Goal: Task Accomplishment & Management: Manage account settings

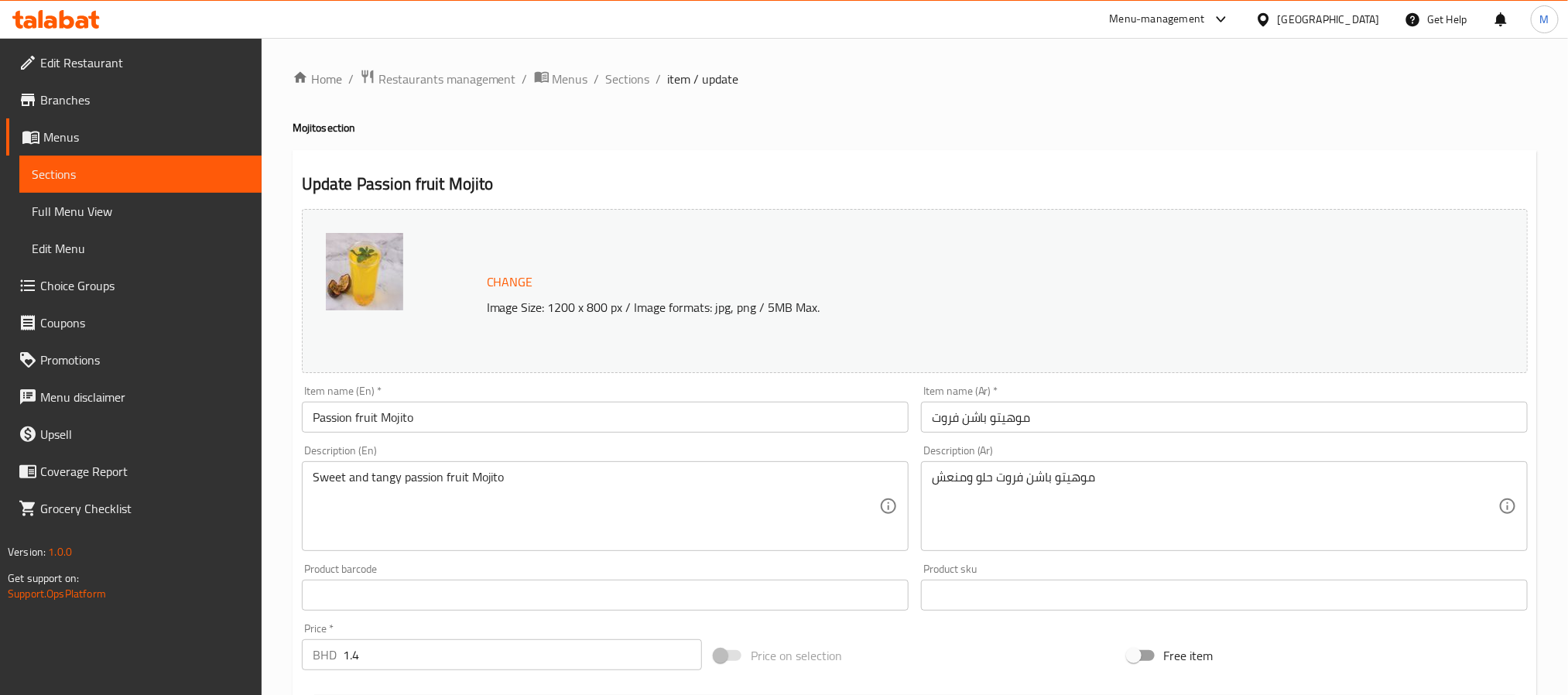
click at [109, 58] on span "Edit Restaurant" at bounding box center [144, 62] width 209 height 18
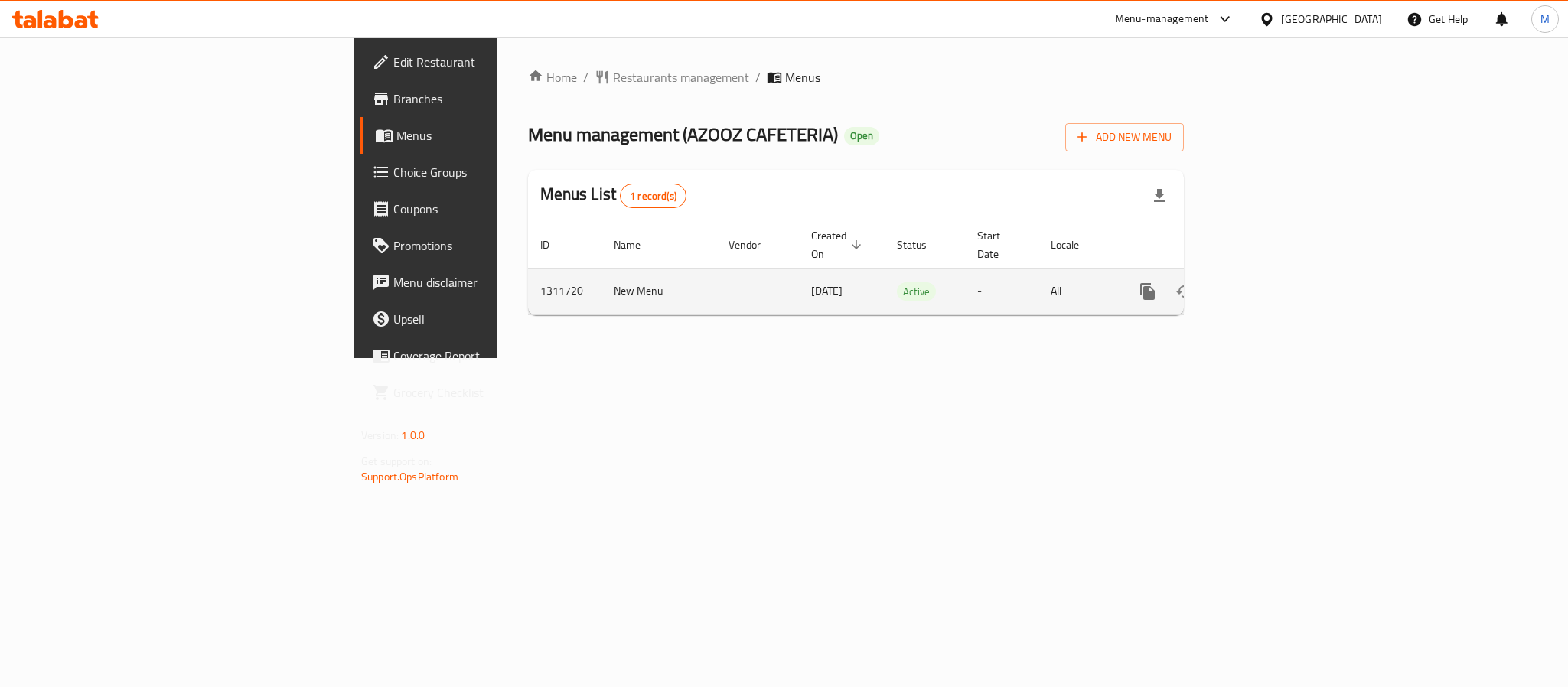
click at [1276, 273] on link "enhanced table" at bounding box center [1258, 292] width 37 height 37
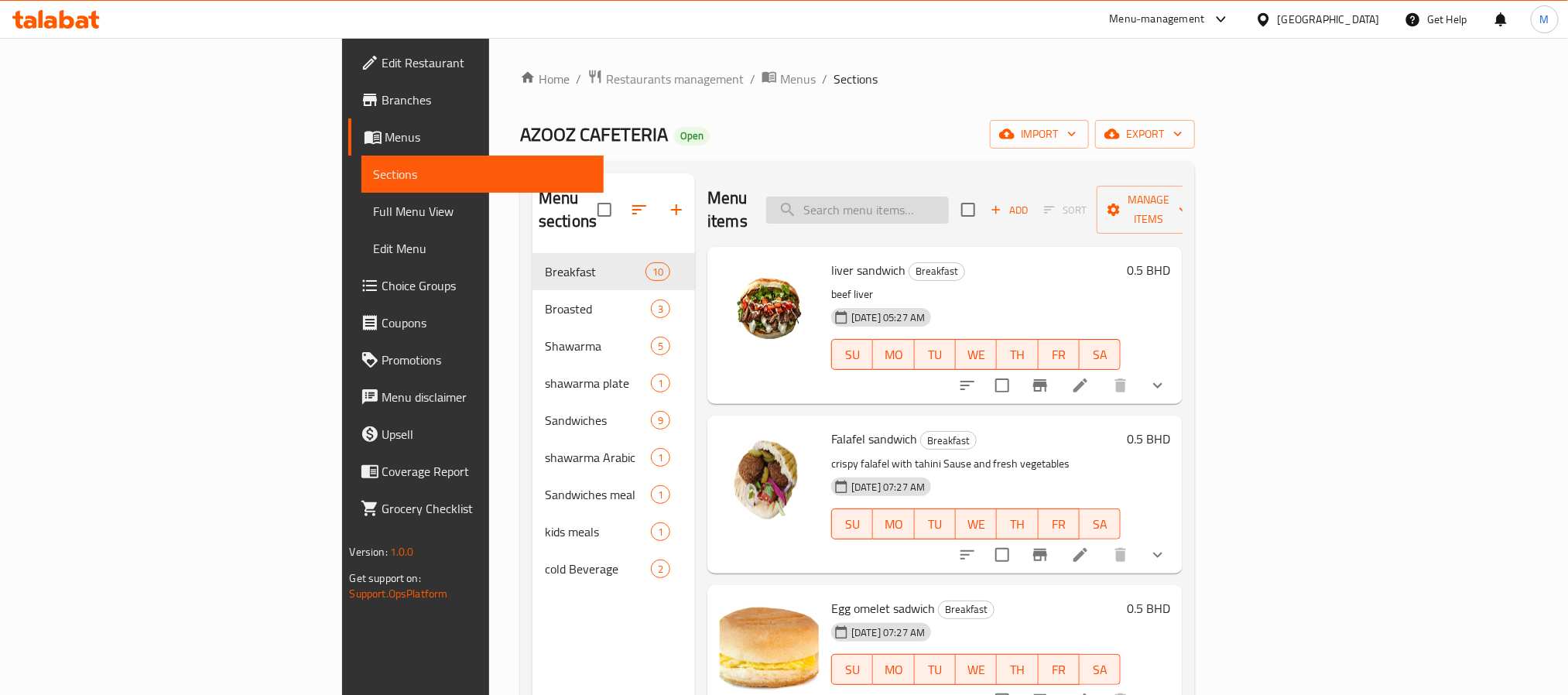
click at [922, 184] on div "Menu items Add Sort Manage items" at bounding box center [945, 210] width 475 height 74
click at [928, 197] on input "search" at bounding box center [857, 210] width 183 height 27
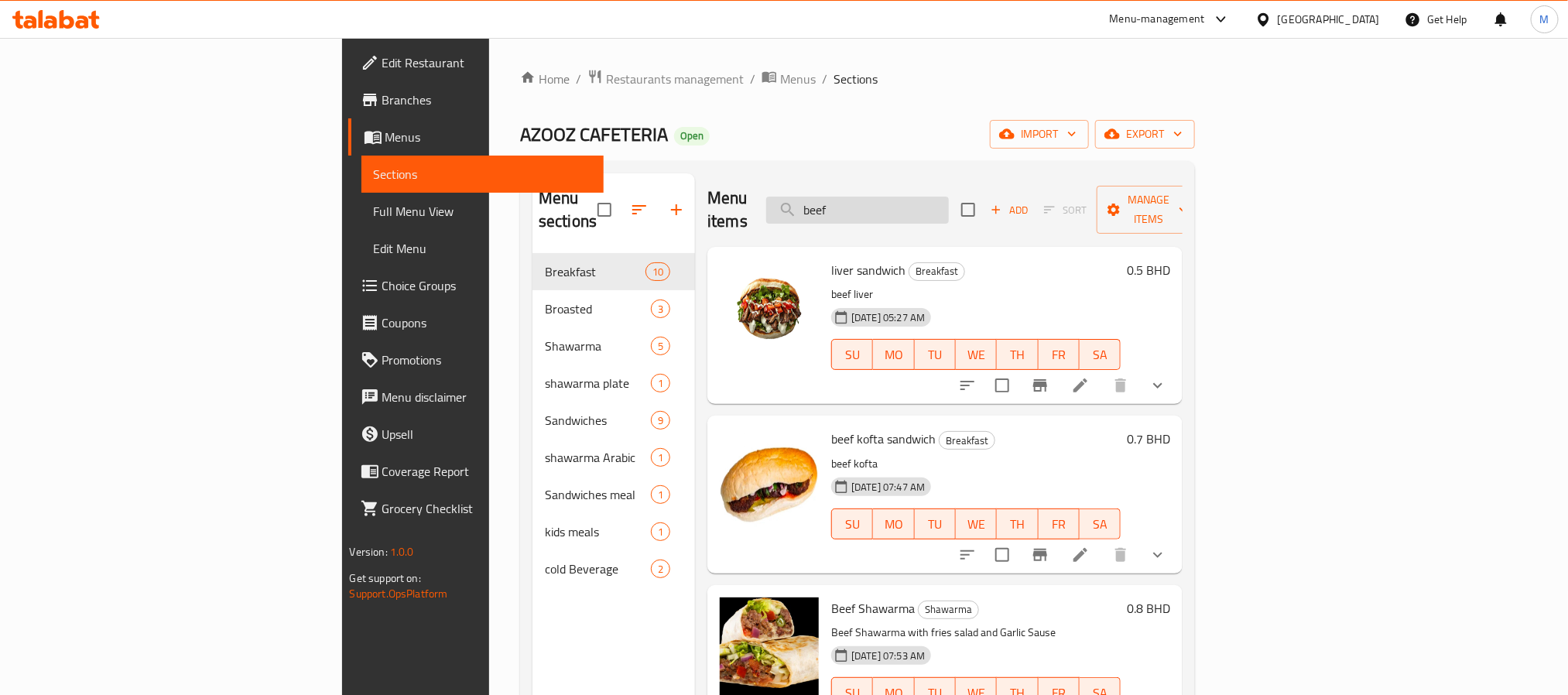
type input "beef"
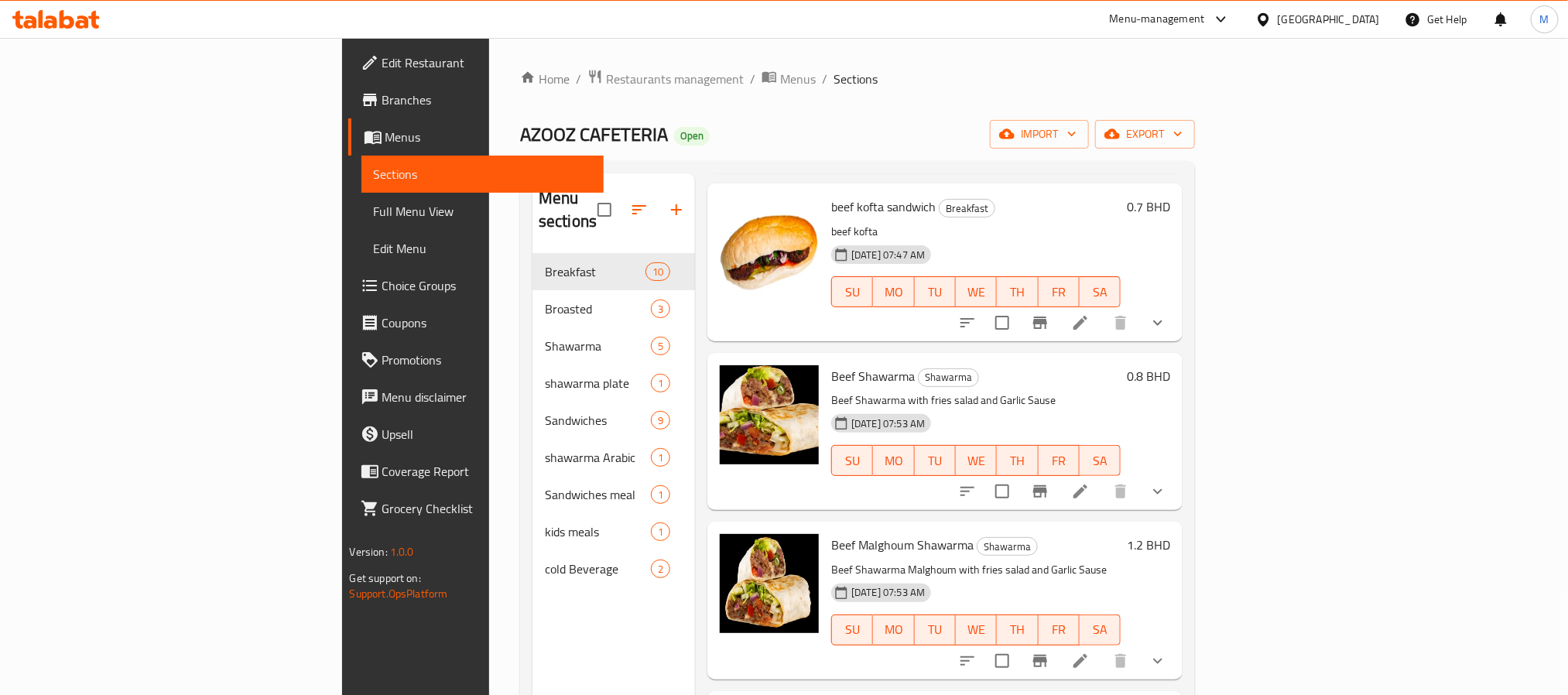
click at [1177, 483] on button "show more" at bounding box center [1157, 492] width 37 height 37
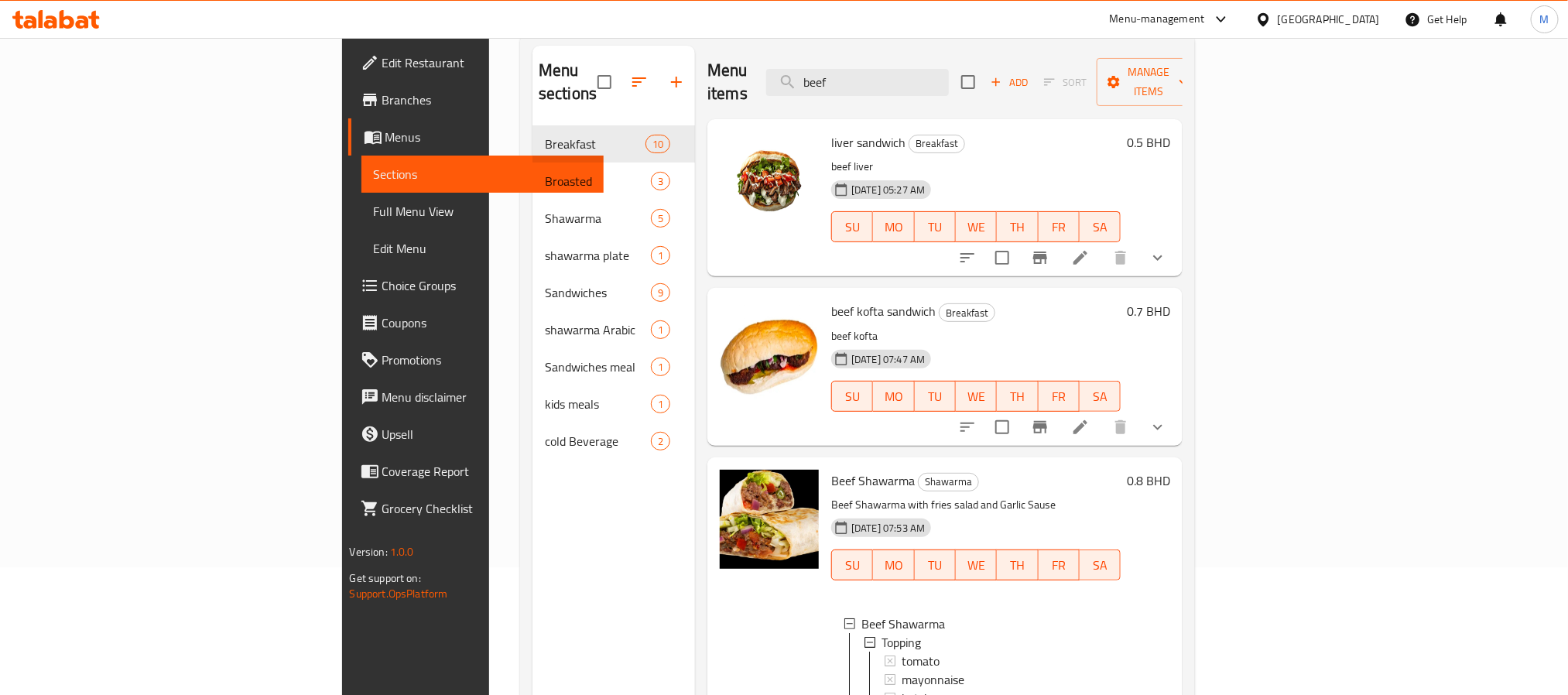
scroll to position [0, 0]
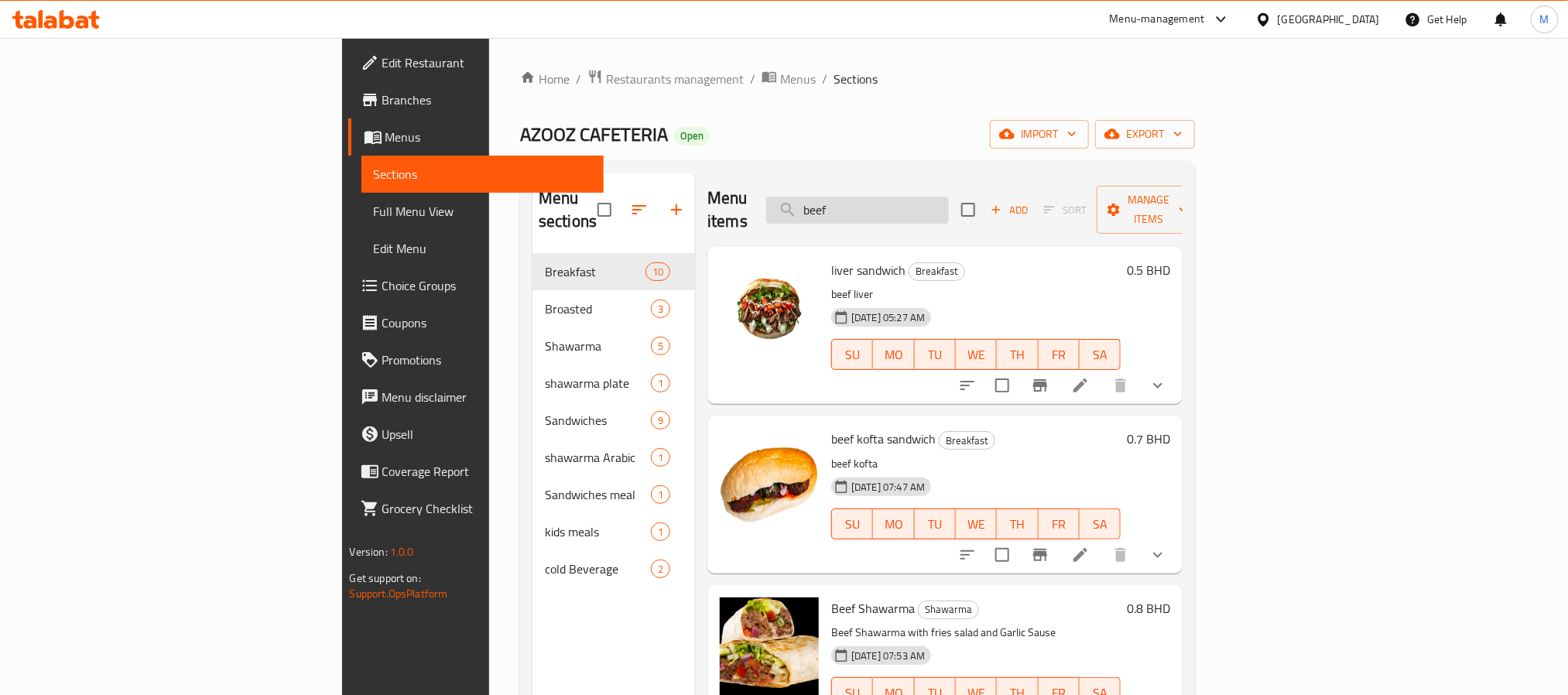
click at [949, 209] on input "beef" at bounding box center [857, 210] width 183 height 27
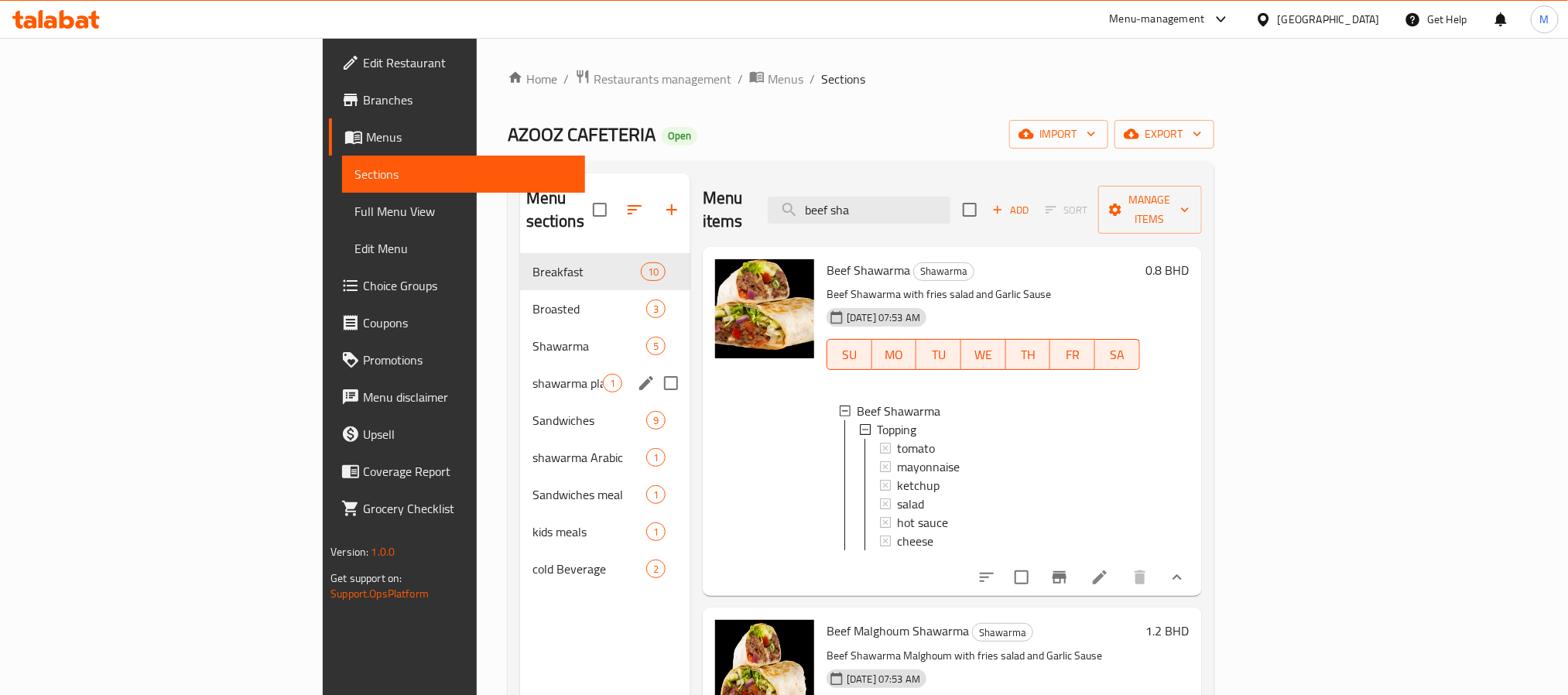
type input "beef sha"
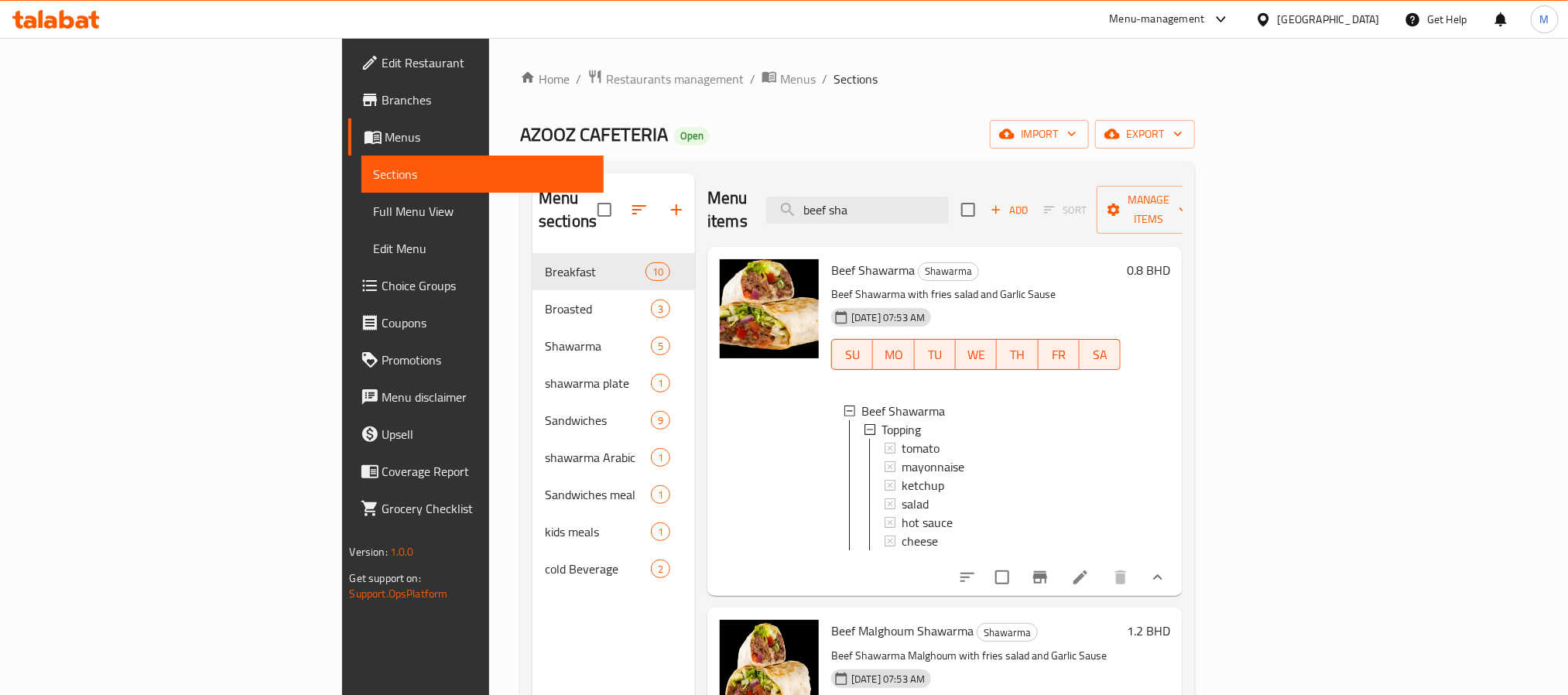
click at [383, 290] on span "Choice Groups" at bounding box center [487, 285] width 209 height 18
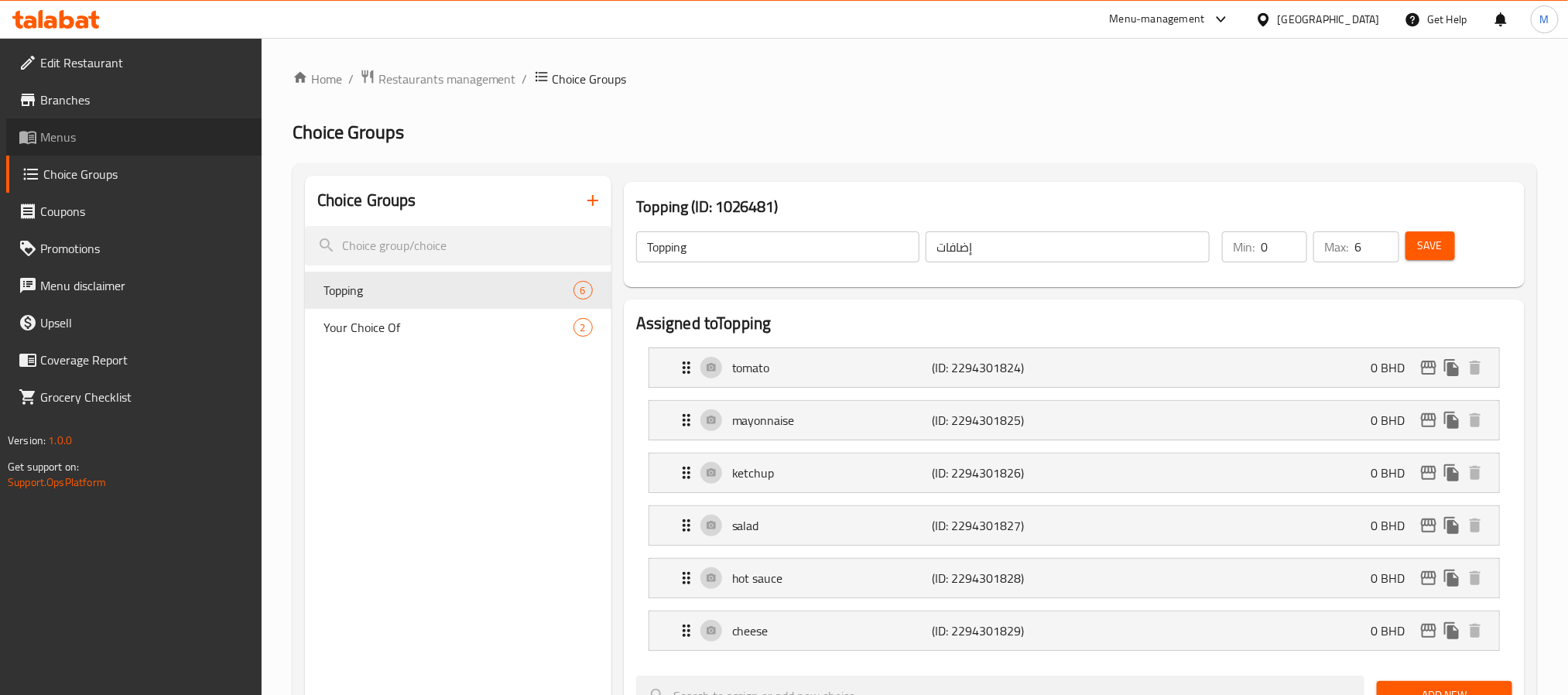
click at [86, 133] on span "Menus" at bounding box center [144, 136] width 209 height 18
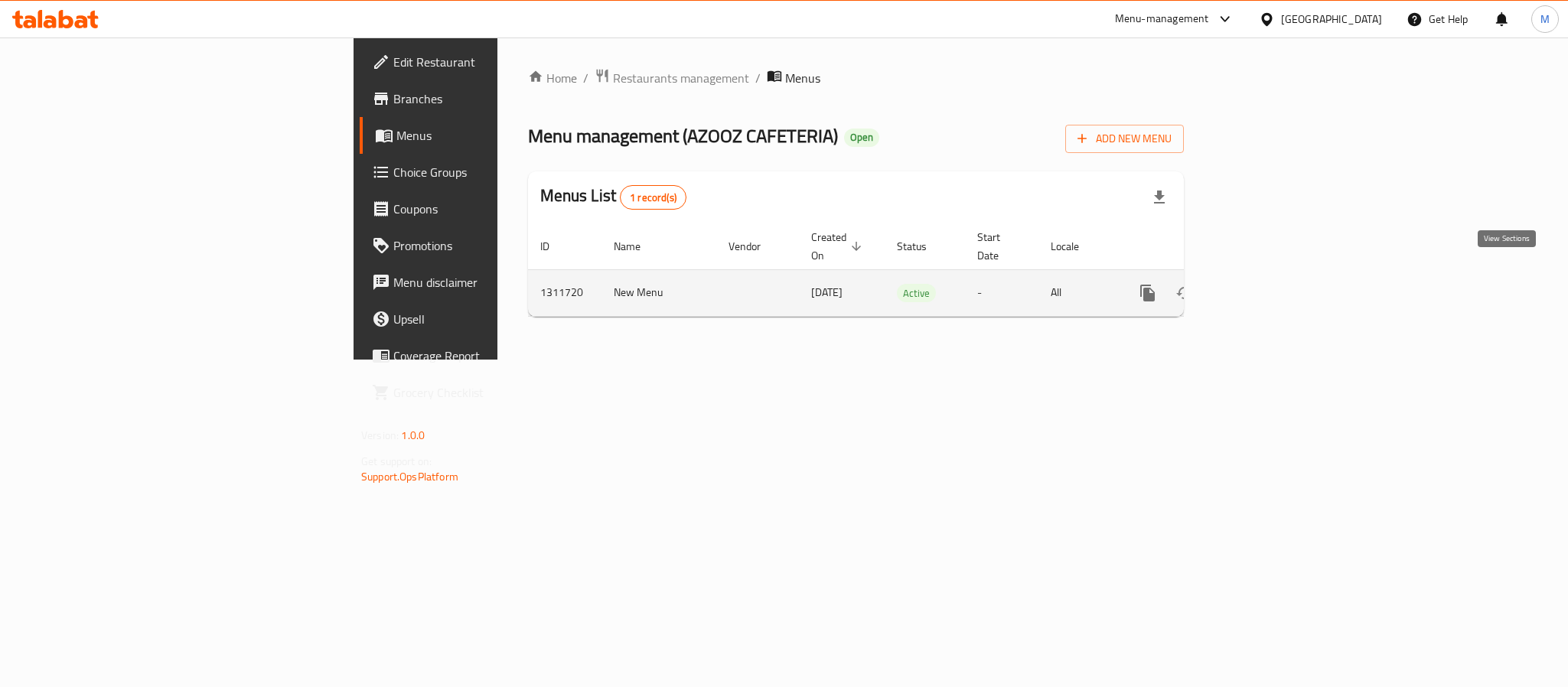
click at [1276, 281] on link "enhanced table" at bounding box center [1258, 293] width 37 height 37
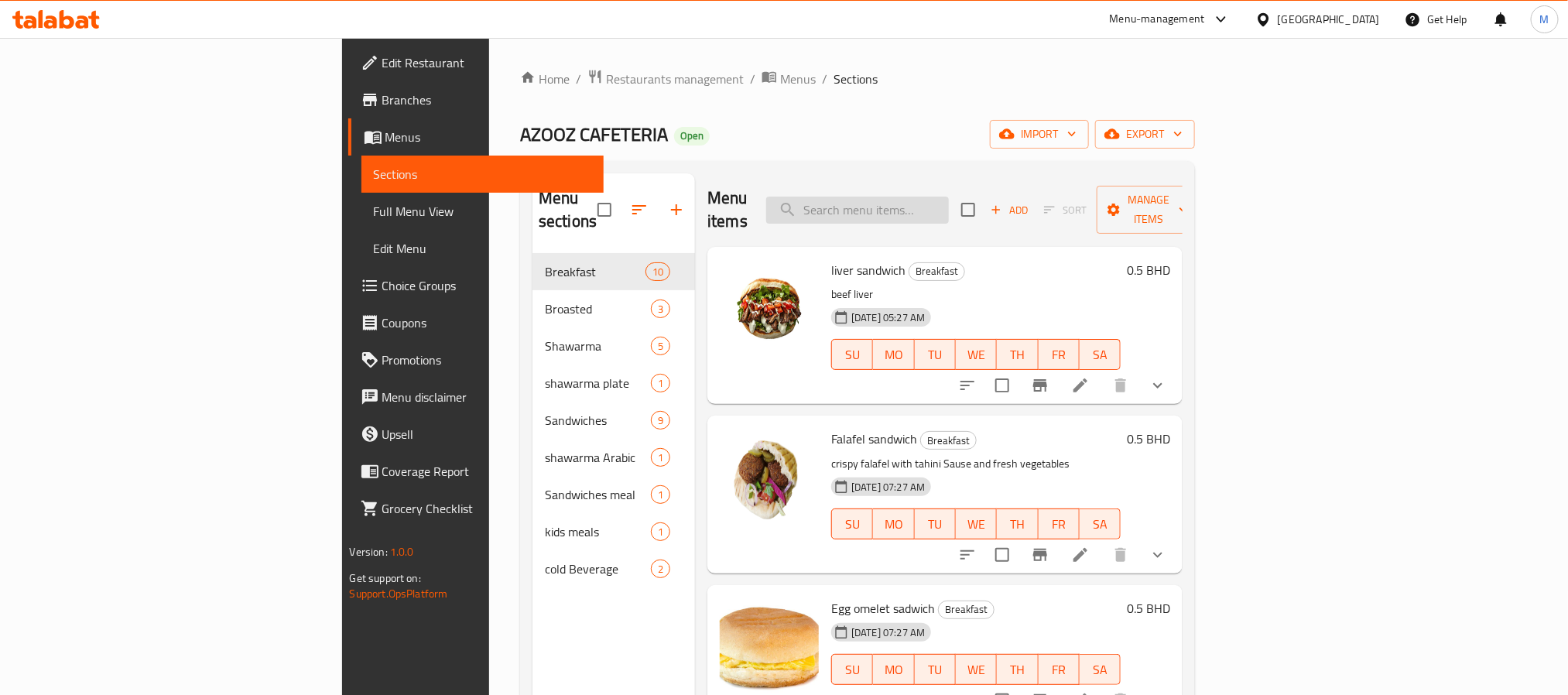
click at [949, 201] on input "search" at bounding box center [857, 210] width 183 height 27
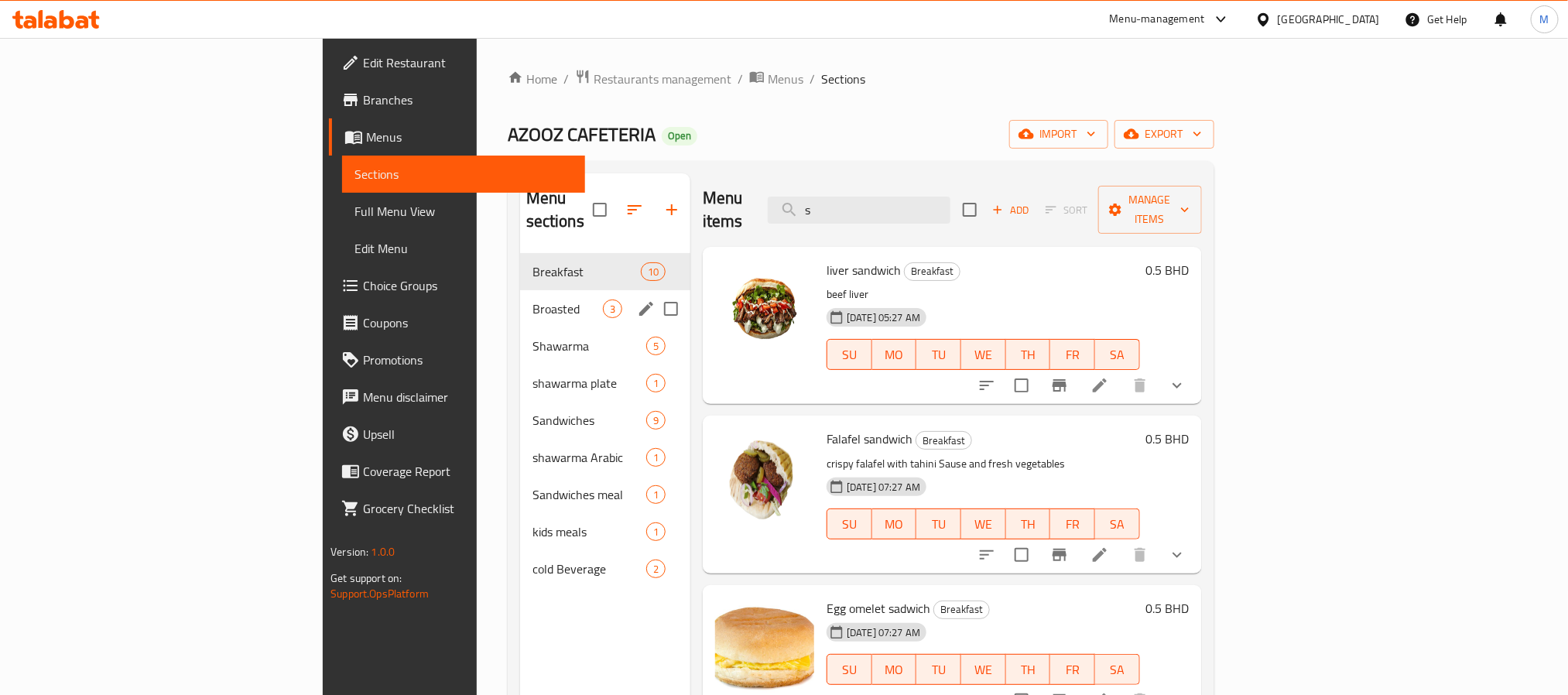
type input "sm"
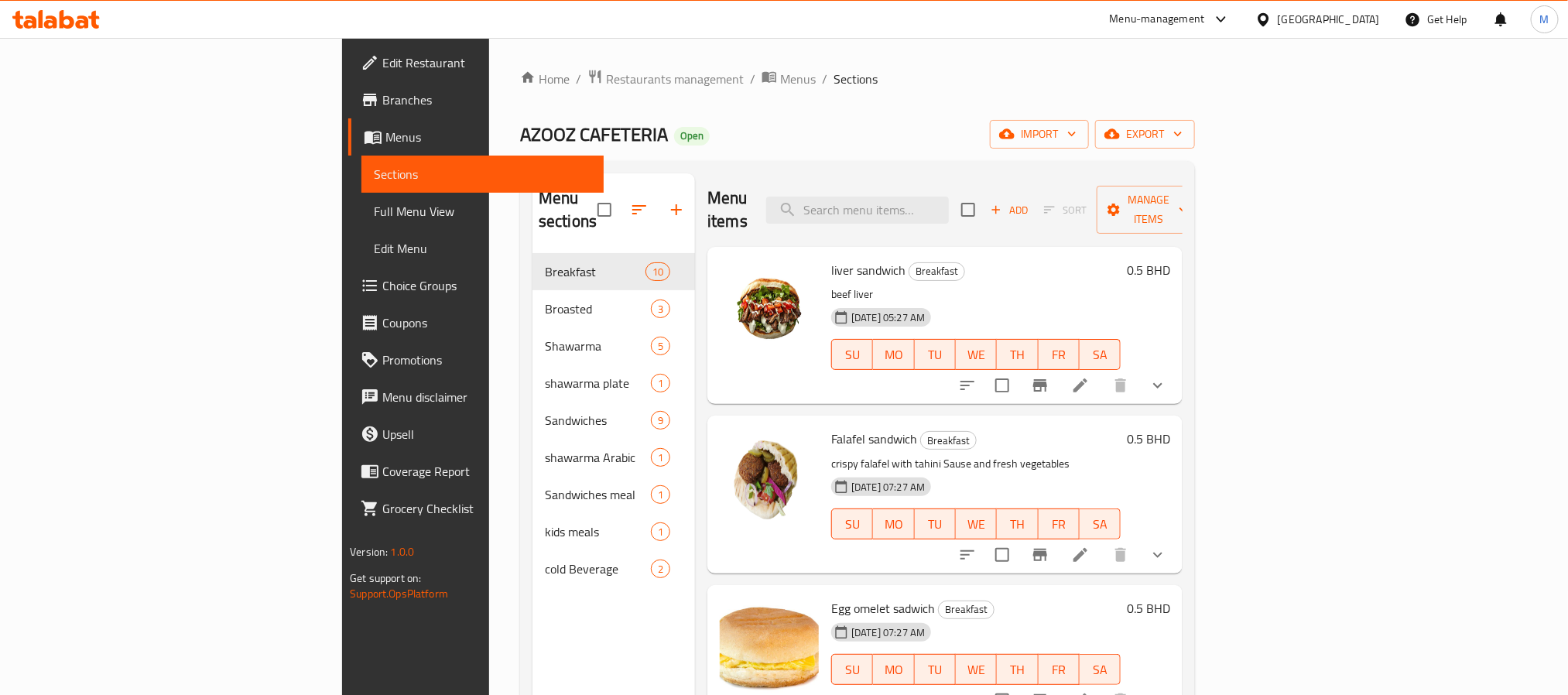
click at [383, 283] on span "Choice Groups" at bounding box center [487, 285] width 209 height 18
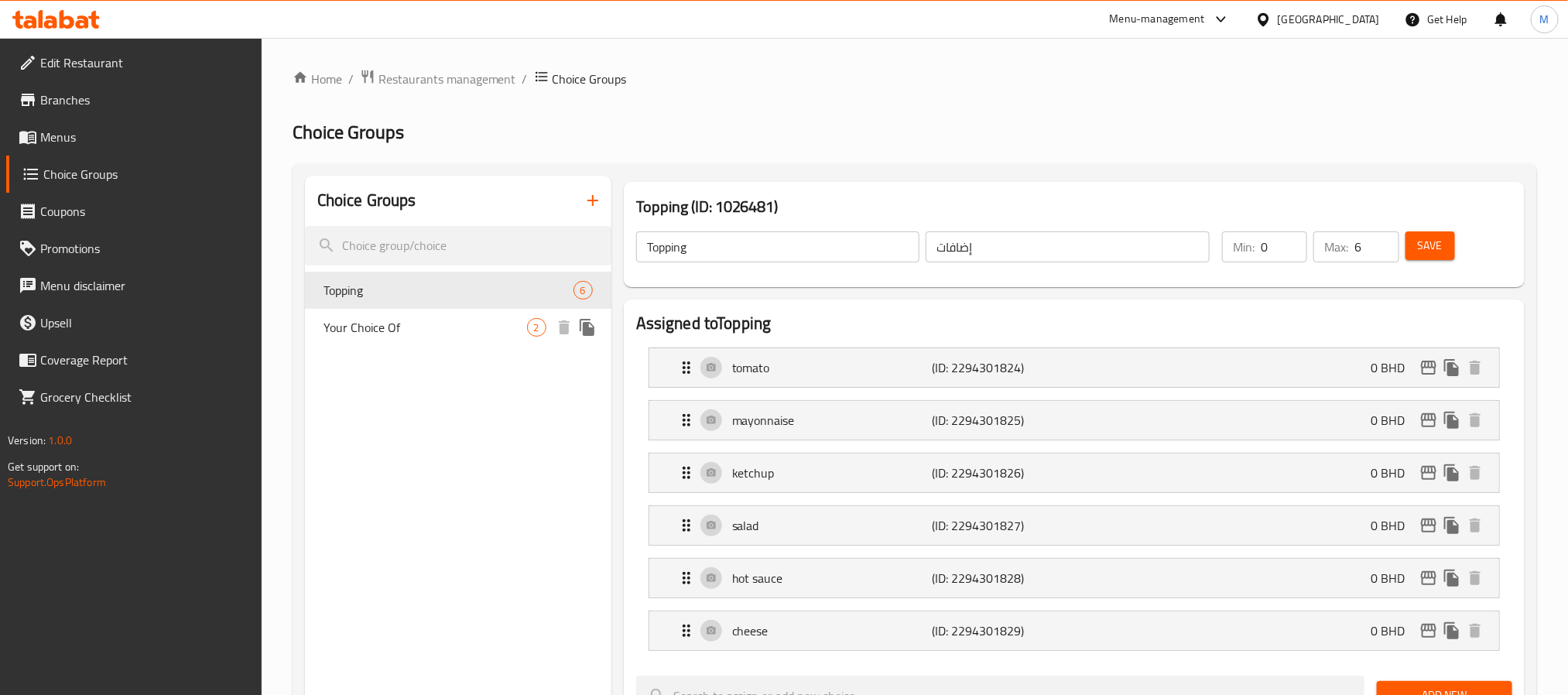
click at [412, 323] on span "Your Choice Of" at bounding box center [424, 327] width 203 height 18
type input "Your Choice Of"
type input "إختيارك من"
type input "1"
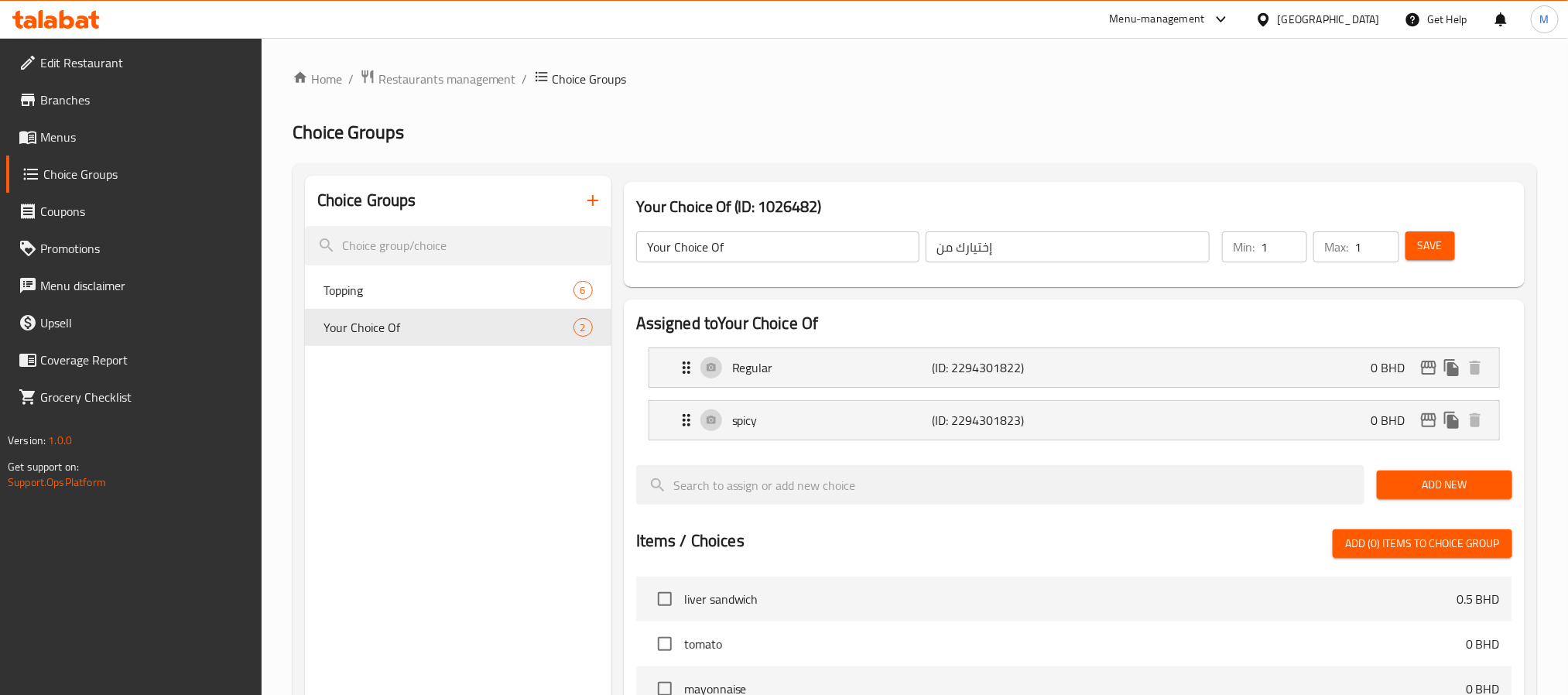
click at [89, 130] on span "Menus" at bounding box center [144, 136] width 209 height 18
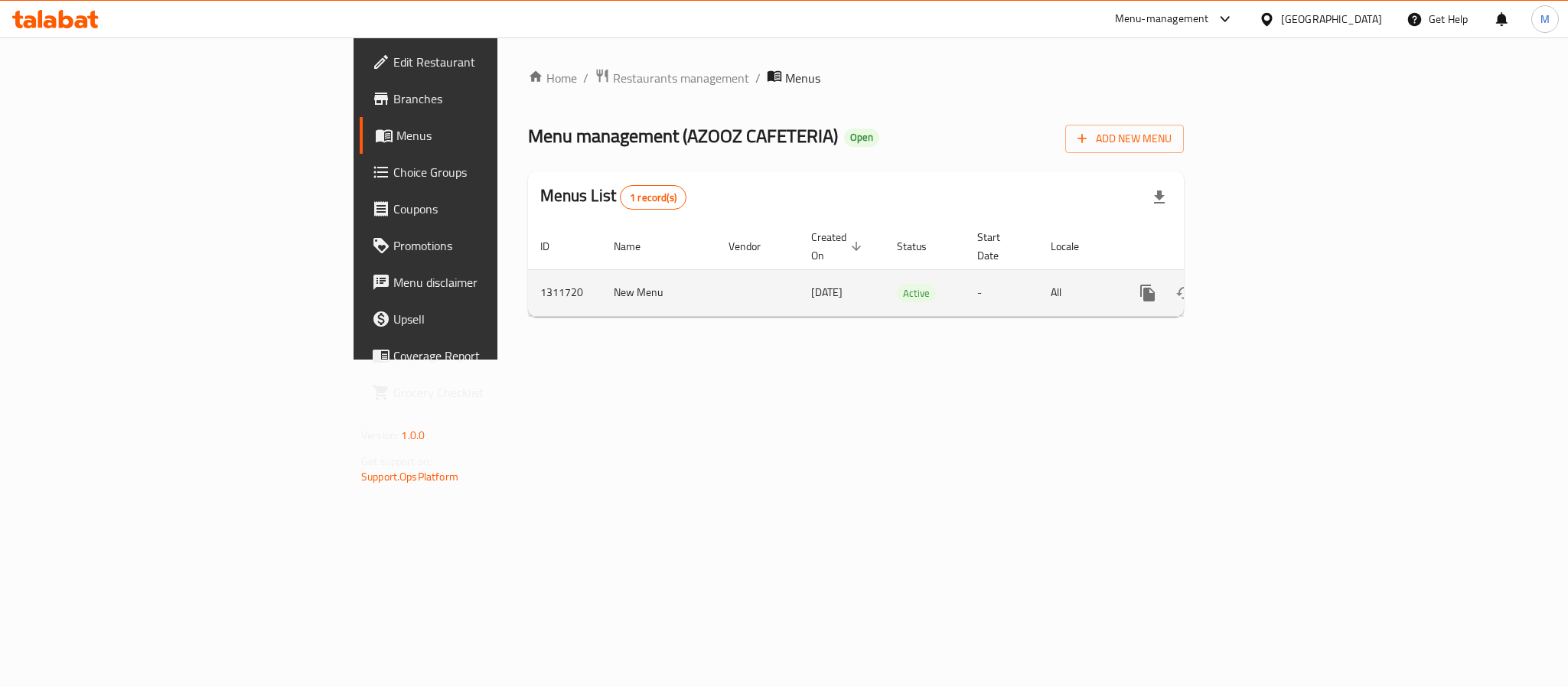
click at [1265, 286] on icon "enhanced table" at bounding box center [1258, 293] width 13 height 13
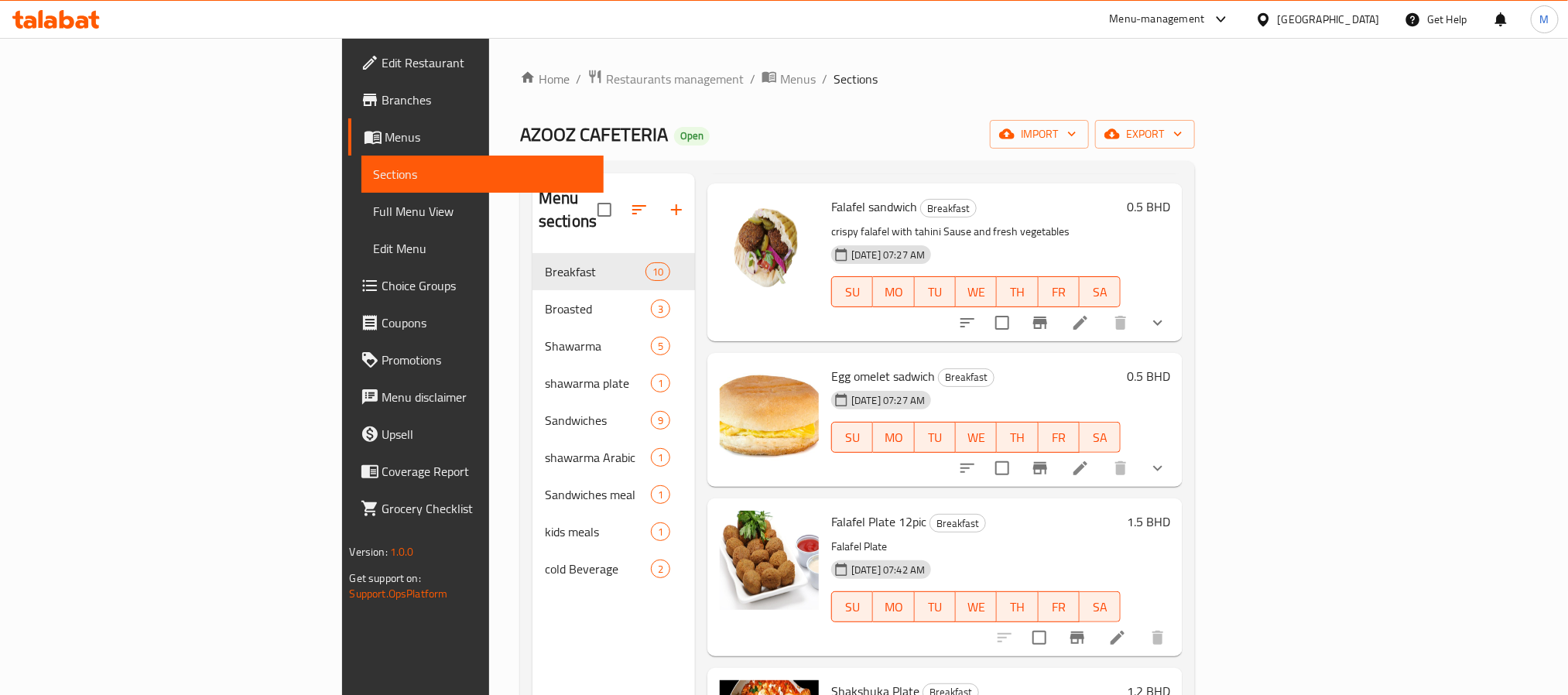
scroll to position [116, 0]
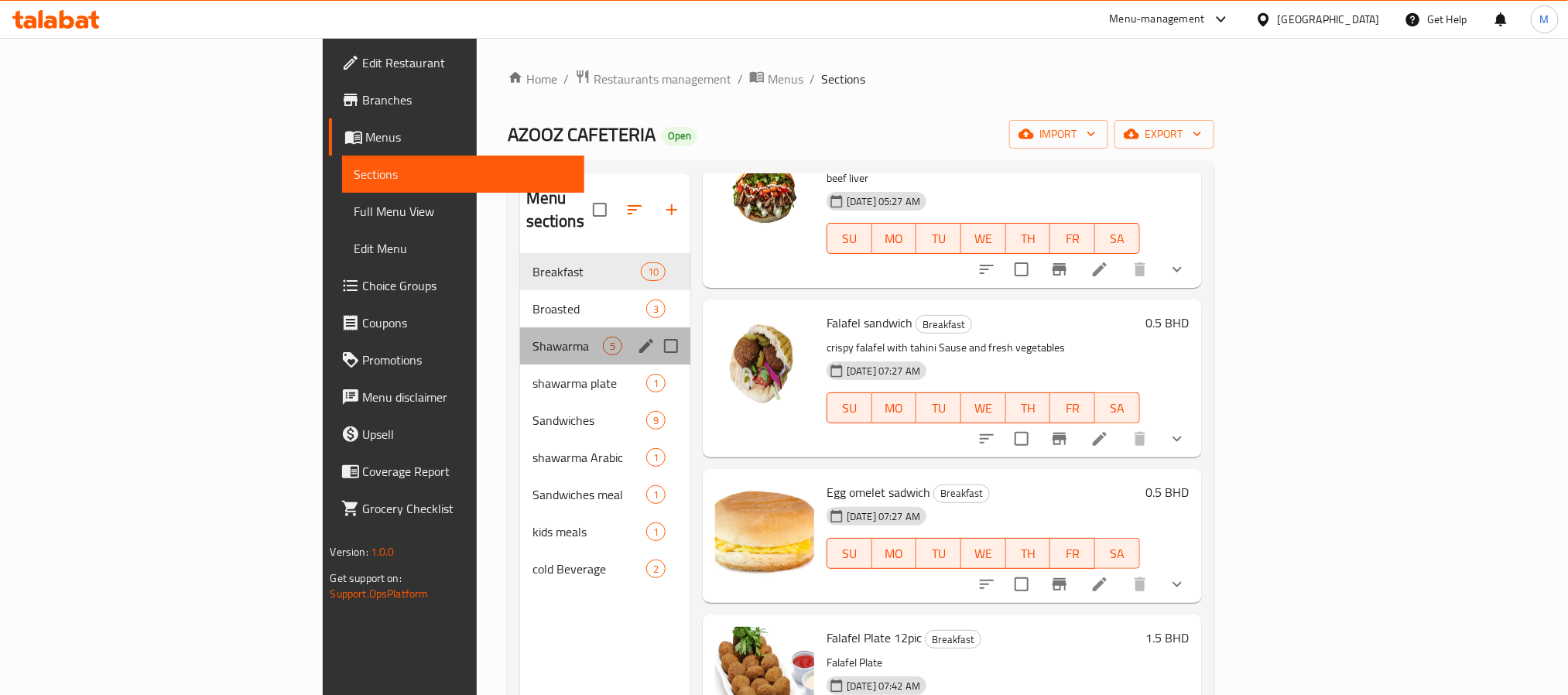
click at [520, 327] on div "Shawarma 5" at bounding box center [604, 346] width 170 height 37
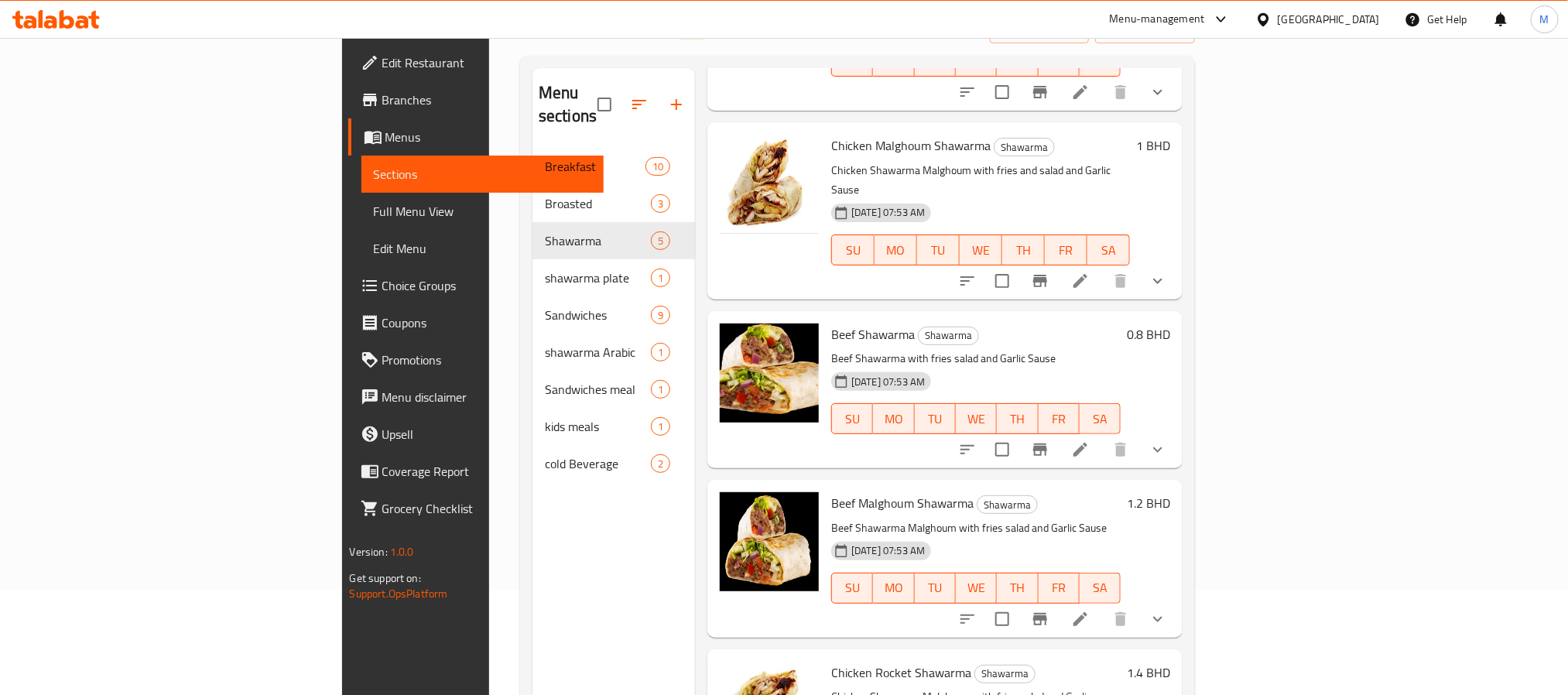
scroll to position [116, 0]
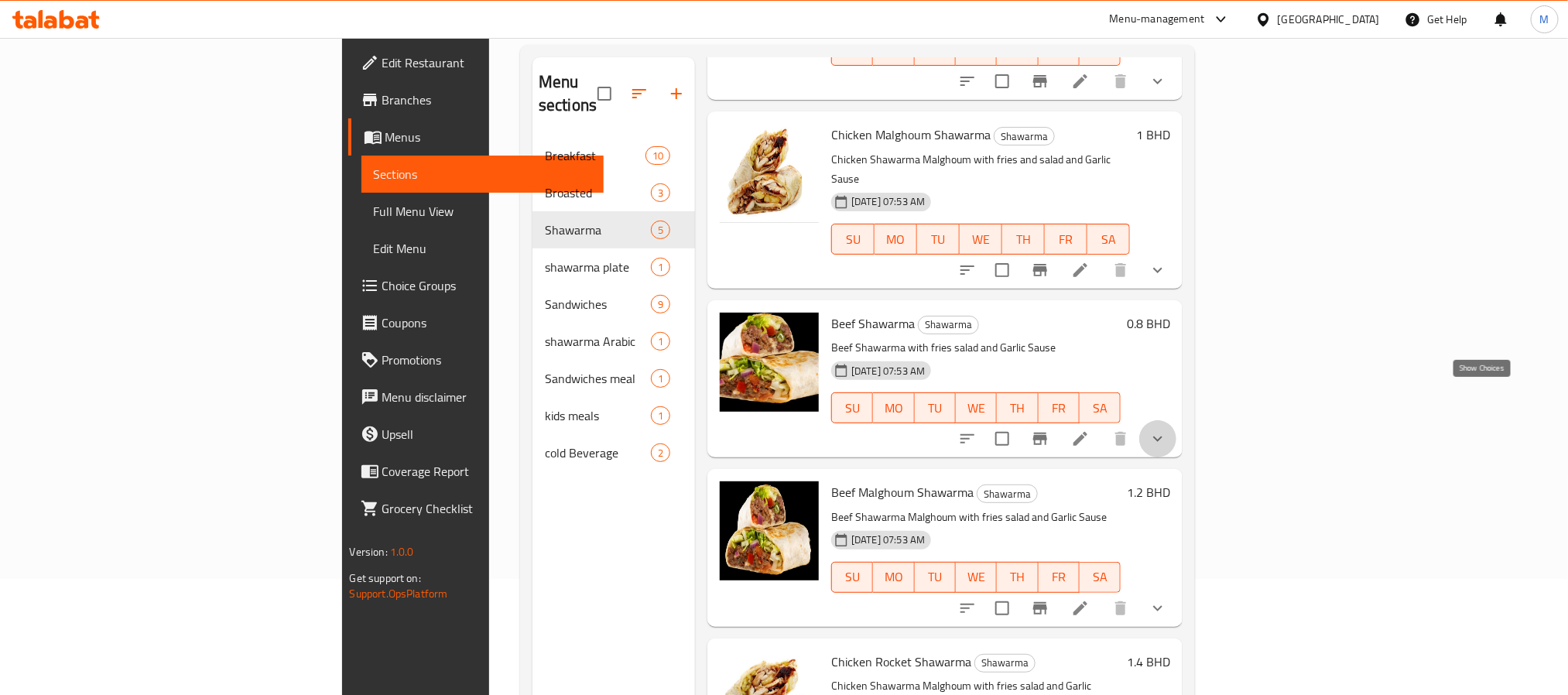
click at [1167, 429] on icon "show more" at bounding box center [1157, 438] width 18 height 18
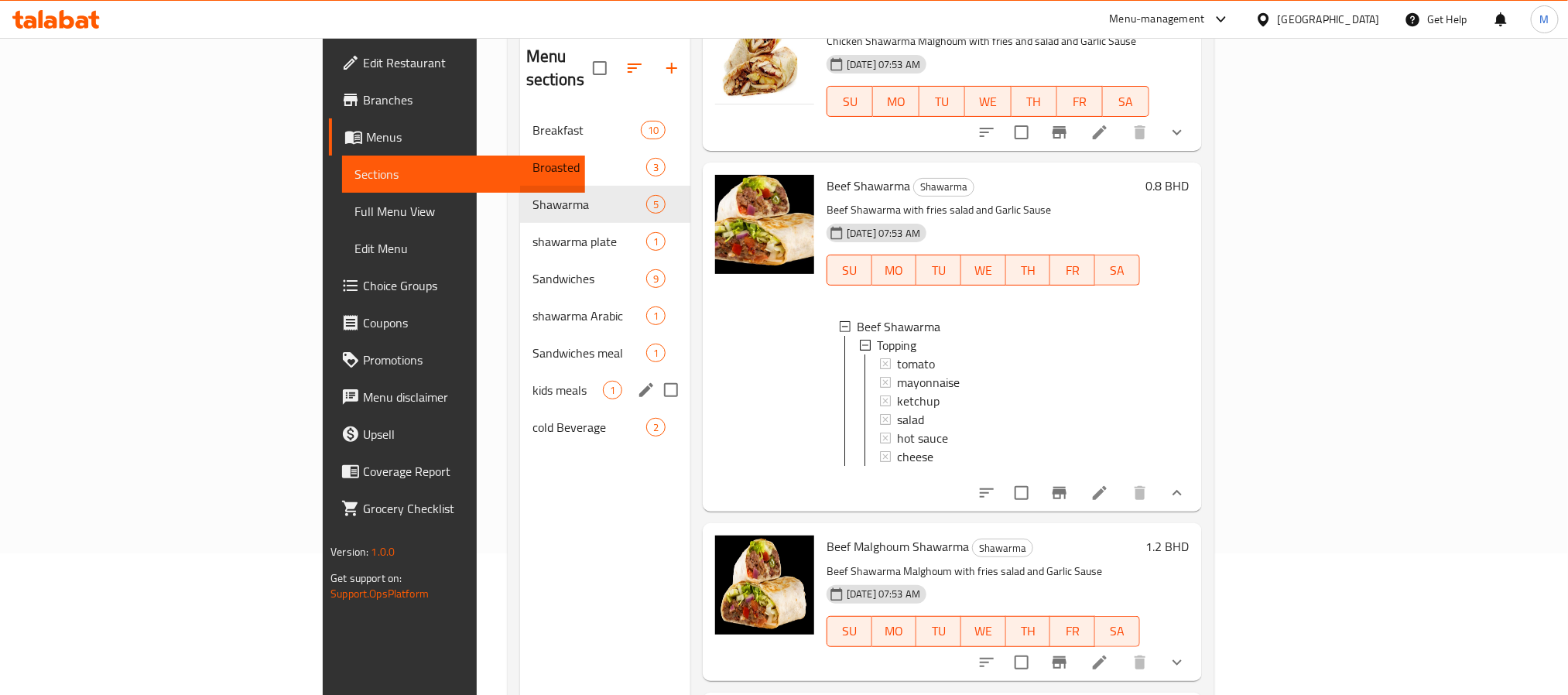
scroll to position [100, 0]
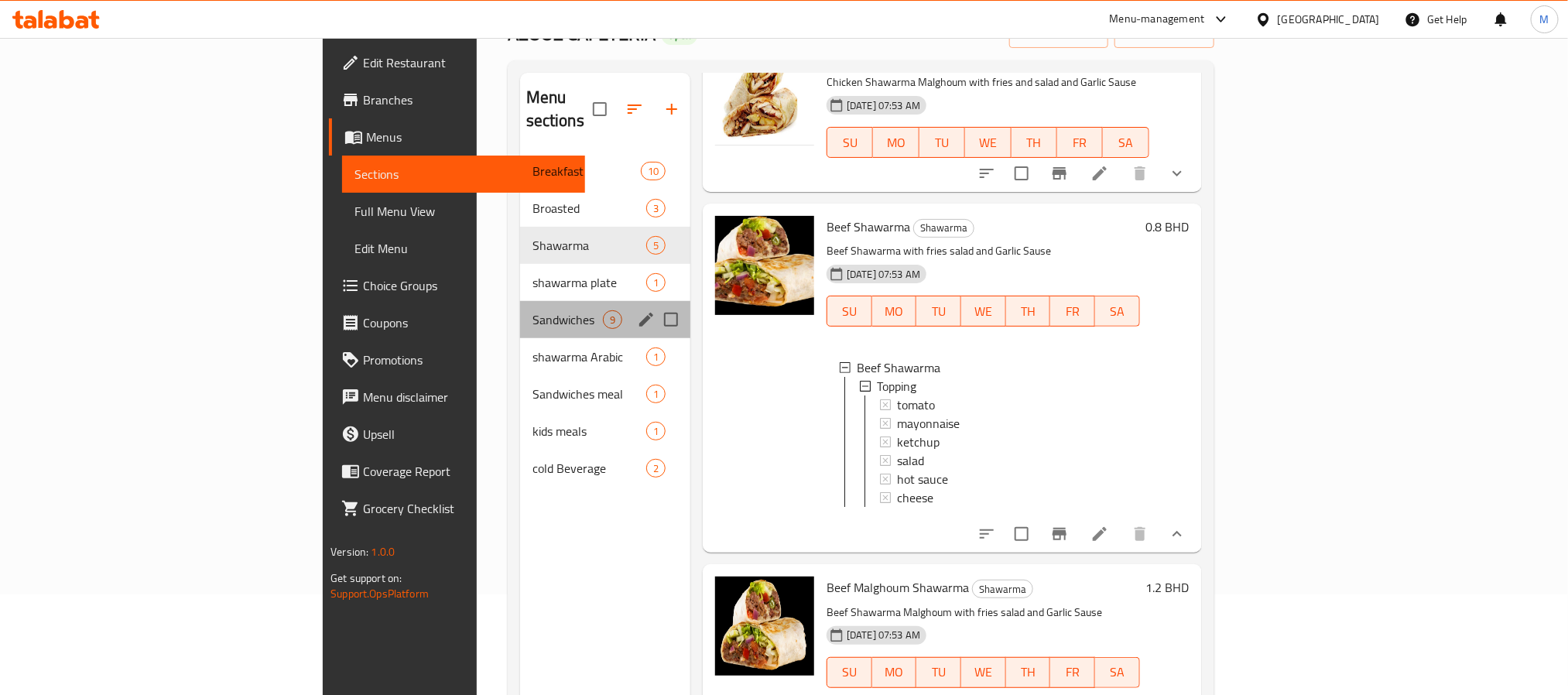
click at [520, 301] on div "Sandwiches 9" at bounding box center [604, 319] width 170 height 37
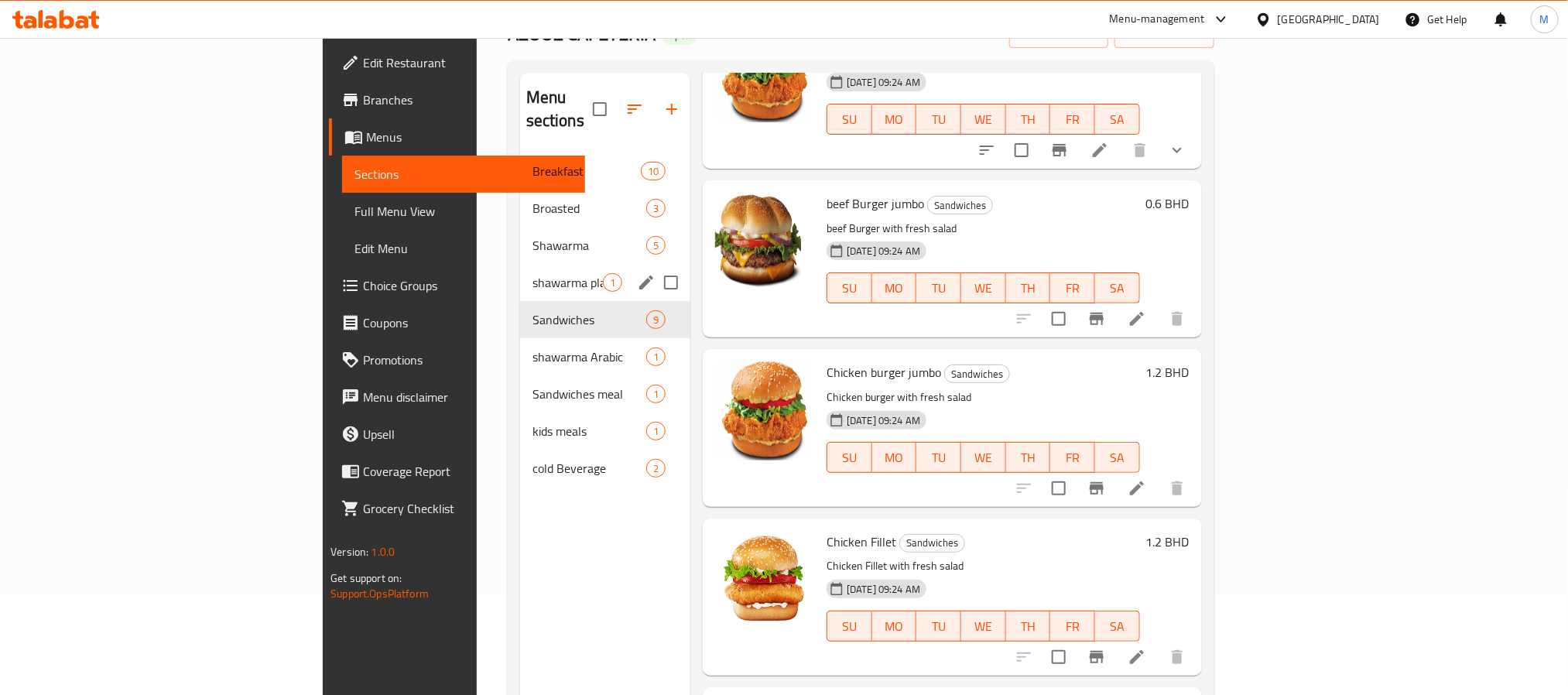
click at [532, 274] on span "shawarma plate" at bounding box center [567, 282] width 70 height 18
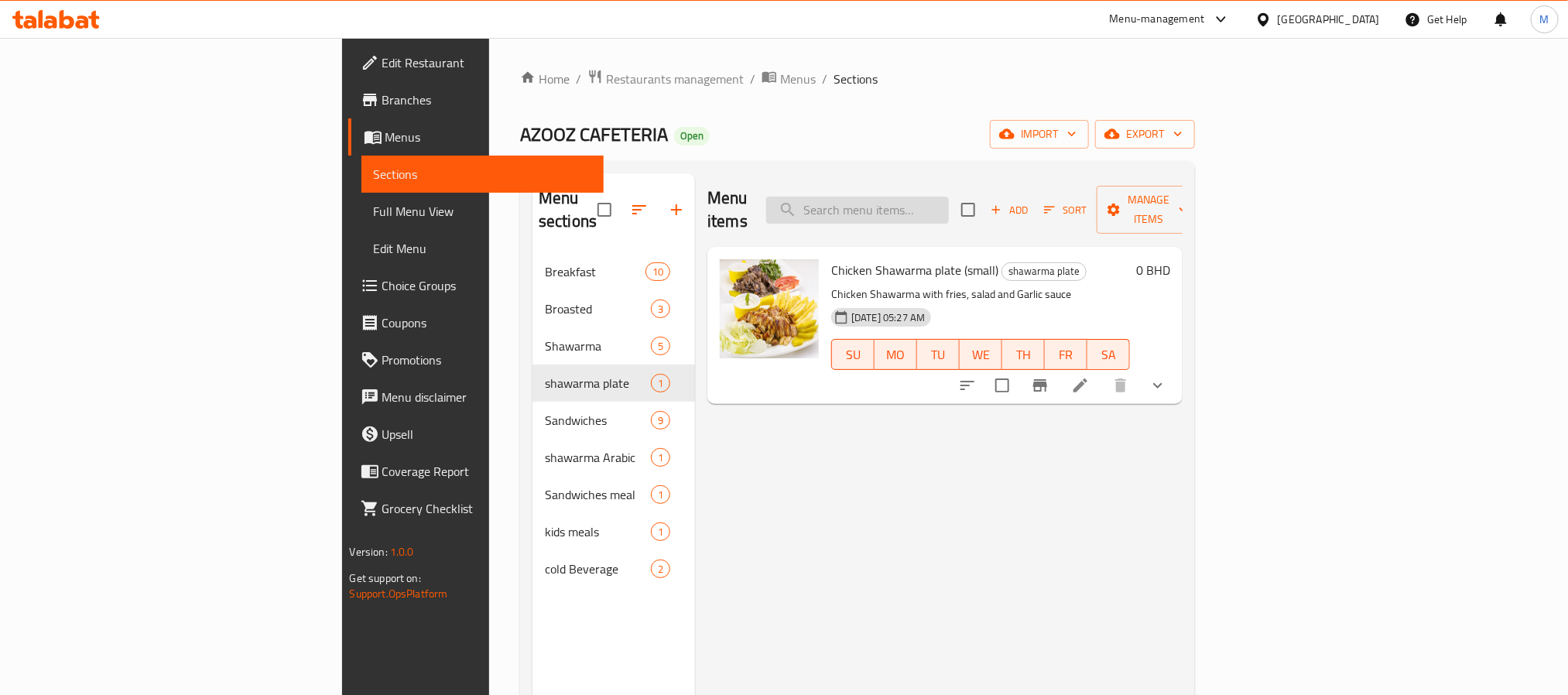
click at [949, 202] on input "search" at bounding box center [857, 210] width 183 height 27
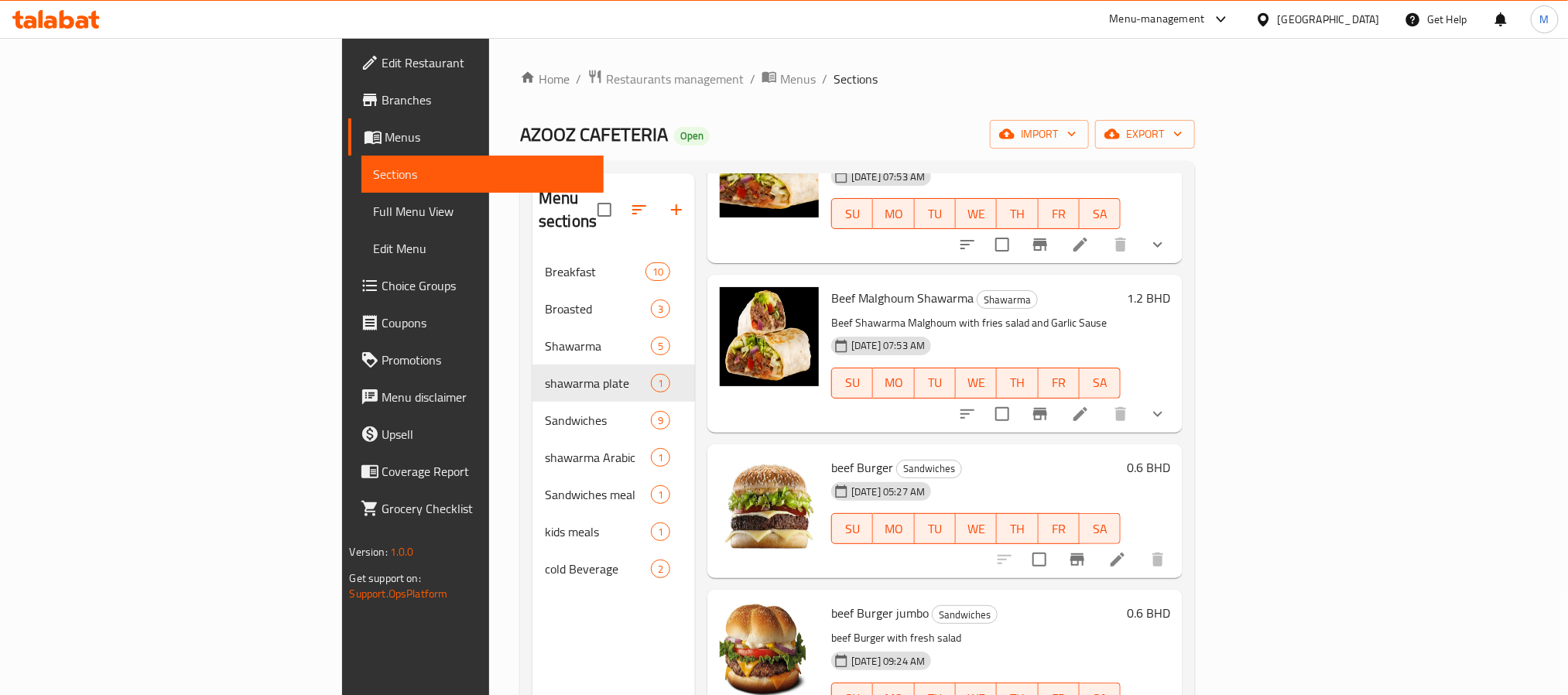
scroll to position [648, 0]
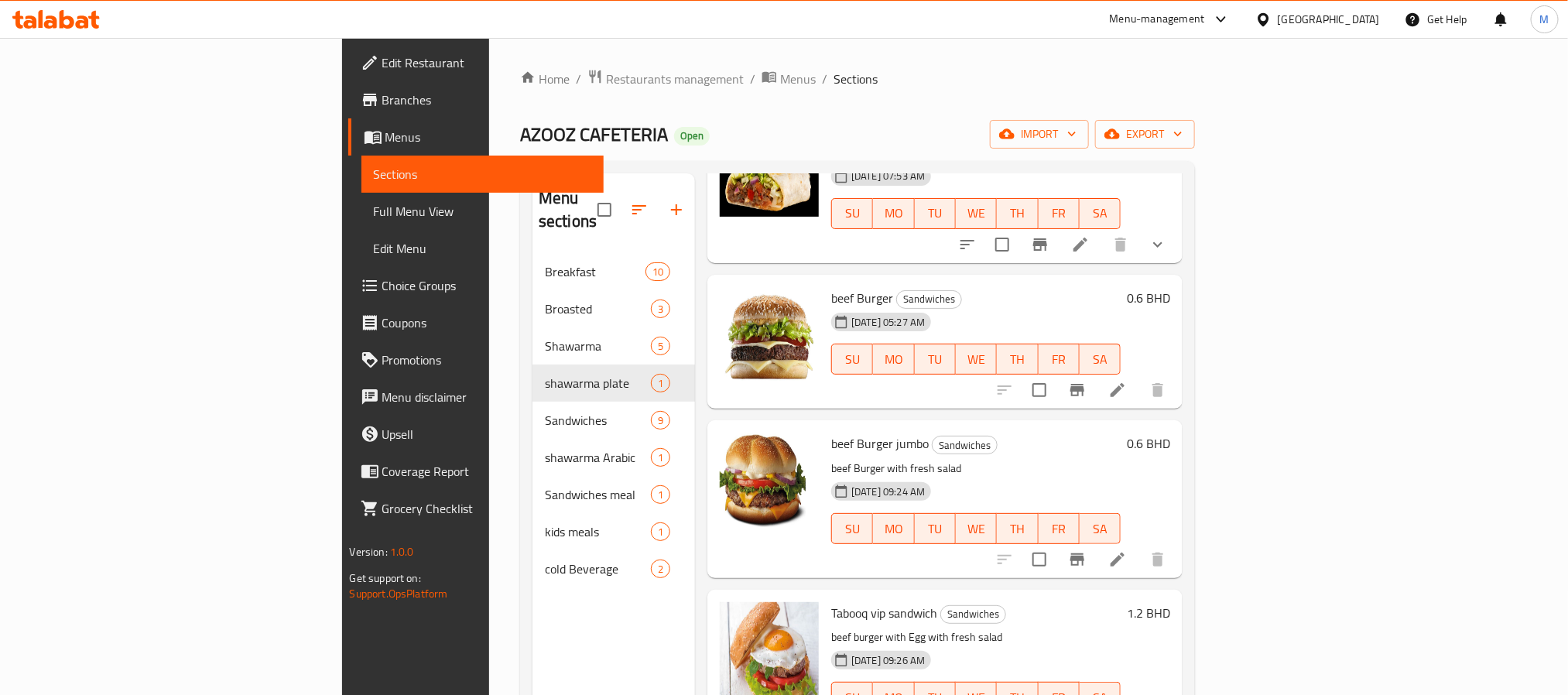
click at [1073, 603] on h6 "Tabooq vip sandwich Sandwiches" at bounding box center [975, 613] width 289 height 21
click at [1127, 644] on div "16-09-2025 09:26 AM SU MO TU WE TH FR SA" at bounding box center [976, 686] width 302 height 84
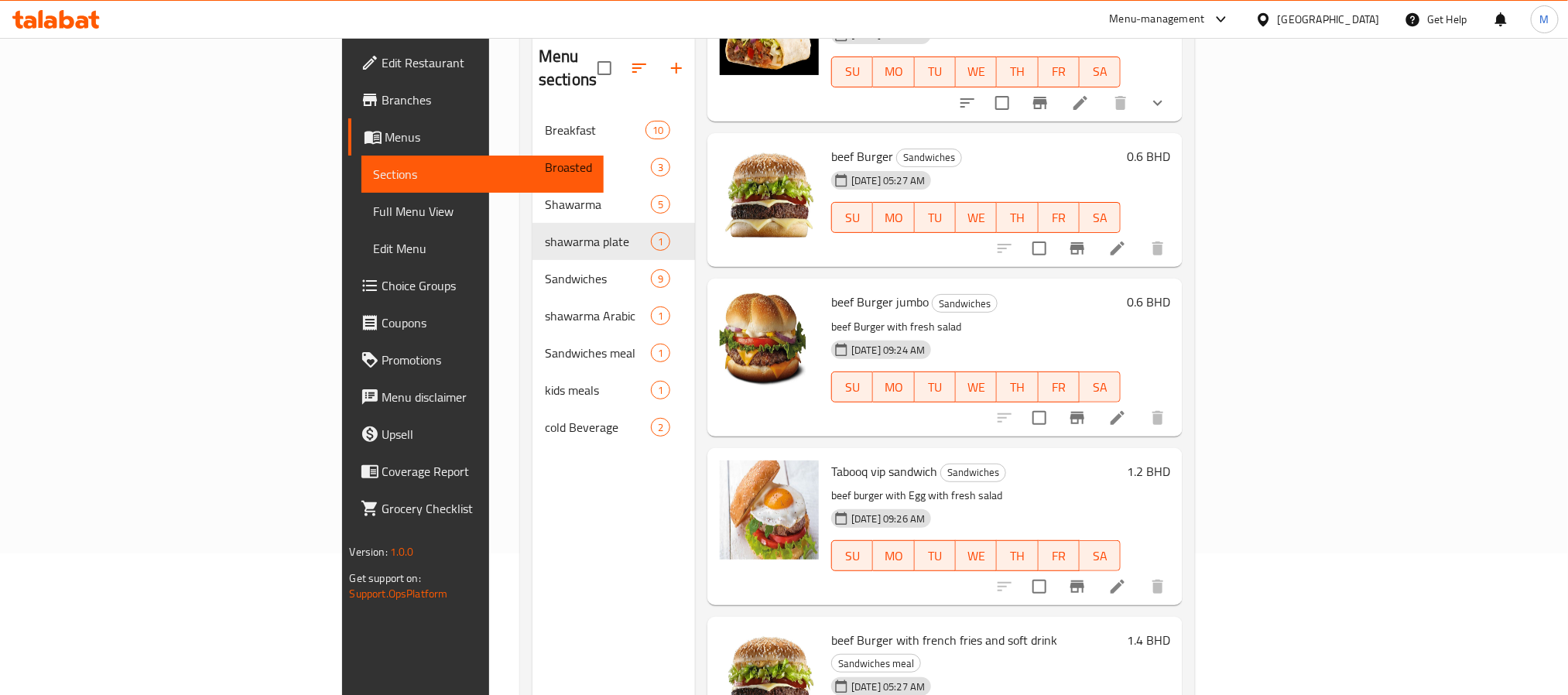
scroll to position [100, 0]
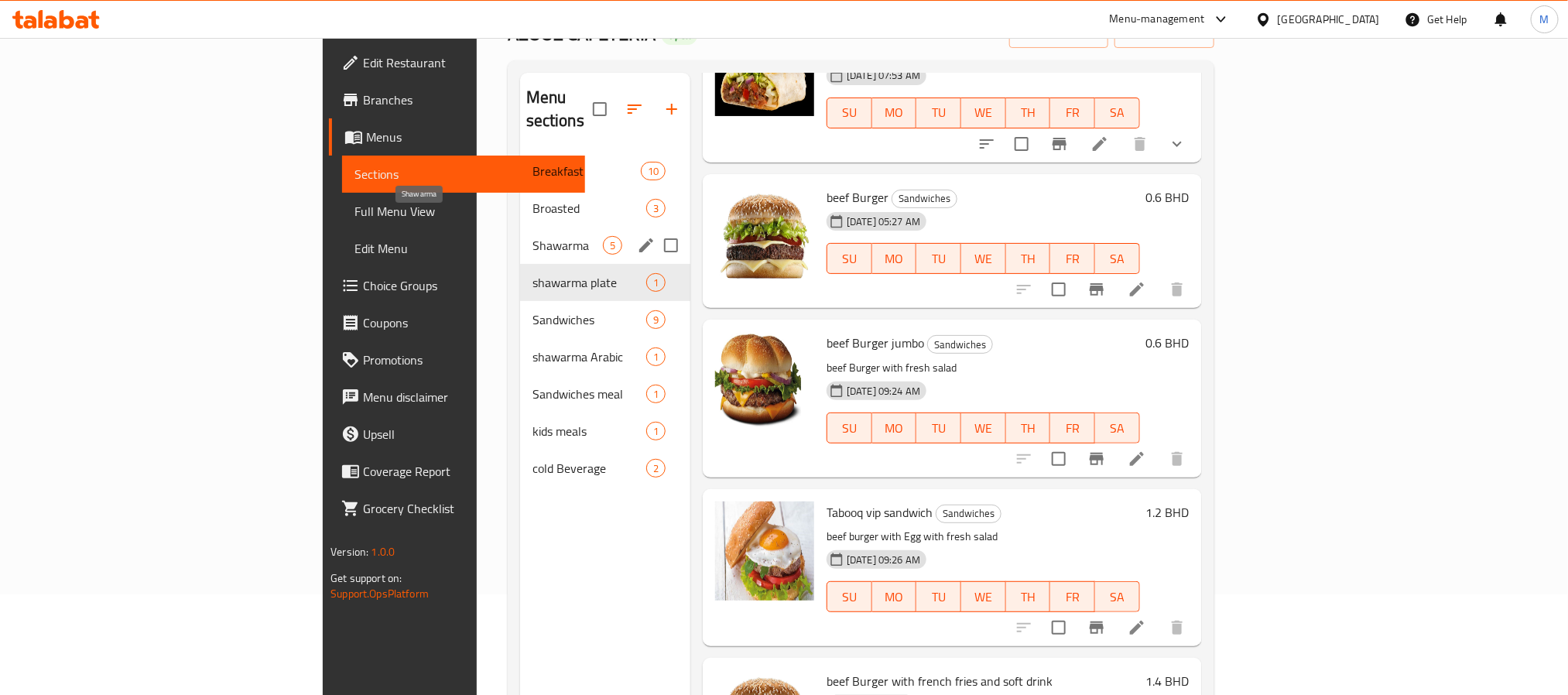
click at [532, 237] on span "Shawarma" at bounding box center [567, 245] width 70 height 18
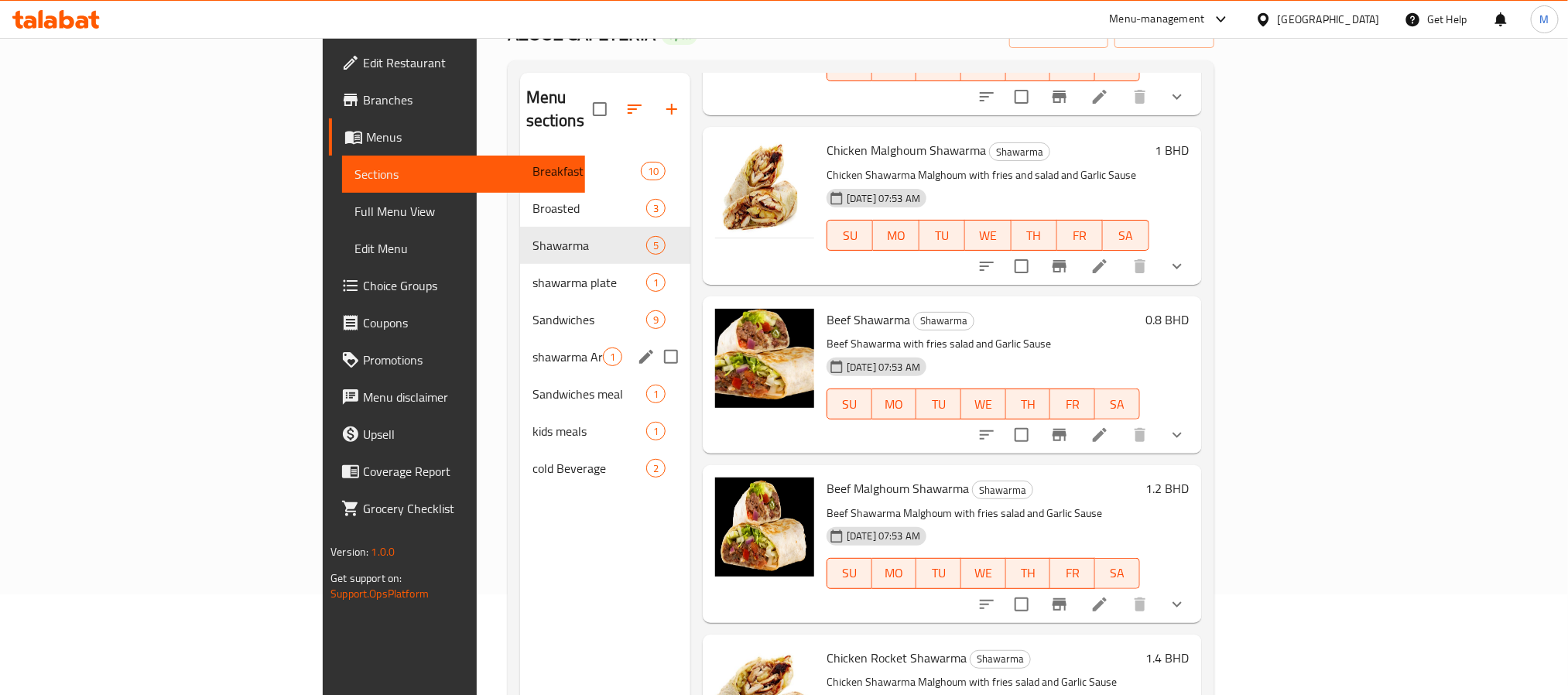
click at [520, 338] on div "shawarma Arabic 1" at bounding box center [604, 356] width 170 height 37
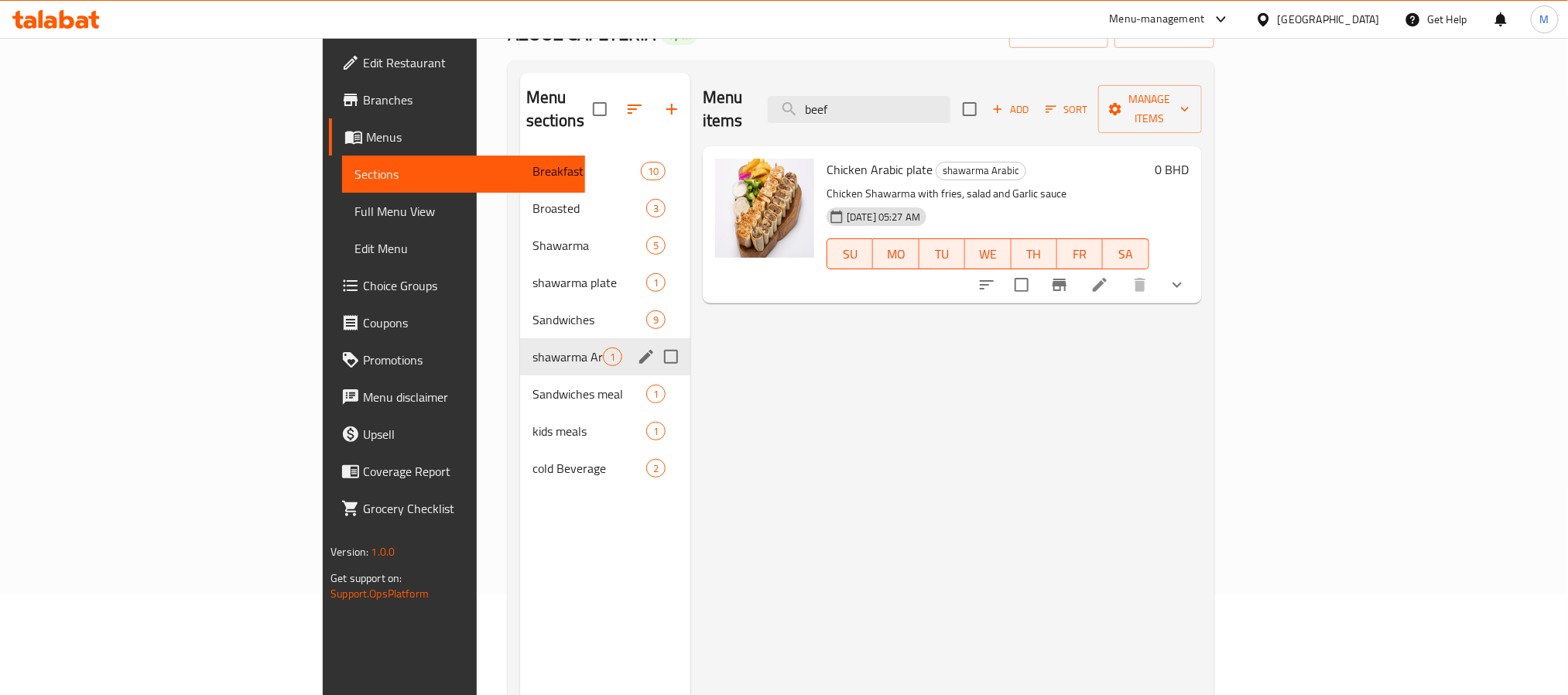
click at [532, 311] on span "Sandwiches" at bounding box center [589, 319] width 114 height 18
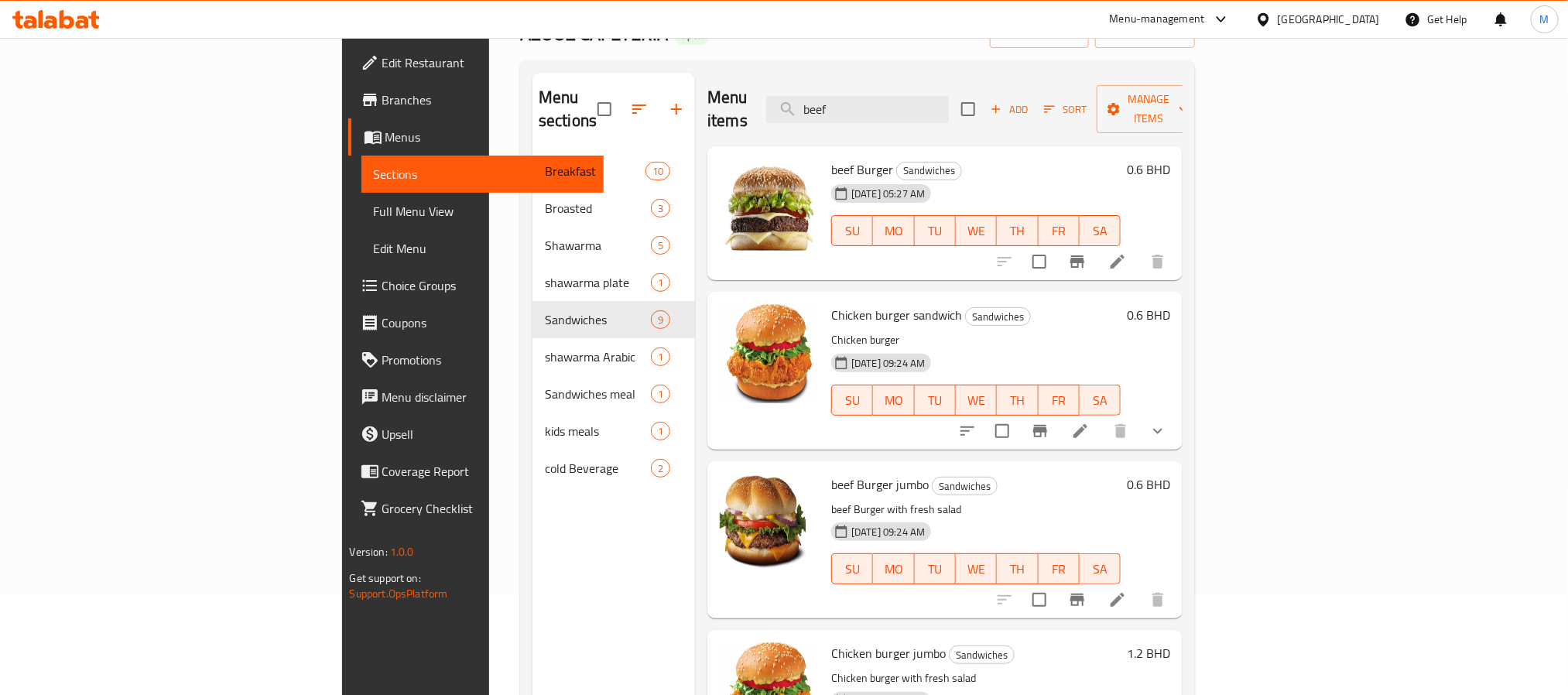
click at [1120, 304] on h6 "Chicken burger sandwich Sandwiches" at bounding box center [975, 314] width 289 height 21
click at [1177, 416] on button "show more" at bounding box center [1157, 431] width 37 height 37
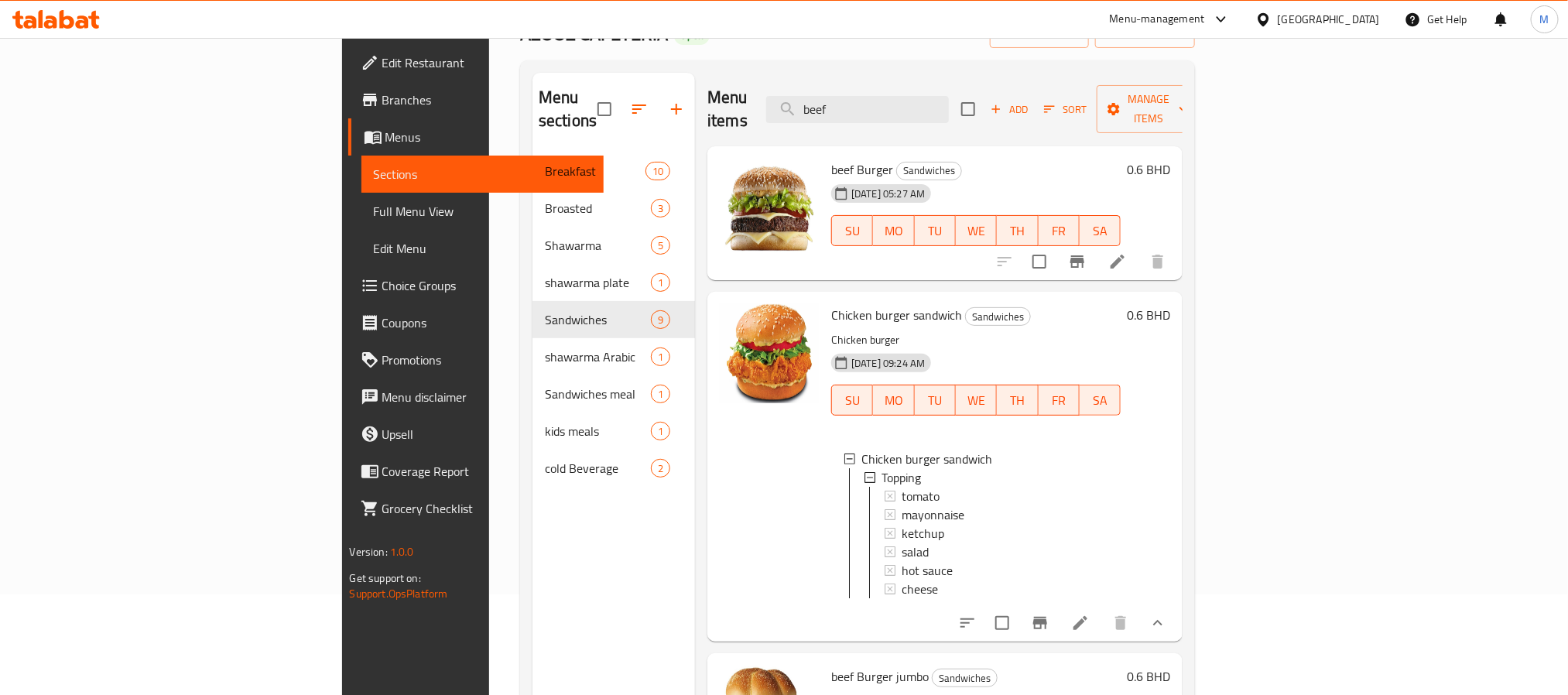
click at [1226, 398] on div "Home / Restaurants management / Menus / Sections AZOOZ CAFETERIA Open import ex…" at bounding box center [857, 375] width 737 height 874
click at [949, 96] on input "beef" at bounding box center [857, 110] width 183 height 27
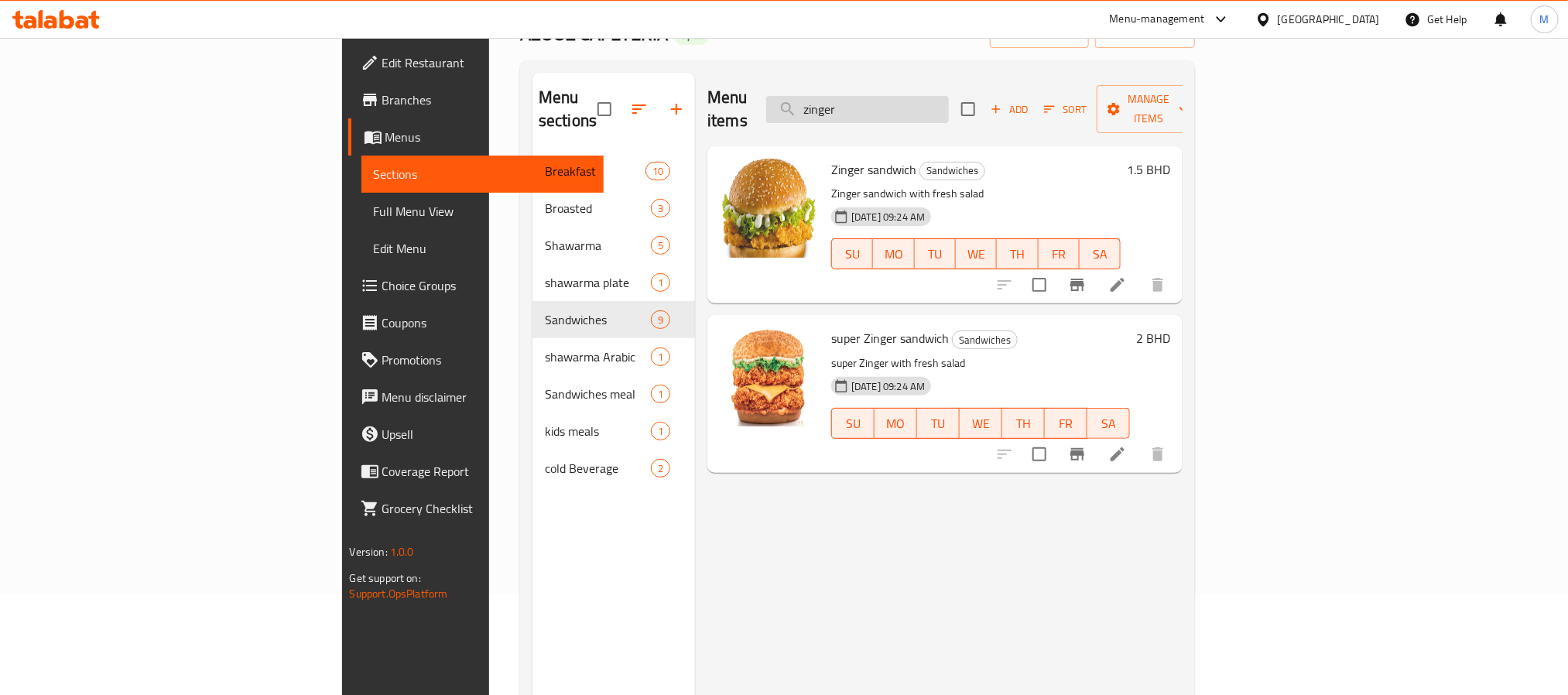
click at [949, 105] on input "zinger" at bounding box center [857, 110] width 183 height 27
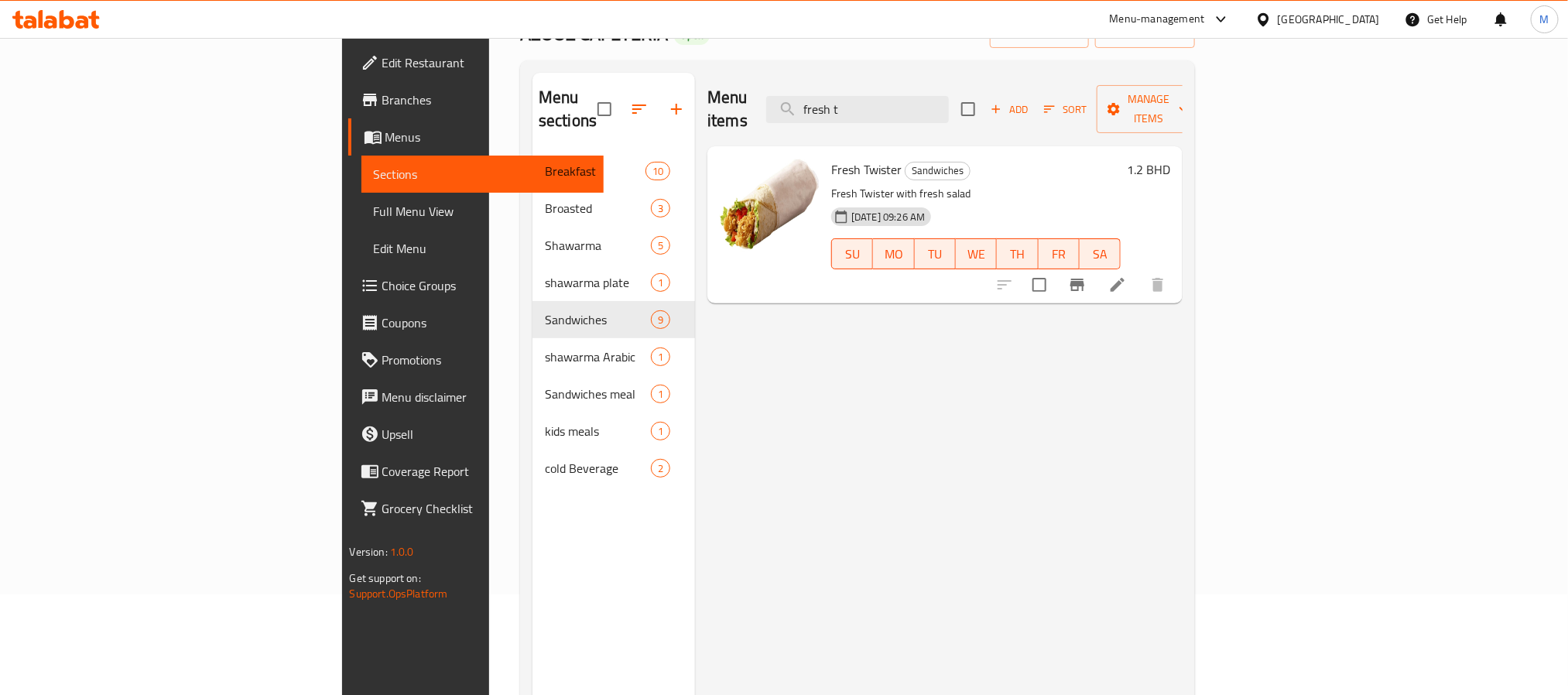
type input "fresh t"
click at [1127, 275] on icon at bounding box center [1117, 284] width 18 height 18
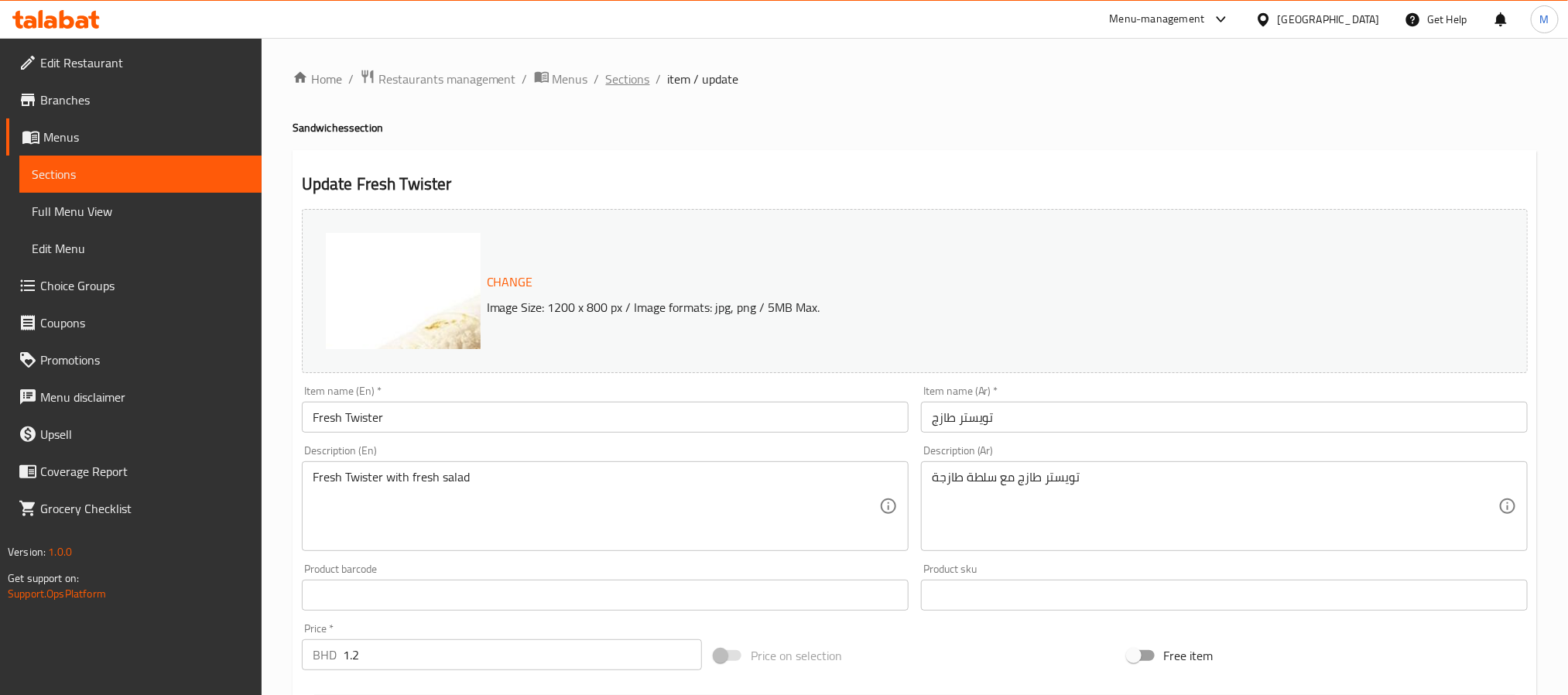
click at [618, 72] on span "Sections" at bounding box center [628, 79] width 44 height 18
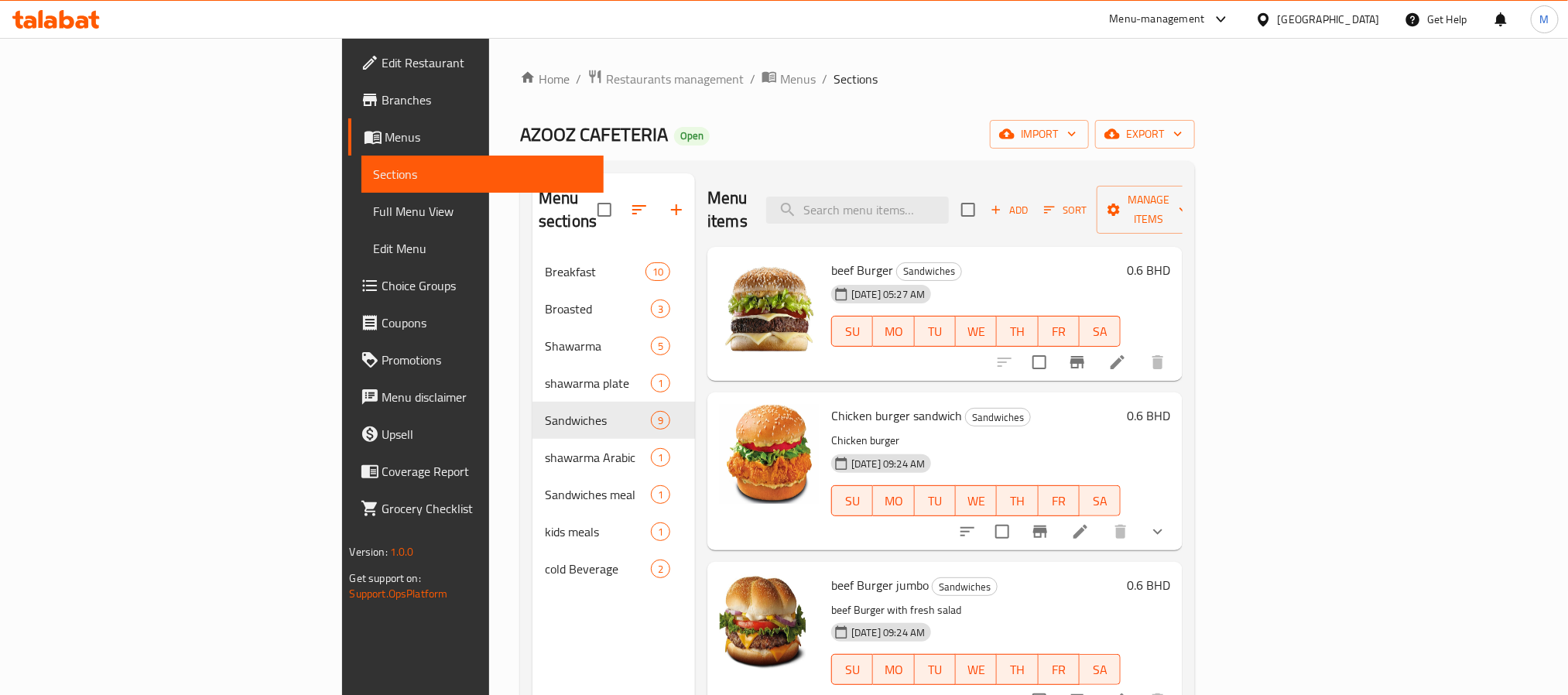
click at [532, 633] on div "Menu sections Breakfast 10 Broasted 3 Shawarma 5 shawarma plate 1 Sandwiches 9 …" at bounding box center [613, 521] width 163 height 695
click at [606, 70] on span "Restaurants management" at bounding box center [675, 79] width 138 height 18
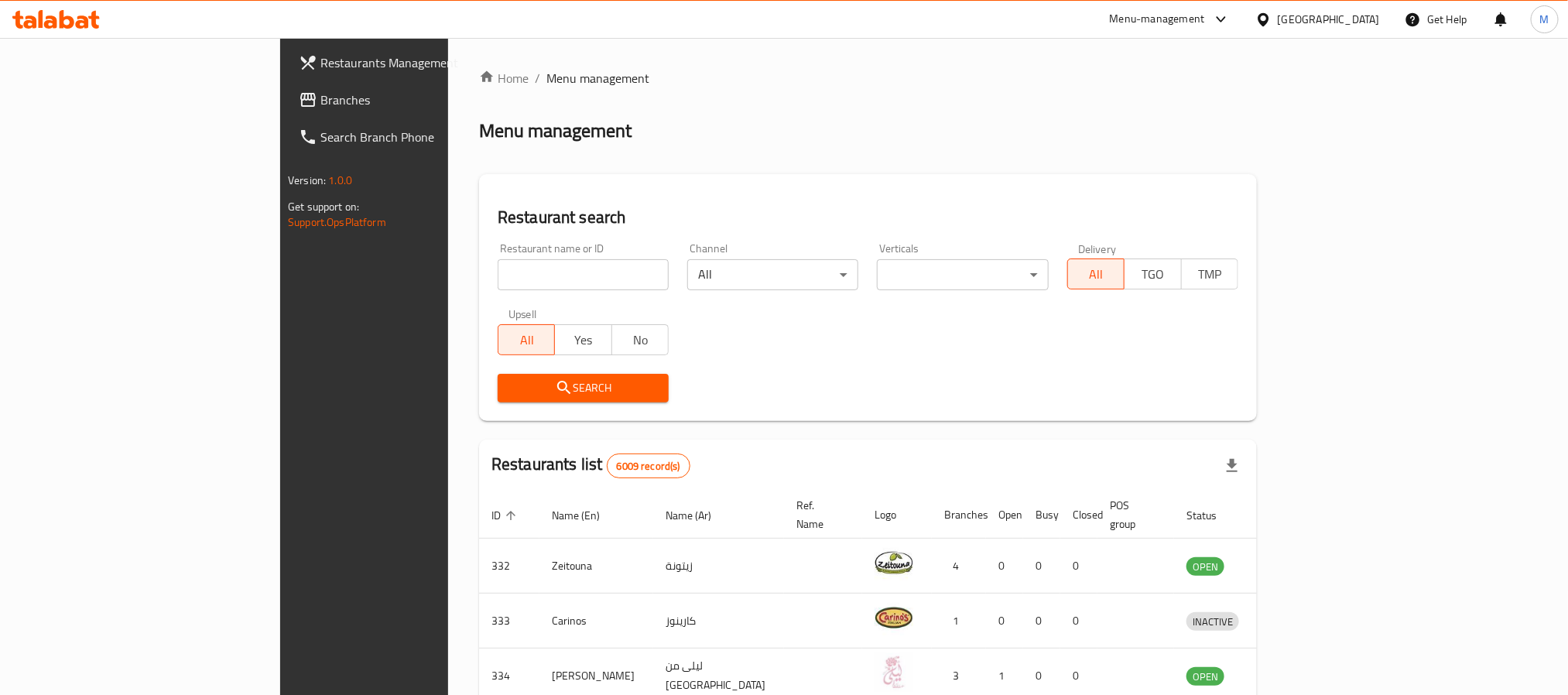
click at [497, 263] on input "search" at bounding box center [583, 274] width 171 height 31
paste input "775606"
type input "775606"
click at [489, 370] on div "Search" at bounding box center [583, 388] width 190 height 48
click at [510, 388] on span "Search" at bounding box center [583, 388] width 146 height 19
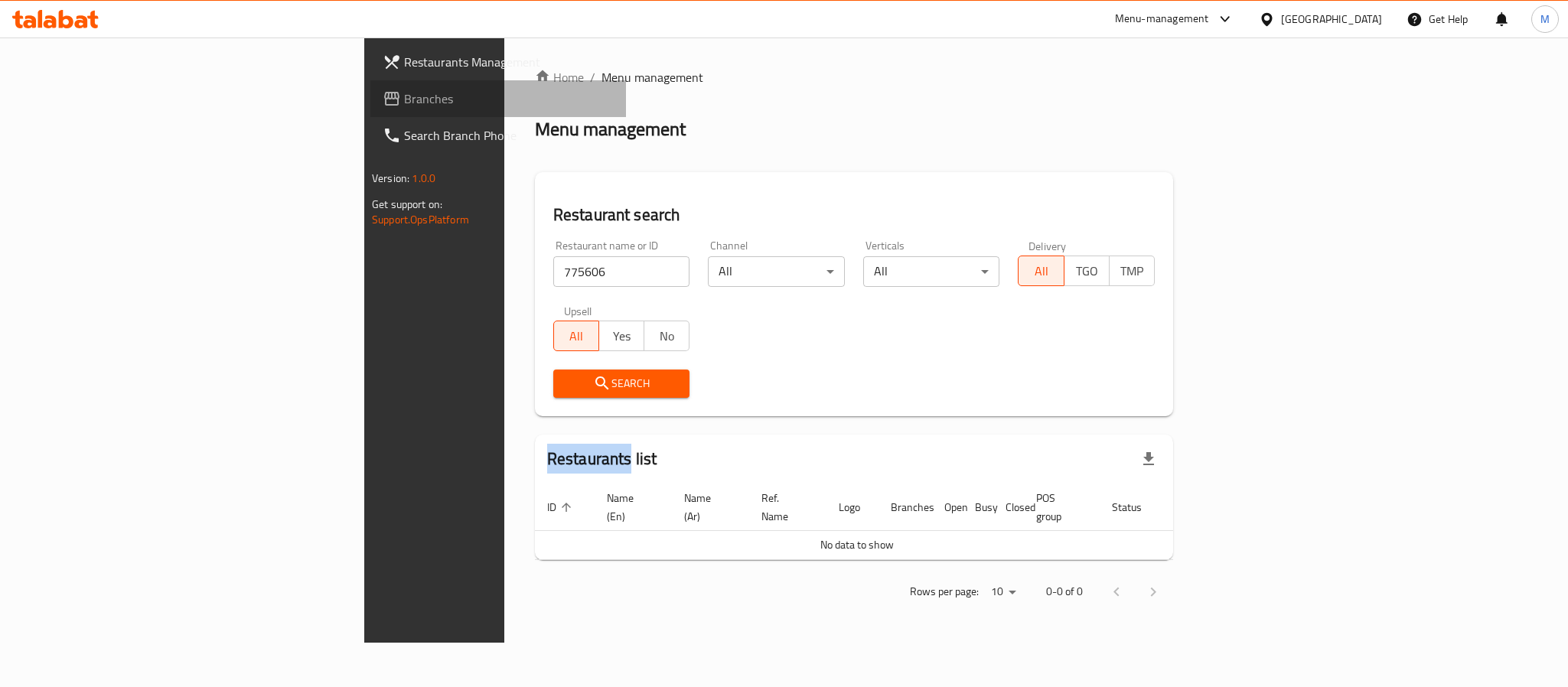
click at [371, 86] on link "Branches" at bounding box center [499, 98] width 256 height 37
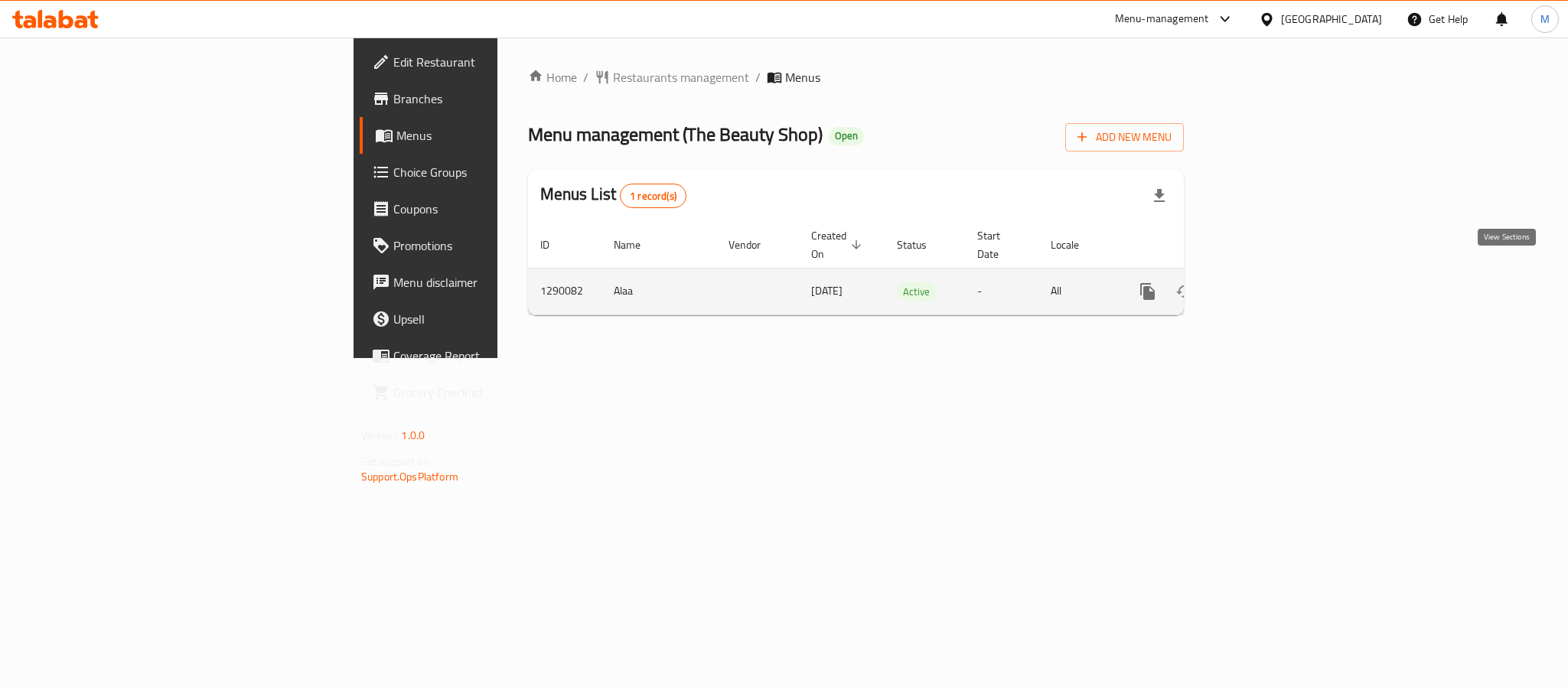
click at [1265, 285] on icon "enhanced table" at bounding box center [1258, 292] width 13 height 13
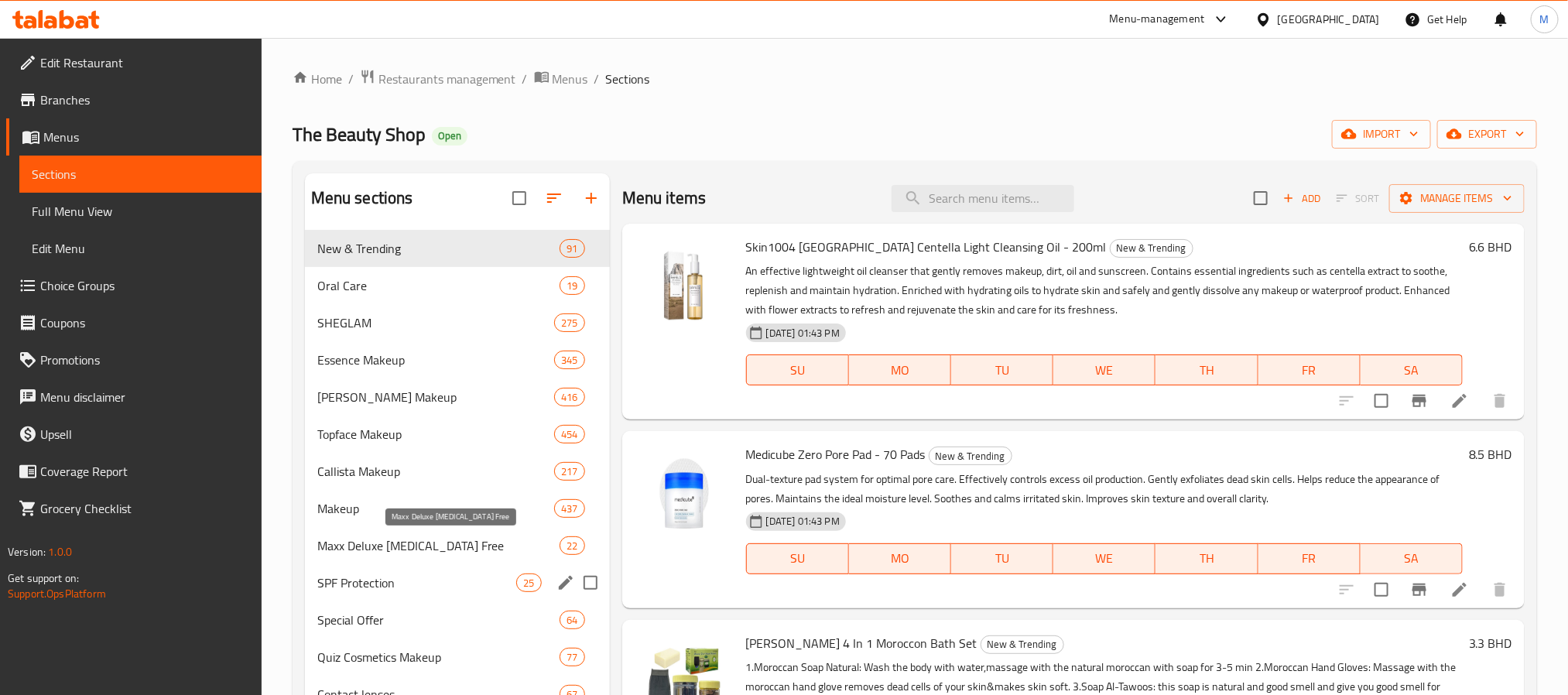
scroll to position [233, 0]
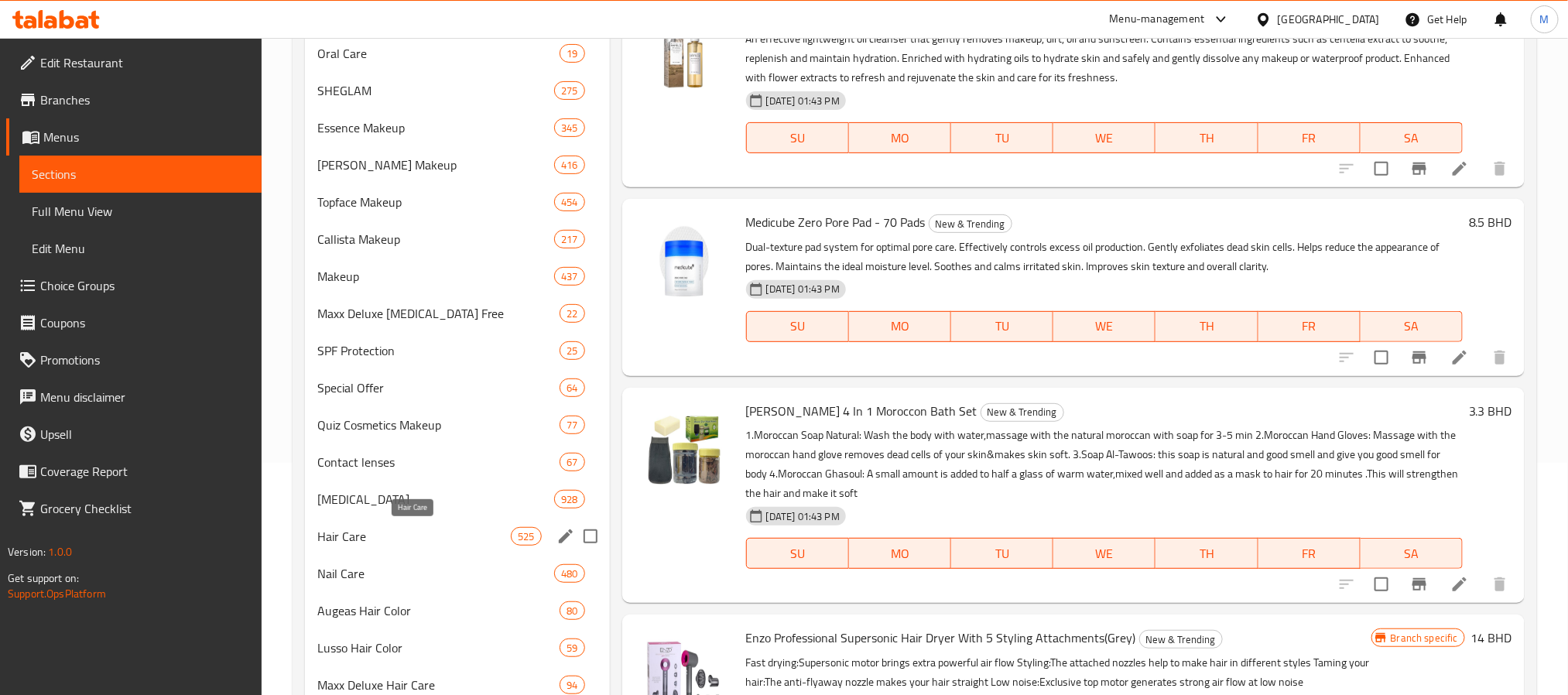
click at [437, 528] on span "Hair Care" at bounding box center [415, 536] width 195 height 18
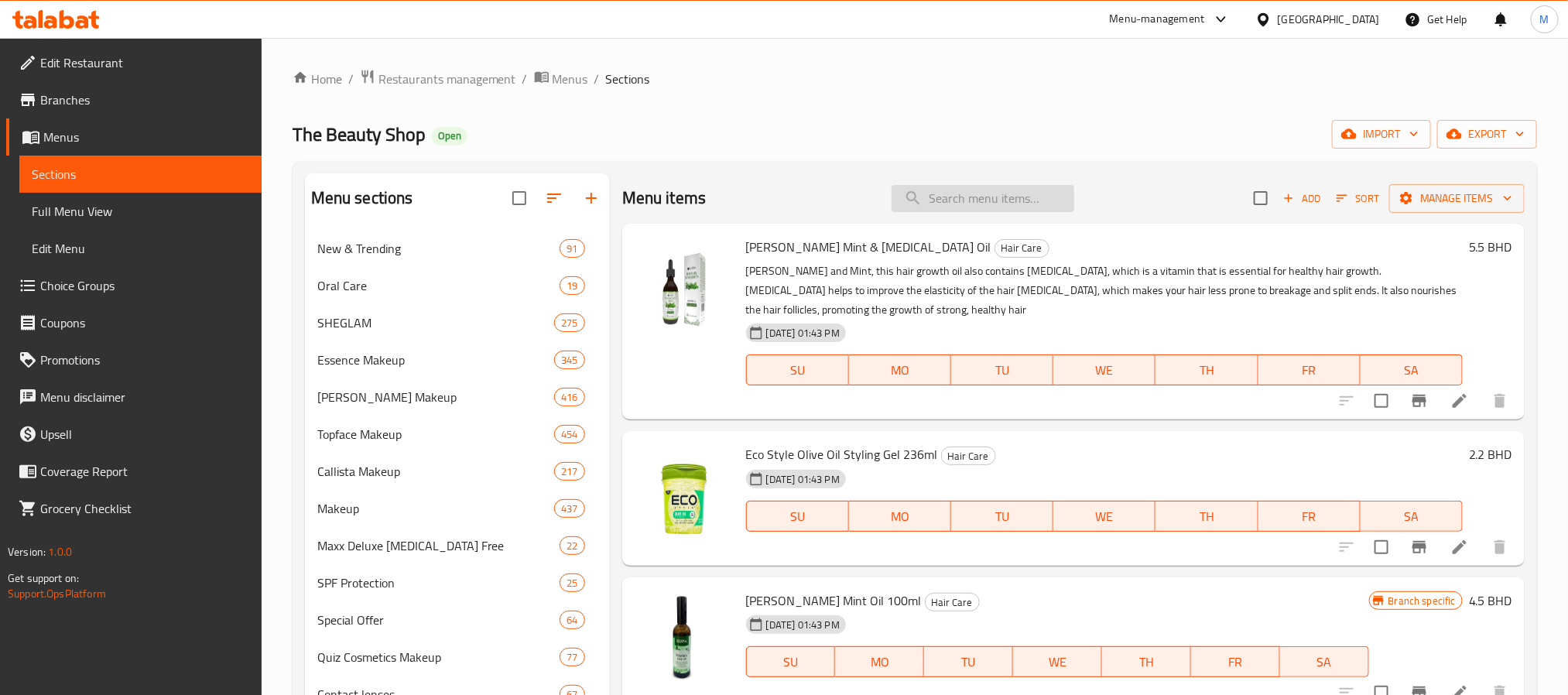
click at [1052, 209] on input "search" at bounding box center [983, 199] width 183 height 27
click input "search"
paste input "Nice Fresh Batana Oil Repairing Conditioner -900ml"
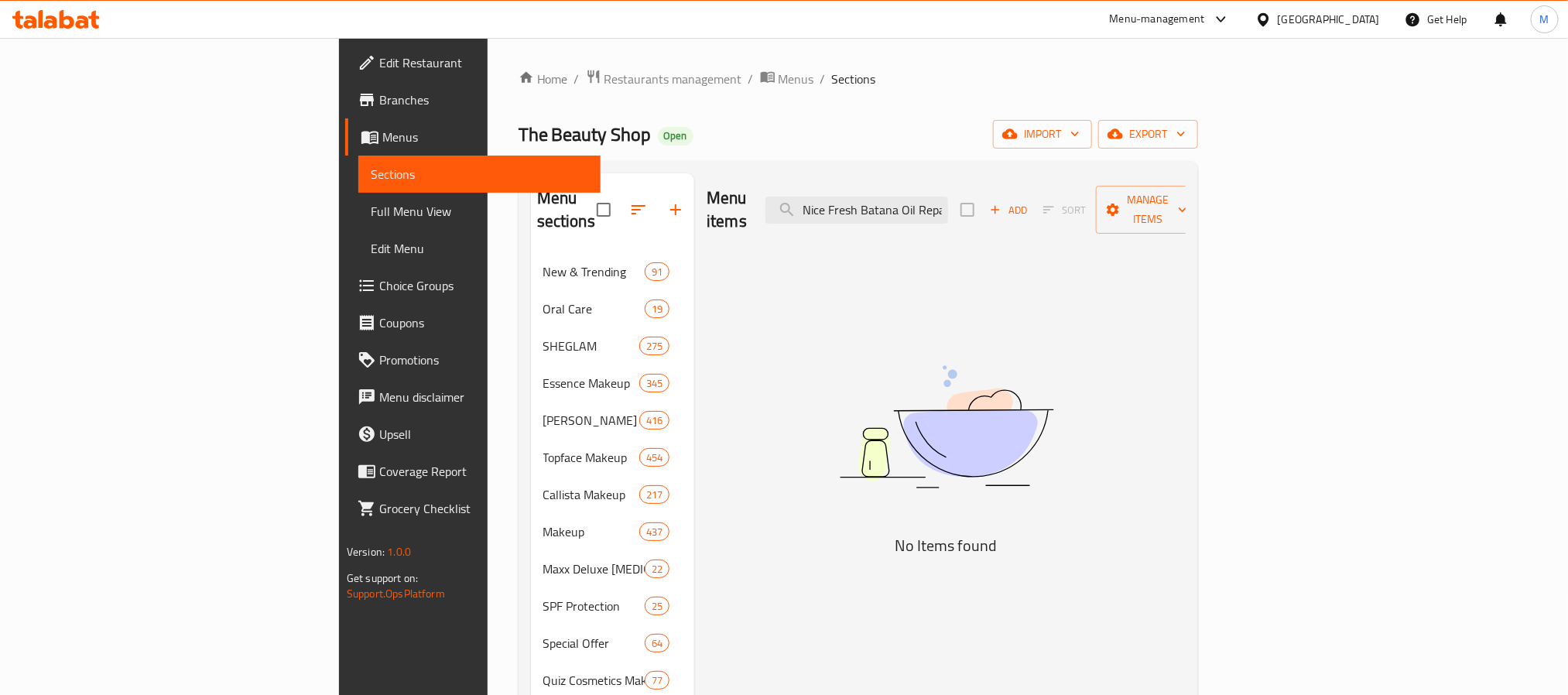
drag, startPoint x: 1044, startPoint y: 206, endPoint x: 869, endPoint y: 260, distance: 183.1
click div "Menu items Nice Fresh Batana Oil Repairing Conditioner Add Sort Manage items No…"
click input "Nice Fresh Batana Oil Repairing Conditioner"
drag, startPoint x: 1045, startPoint y: 198, endPoint x: 1134, endPoint y: 243, distance: 99.7
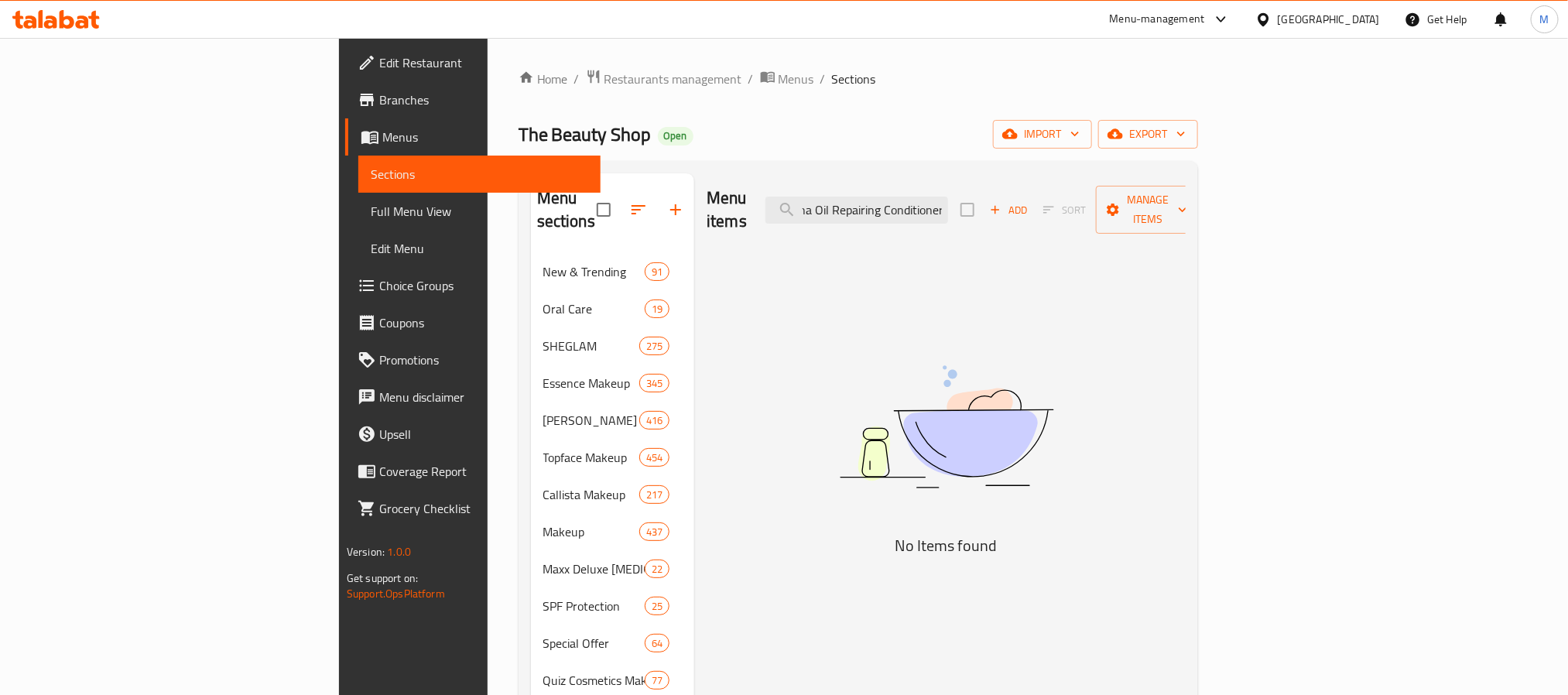
click div "Menu items Nice Fresh Batana Oil Repairing Conditioner Add Sort Manage items No…"
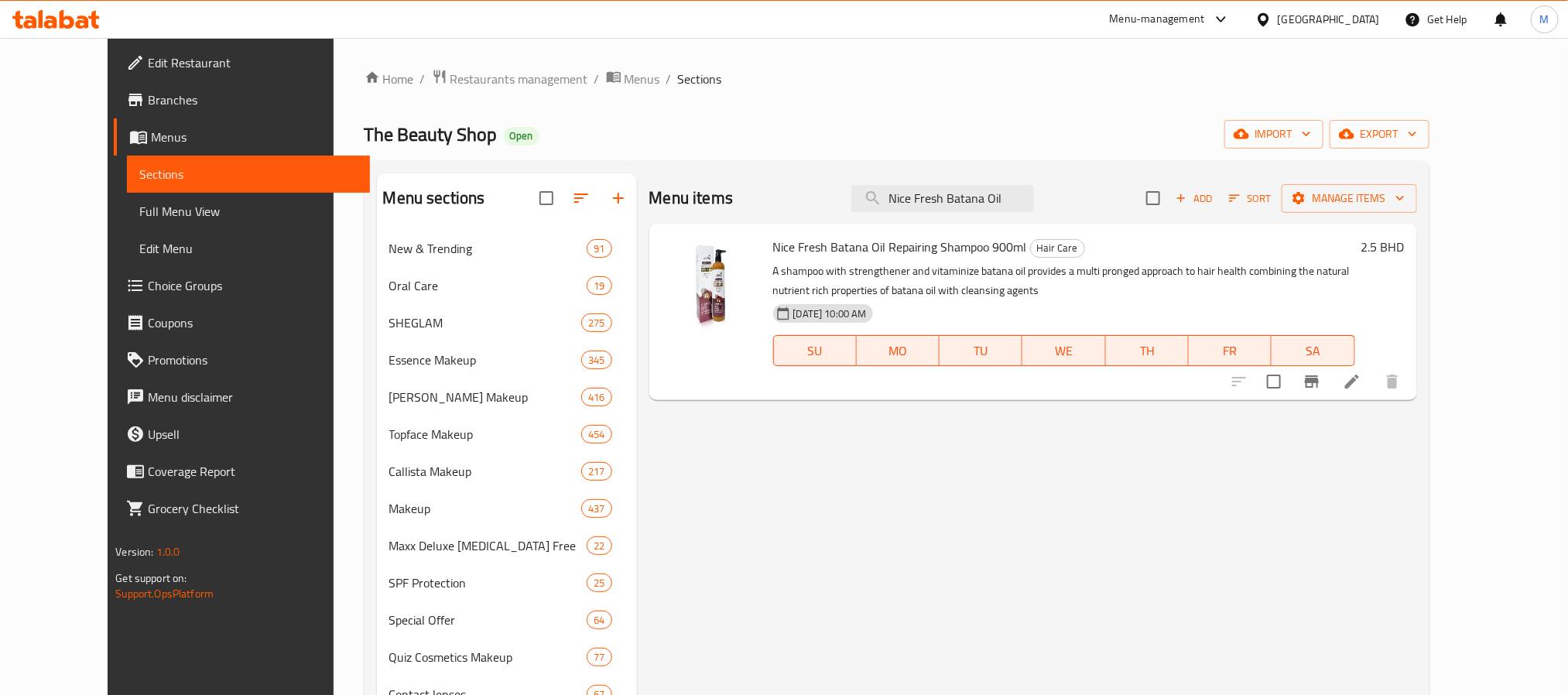
type input "Nice Fresh Batana Oil"
click span "Restaurants management"
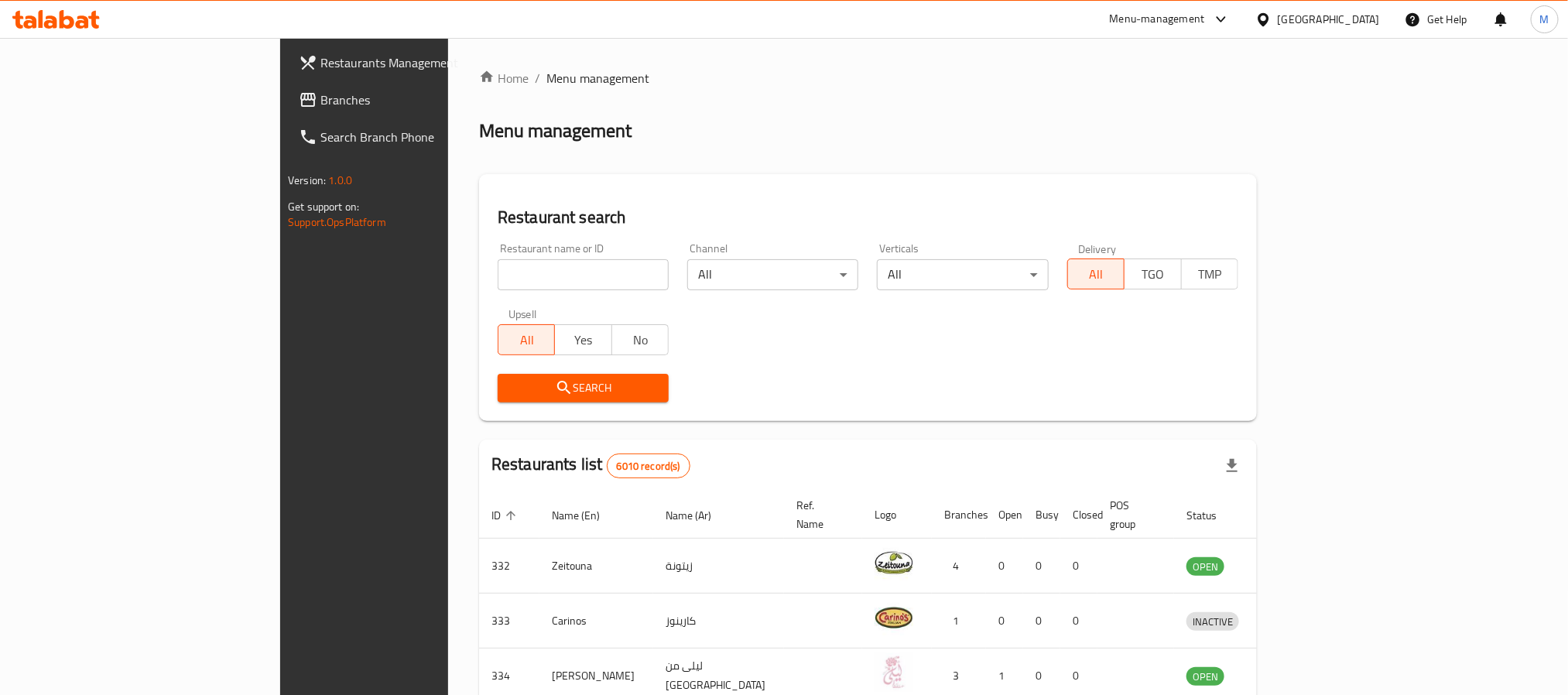
click span "Branches"
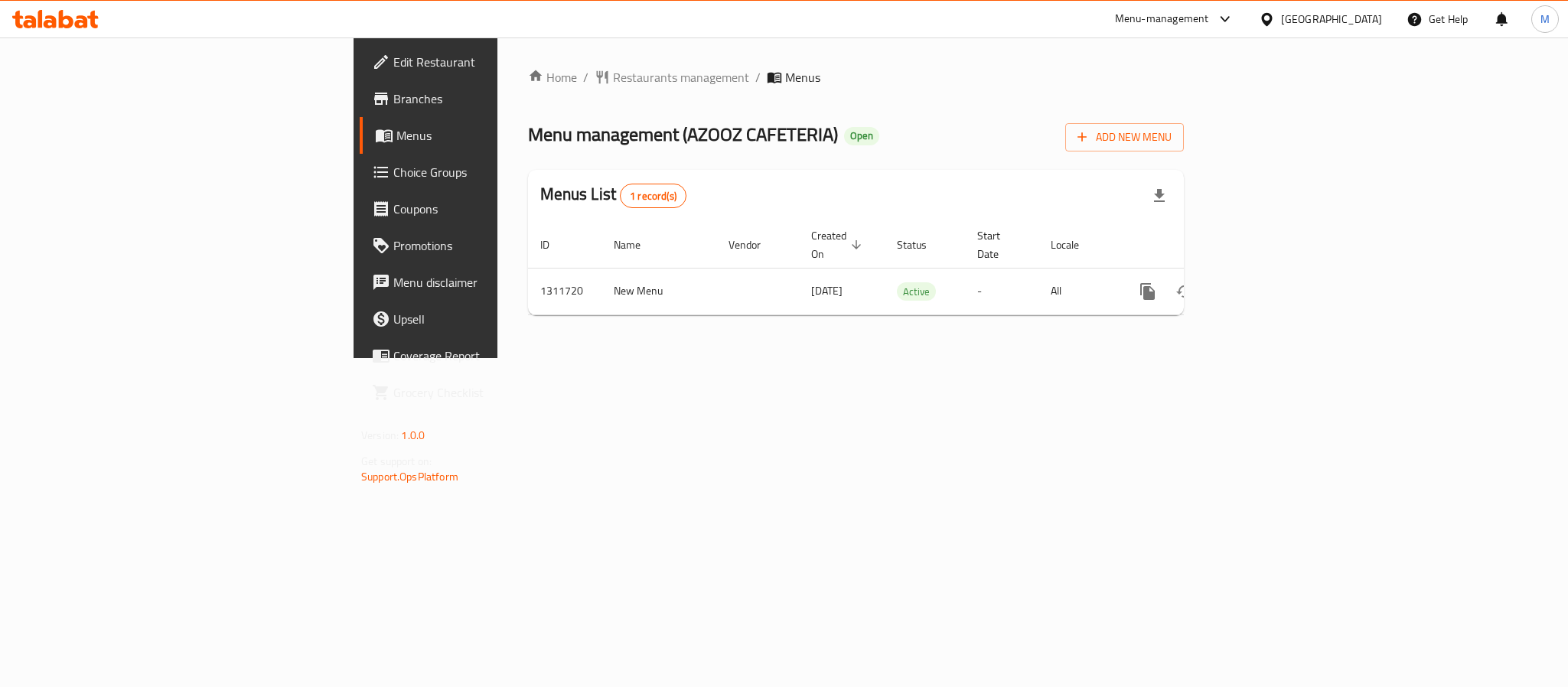
click at [394, 164] on span "Choice Groups" at bounding box center [499, 171] width 210 height 18
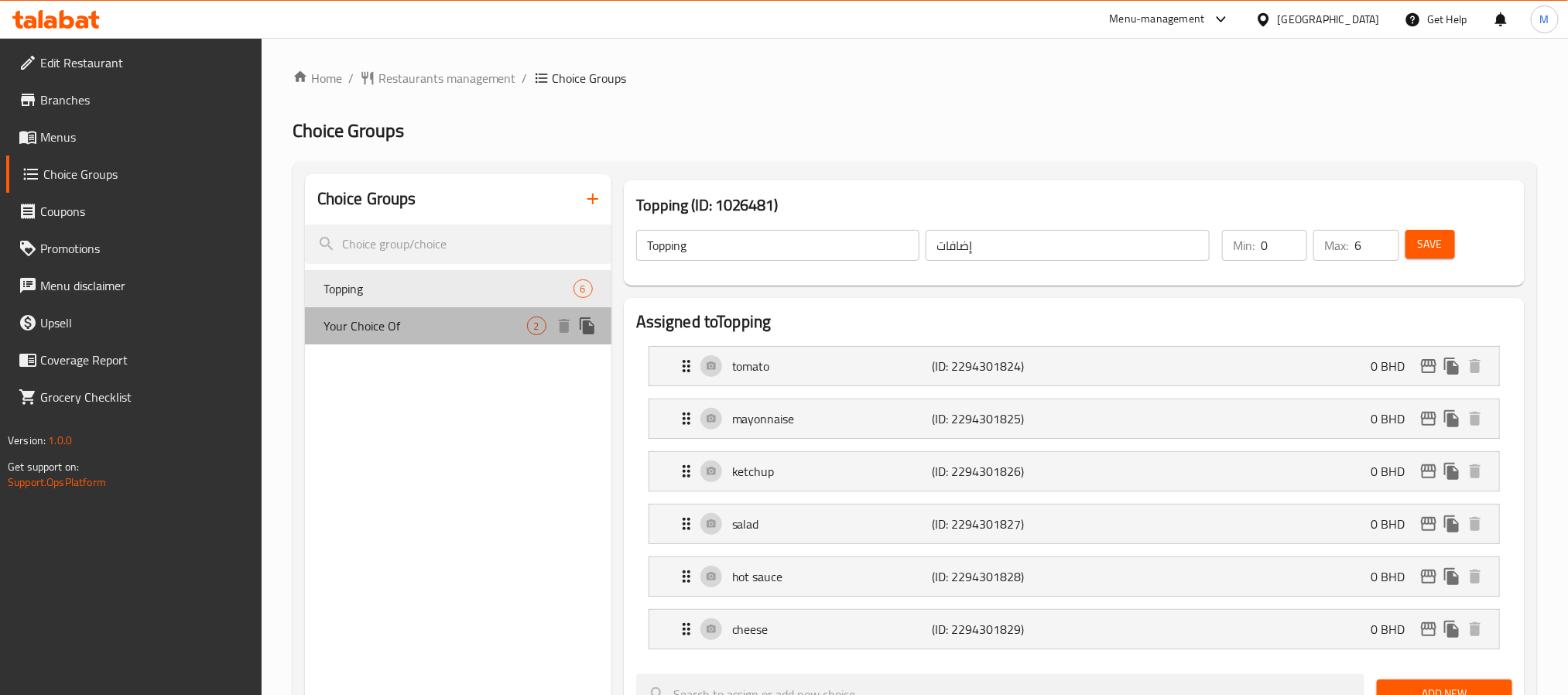
click at [425, 333] on span "Your Choice Of" at bounding box center [424, 325] width 203 height 18
type input "Your Choice Of"
type input "إختيارك من"
type input "1"
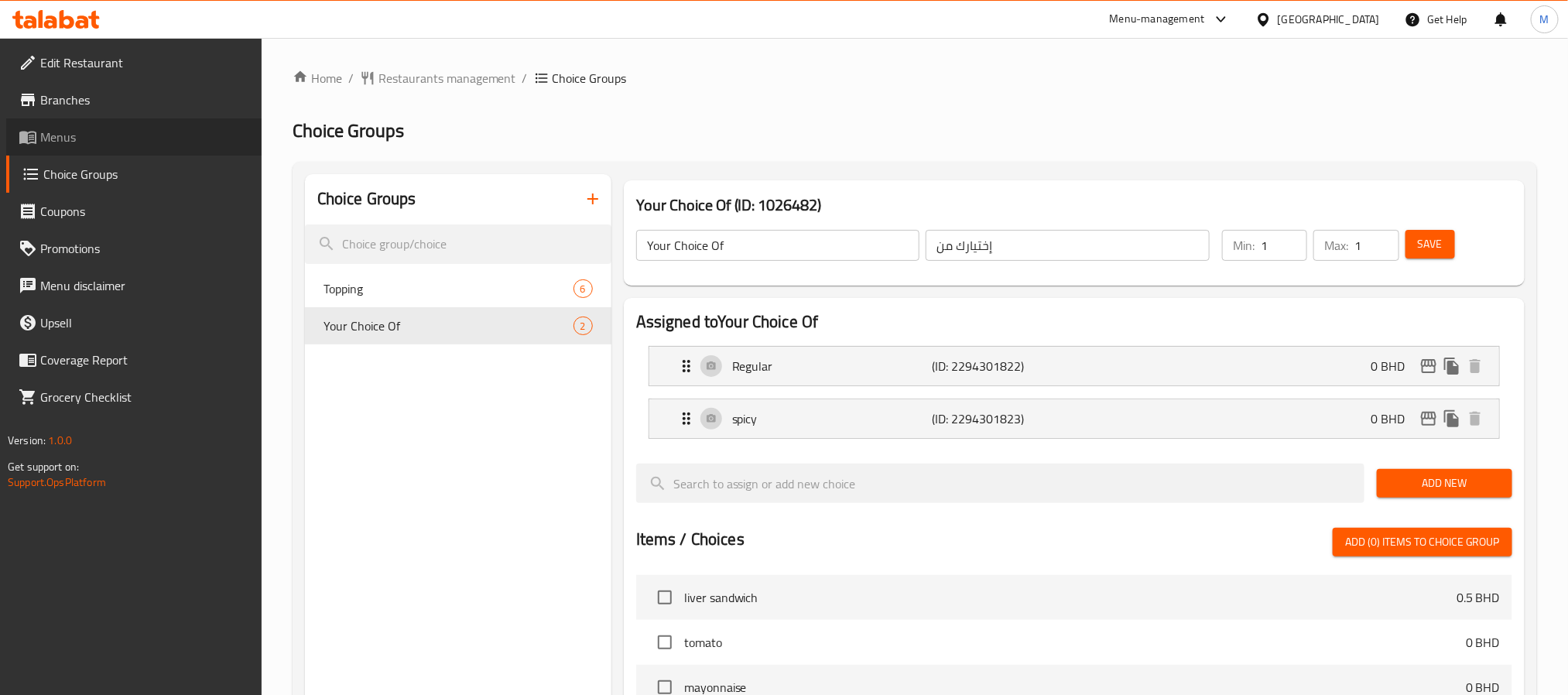
click at [137, 140] on span "Menus" at bounding box center [144, 136] width 209 height 18
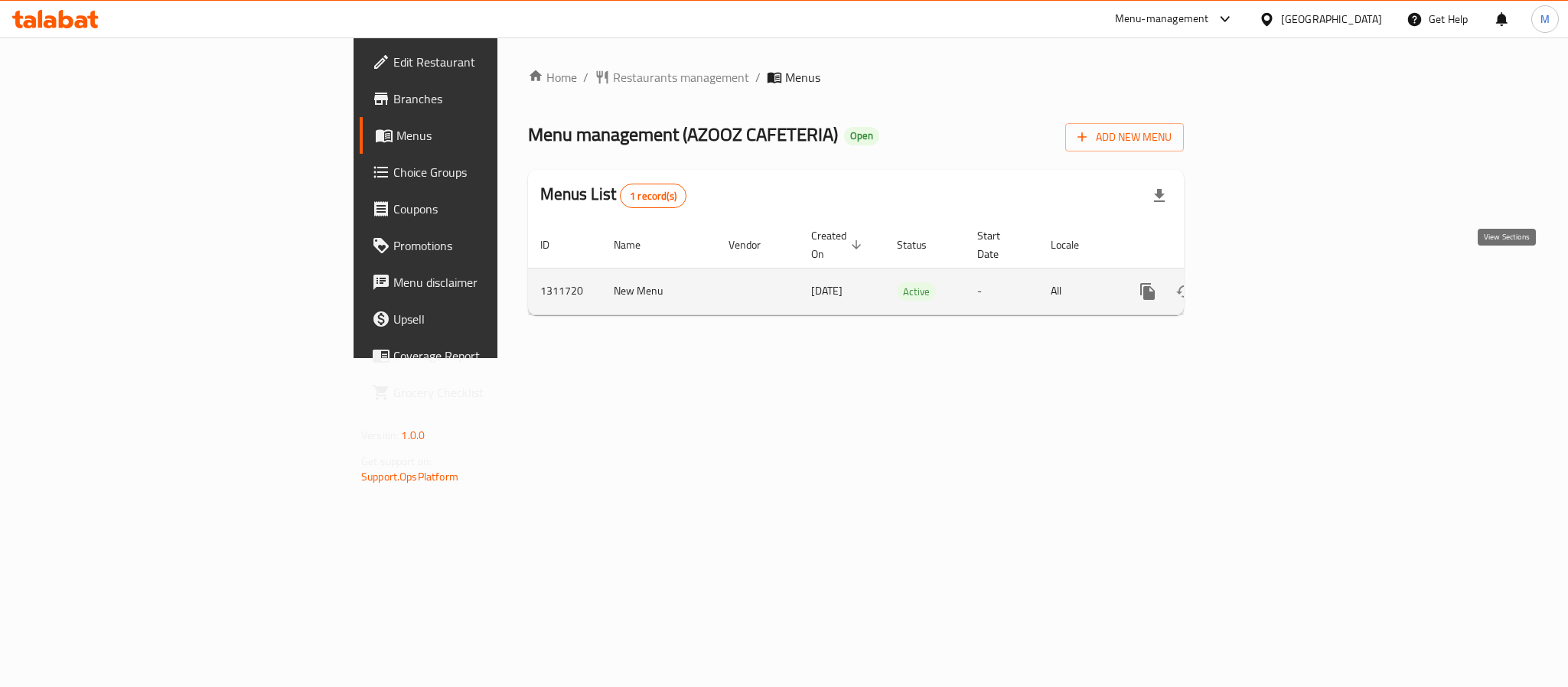
click at [1268, 283] on icon "enhanced table" at bounding box center [1258, 291] width 18 height 18
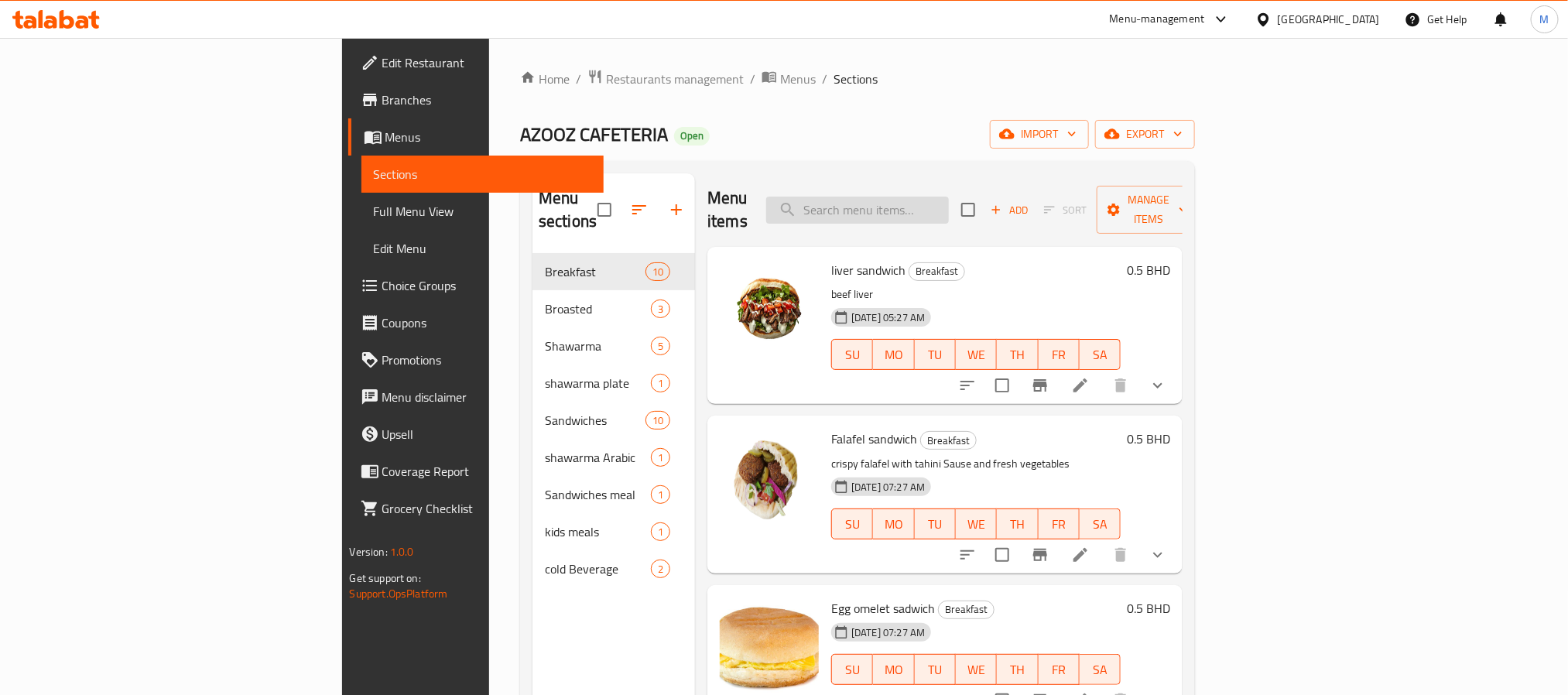
click at [949, 199] on input "search" at bounding box center [857, 210] width 183 height 27
click at [1177, 367] on button "show more" at bounding box center [1157, 385] width 37 height 37
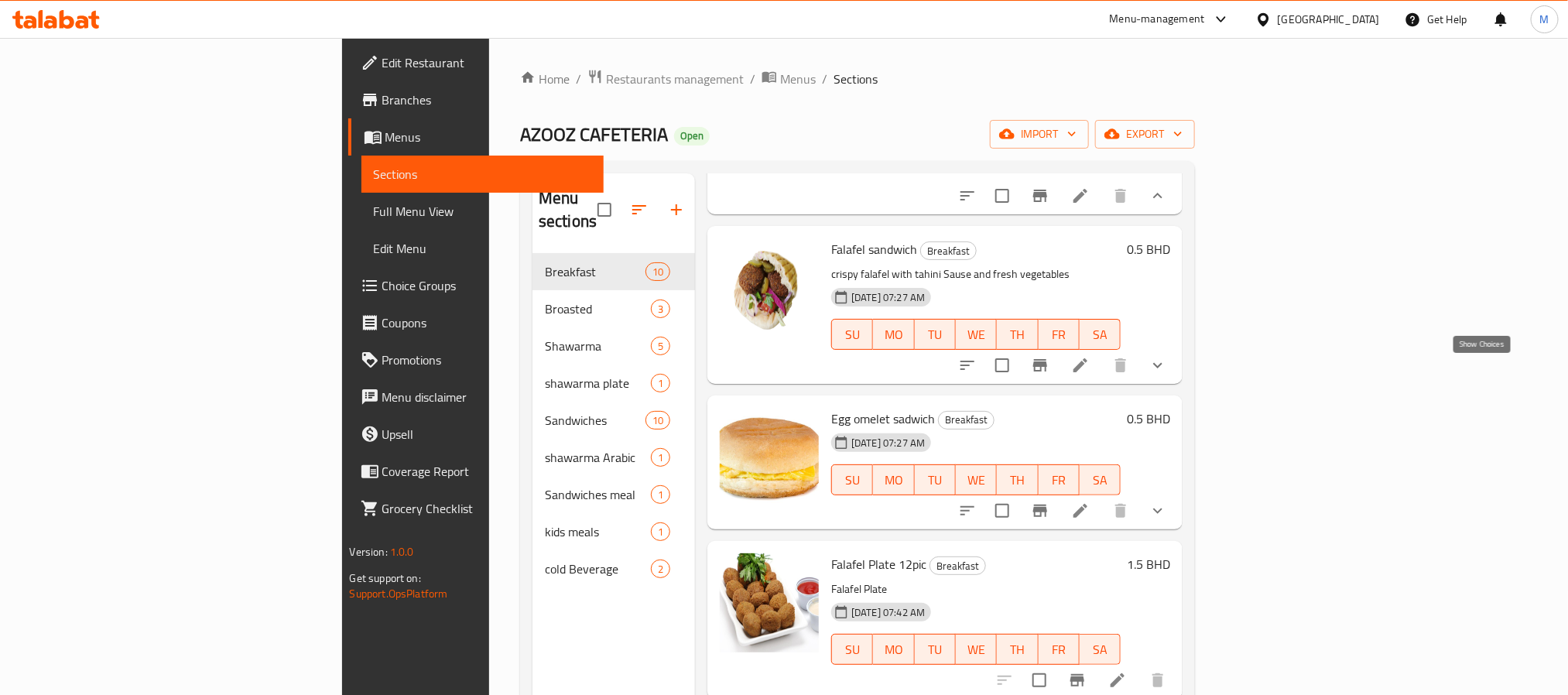
scroll to position [348, 0]
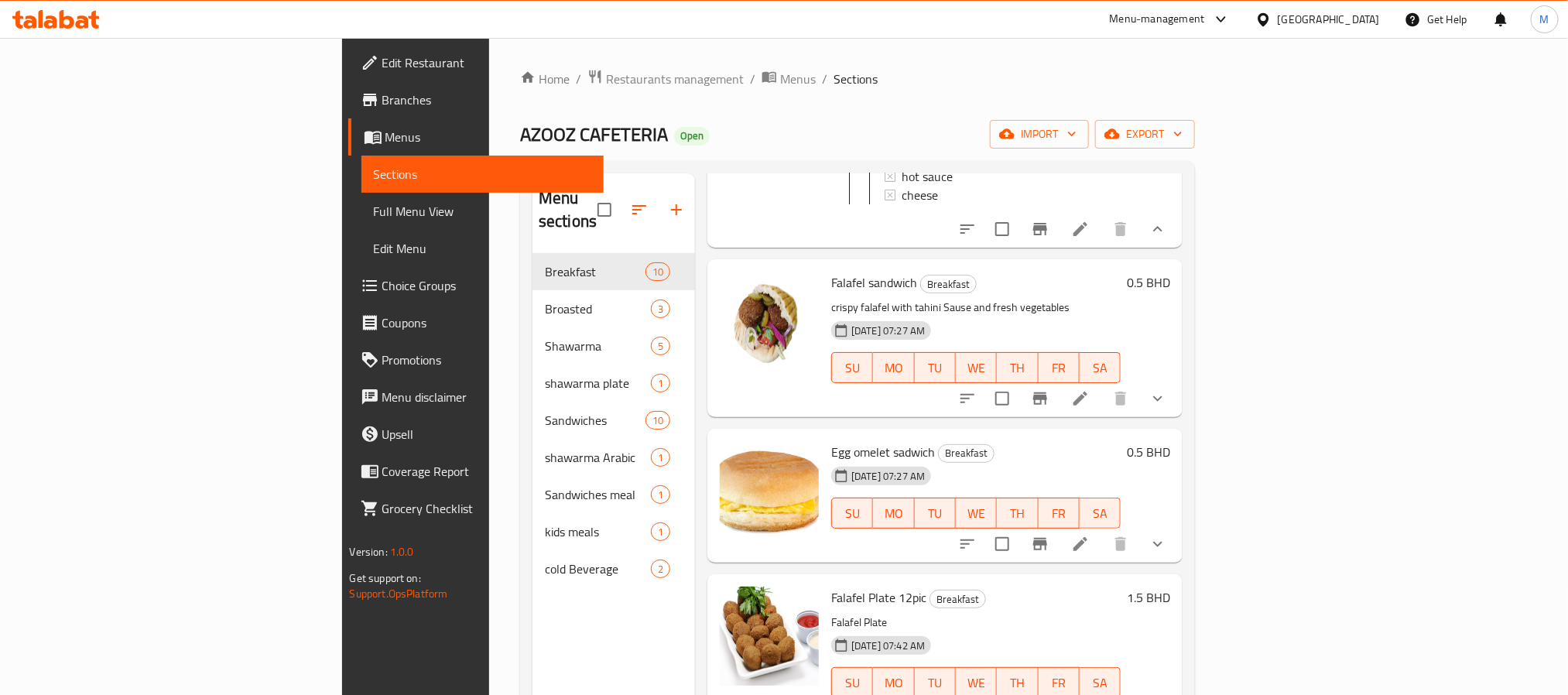
click at [1170, 372] on div "0.5 BHD" at bounding box center [1145, 338] width 50 height 132
click at [1167, 389] on icon "show more" at bounding box center [1157, 398] width 18 height 18
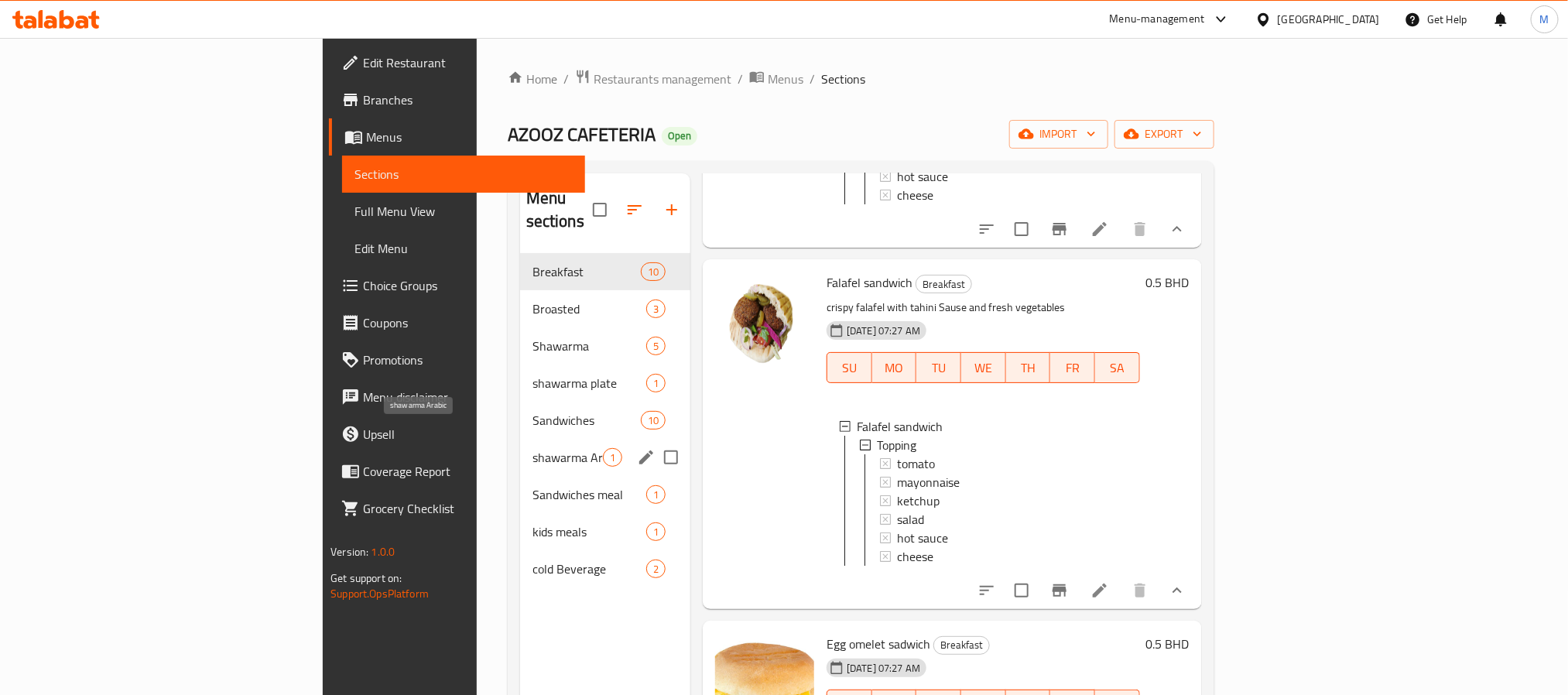
click at [520, 412] on div "Sandwiches 10" at bounding box center [604, 421] width 170 height 37
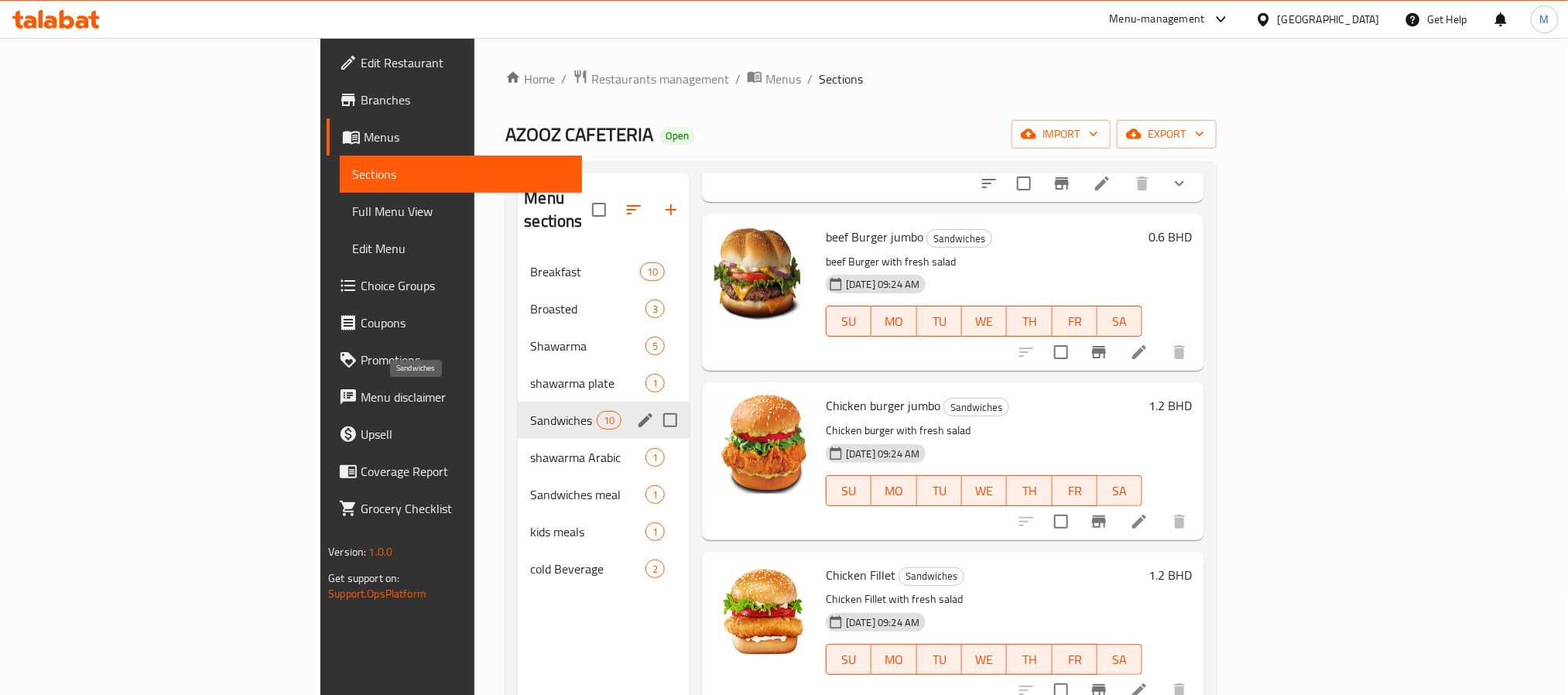
click at [530, 411] on span "Sandwiches" at bounding box center [564, 420] width 66 height 18
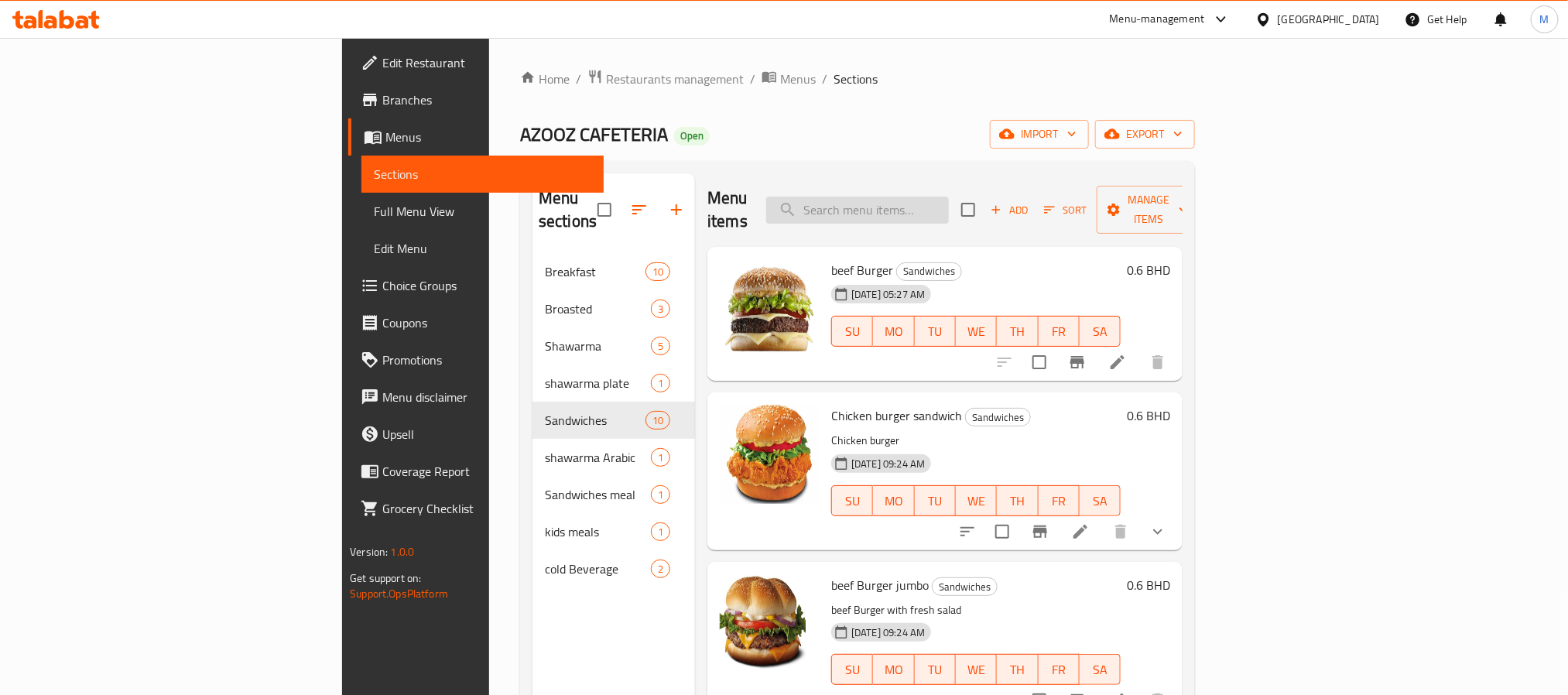
click at [949, 197] on input "search" at bounding box center [857, 210] width 183 height 27
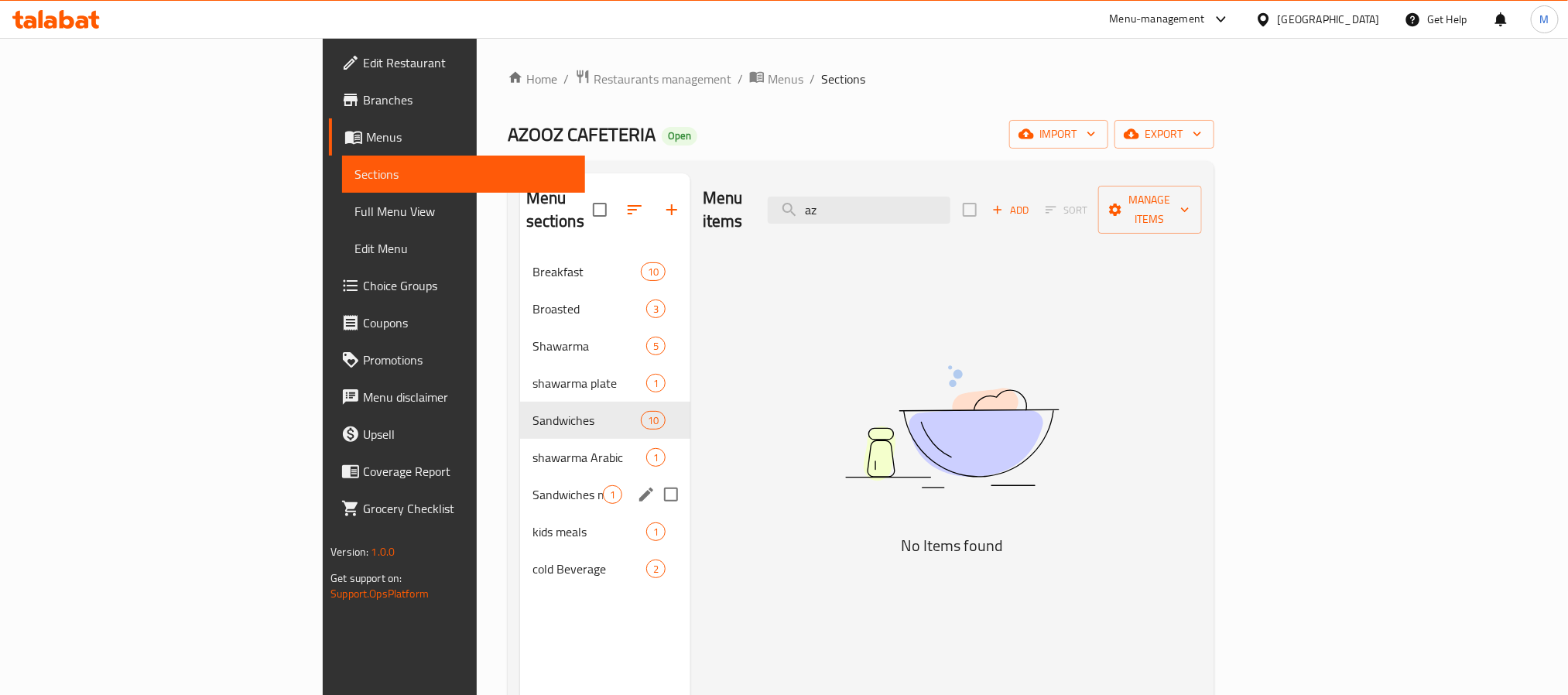
type input "az"
click at [532, 448] on span "shawarma Arabic" at bounding box center [567, 457] width 70 height 18
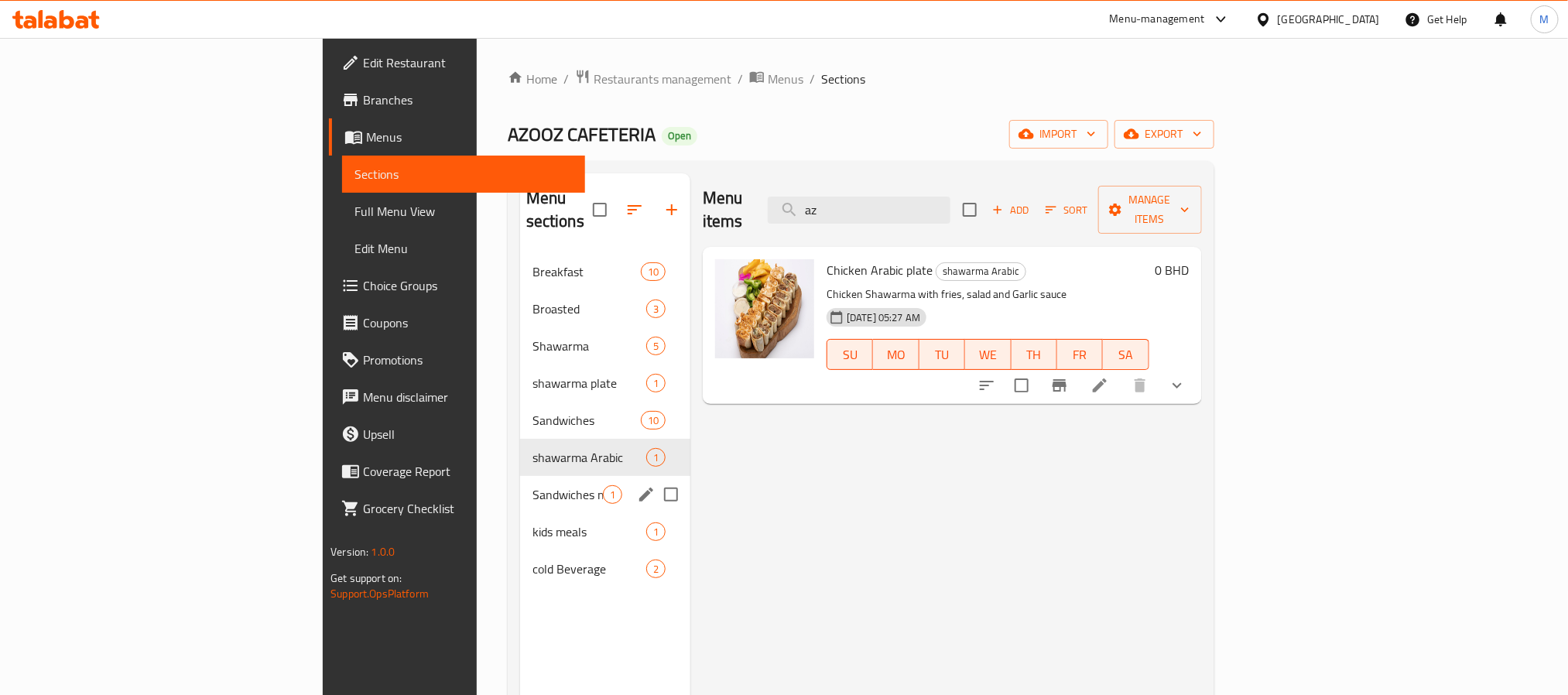
click at [532, 486] on span "Sandwiches meal" at bounding box center [567, 494] width 70 height 18
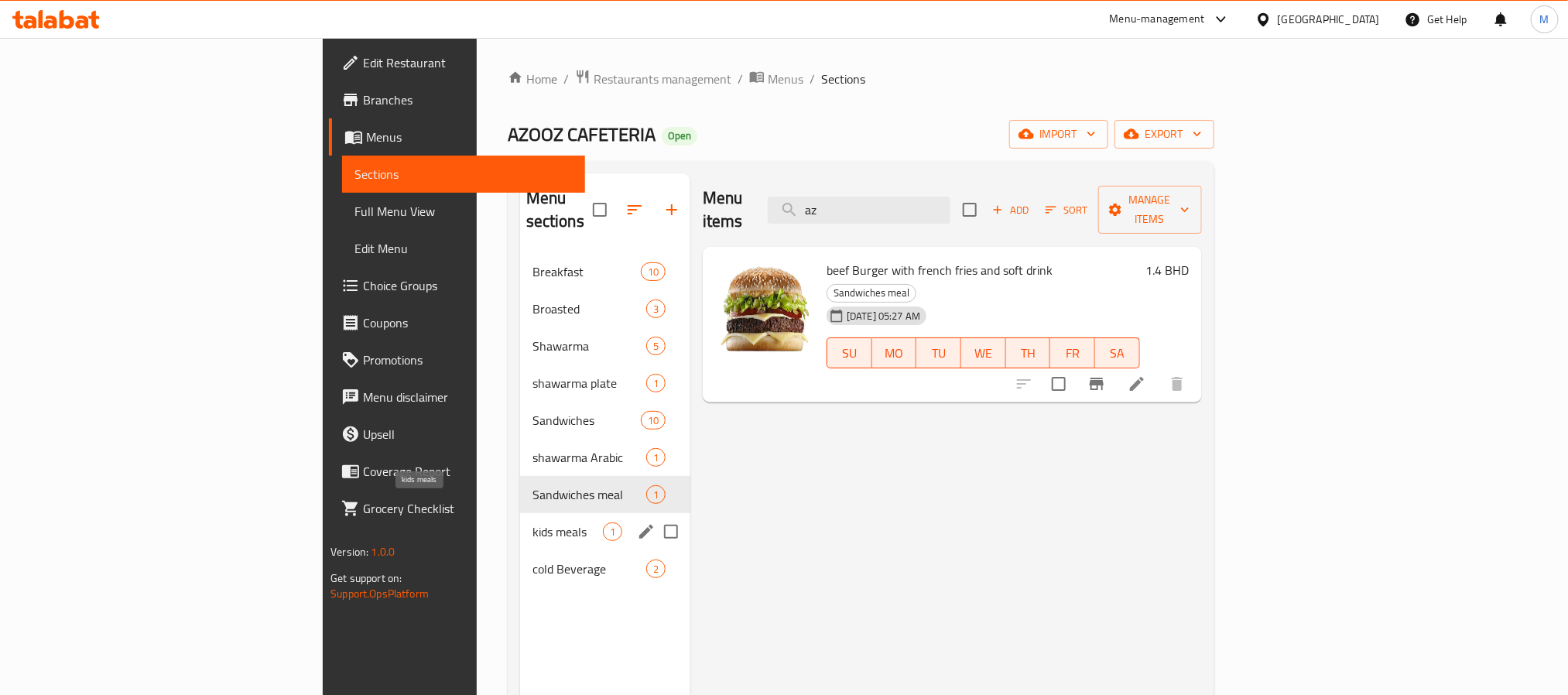
click at [520, 520] on div "kids meals 1" at bounding box center [604, 531] width 170 height 37
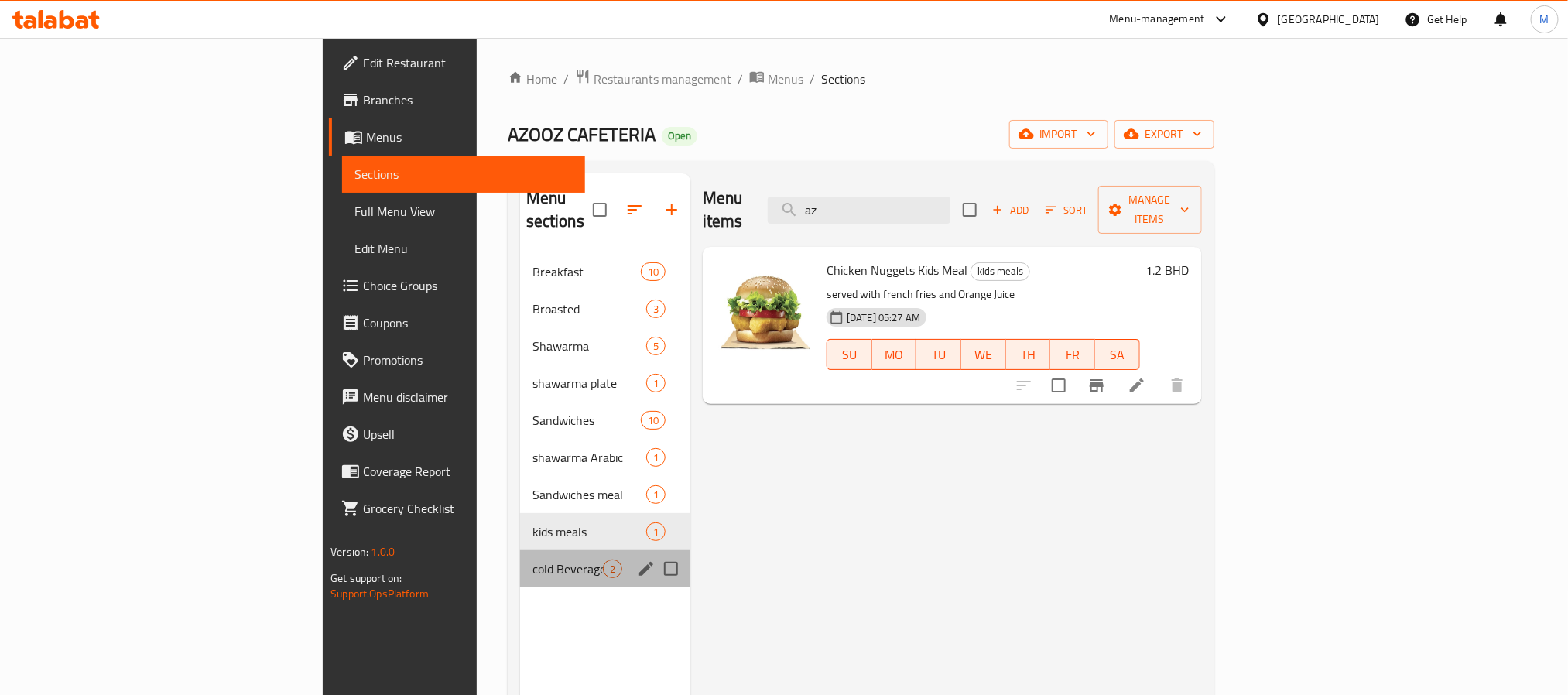
click at [520, 561] on div "cold Beverage 2" at bounding box center [604, 568] width 170 height 37
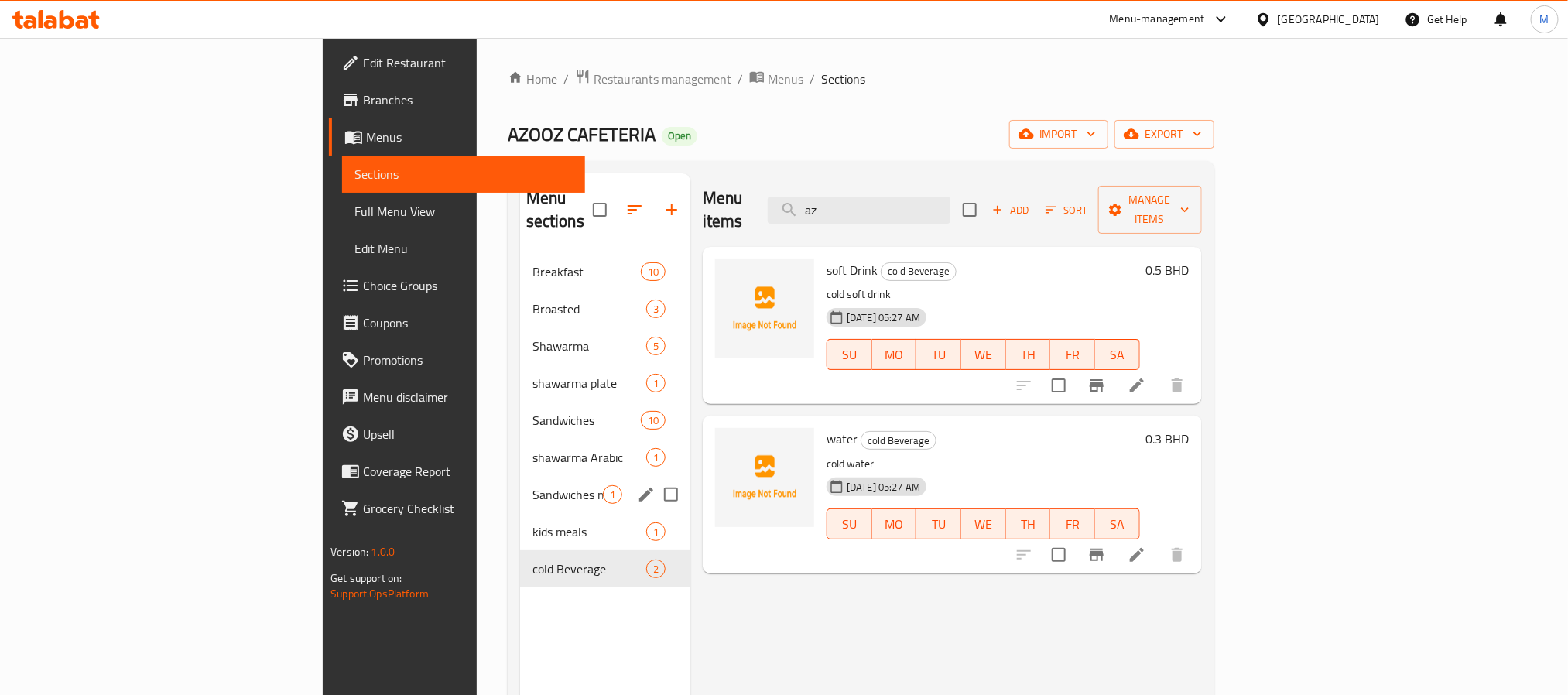
click at [520, 520] on div "kids meals 1" at bounding box center [604, 531] width 170 height 37
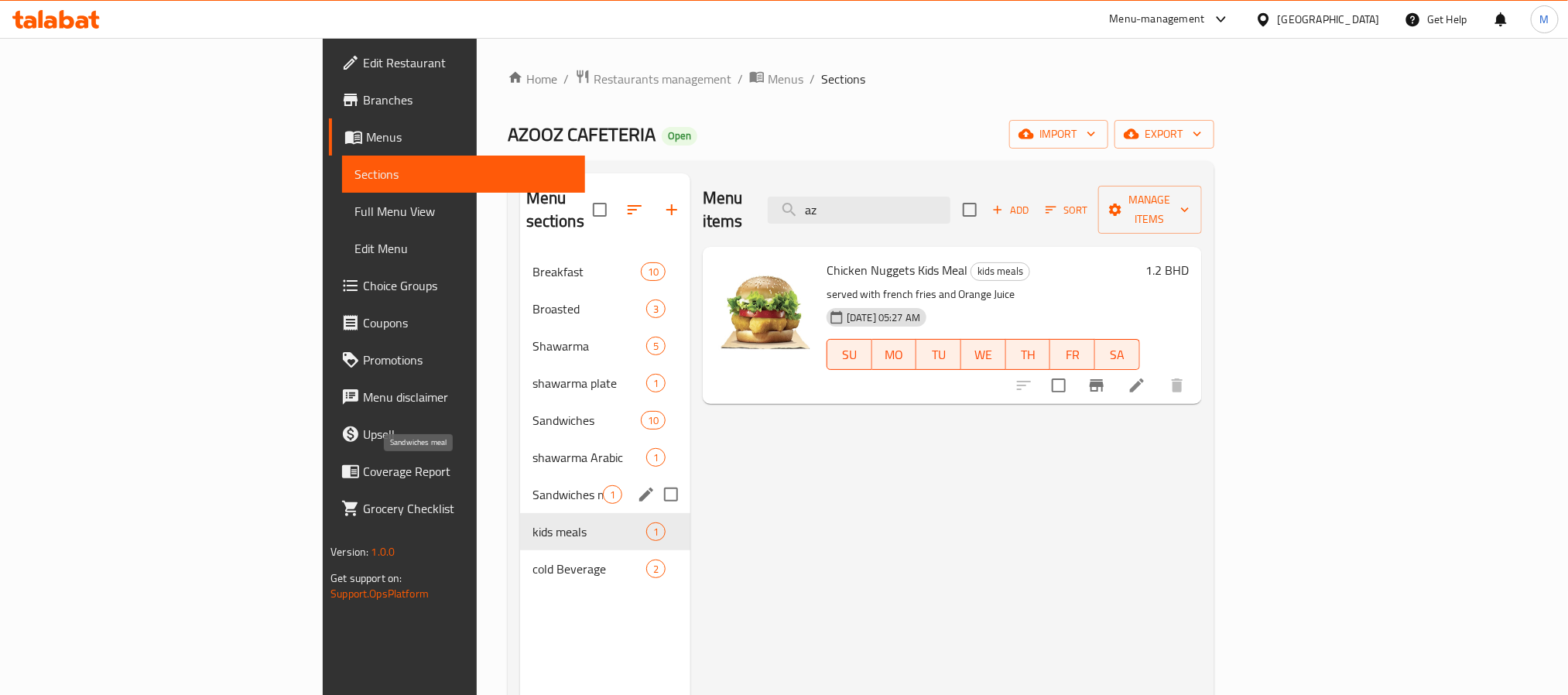
click at [532, 486] on span "Sandwiches meal" at bounding box center [567, 494] width 70 height 18
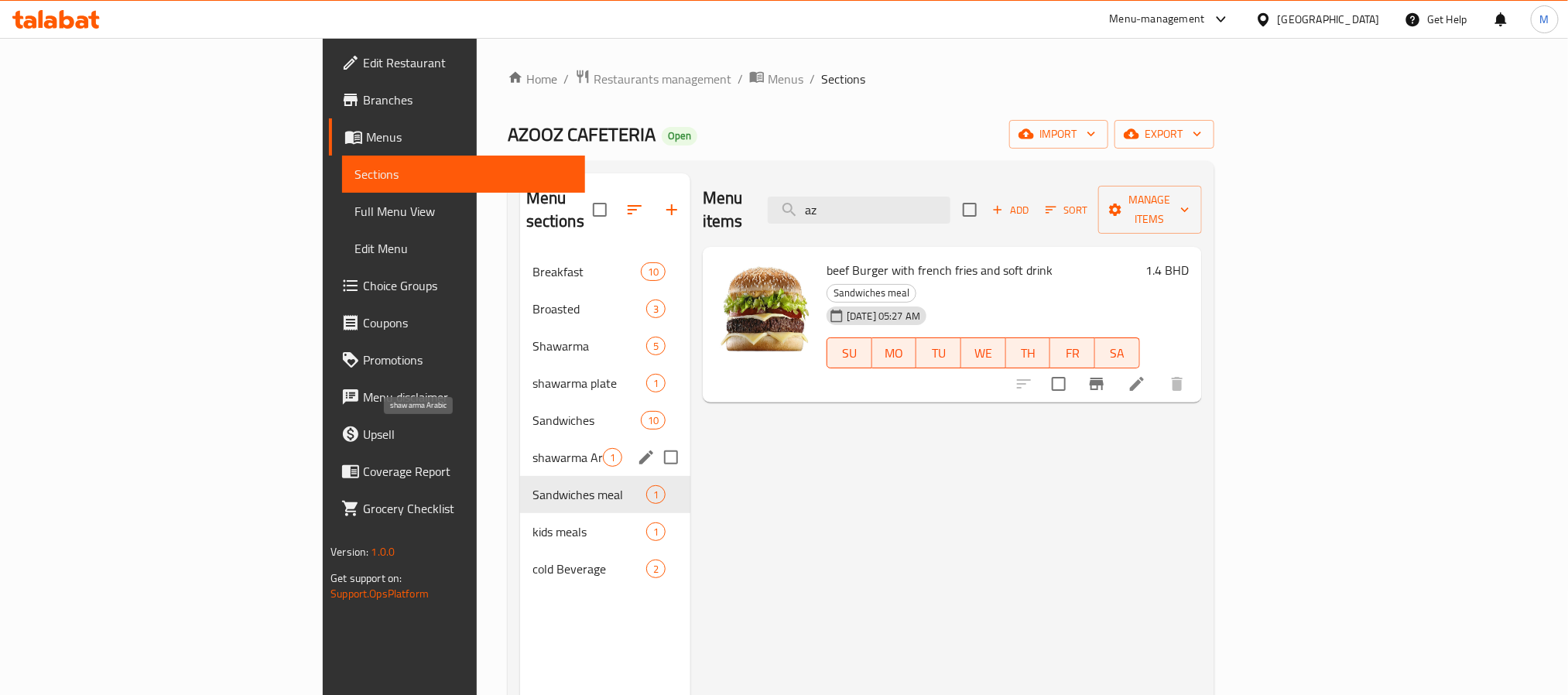
click at [532, 448] on span "shawarma Arabic" at bounding box center [567, 457] width 70 height 18
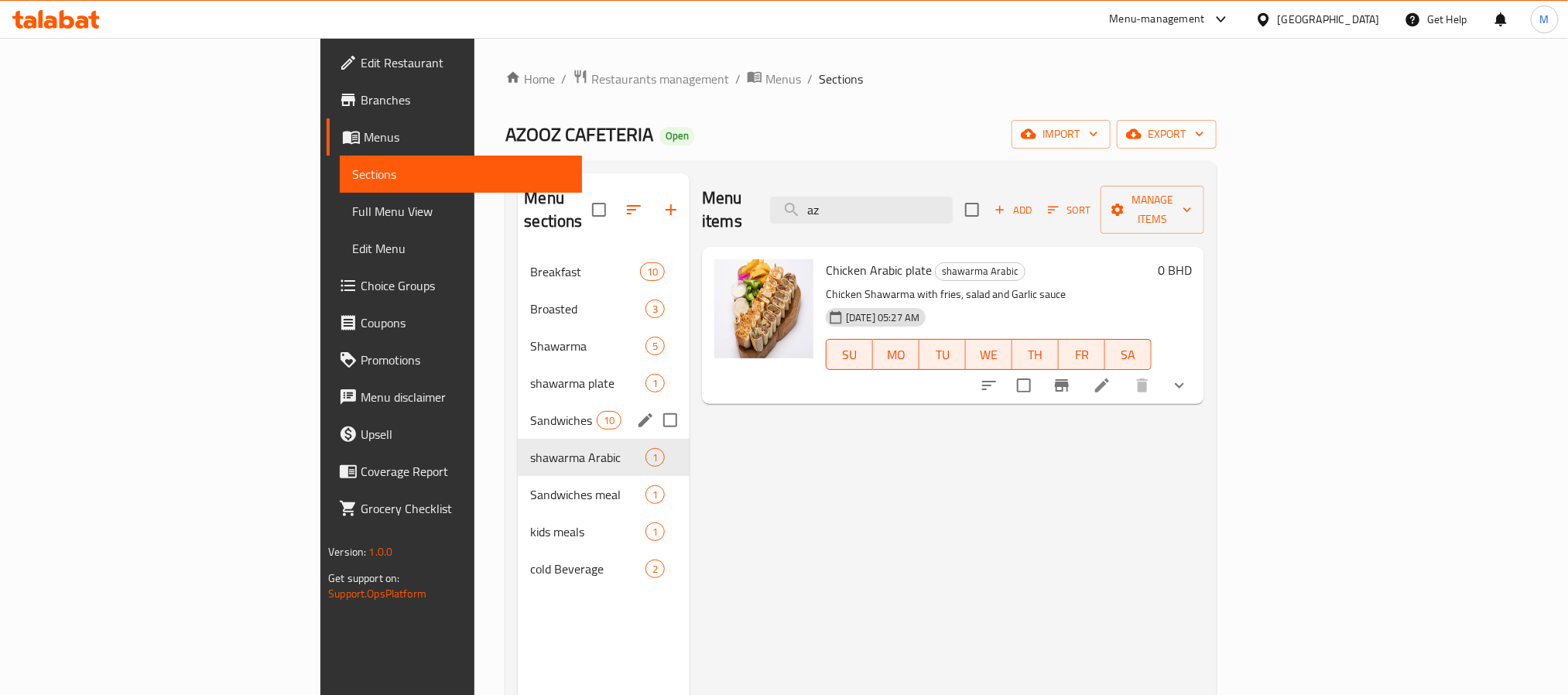
click at [530, 411] on span "Sandwiches" at bounding box center [564, 420] width 66 height 18
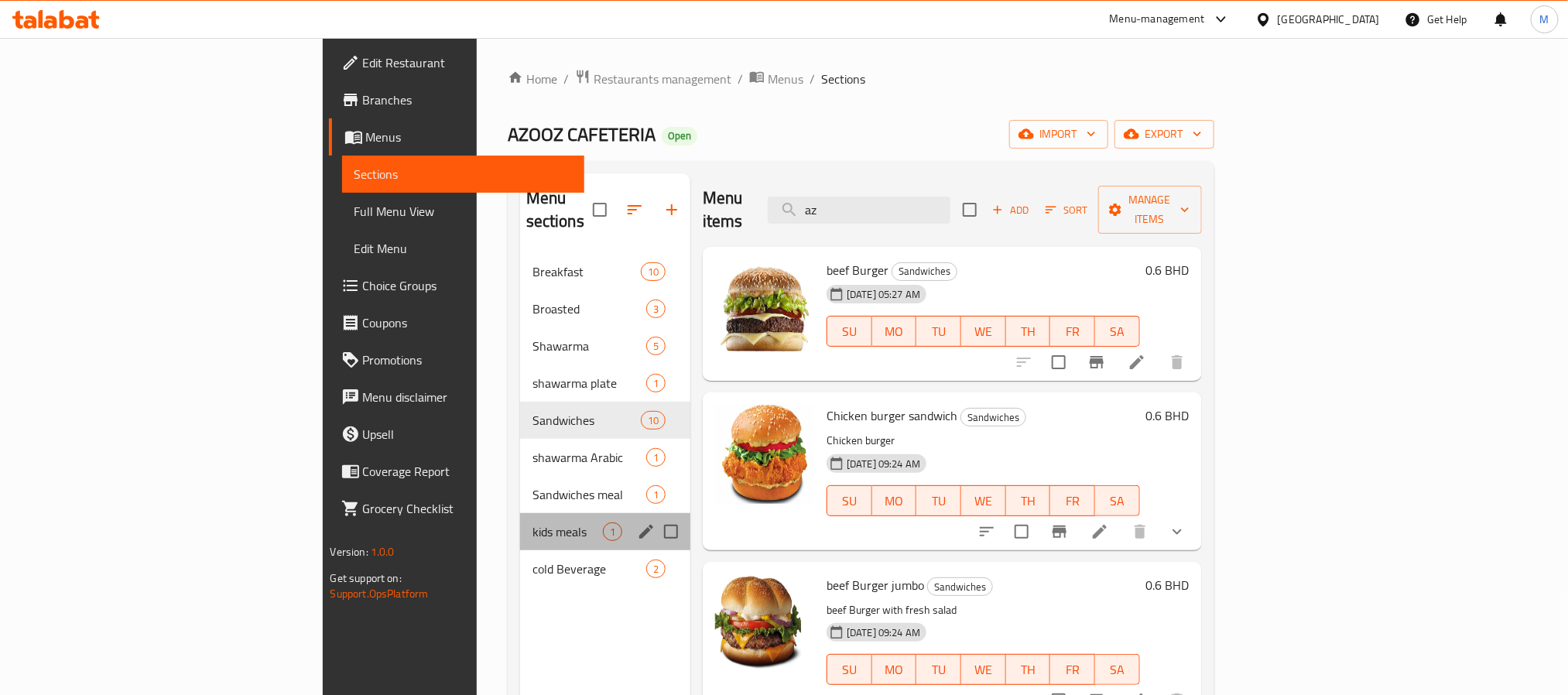
click at [520, 513] on div "kids meals 1" at bounding box center [604, 531] width 170 height 37
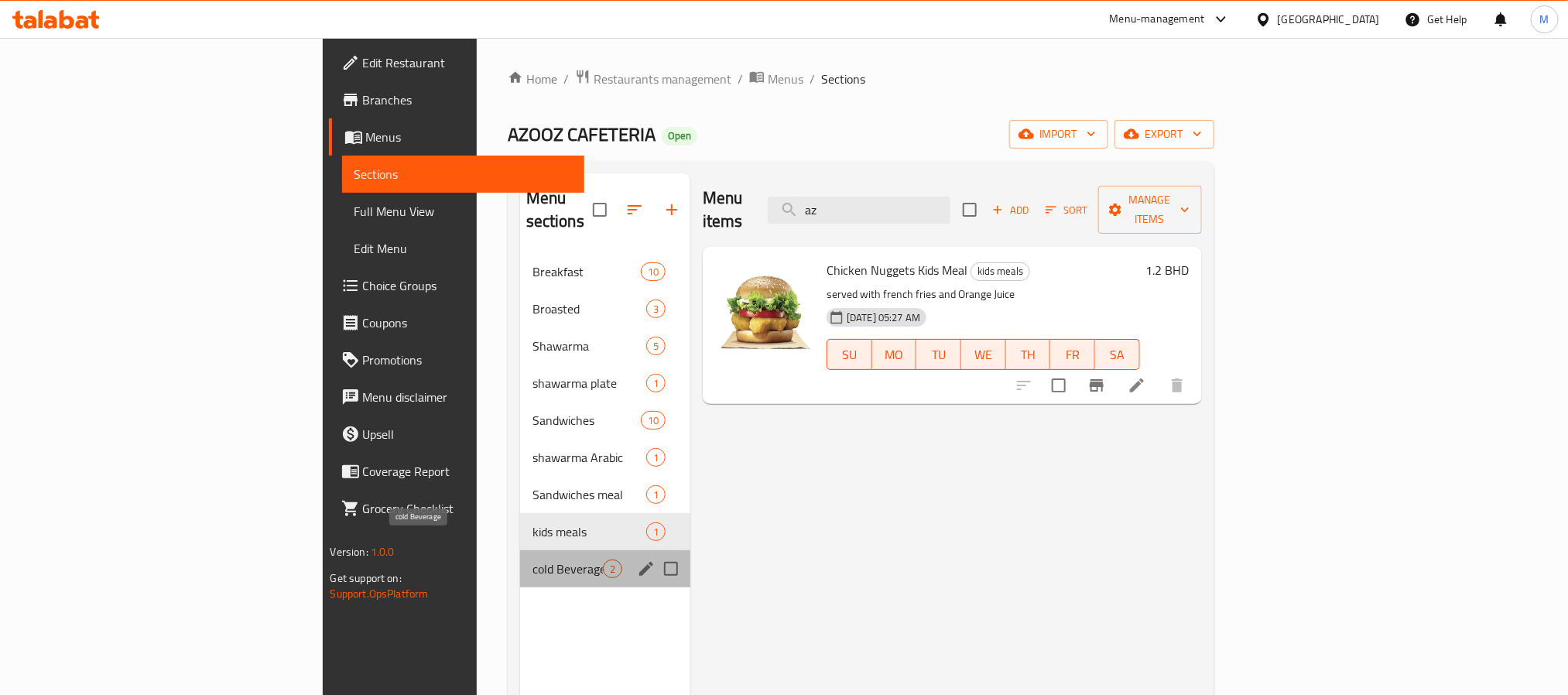
click at [532, 560] on span "cold Beverage" at bounding box center [567, 568] width 70 height 18
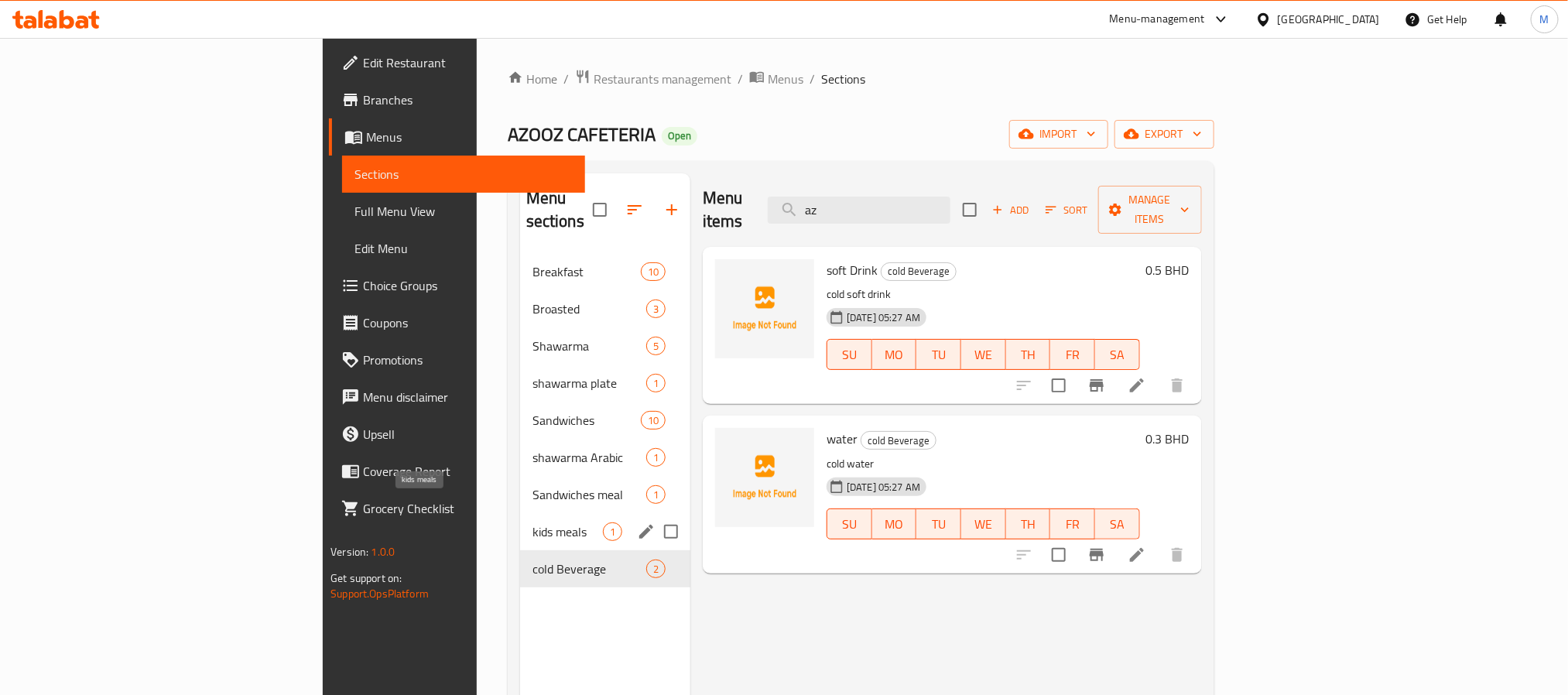
click at [532, 523] on span "kids meals" at bounding box center [567, 531] width 70 height 18
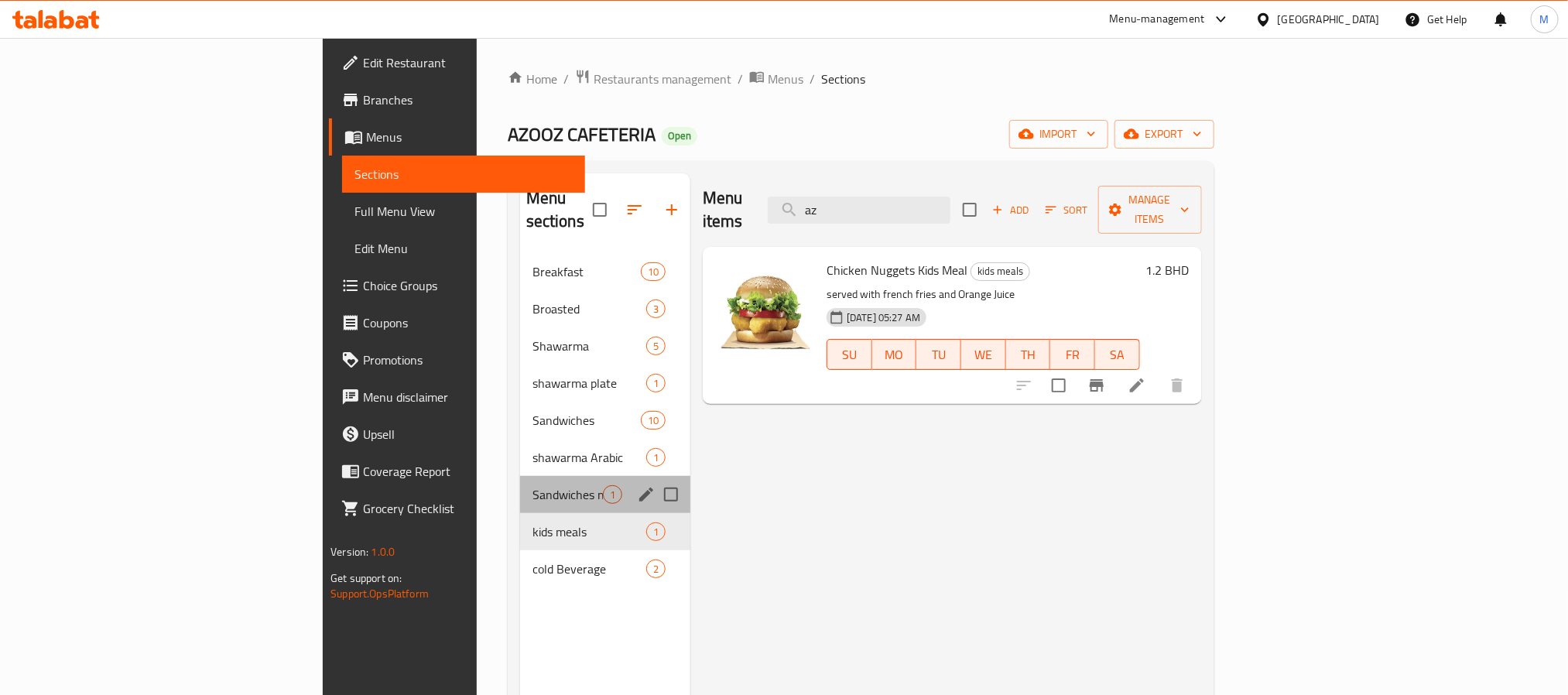
click at [520, 476] on div "Sandwiches meal 1" at bounding box center [604, 494] width 170 height 37
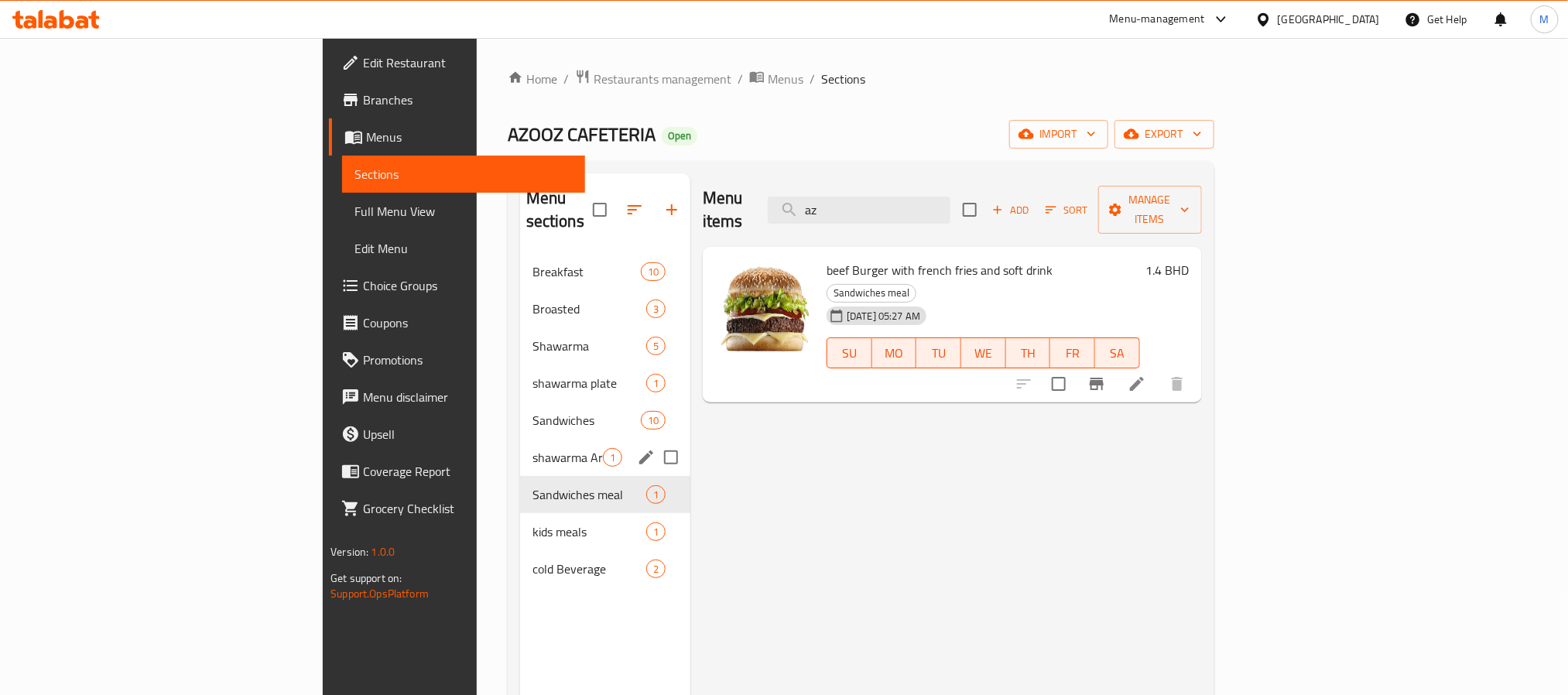
click at [532, 411] on span "Sandwiches" at bounding box center [586, 420] width 108 height 18
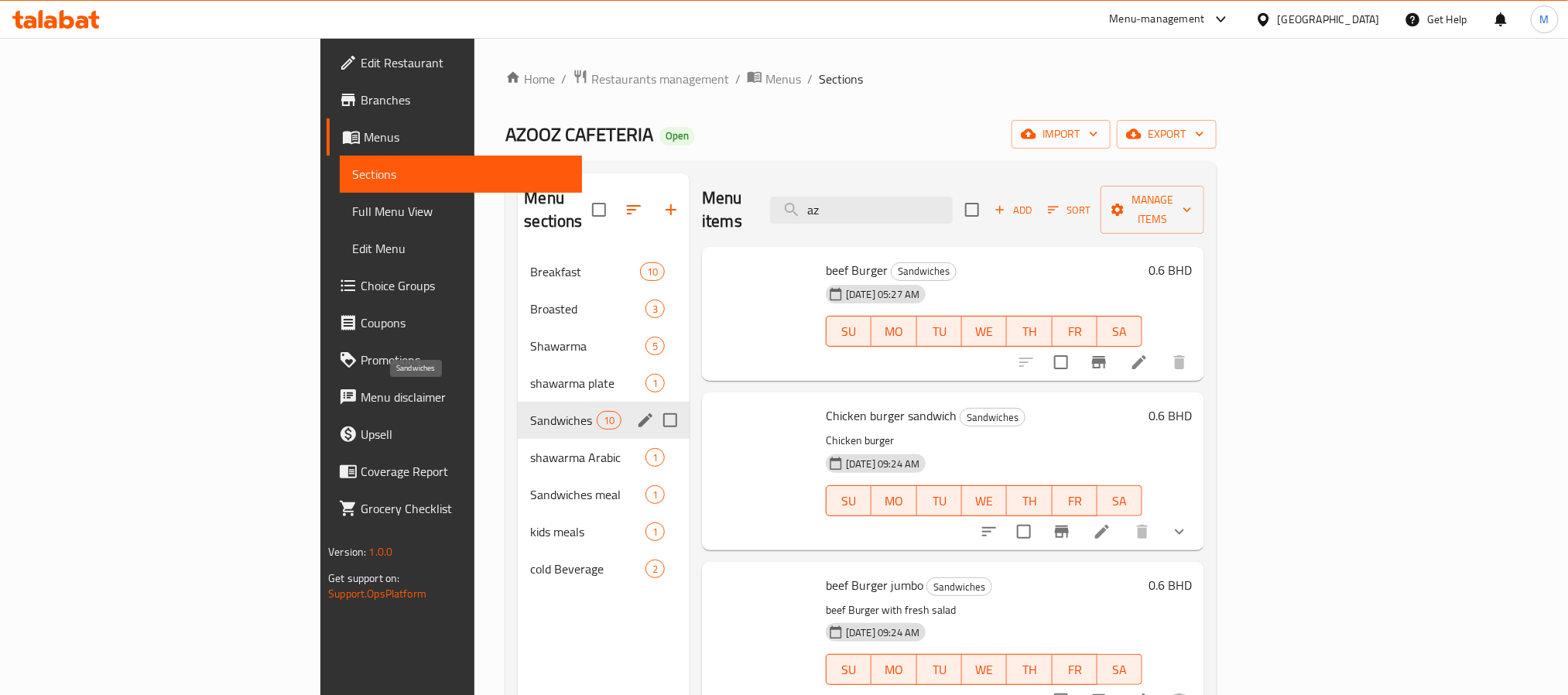
click at [530, 448] on span "shawarma Arabic" at bounding box center [588, 457] width 115 height 18
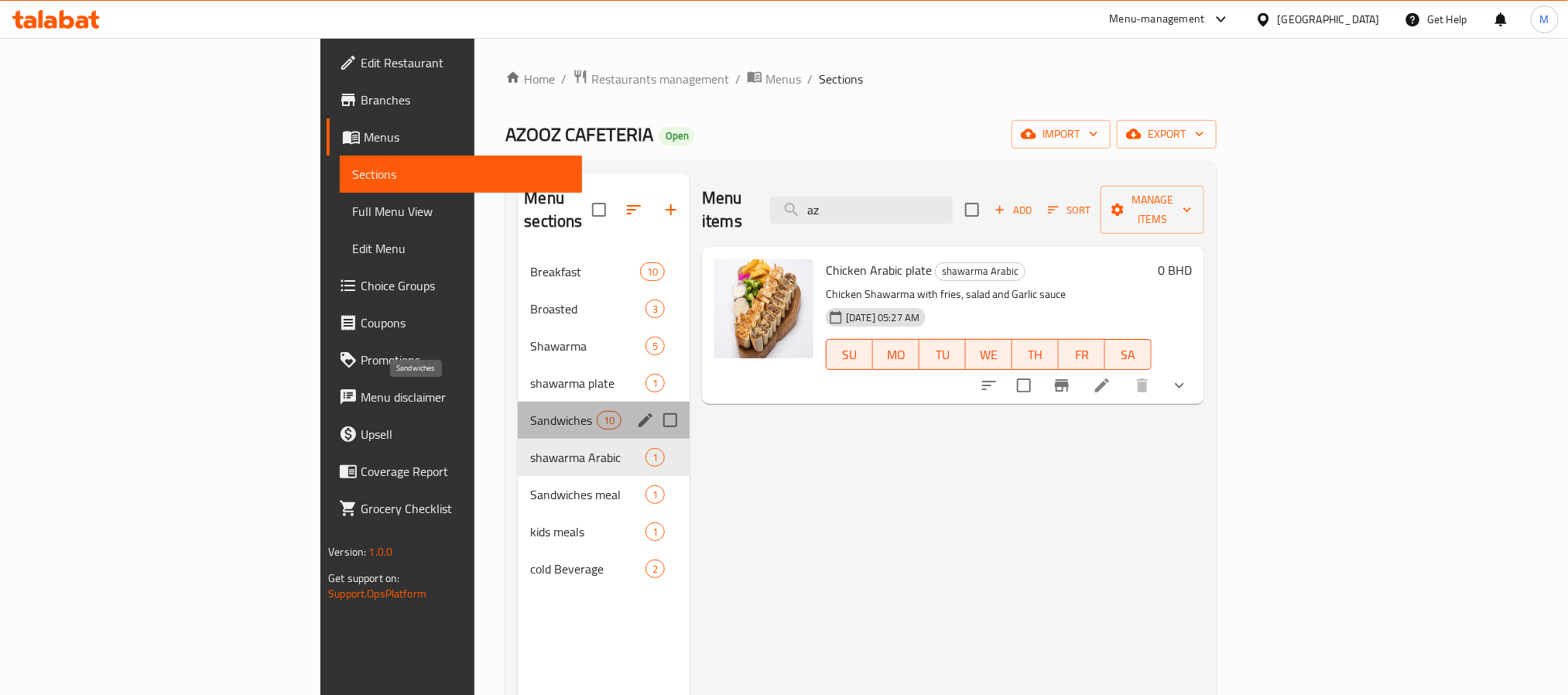
click at [530, 411] on span "Sandwiches" at bounding box center [564, 420] width 66 height 18
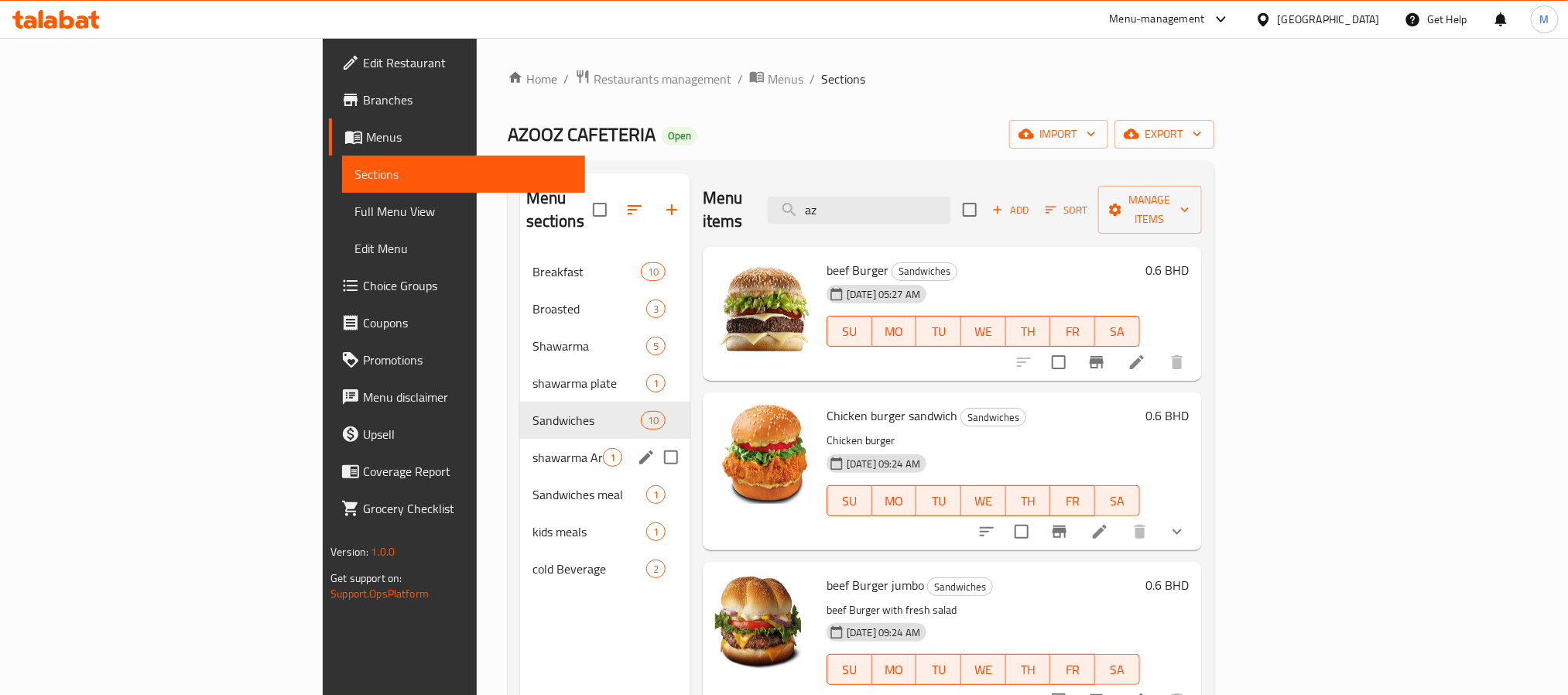
click at [532, 448] on span "shawarma Arabic" at bounding box center [567, 457] width 70 height 18
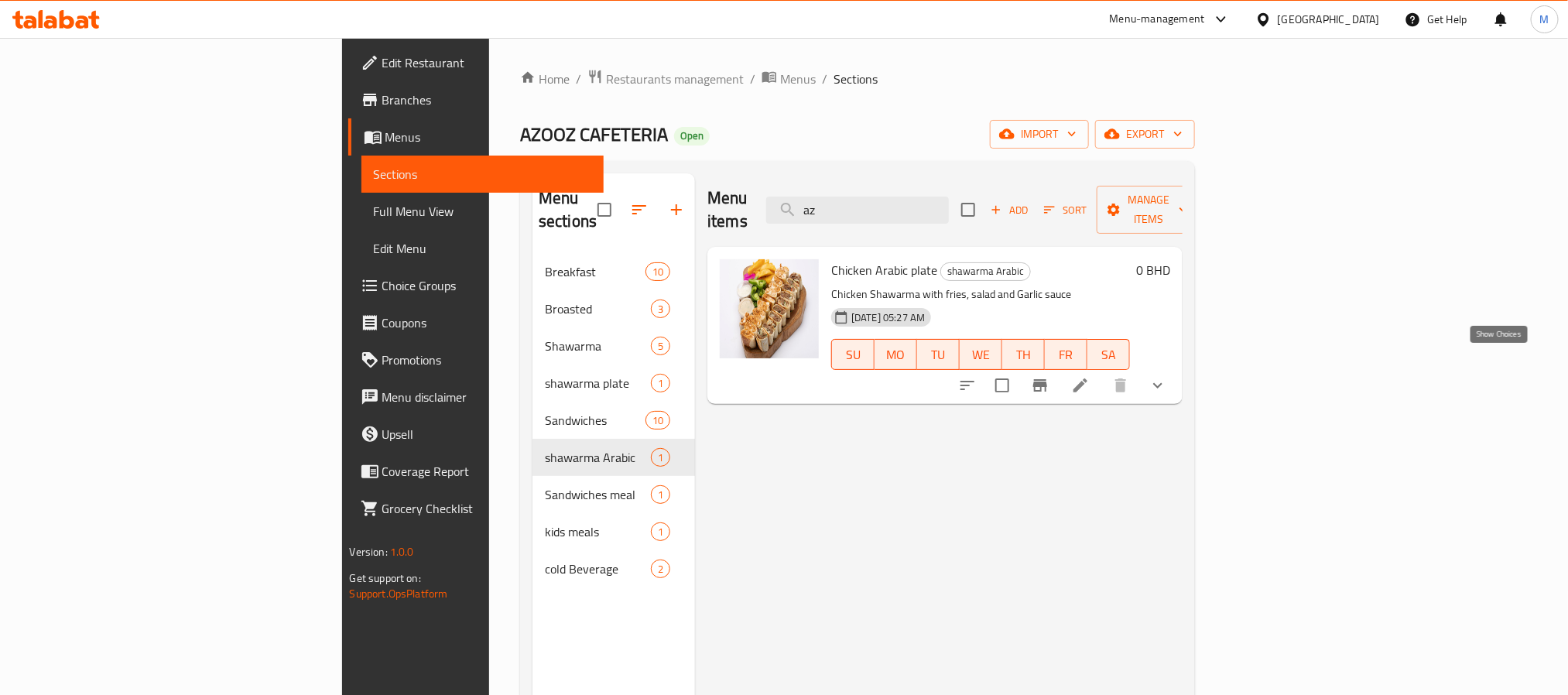
click at [1167, 376] on icon "show more" at bounding box center [1157, 384] width 18 height 18
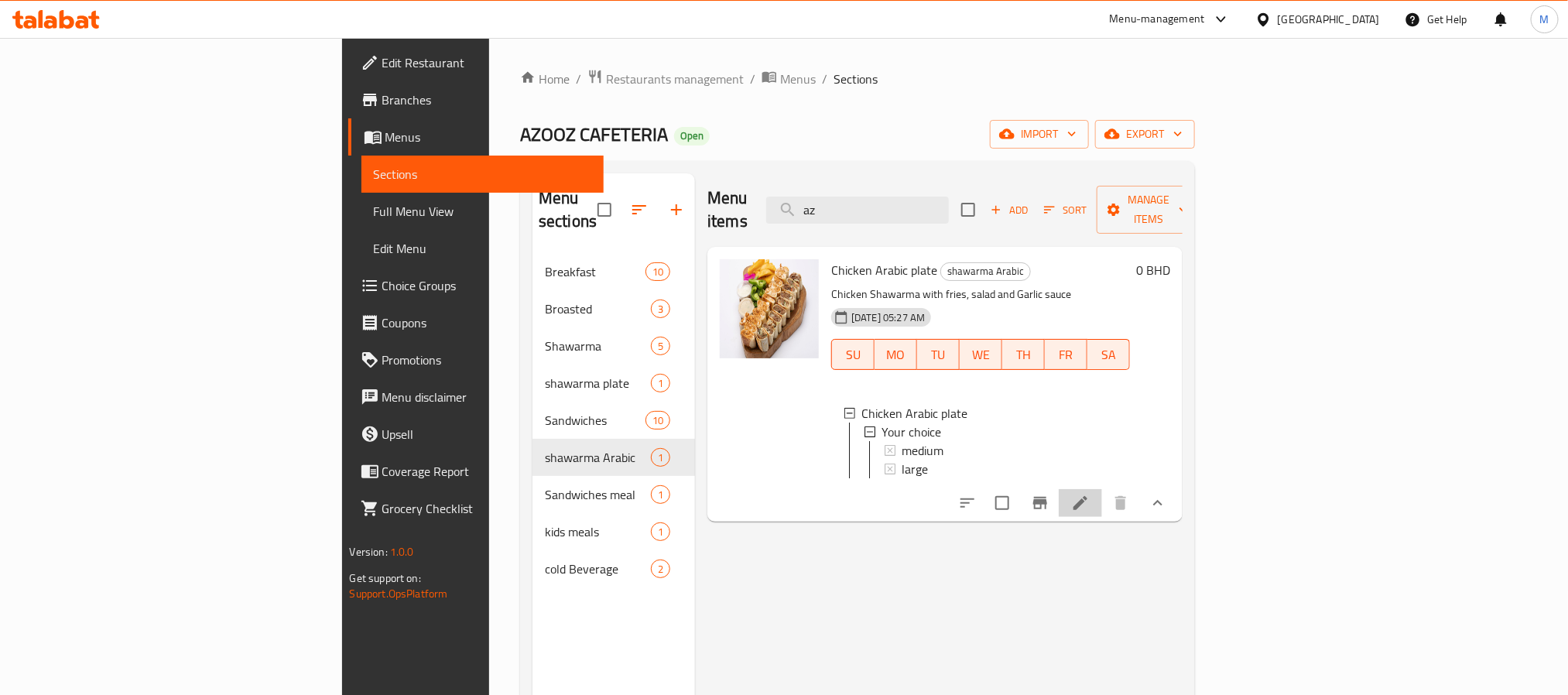
click at [1102, 494] on li at bounding box center [1080, 503] width 44 height 28
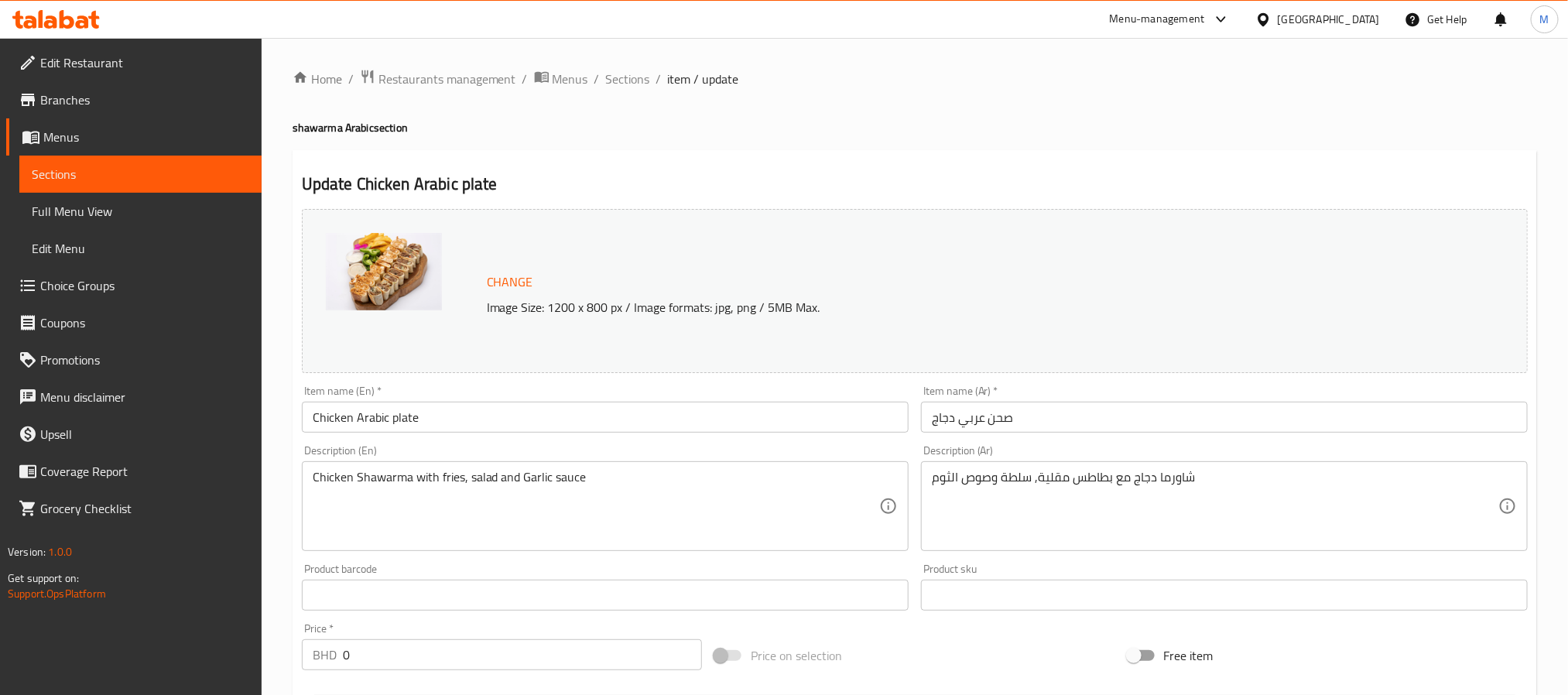
scroll to position [457, 0]
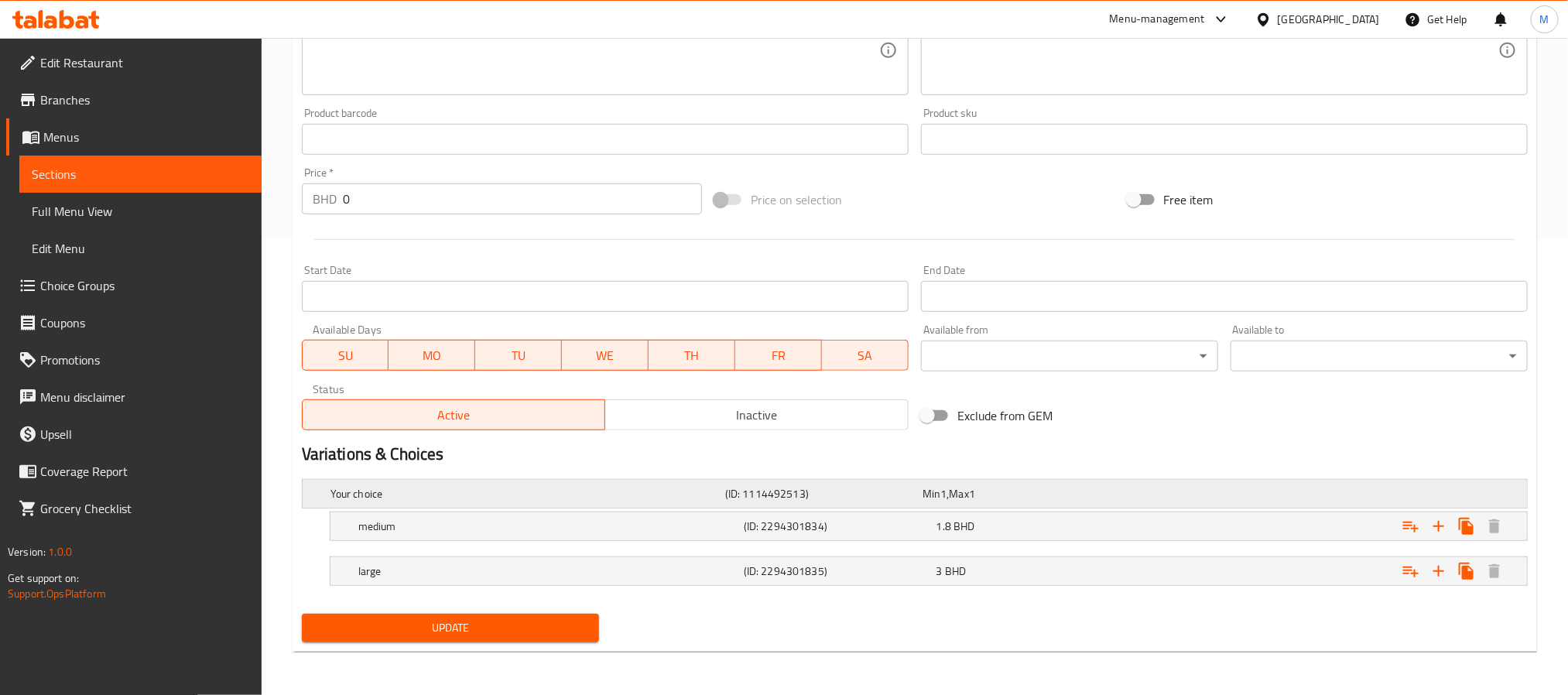
click at [752, 489] on h5 "(ID: 1114492513)" at bounding box center [820, 494] width 191 height 16
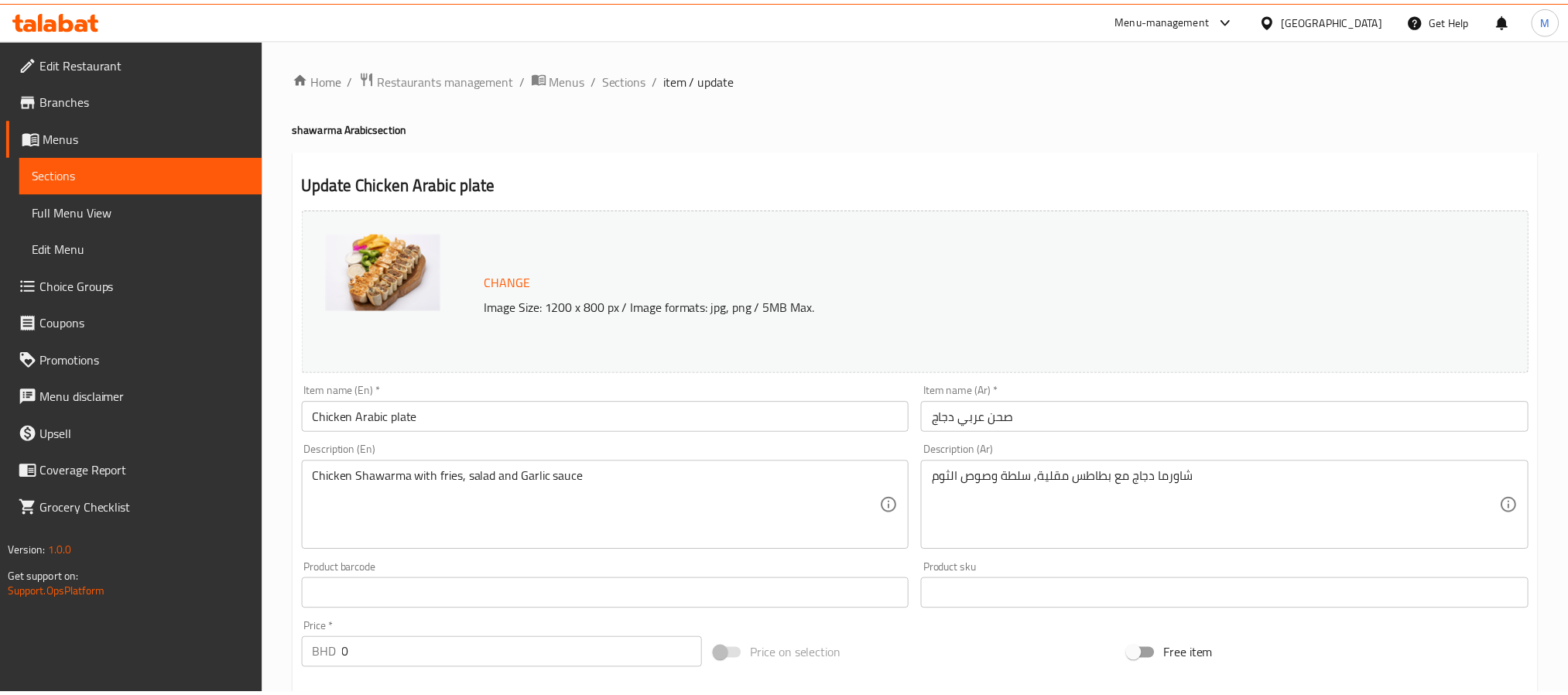
scroll to position [524, 0]
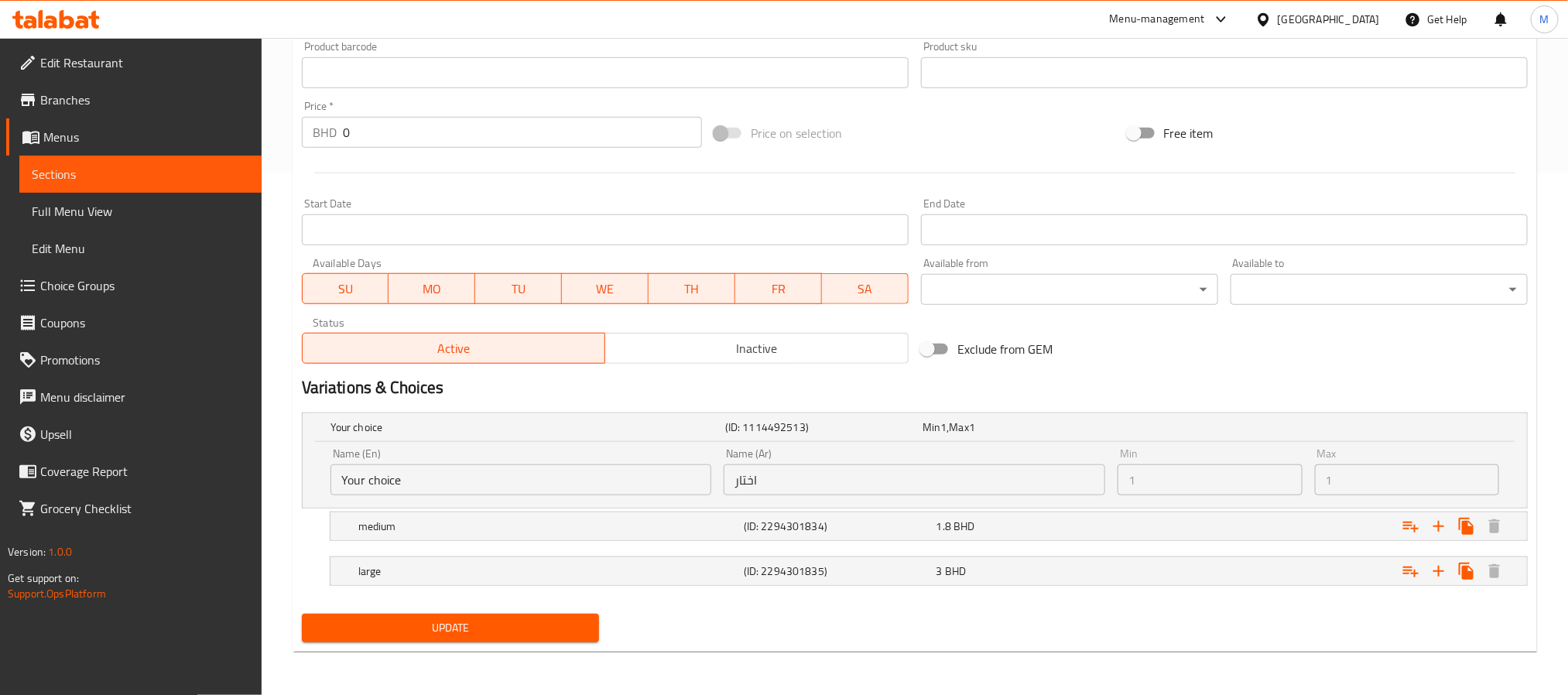
click at [779, 384] on h2 "Variations & Choices" at bounding box center [915, 387] width 1226 height 23
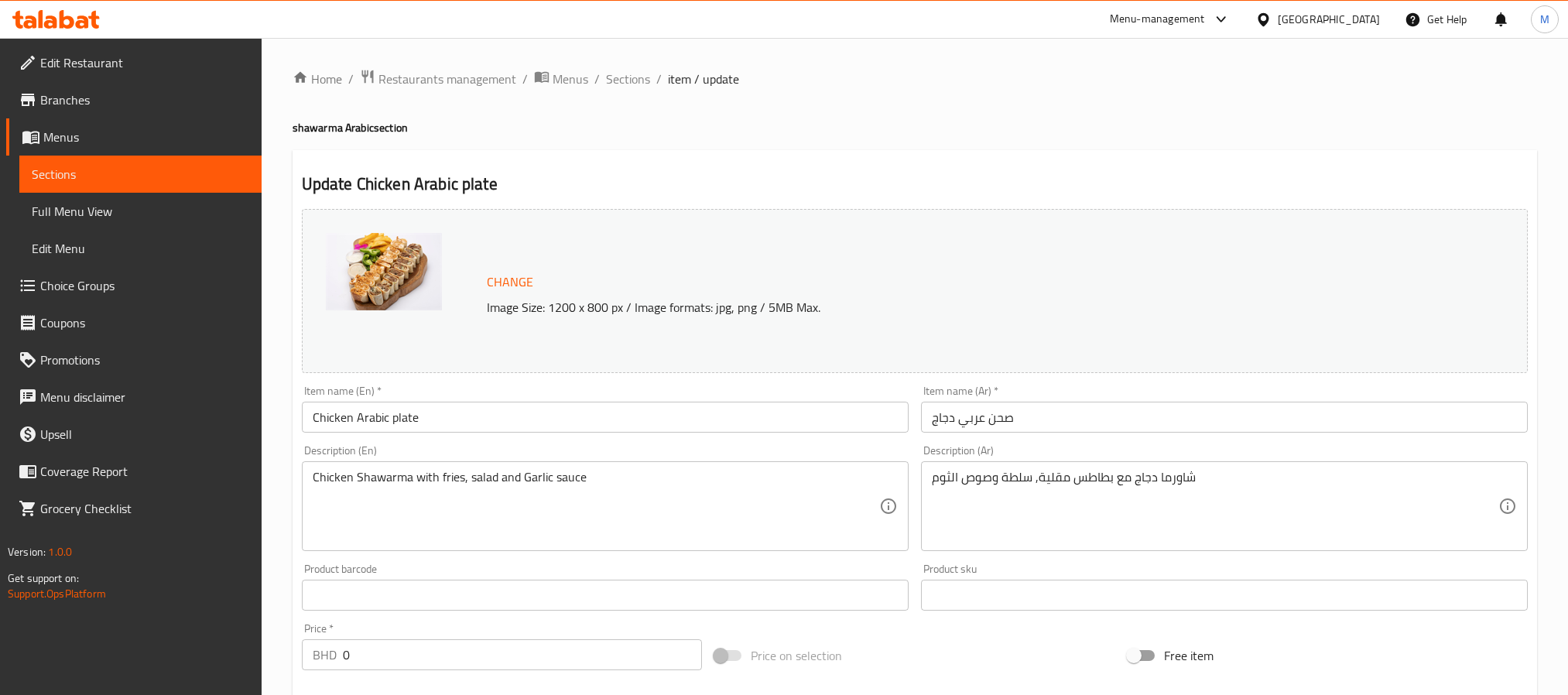
scroll to position [457, 0]
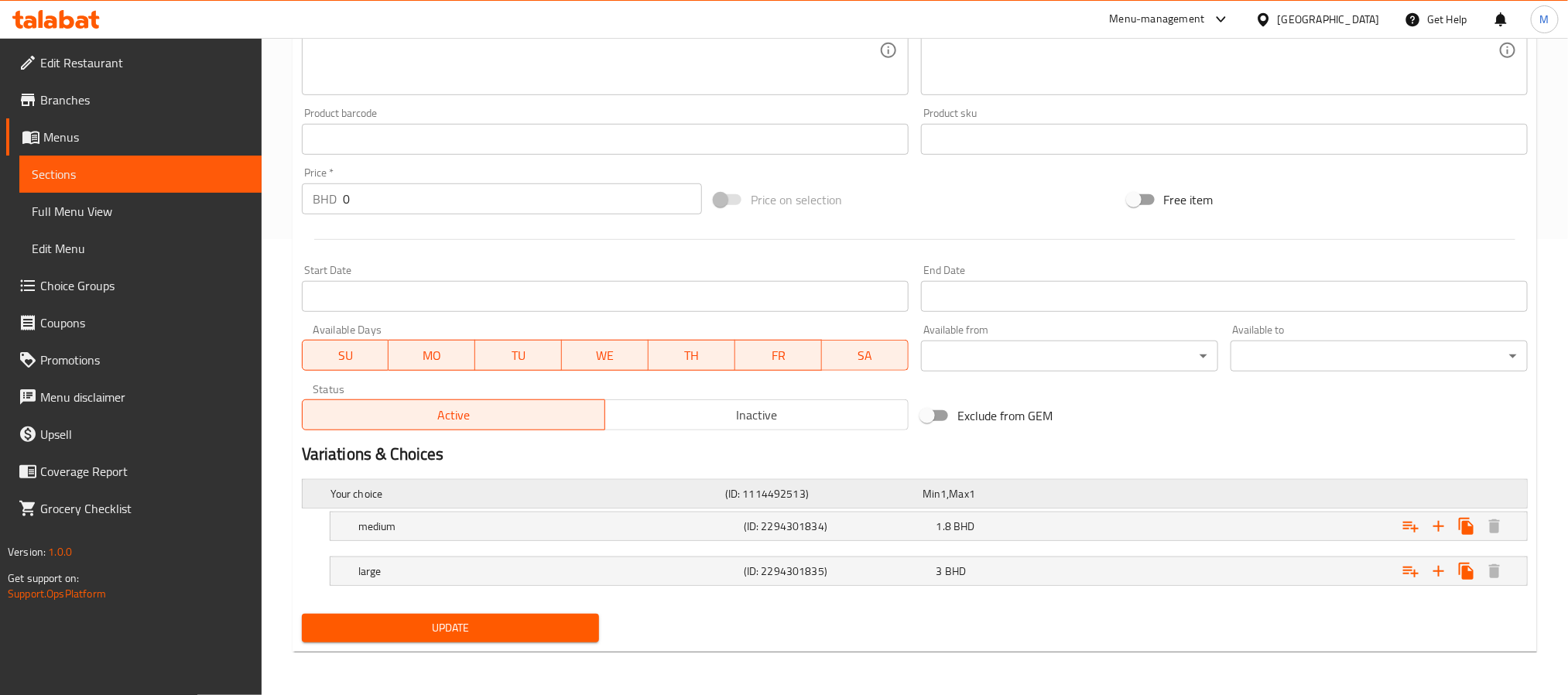
click at [859, 497] on h5 "(ID: 1114492513)" at bounding box center [820, 494] width 191 height 16
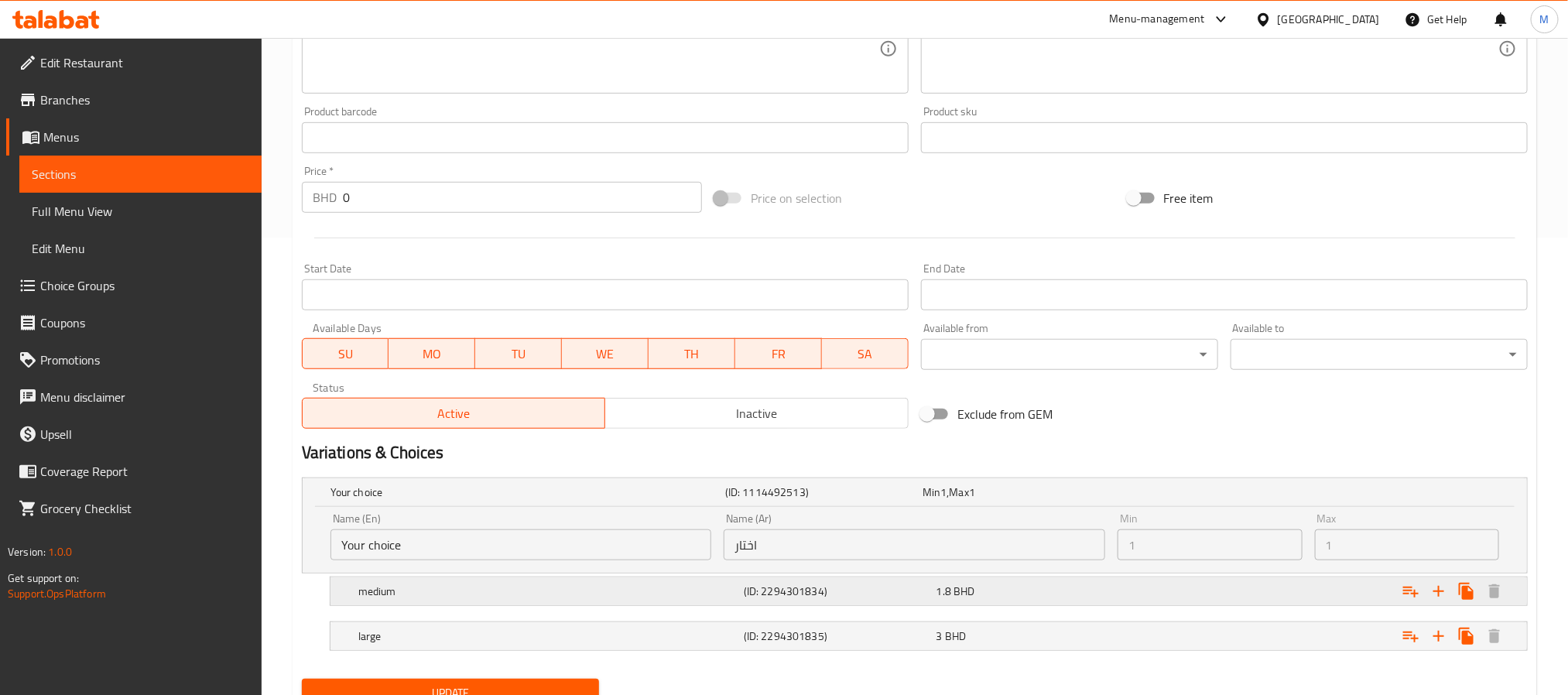
click at [886, 606] on div "medium (ID: 2294301834) 1.8 BHD" at bounding box center [933, 591] width 1156 height 34
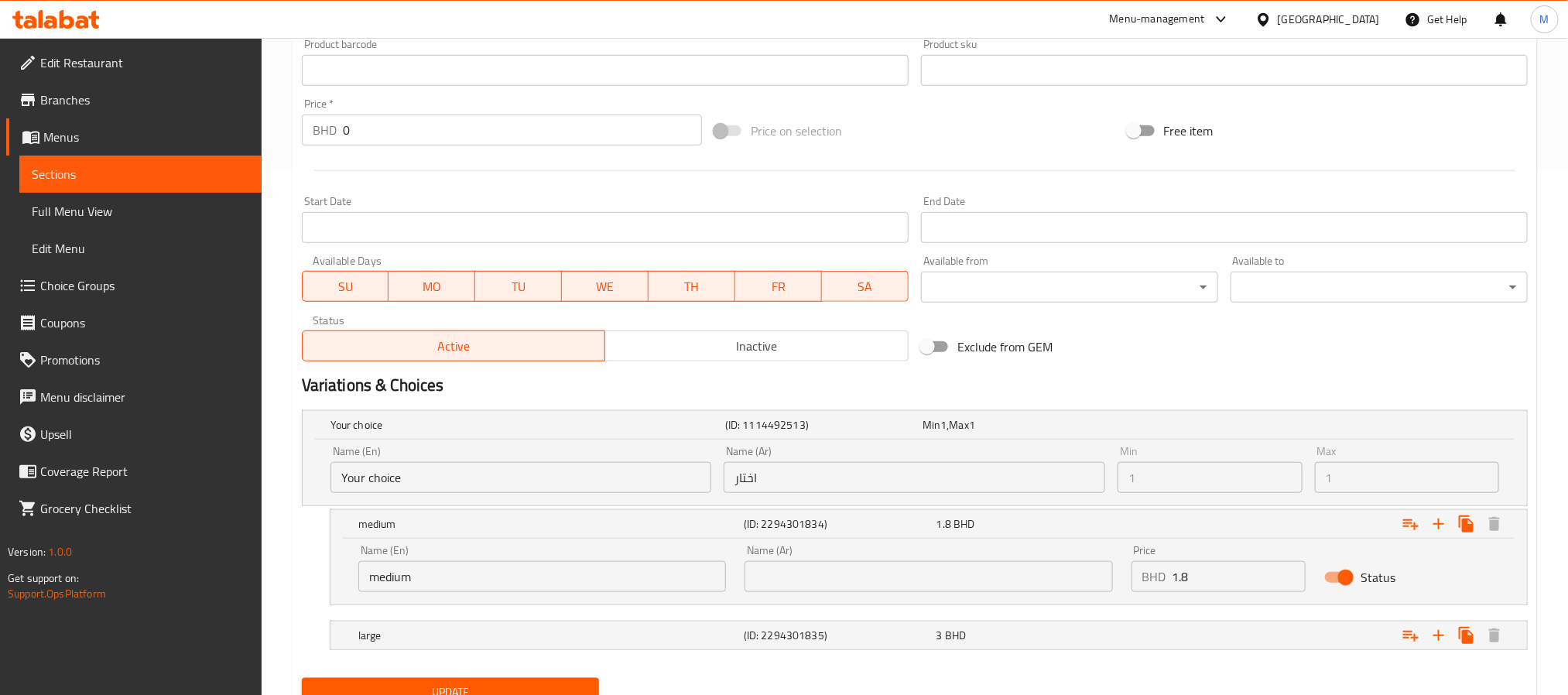
scroll to position [591, 0]
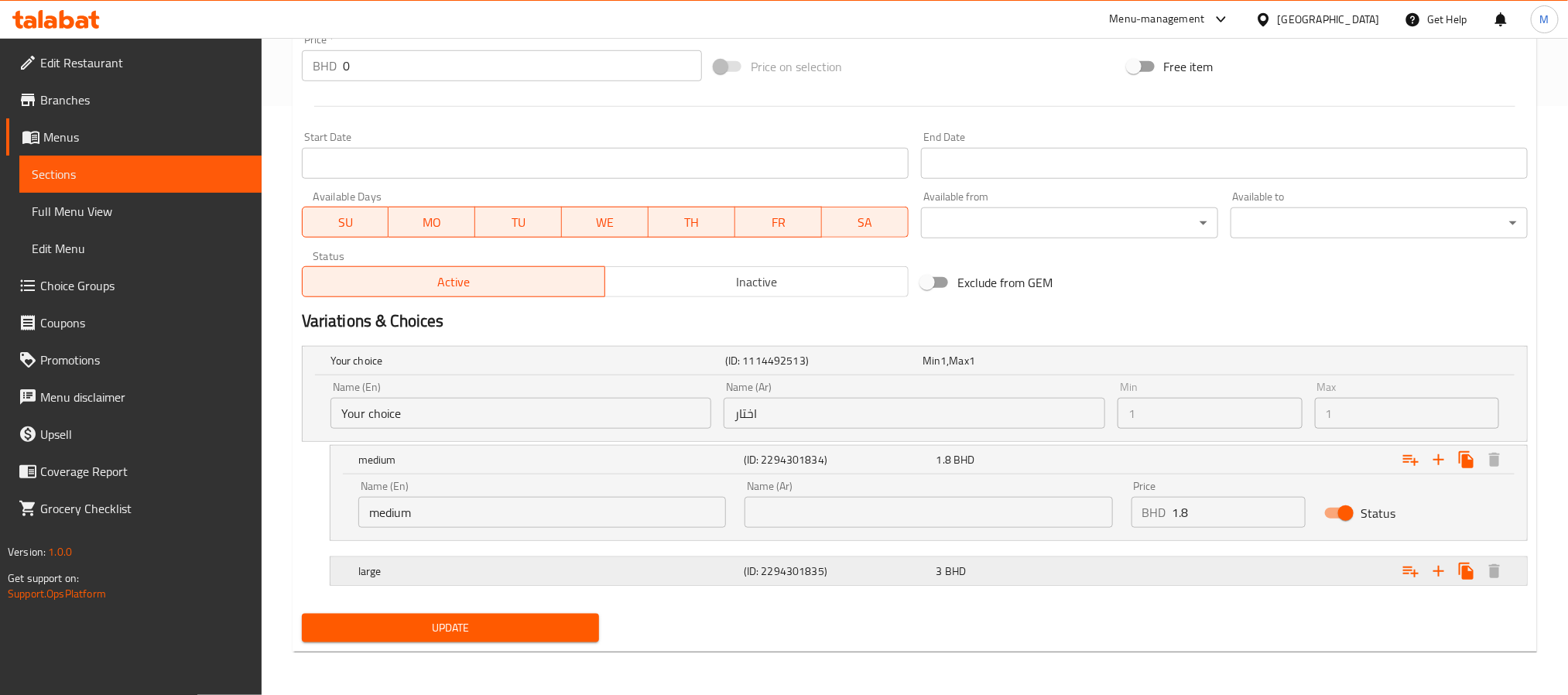
click at [818, 571] on h5 "(ID: 2294301835)" at bounding box center [837, 571] width 187 height 16
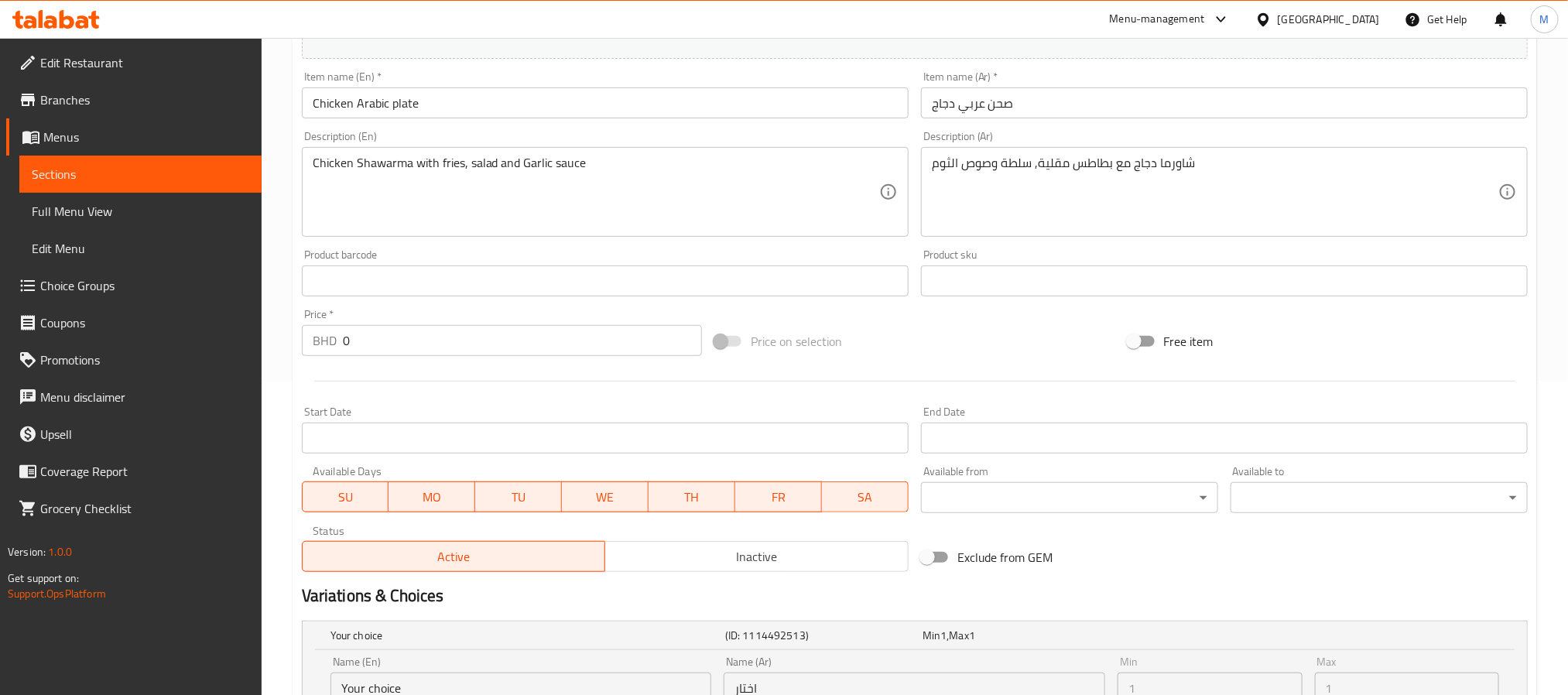
scroll to position [0, 0]
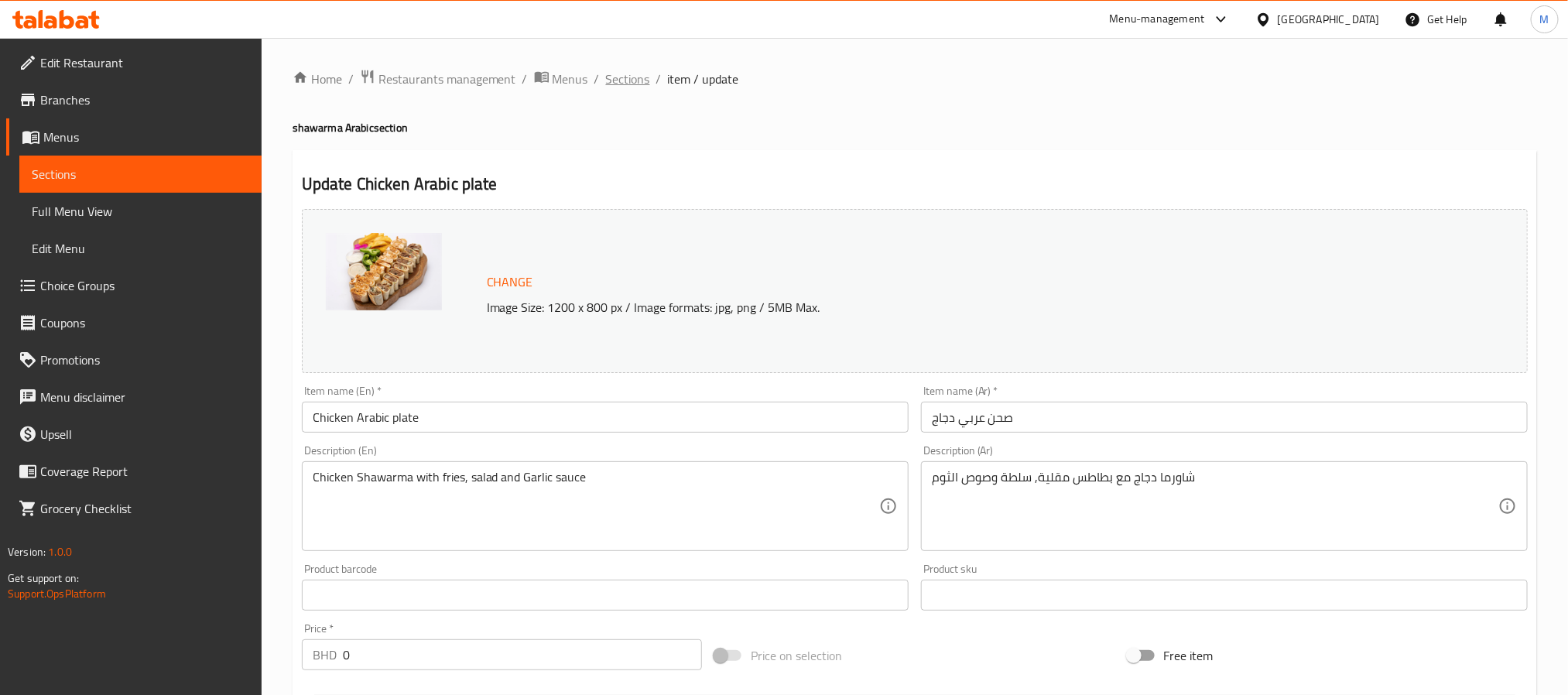
click at [614, 79] on span "Sections" at bounding box center [628, 79] width 44 height 18
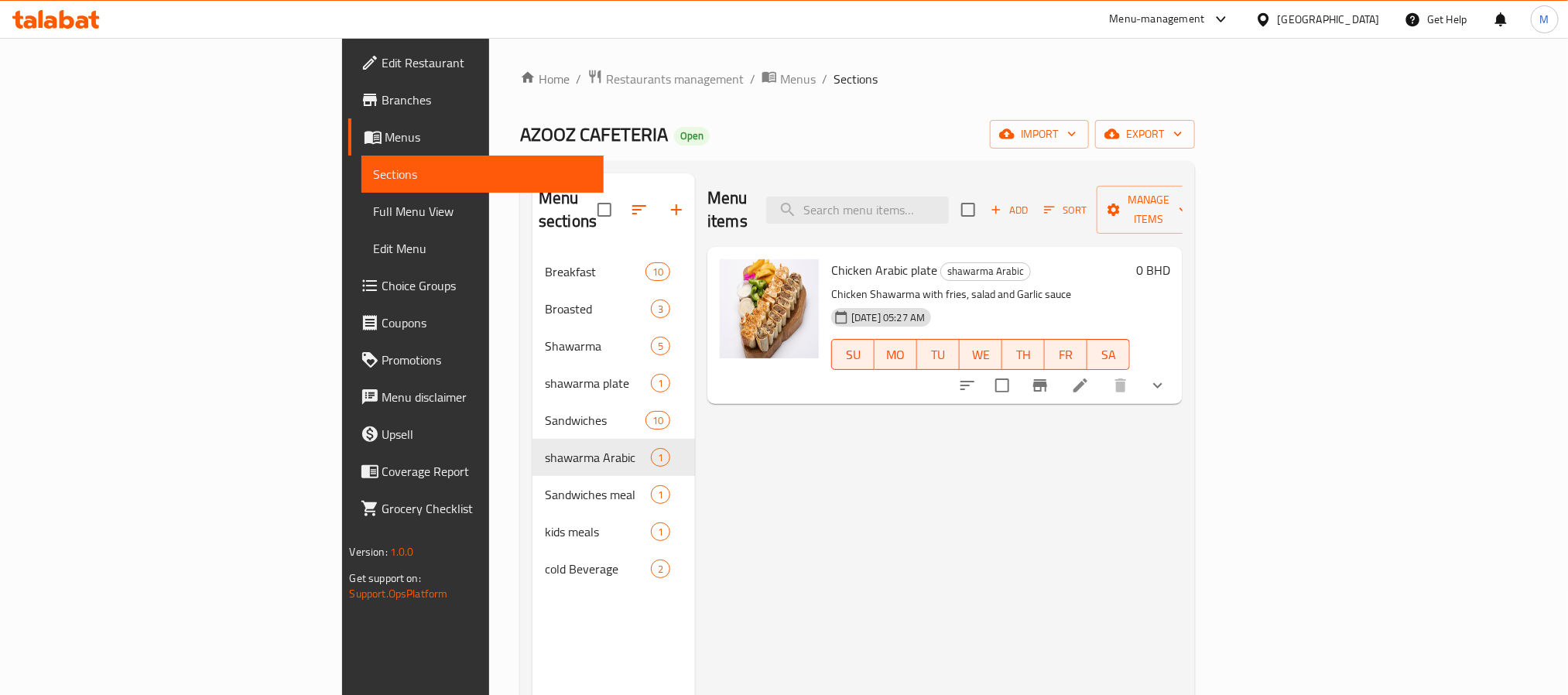
click at [1177, 367] on button "show more" at bounding box center [1157, 385] width 37 height 37
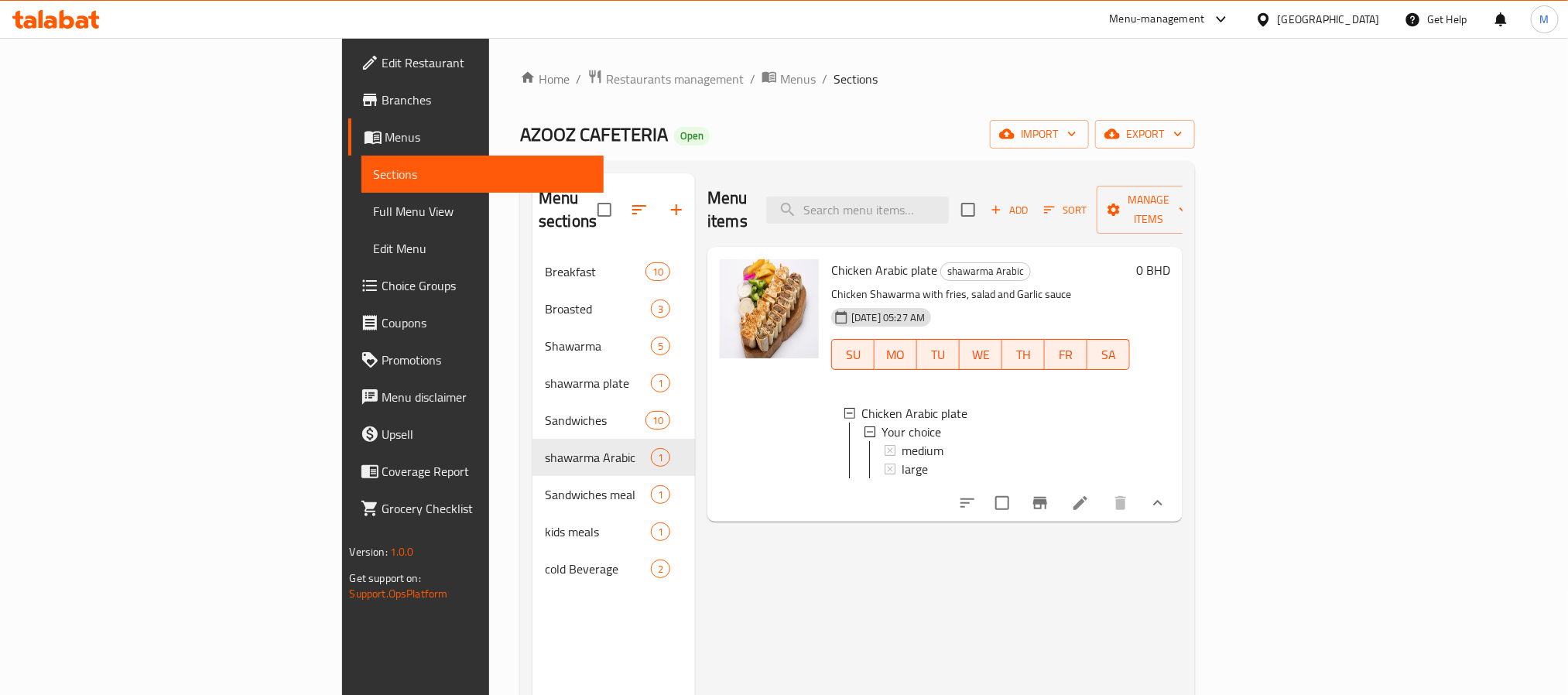
click at [1090, 497] on icon at bounding box center [1080, 502] width 18 height 18
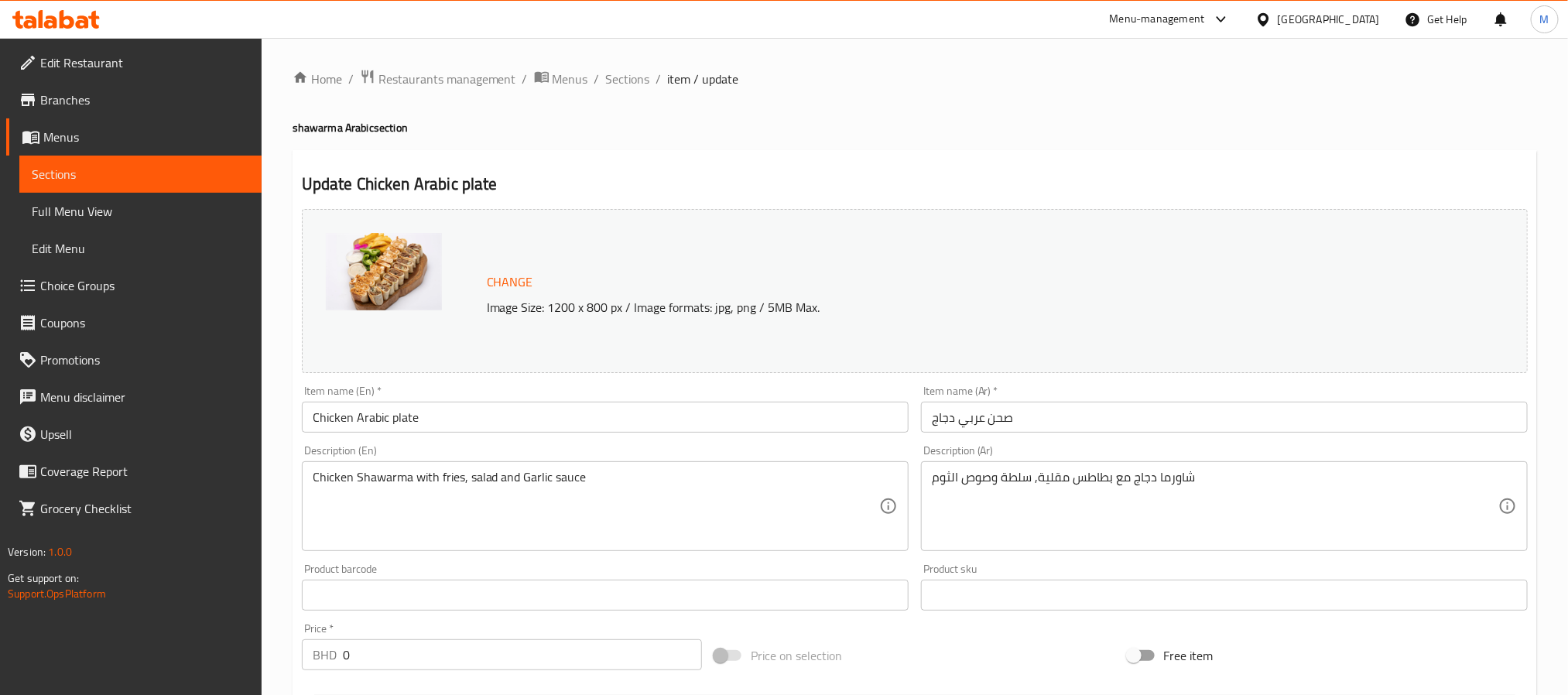
click at [650, 79] on ol "Home / Restaurants management / Menus / Sections / item / update" at bounding box center [915, 79] width 1245 height 20
click at [640, 79] on span "Sections" at bounding box center [628, 79] width 44 height 18
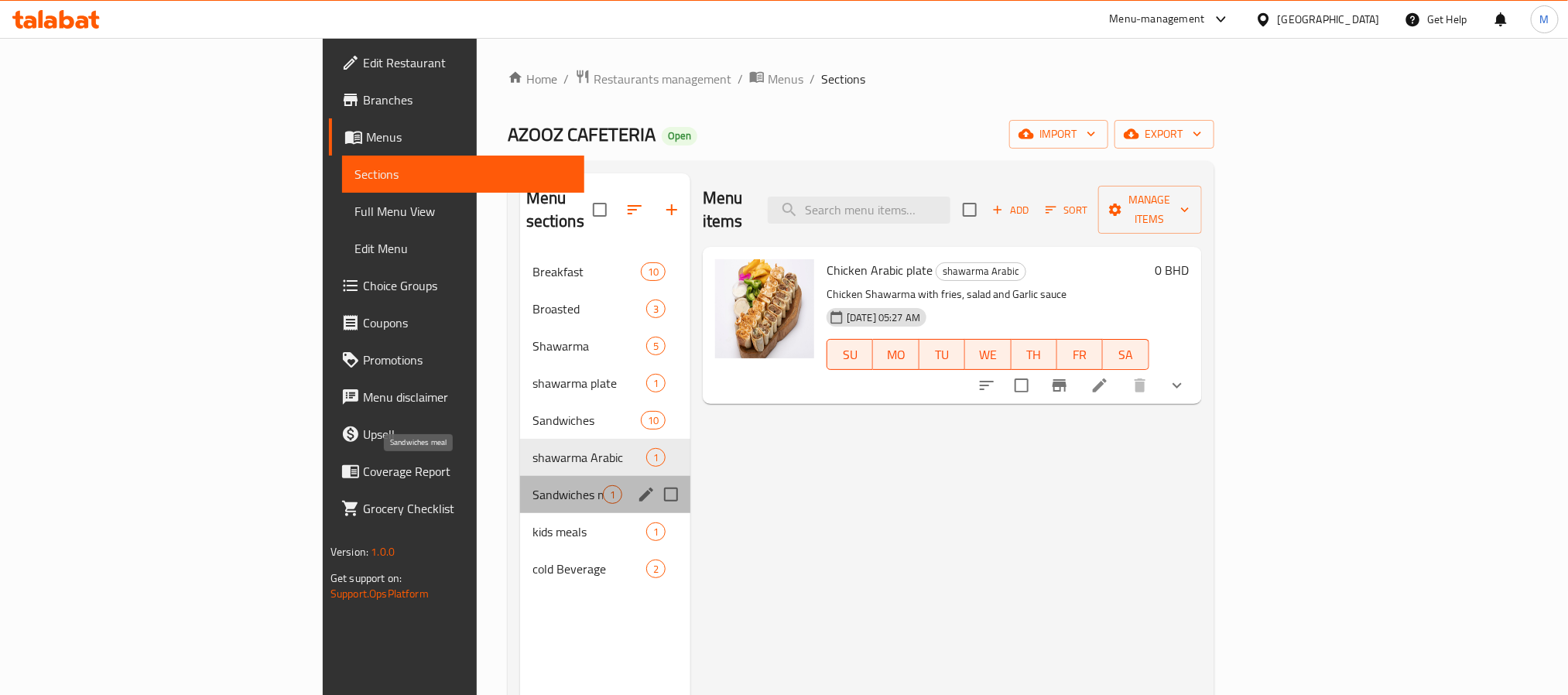
click at [532, 486] on span "Sandwiches meal" at bounding box center [567, 494] width 70 height 18
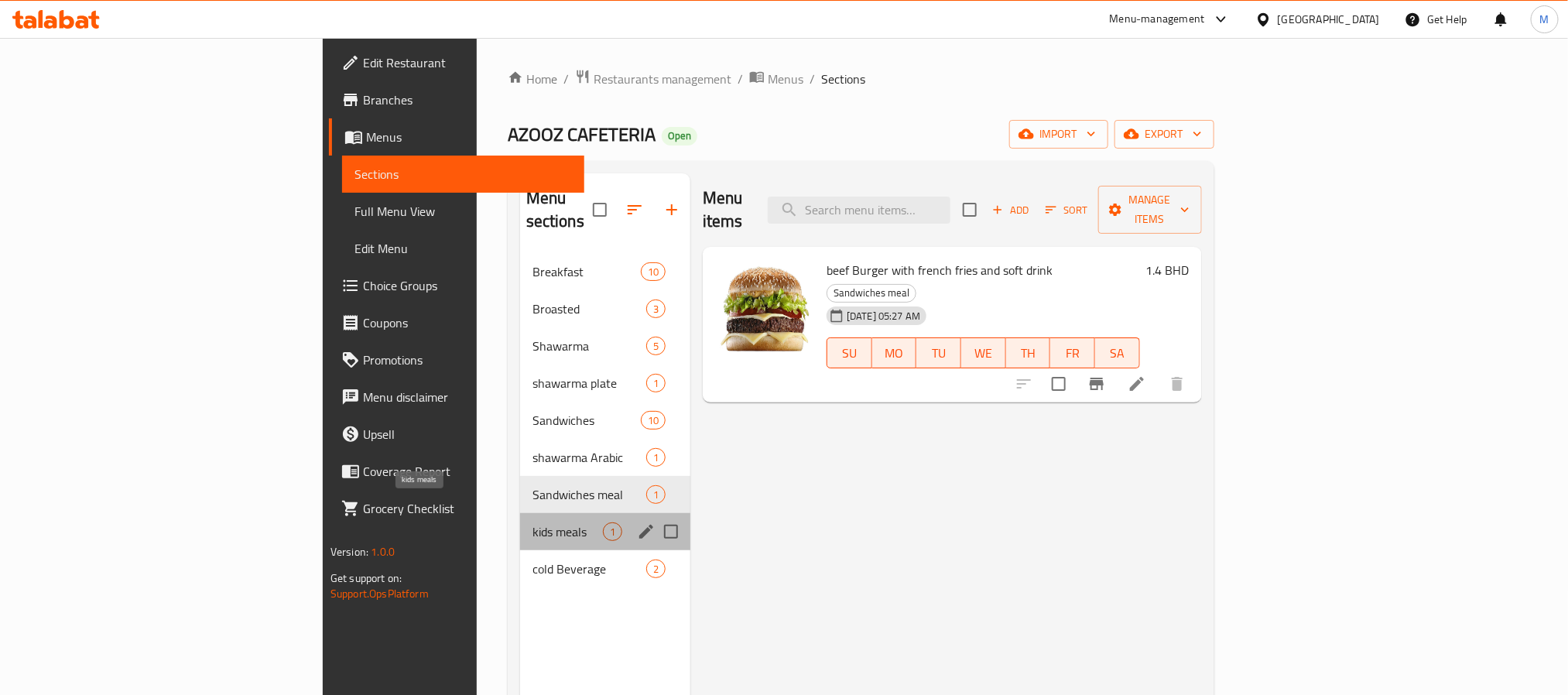
click at [532, 523] on span "kids meals" at bounding box center [567, 531] width 70 height 18
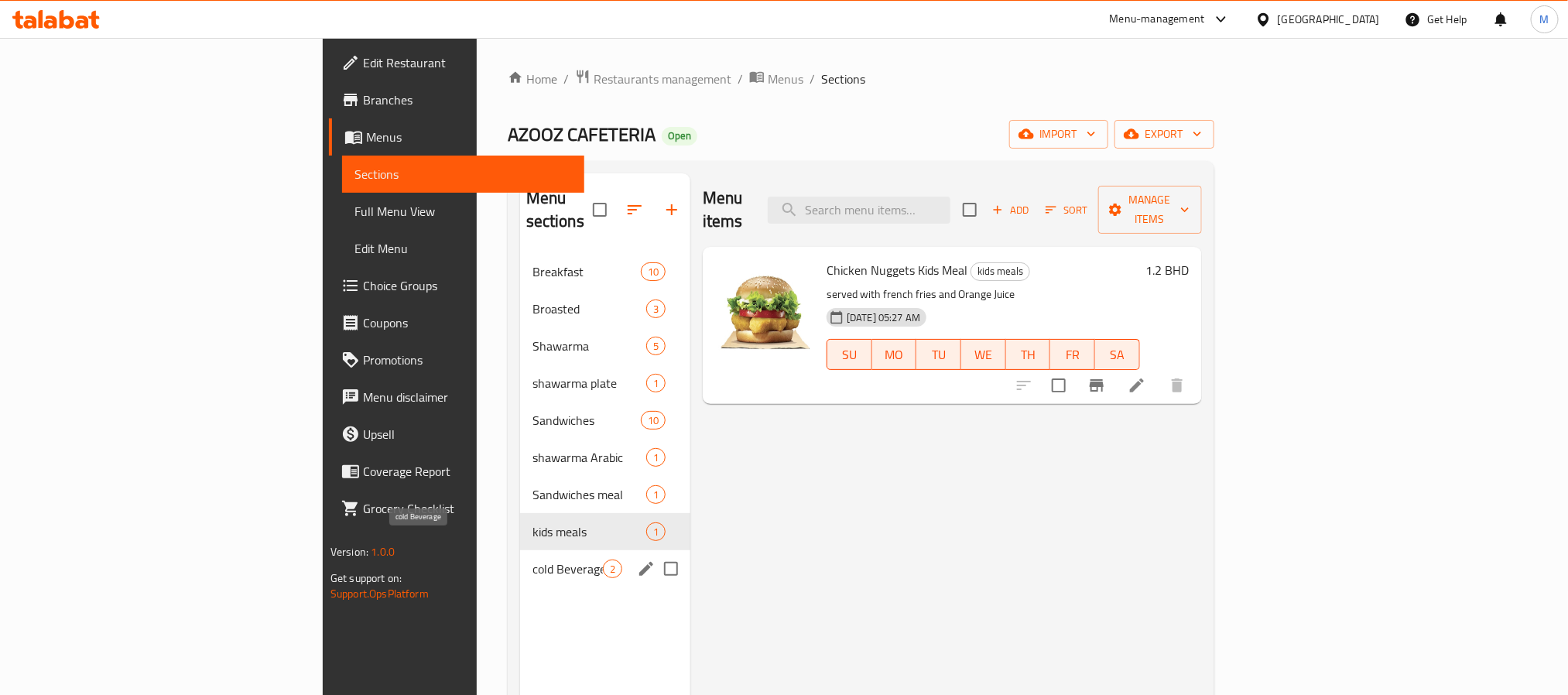
click at [532, 560] on span "cold Beverage" at bounding box center [567, 568] width 70 height 18
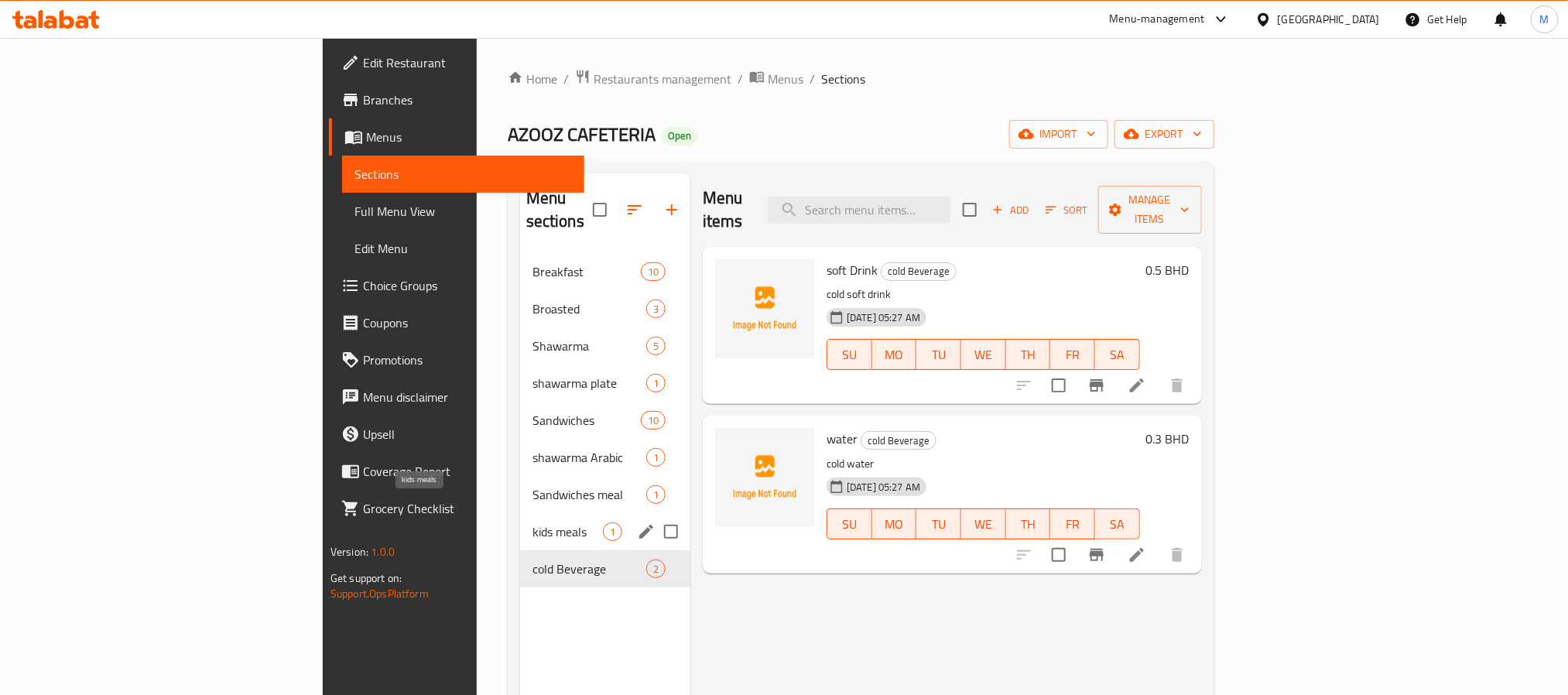
click at [532, 523] on span "kids meals" at bounding box center [567, 531] width 70 height 18
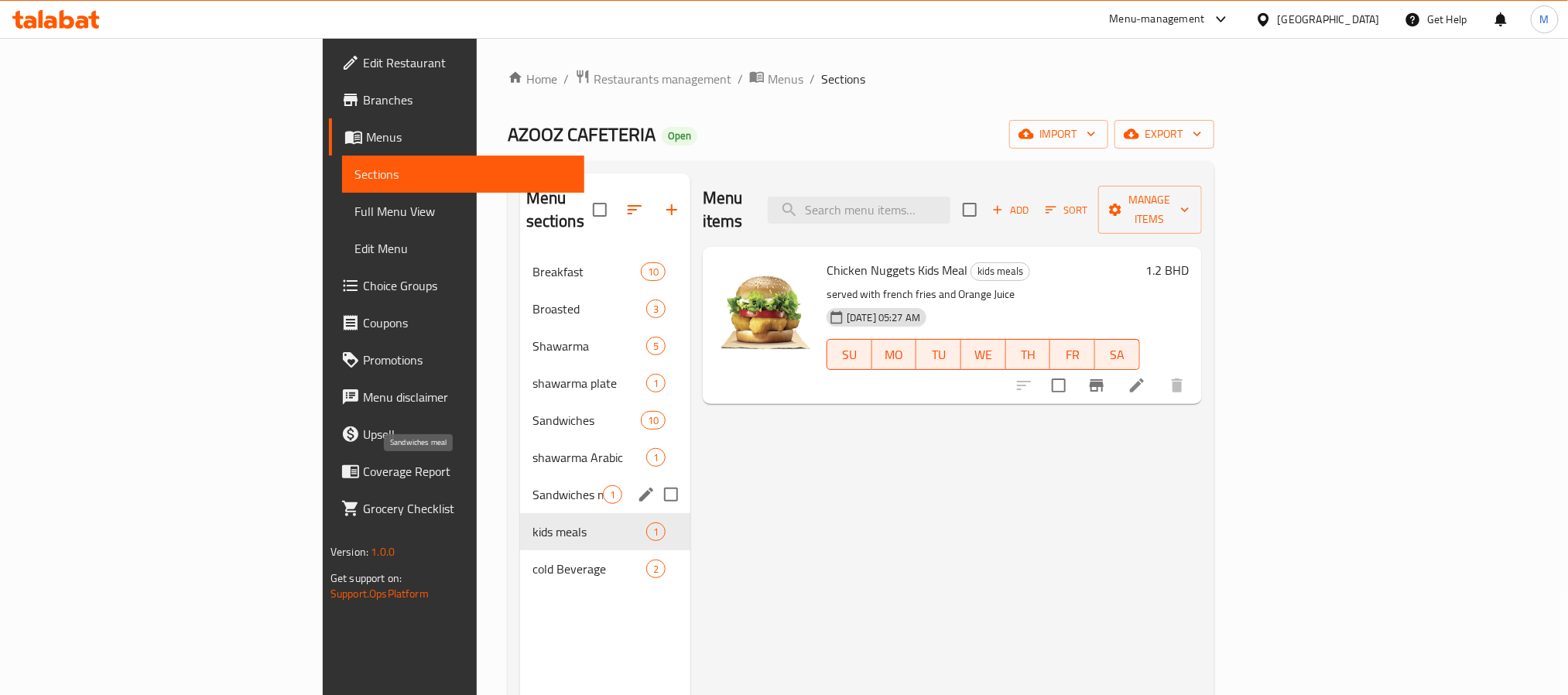
click at [532, 486] on span "Sandwiches meal" at bounding box center [567, 494] width 70 height 18
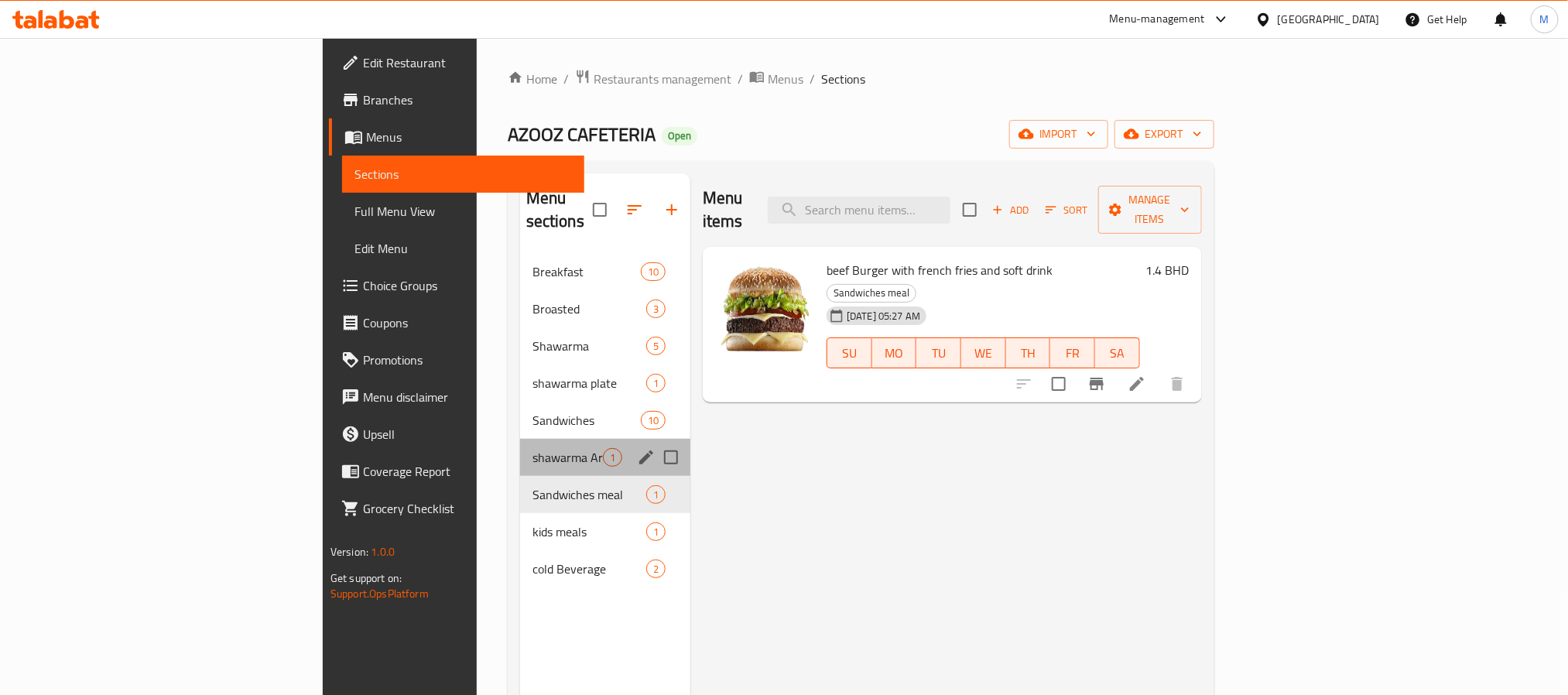
click at [520, 439] on div "shawarma Arabic 1" at bounding box center [604, 457] width 170 height 37
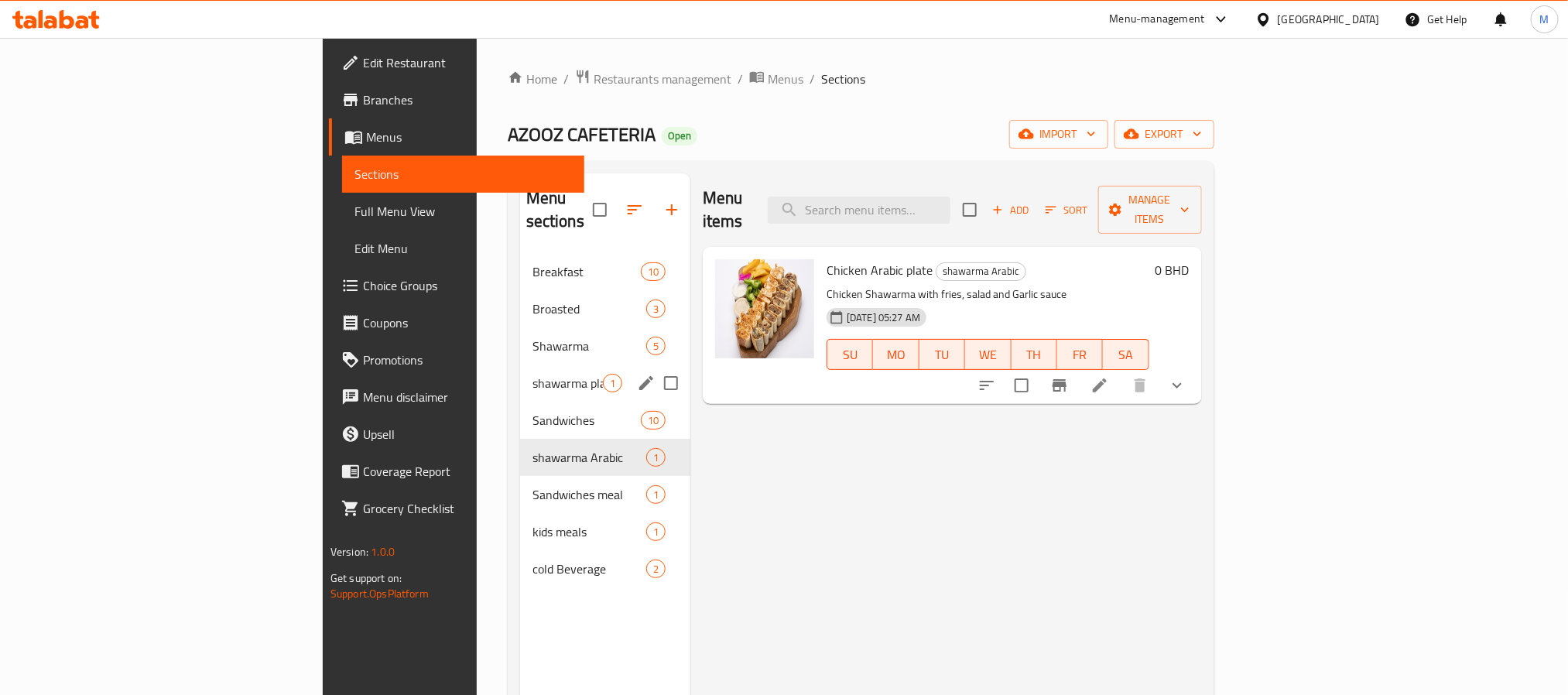
click at [520, 402] on div "Sandwiches 10" at bounding box center [604, 421] width 170 height 37
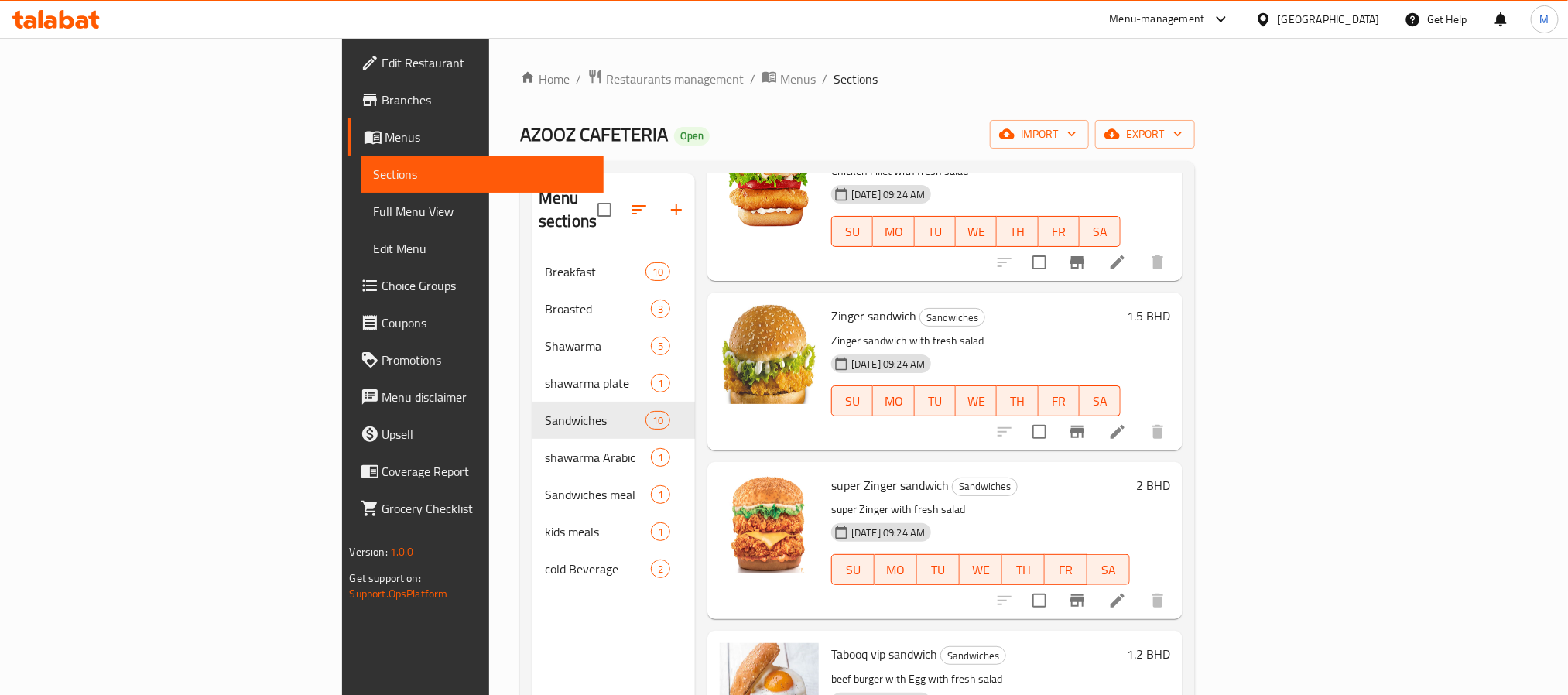
scroll to position [429, 0]
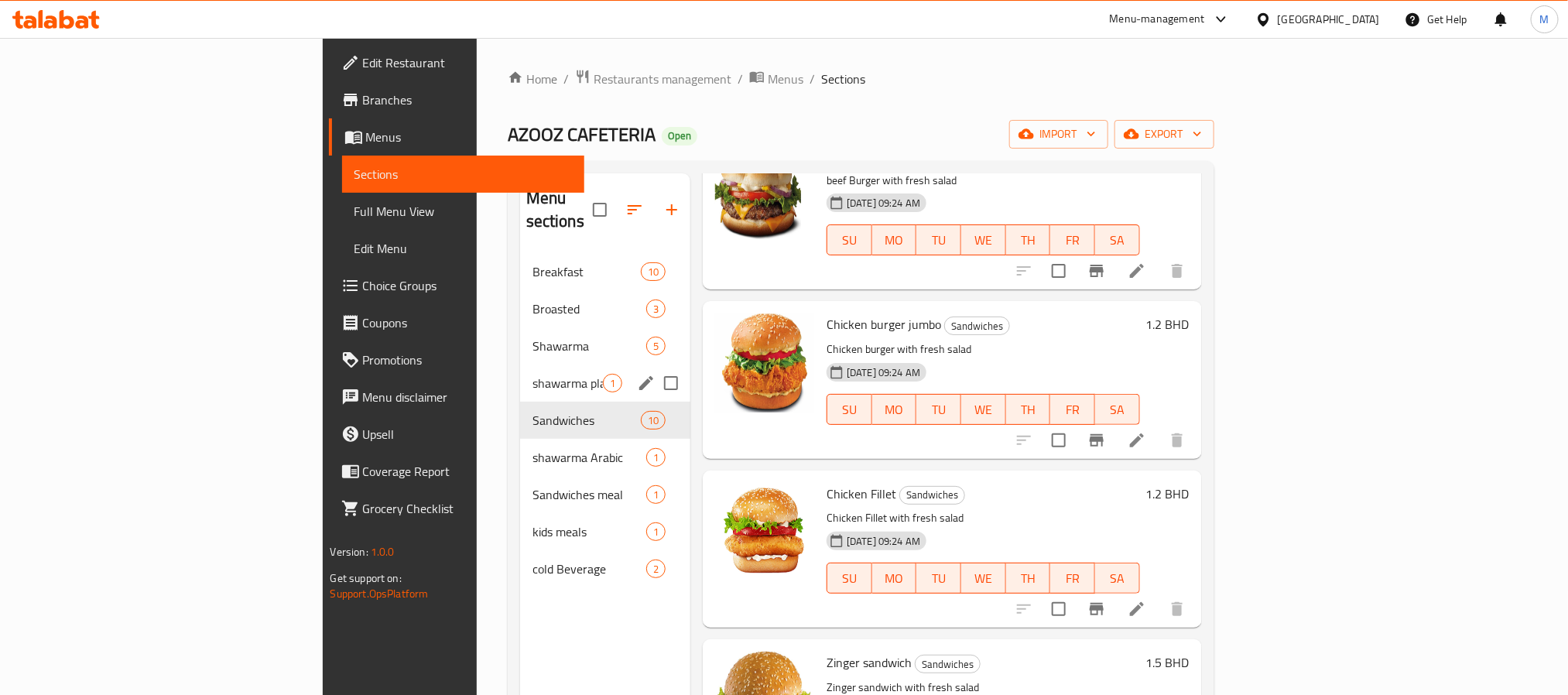
click at [520, 376] on div "shawarma plate 1" at bounding box center [604, 384] width 170 height 37
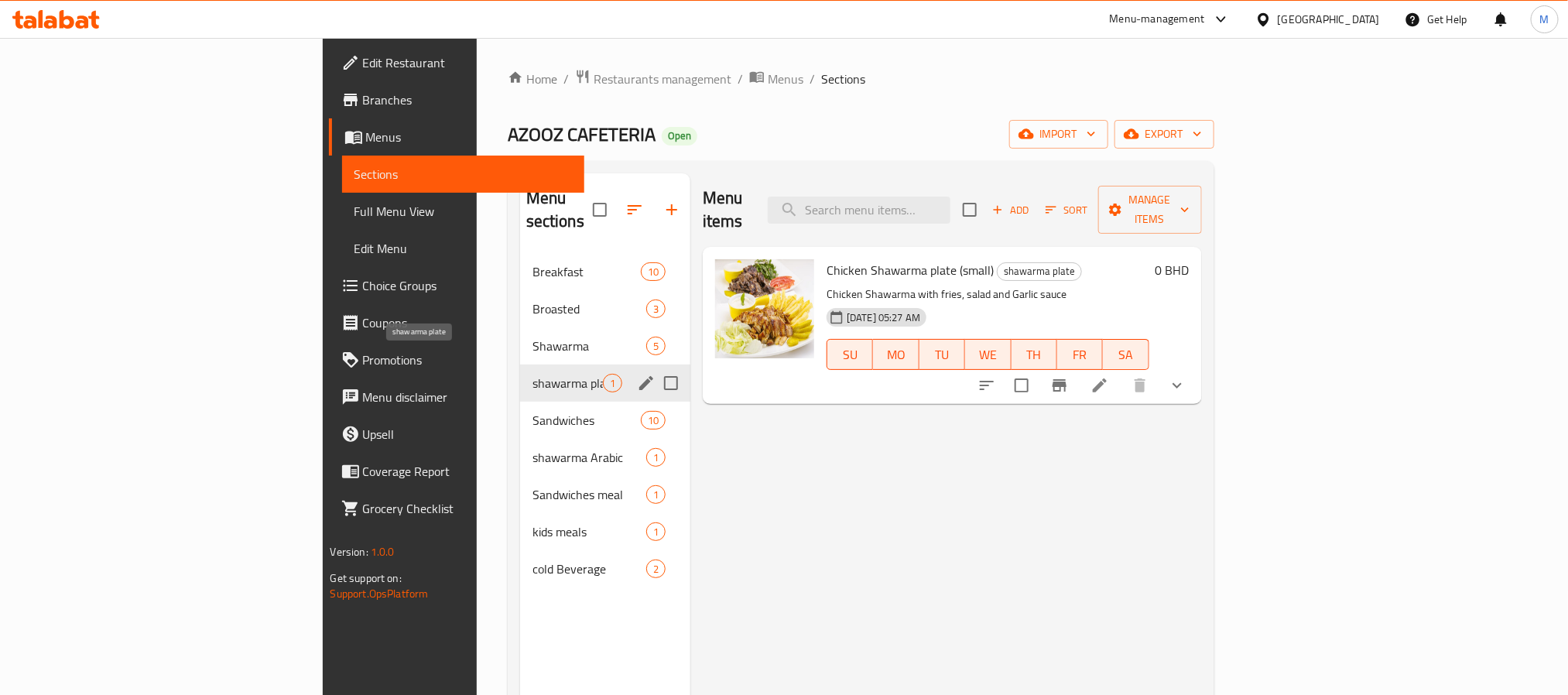
click at [532, 374] on span "shawarma plate" at bounding box center [567, 383] width 70 height 18
click at [532, 337] on span "Shawarma" at bounding box center [567, 346] width 70 height 18
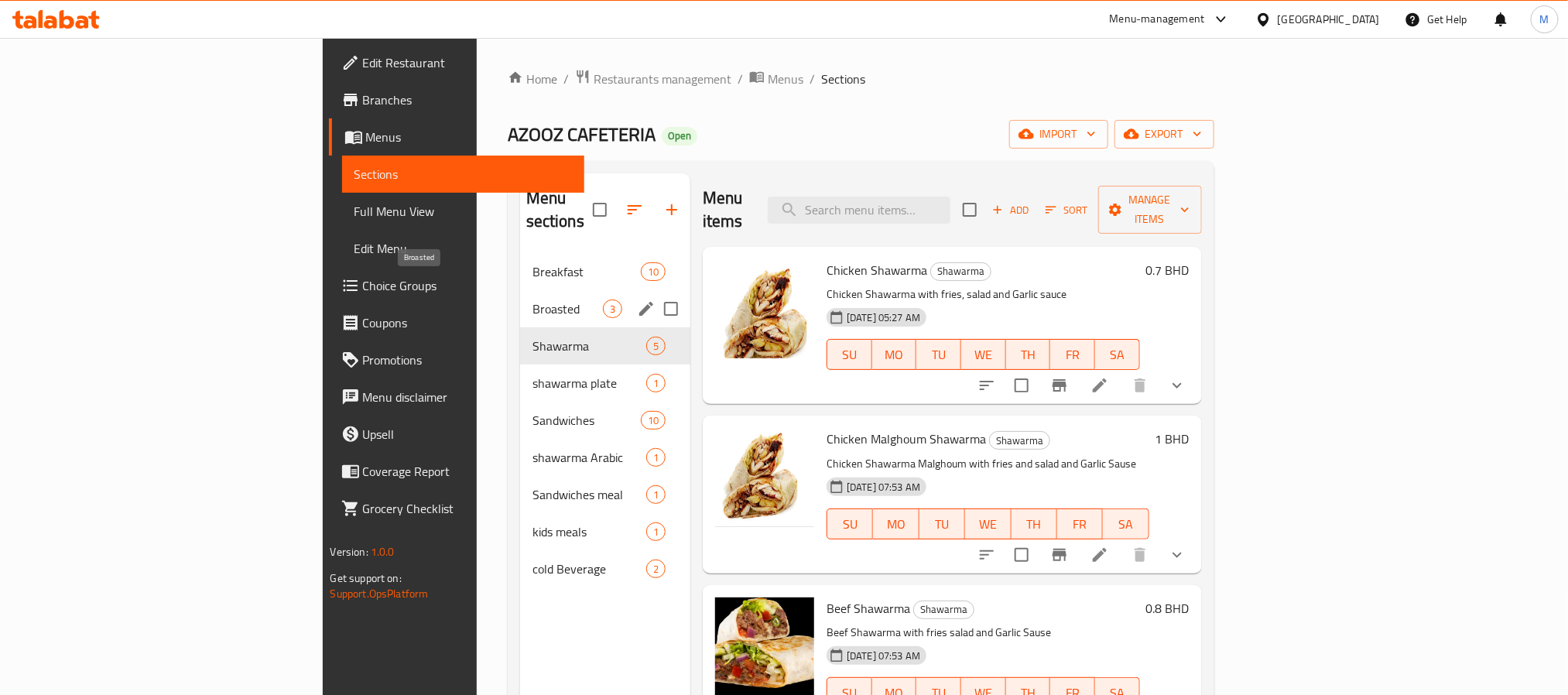
click at [532, 300] on span "Broasted" at bounding box center [567, 309] width 70 height 18
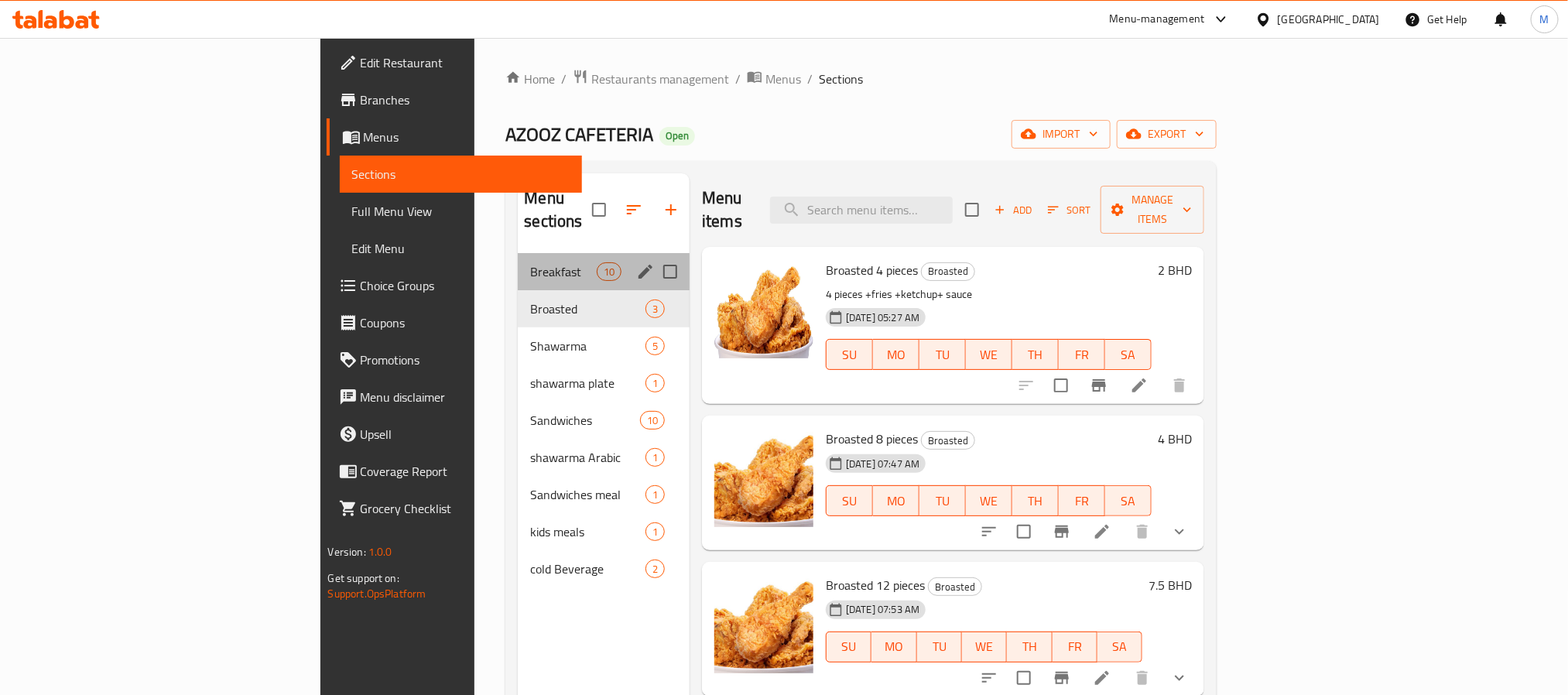
click at [518, 253] on div "Breakfast 10" at bounding box center [603, 272] width 172 height 37
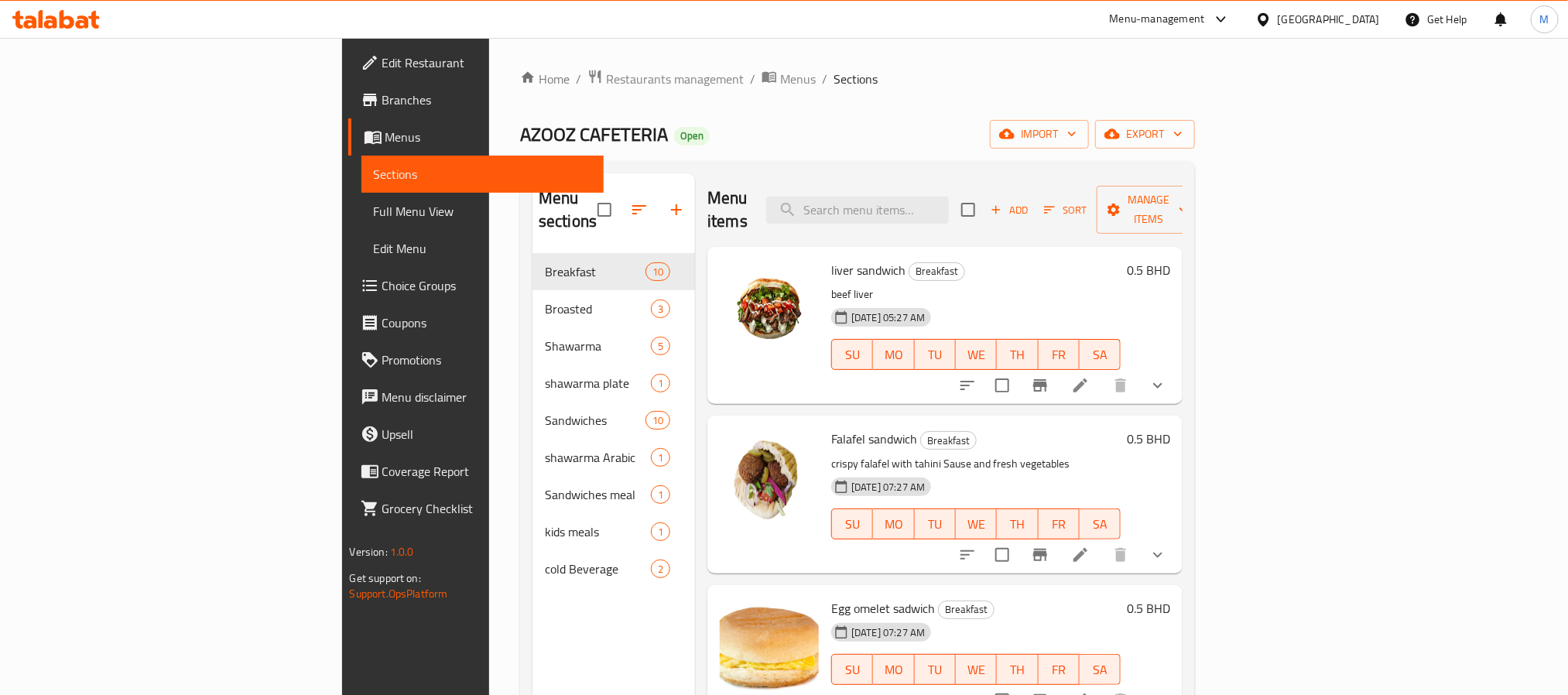
click at [383, 289] on span "Choice Groups" at bounding box center [487, 285] width 209 height 18
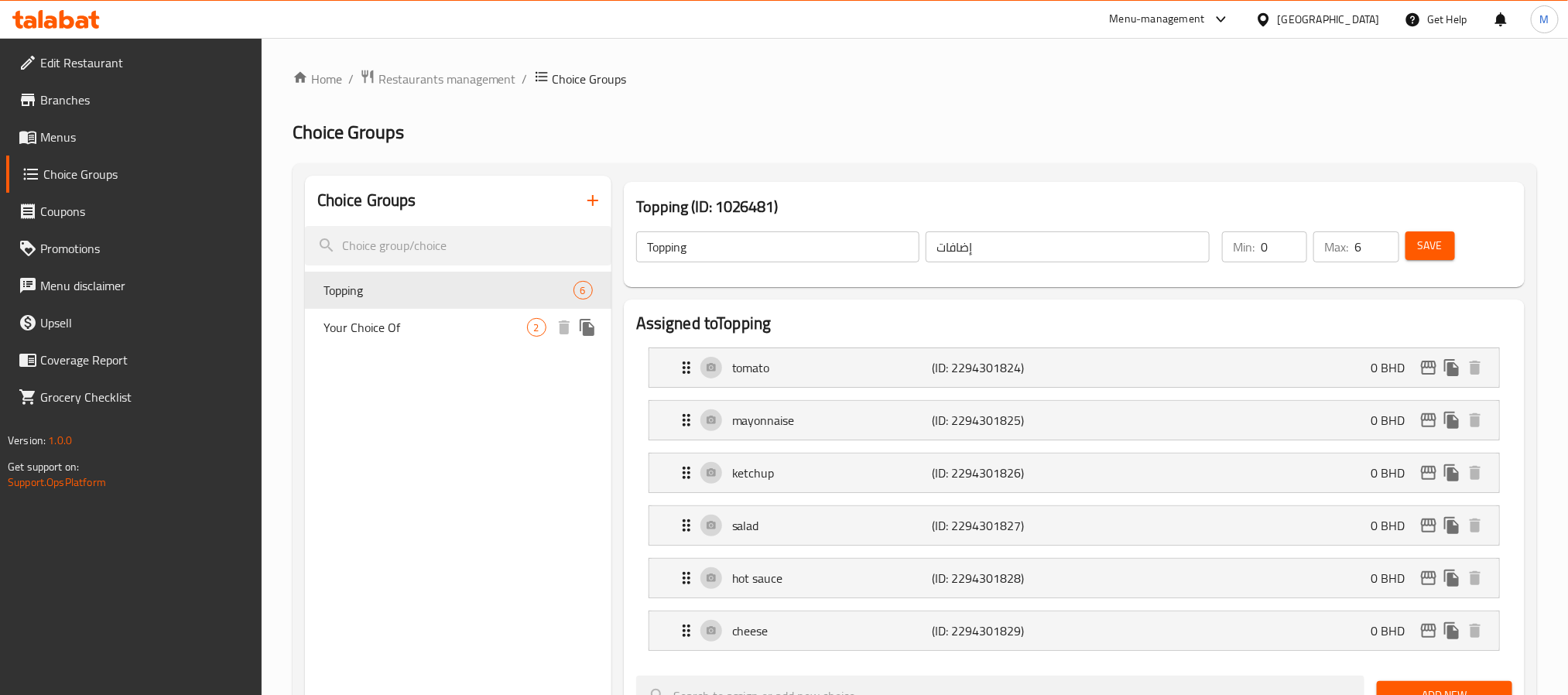
click at [452, 323] on span "Your Choice Of" at bounding box center [424, 327] width 203 height 18
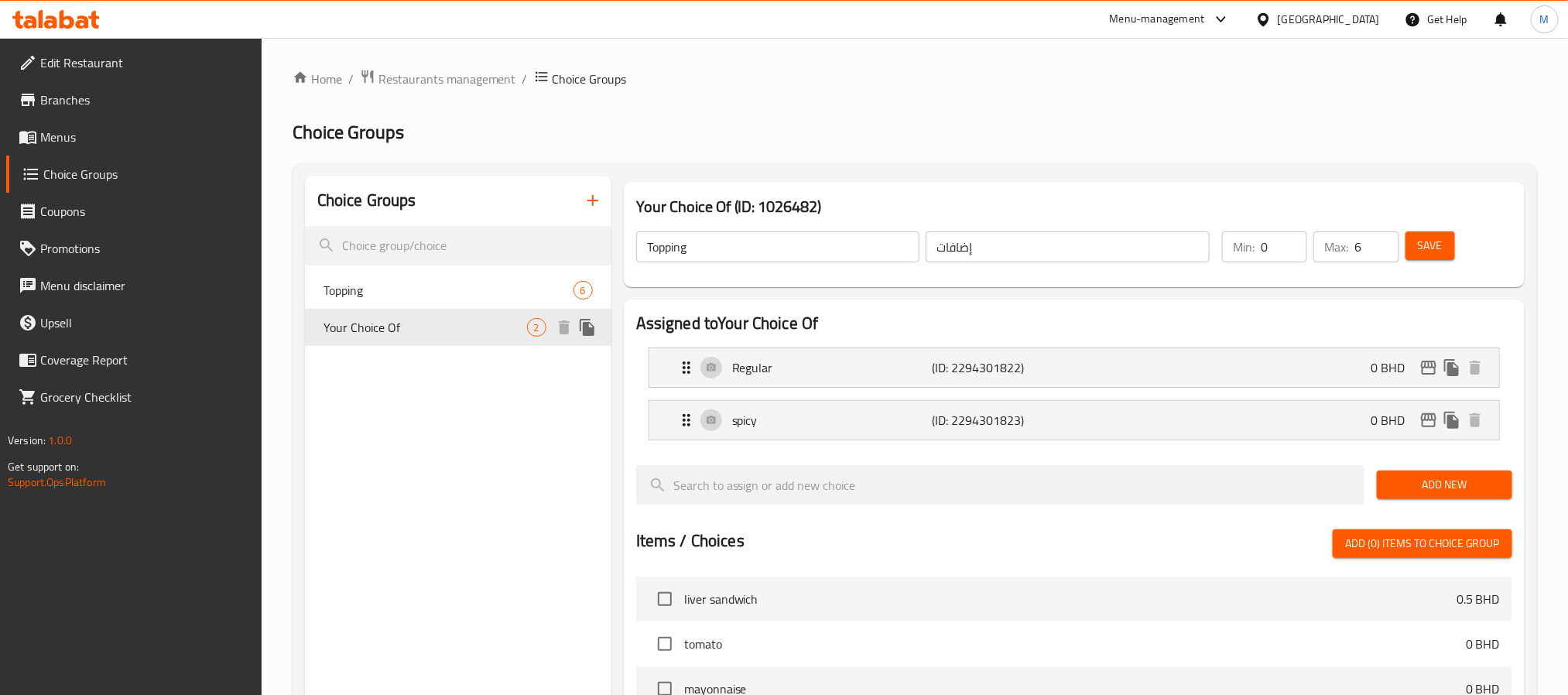
type input "Your Choice Of"
type input "إختيارك من"
type input "1"
click at [91, 142] on span "Menus" at bounding box center [144, 136] width 209 height 18
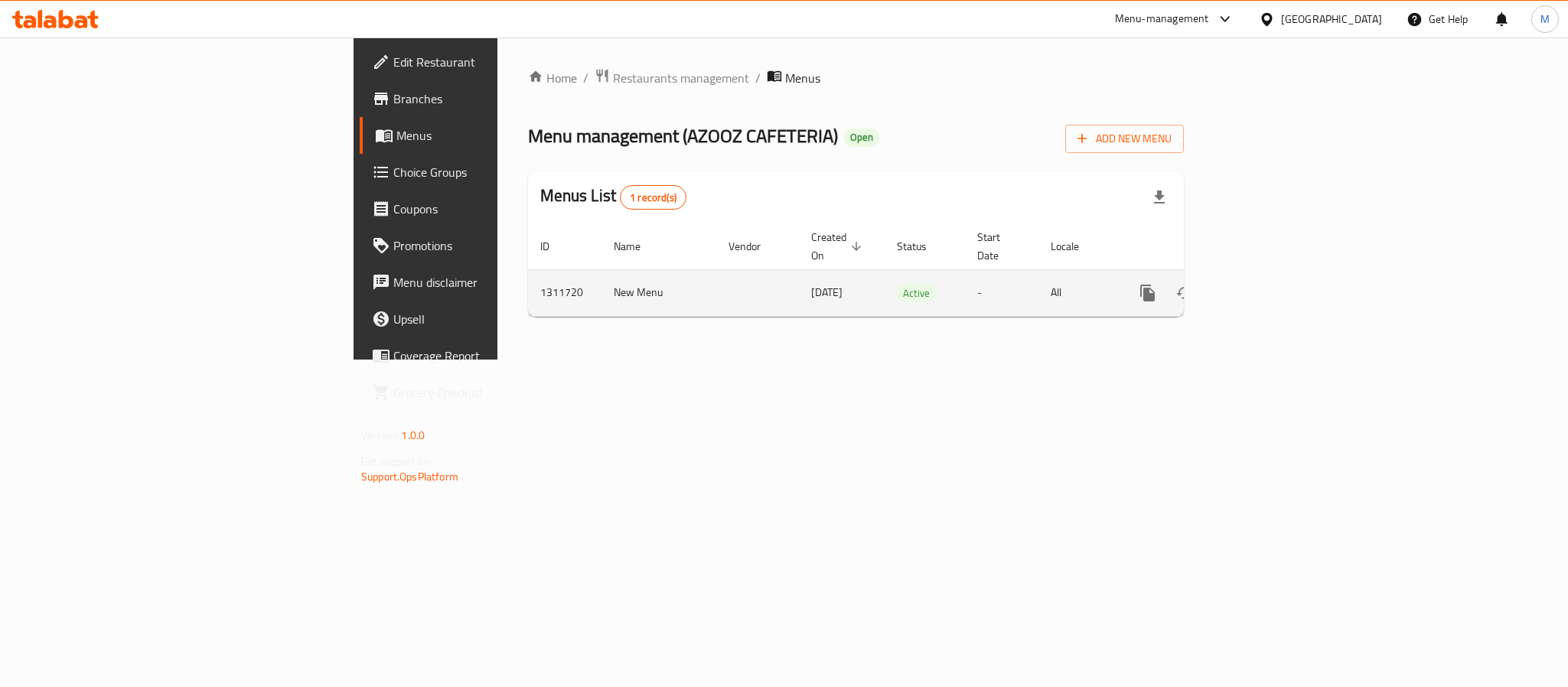
click at [1268, 284] on icon "enhanced table" at bounding box center [1258, 293] width 18 height 18
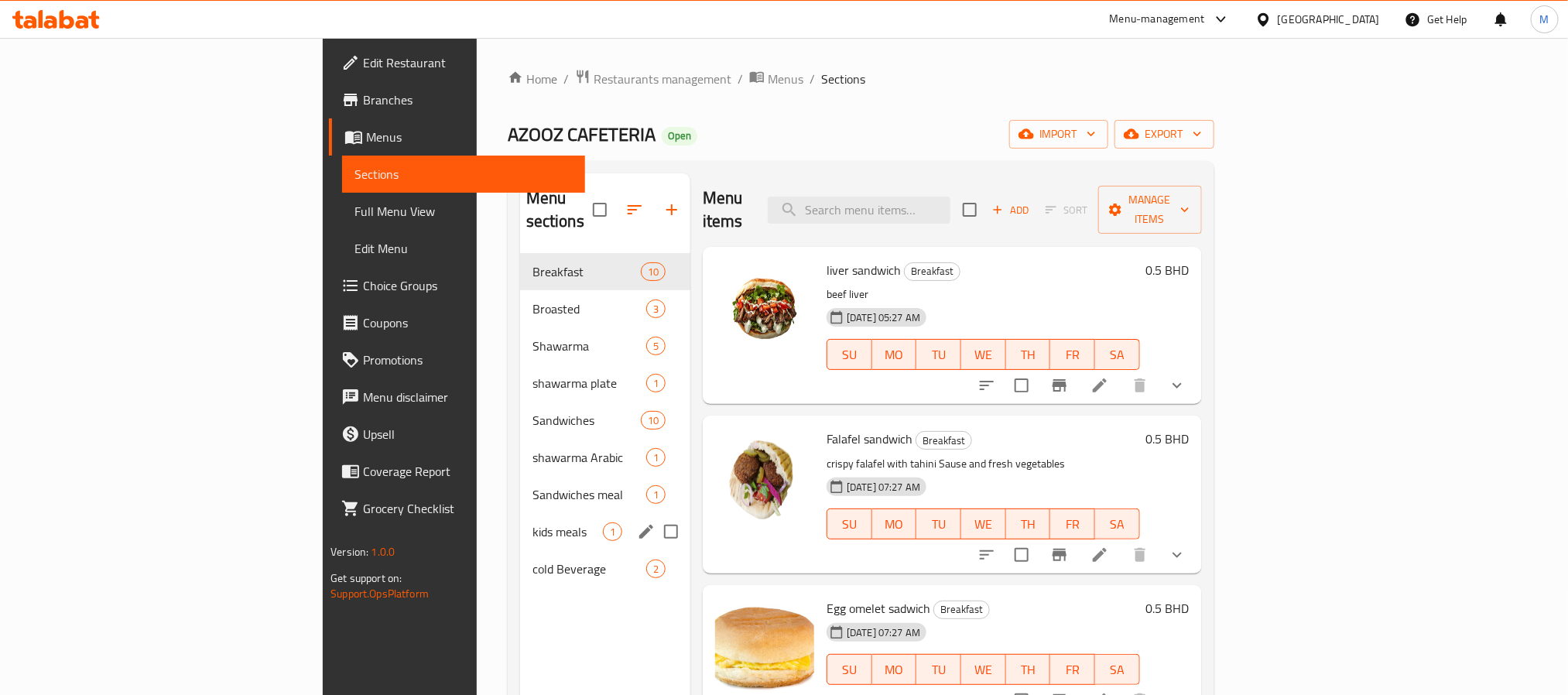
click at [520, 513] on div "kids meals 1" at bounding box center [604, 531] width 170 height 37
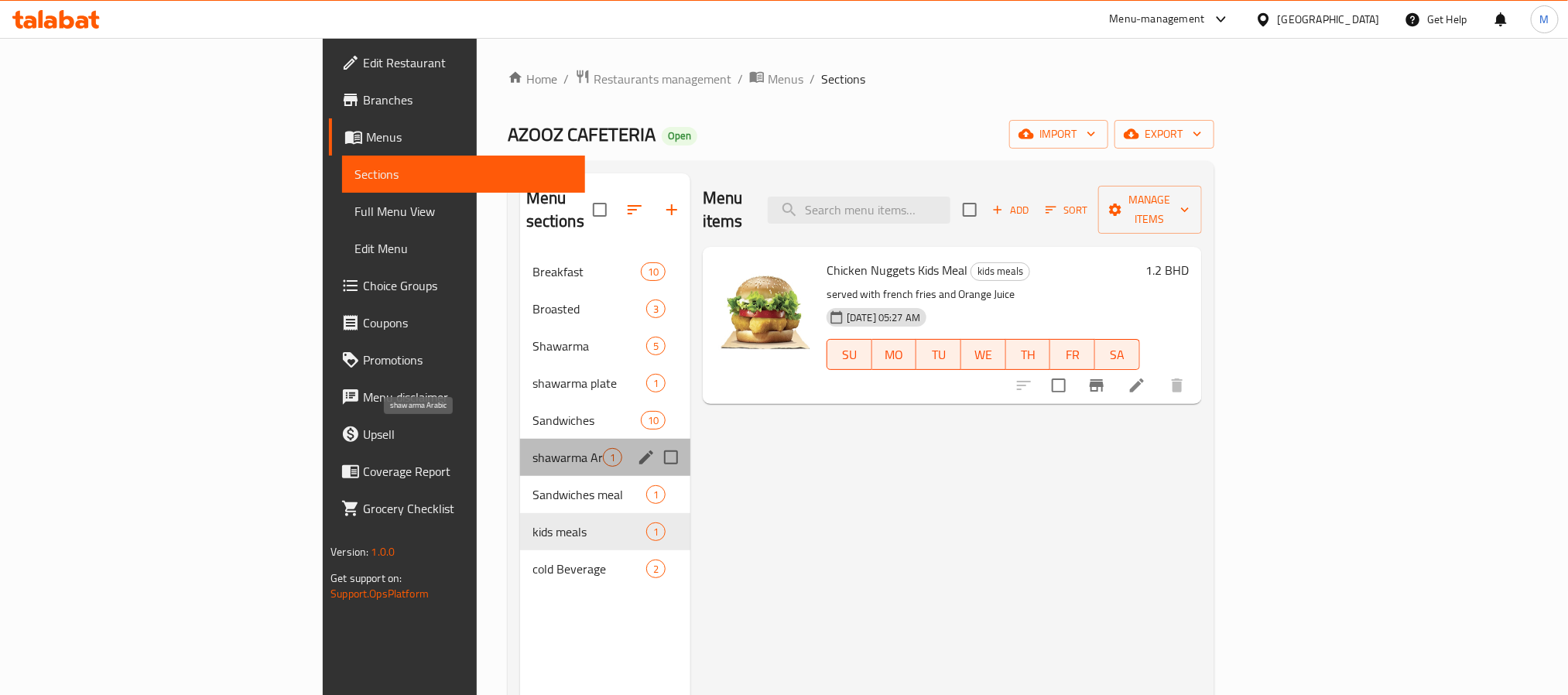
click at [532, 448] on span "shawarma Arabic" at bounding box center [567, 457] width 70 height 18
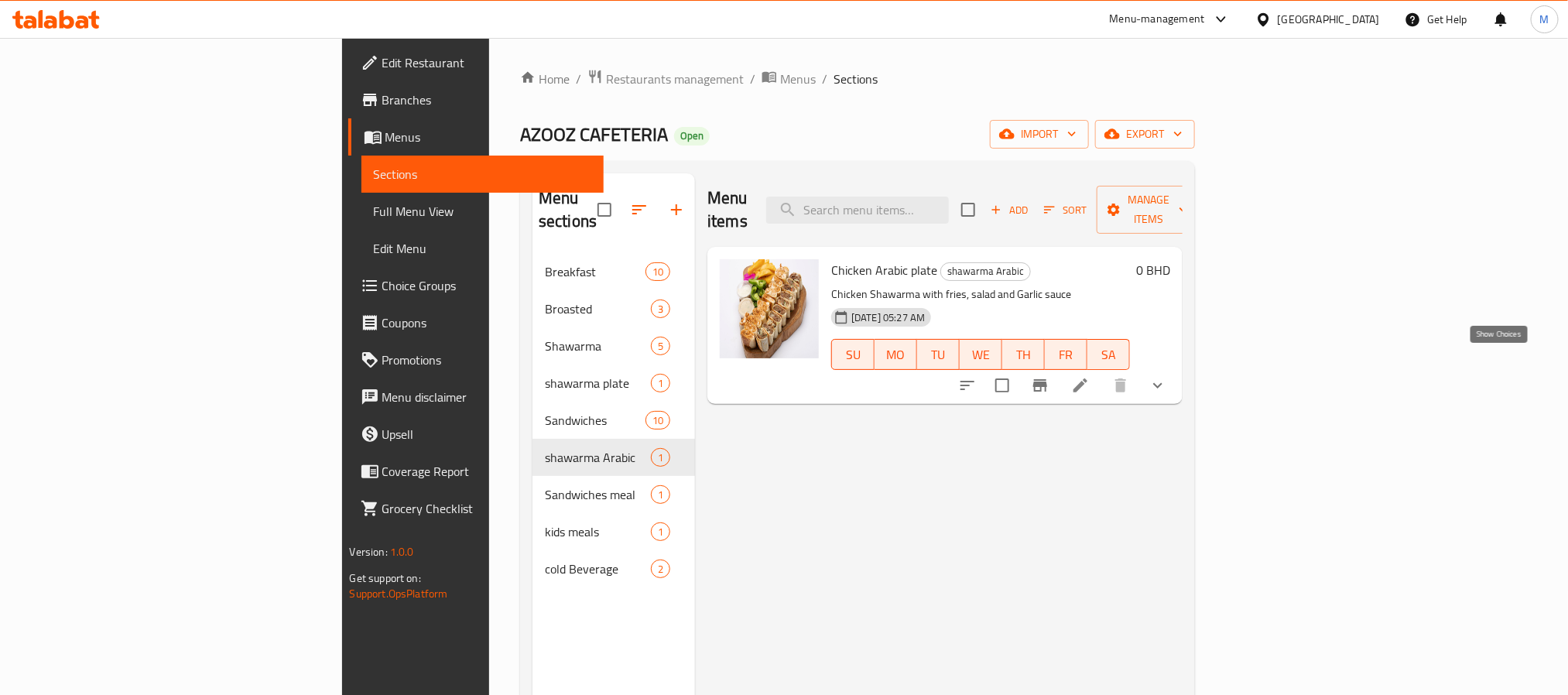
click at [1167, 376] on icon "show more" at bounding box center [1157, 384] width 18 height 18
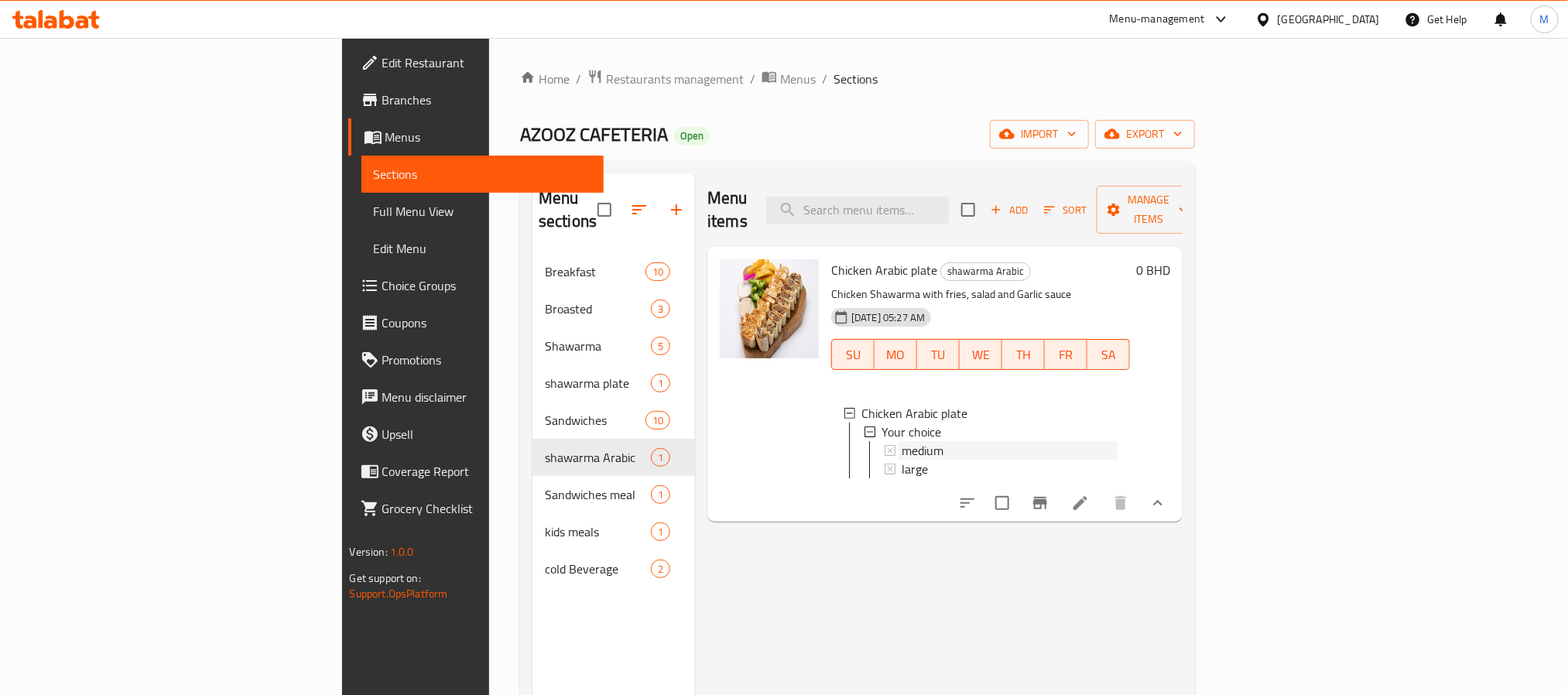
click at [901, 441] on div "medium" at bounding box center [1009, 450] width 216 height 18
click at [901, 459] on span "large" at bounding box center [914, 468] width 26 height 18
click at [882, 422] on span "Your choice" at bounding box center [911, 431] width 59 height 18
click at [882, 422] on div "Your choice" at bounding box center [1000, 431] width 237 height 18
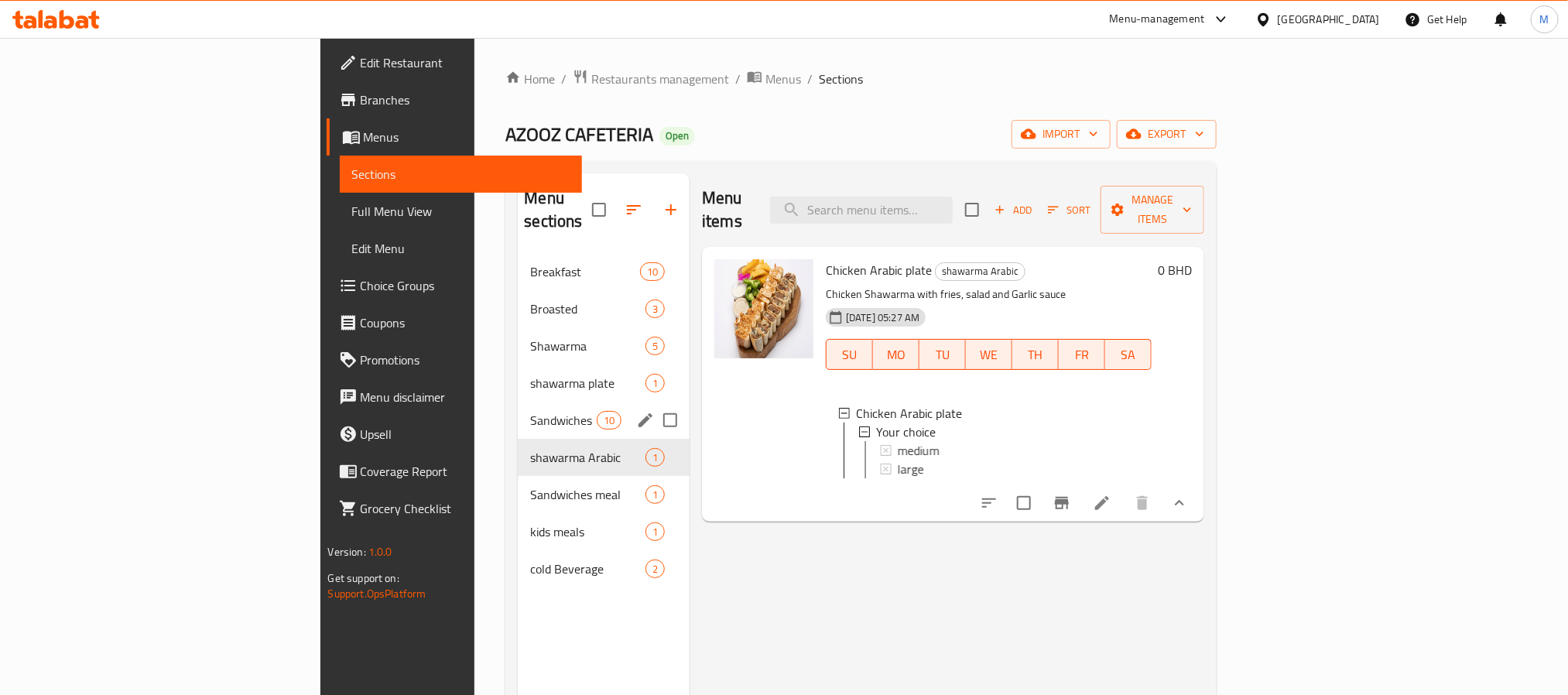
click at [530, 411] on span "Sandwiches" at bounding box center [564, 420] width 66 height 18
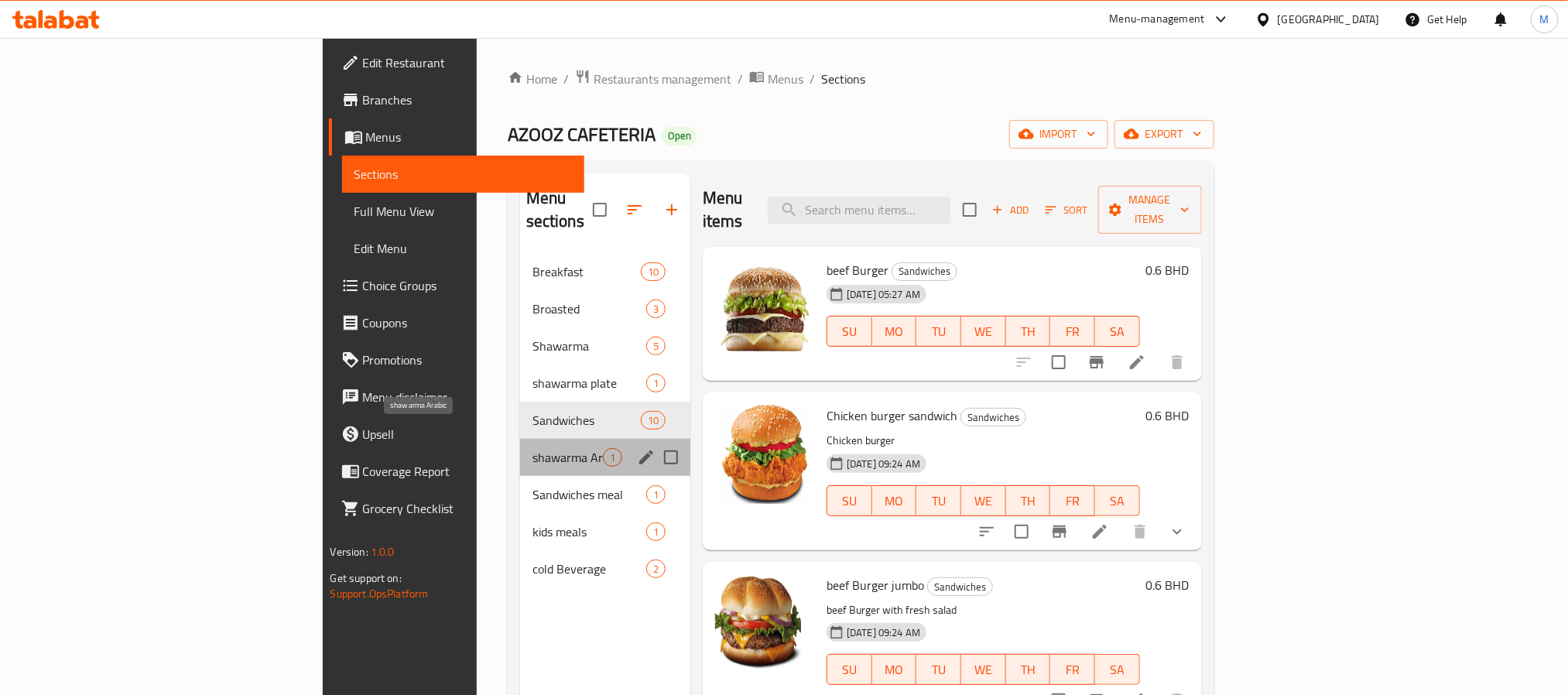
click at [532, 448] on span "shawarma Arabic" at bounding box center [567, 457] width 70 height 18
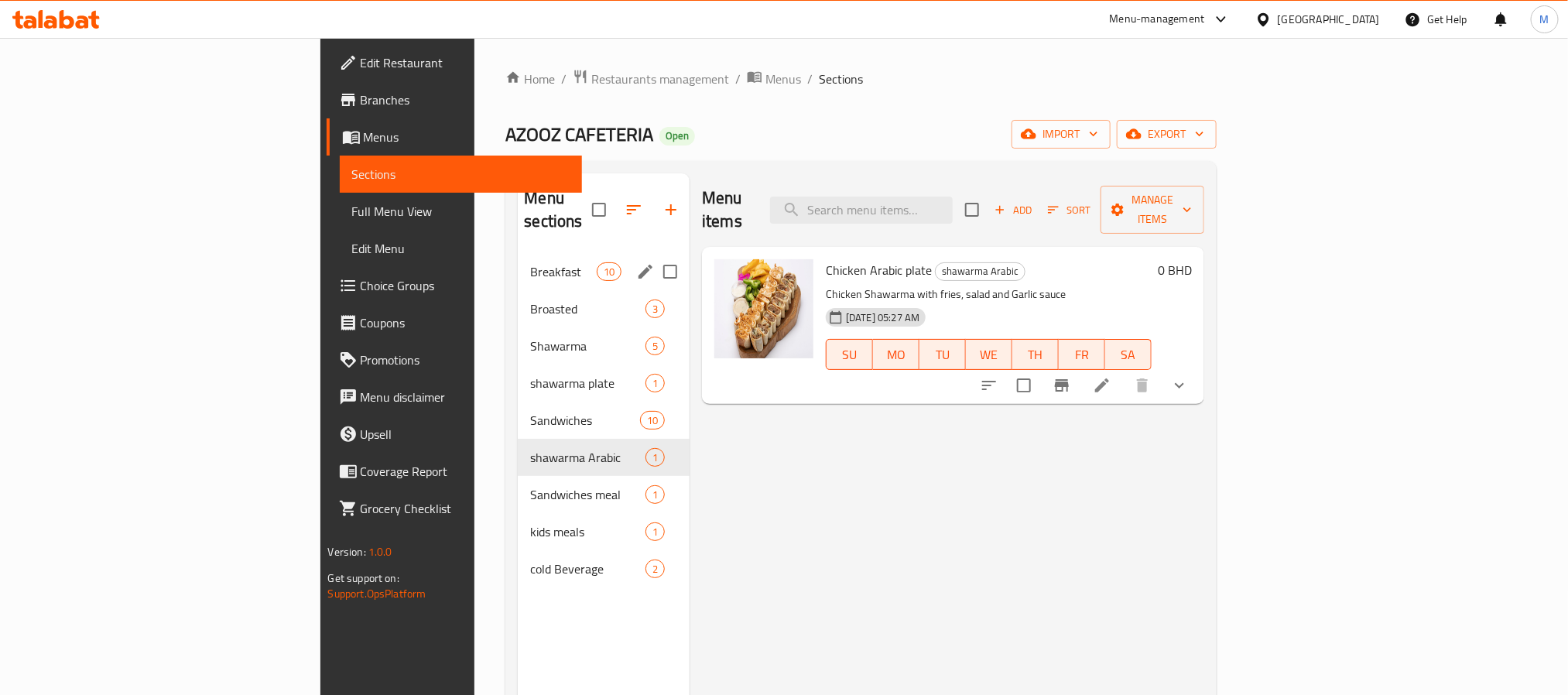
click at [530, 263] on span "Breakfast" at bounding box center [564, 272] width 66 height 18
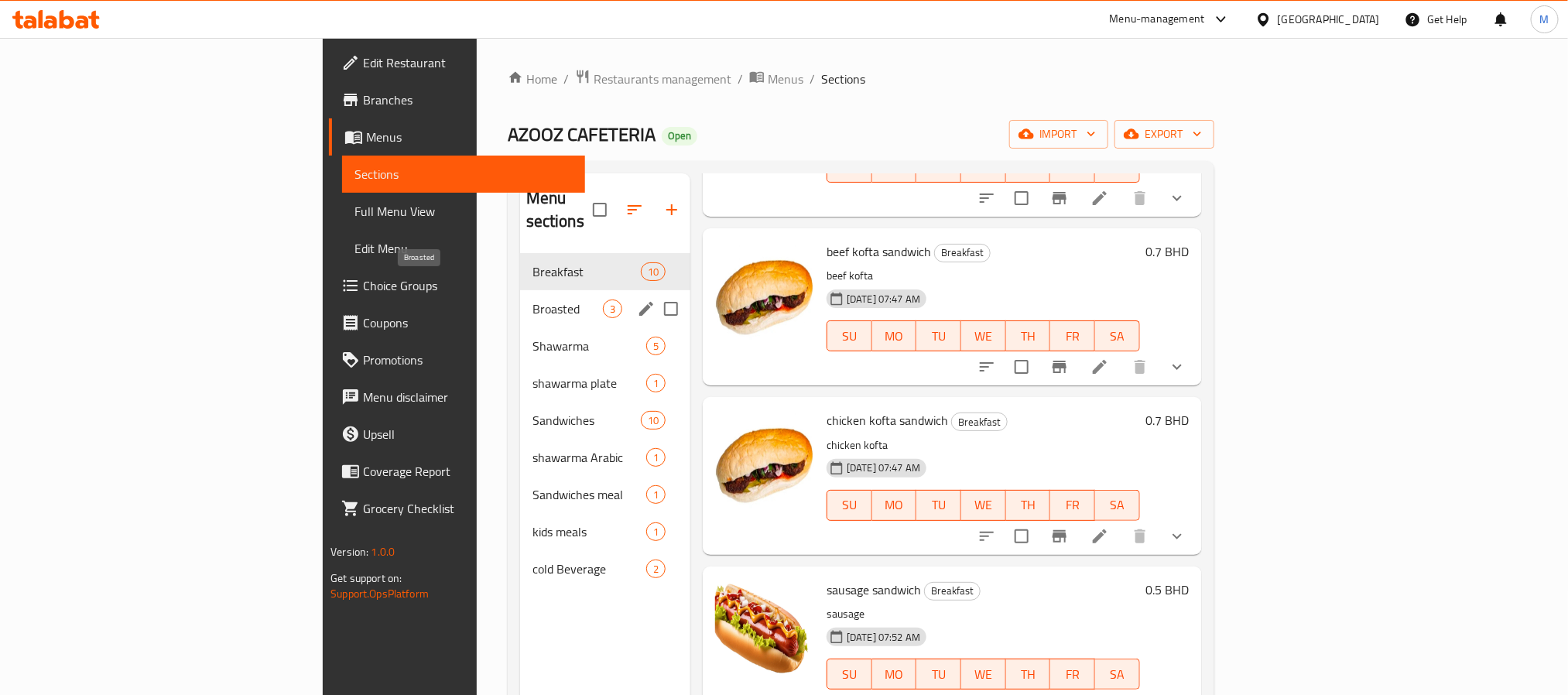
click at [532, 300] on span "Broasted" at bounding box center [567, 309] width 70 height 18
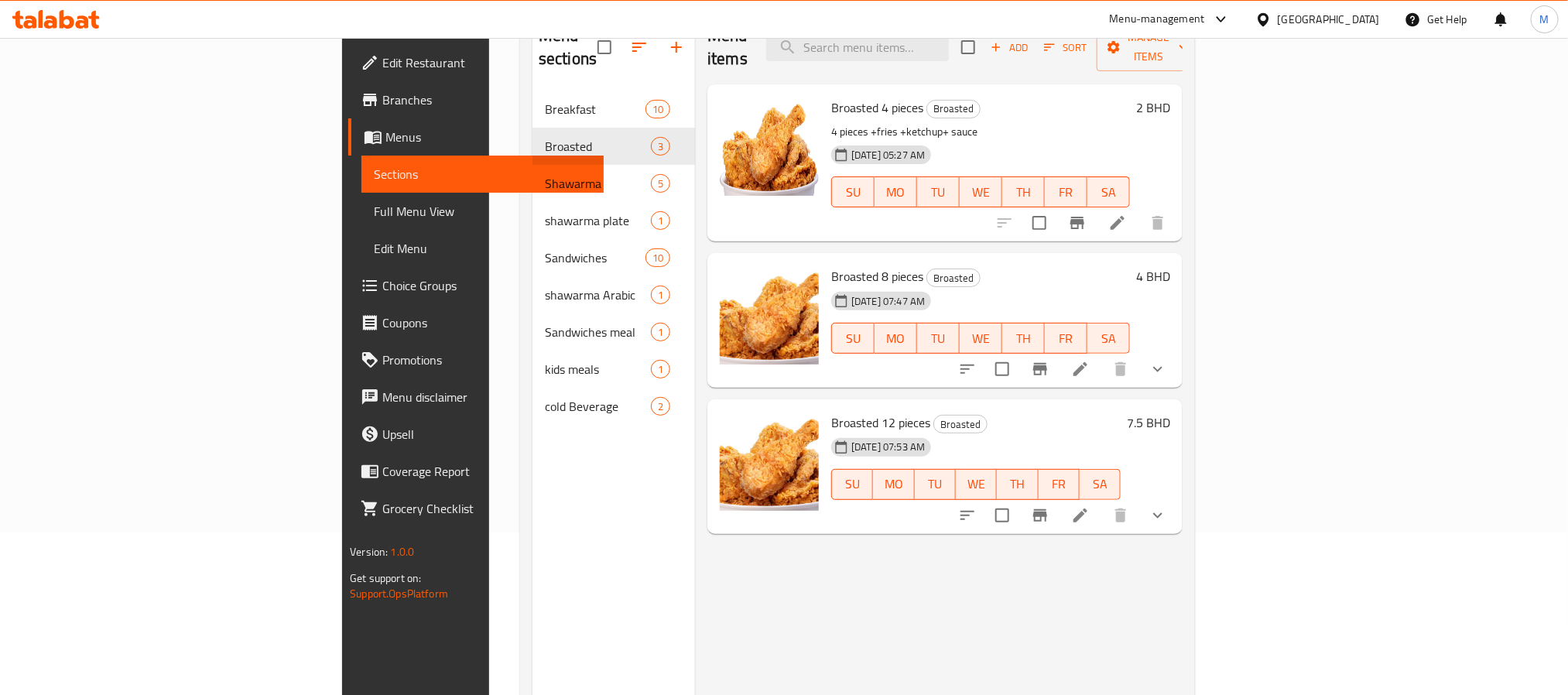
scroll to position [217, 0]
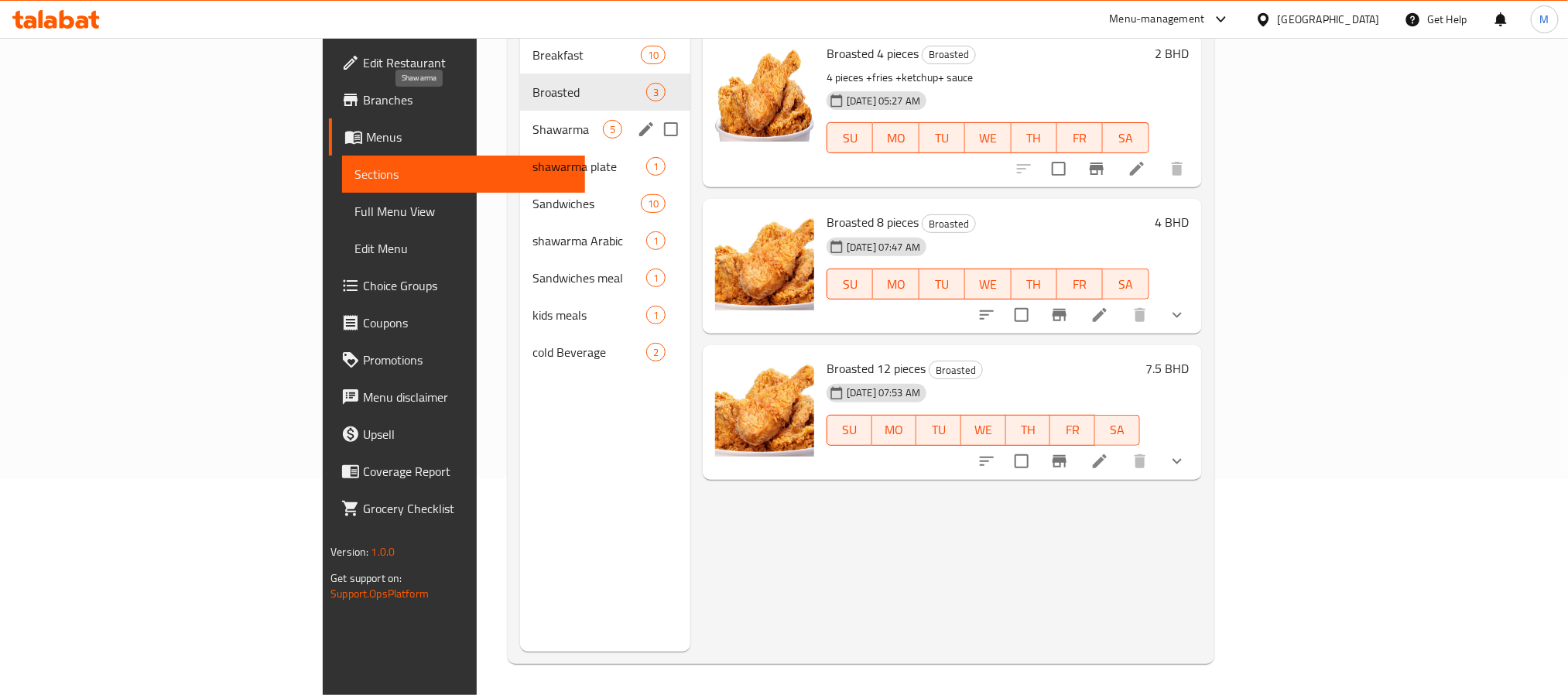
click at [532, 120] on span "Shawarma" at bounding box center [567, 128] width 70 height 18
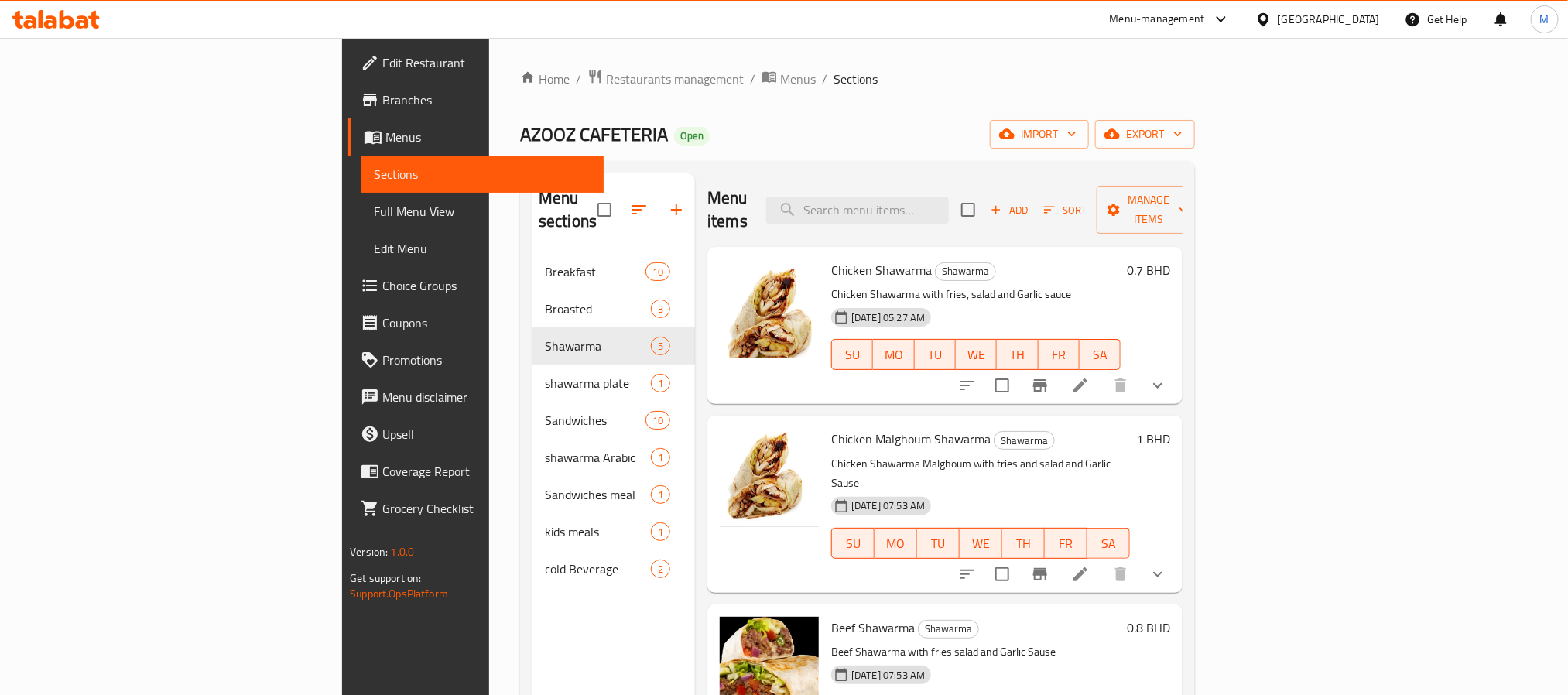
scroll to position [188, 0]
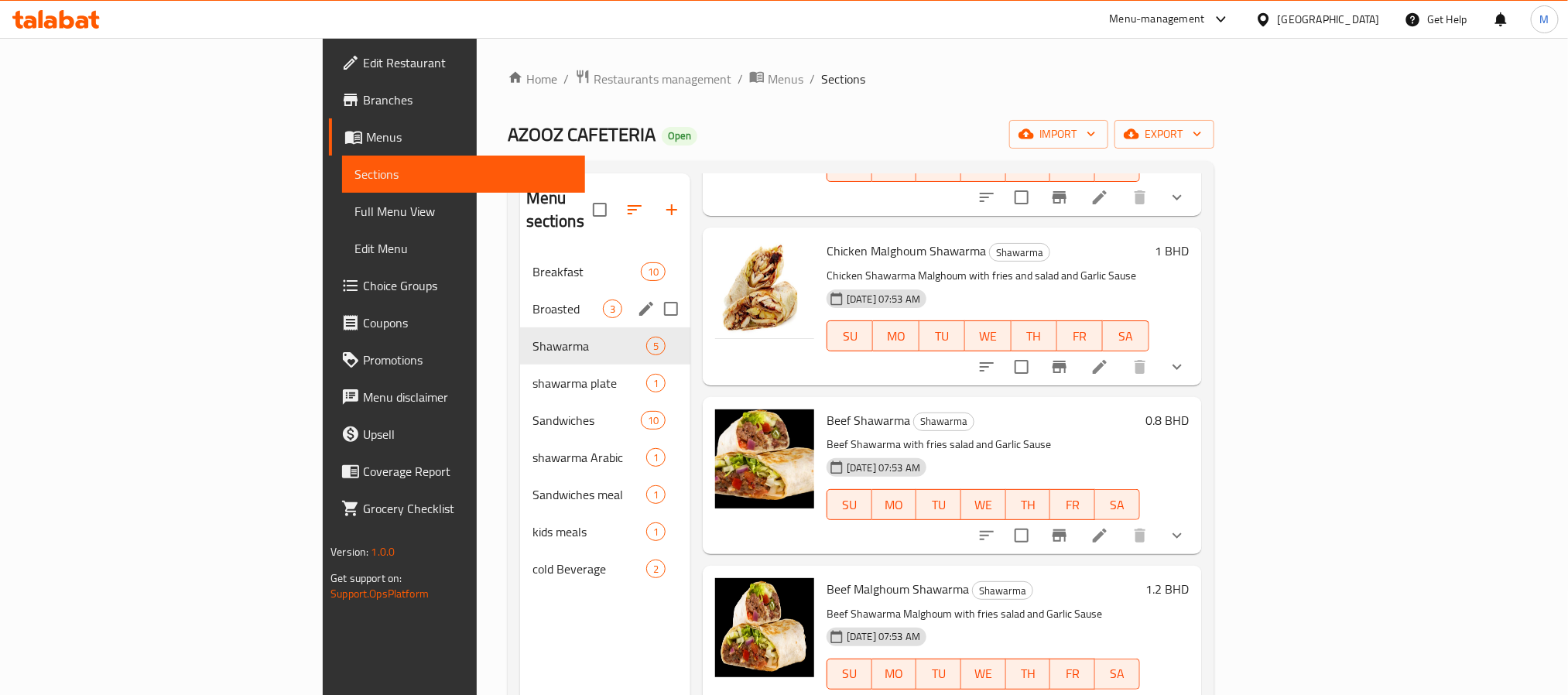
click at [520, 365] on div "shawarma plate 1" at bounding box center [604, 384] width 170 height 37
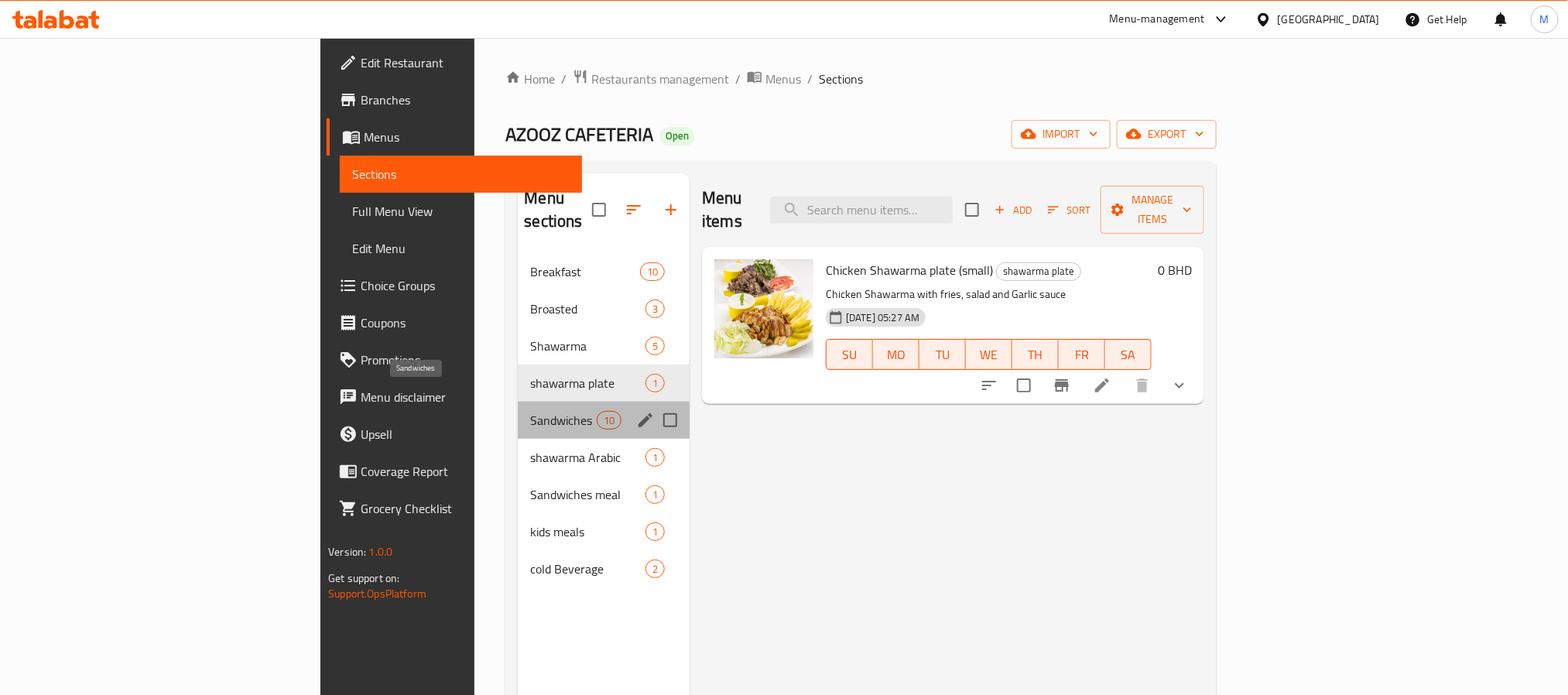
click at [530, 411] on span "Sandwiches" at bounding box center [564, 420] width 66 height 18
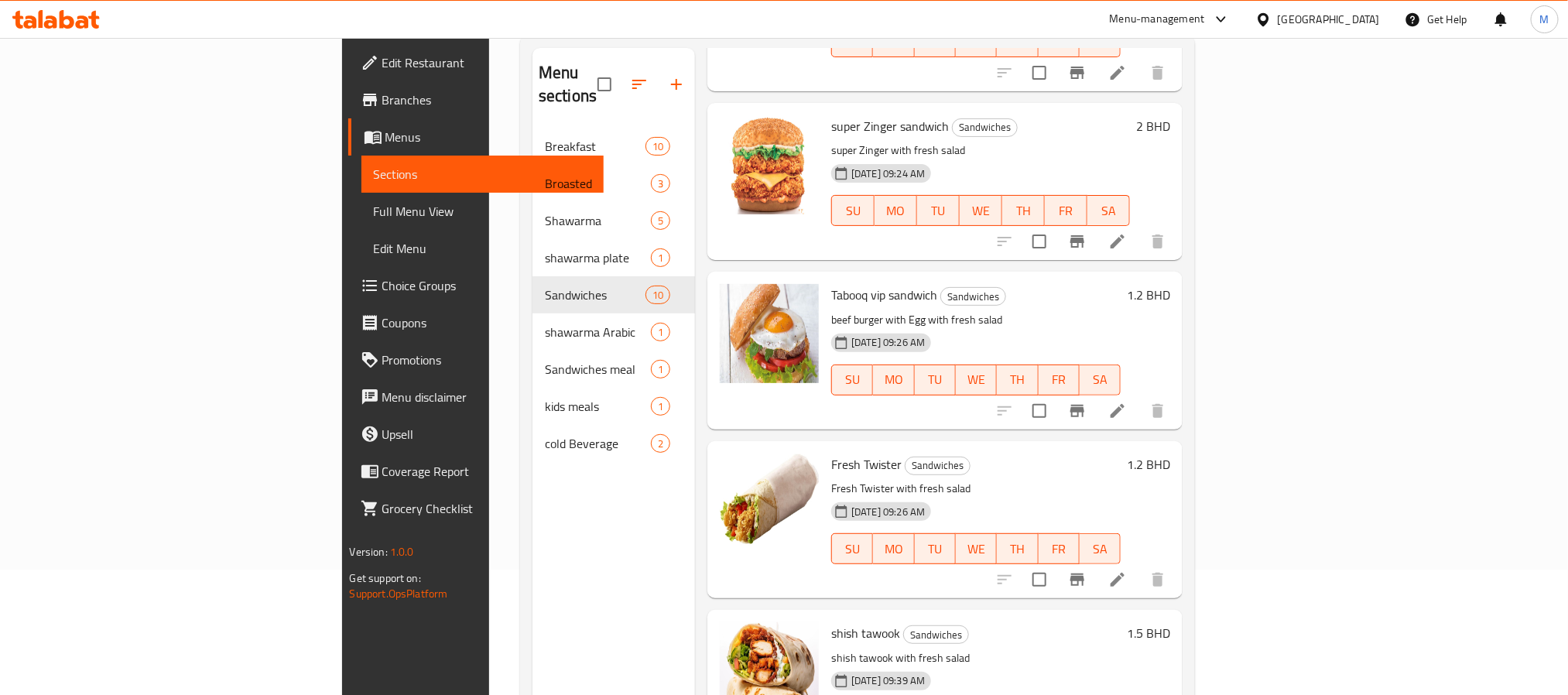
scroll to position [217, 0]
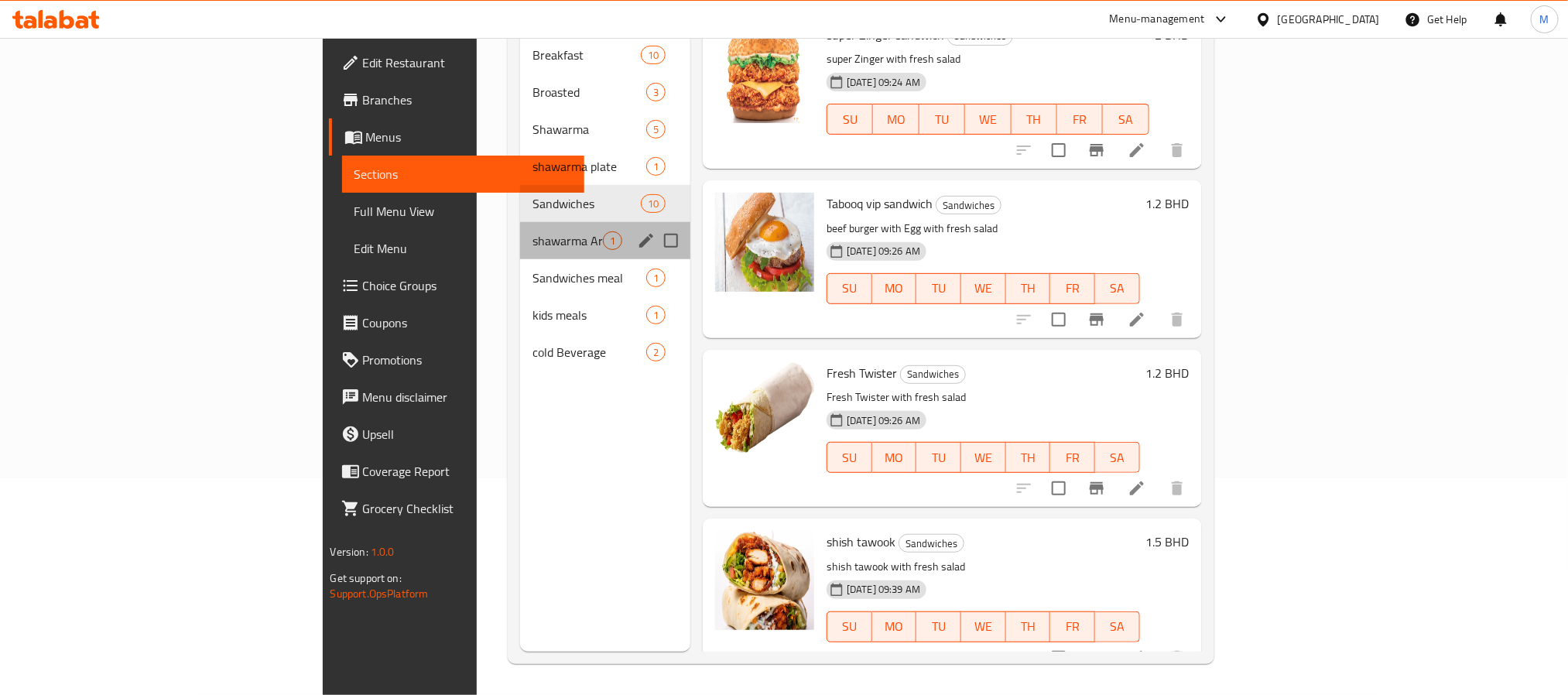
click at [520, 222] on div "shawarma Arabic 1" at bounding box center [604, 240] width 170 height 37
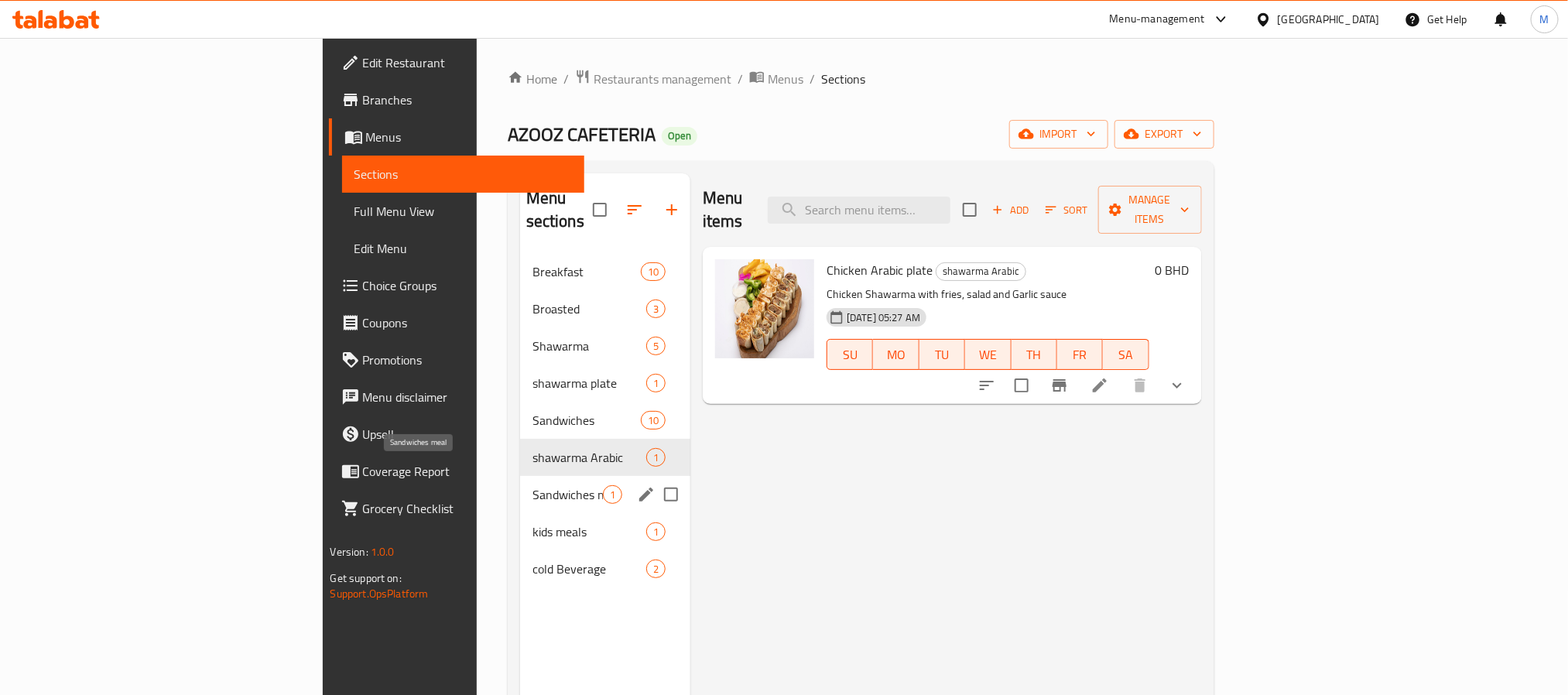
click at [532, 486] on span "Sandwiches meal" at bounding box center [567, 494] width 70 height 18
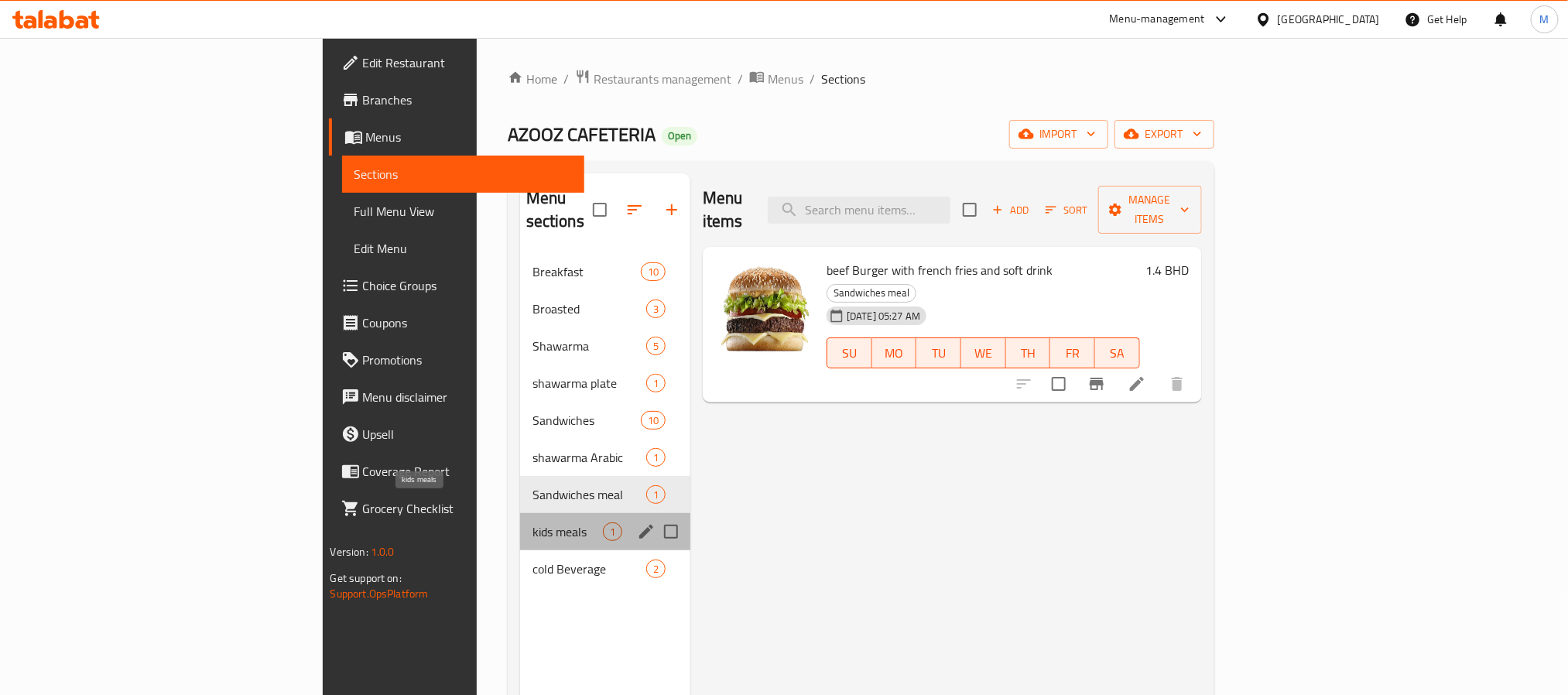
click at [532, 523] on span "kids meals" at bounding box center [567, 531] width 70 height 18
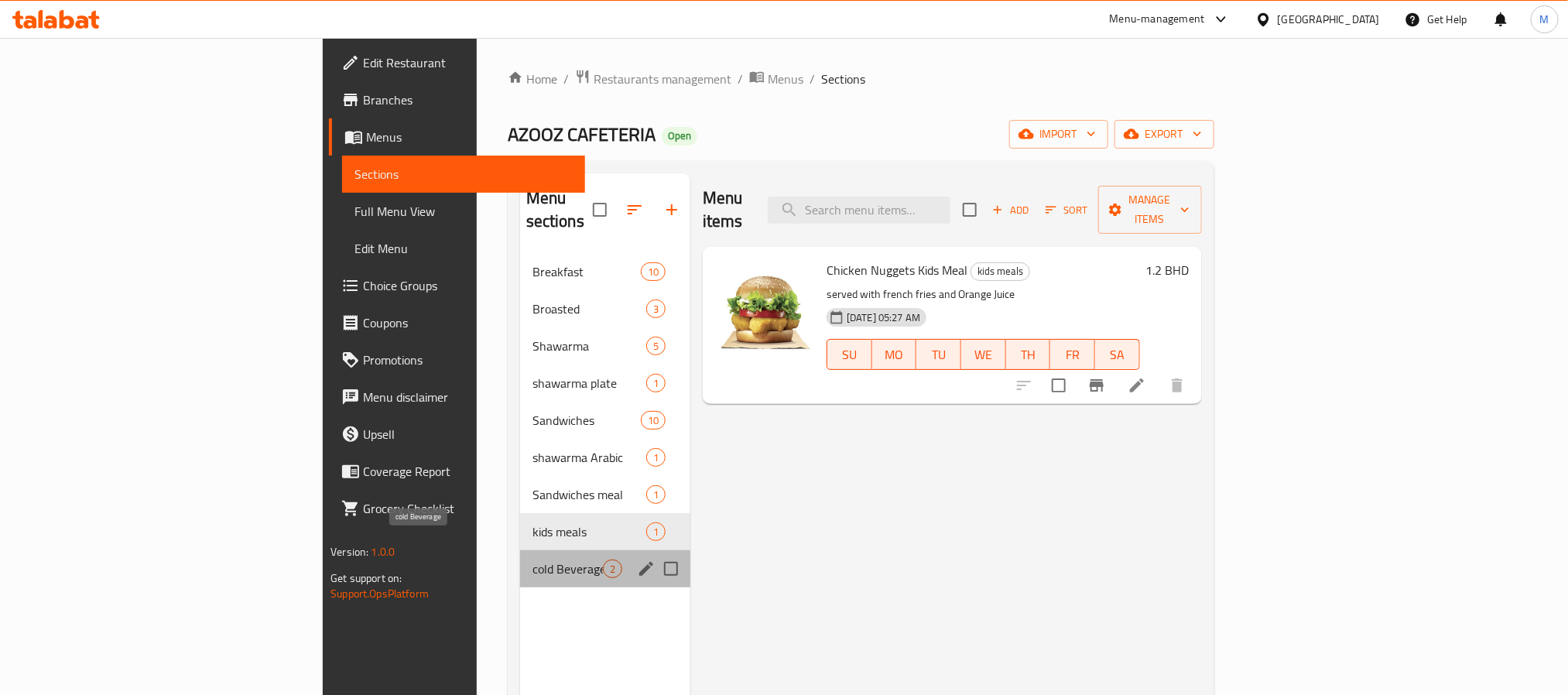
click at [532, 560] on span "cold Beverage" at bounding box center [567, 568] width 70 height 18
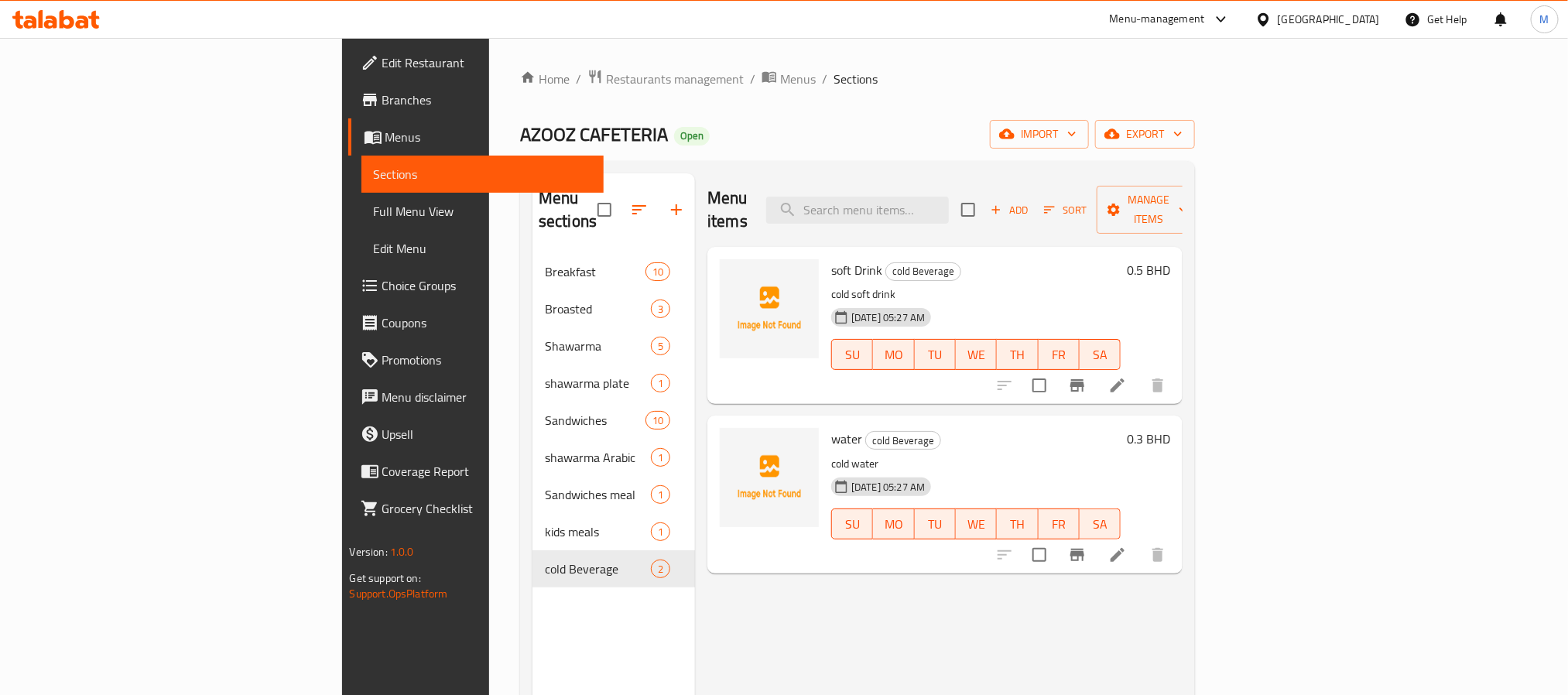
click at [848, 576] on div "Menu items Add Sort Manage items soft Drink cold Beverage cold soft drink 15-09…" at bounding box center [938, 521] width 488 height 695
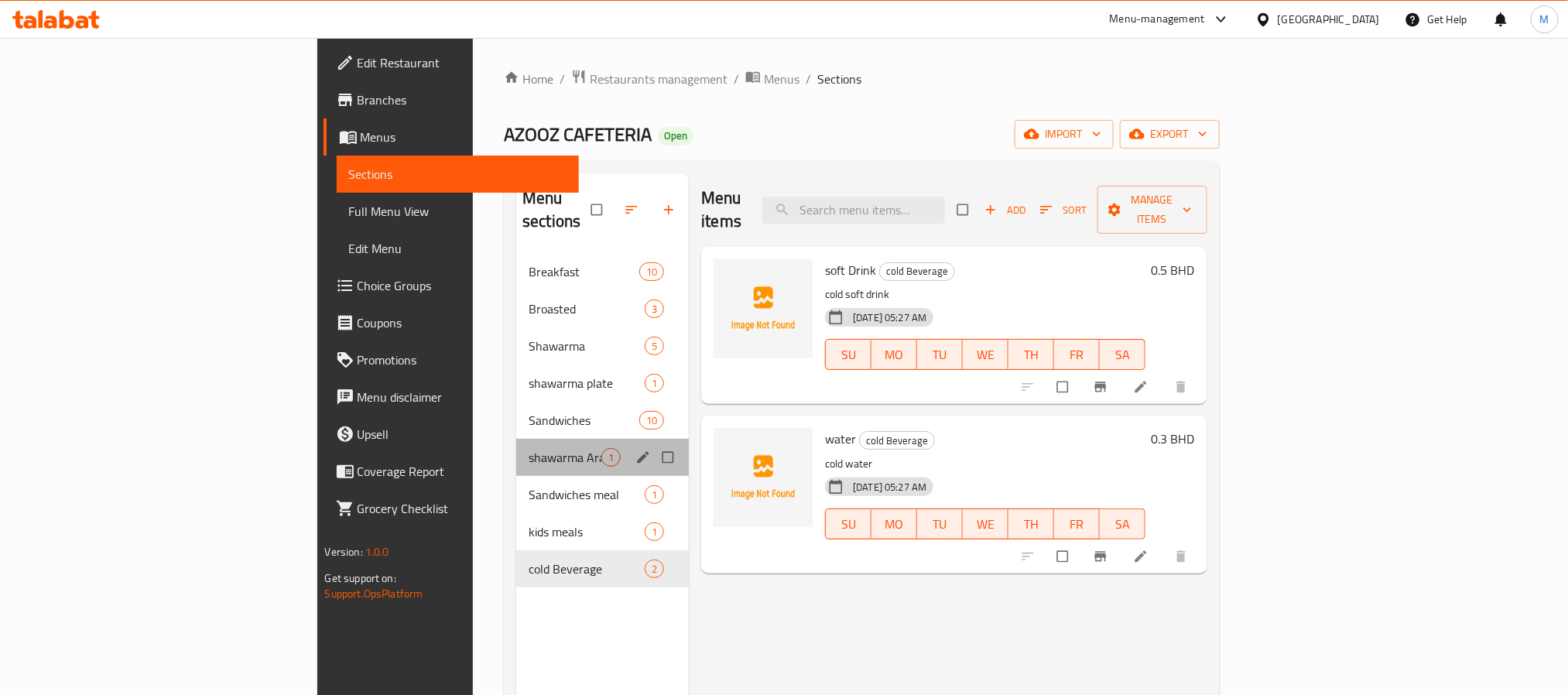
click at [516, 439] on div "shawarma Arabic 1" at bounding box center [602, 457] width 172 height 37
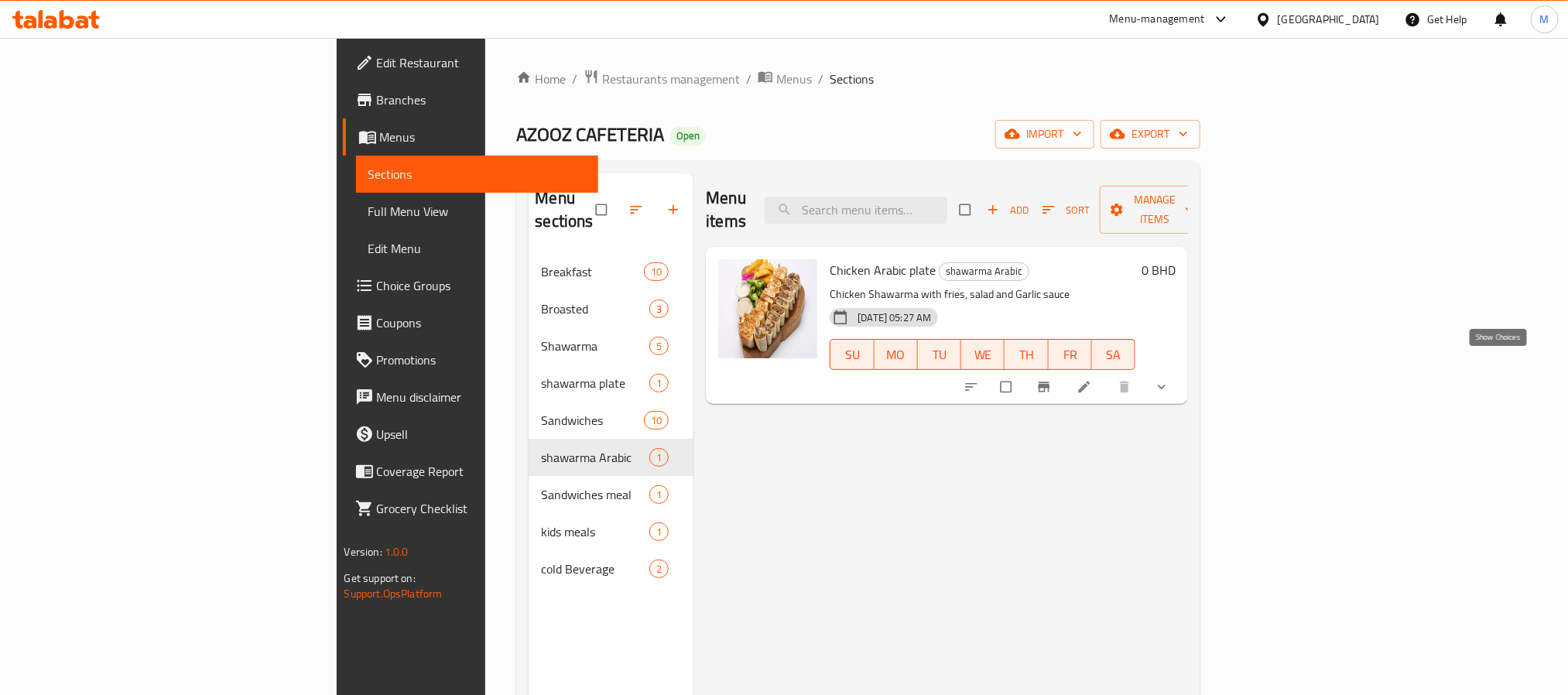
click at [1182, 370] on button "show more" at bounding box center [1163, 386] width 37 height 34
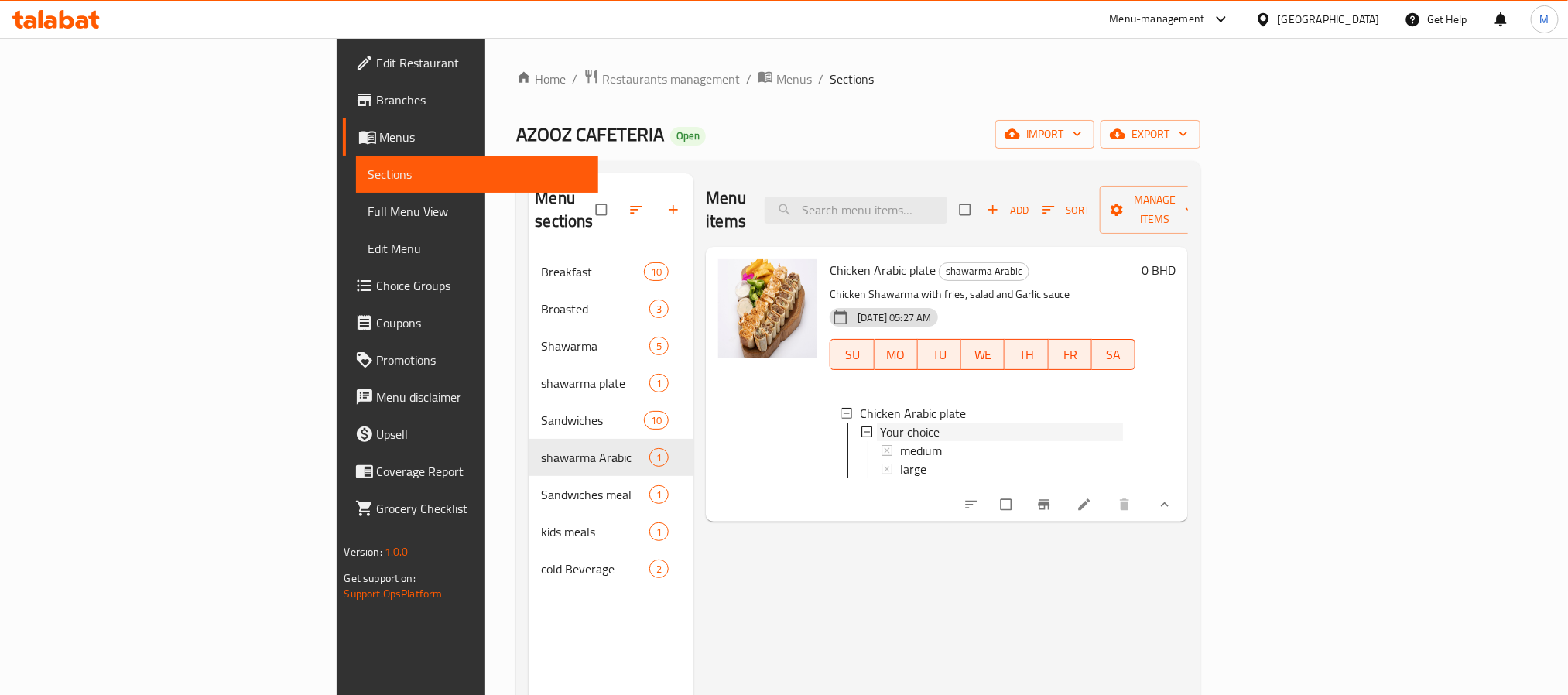
click at [882, 422] on div "Your choice" at bounding box center [1002, 431] width 243 height 18
click at [886, 422] on div "Your choice" at bounding box center [1002, 431] width 243 height 18
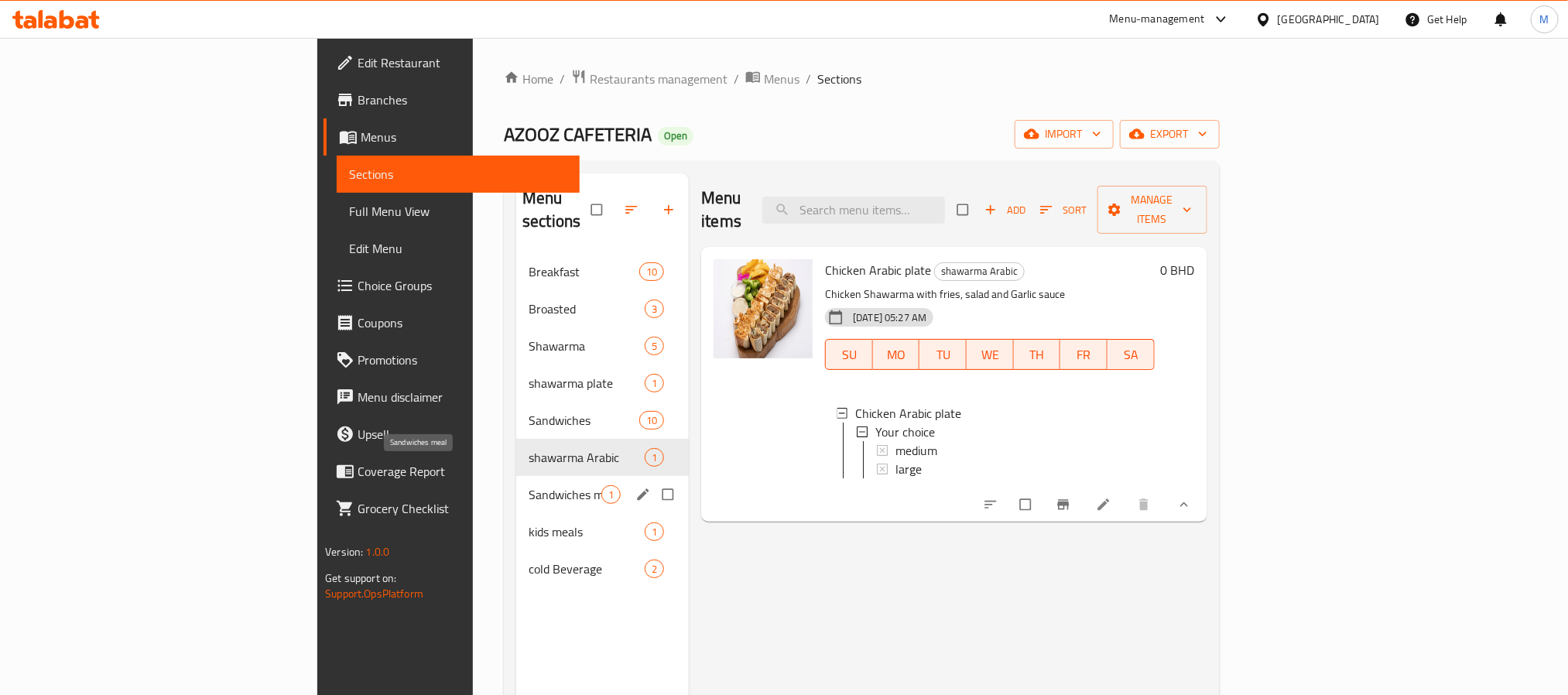
click at [529, 486] on span "Sandwiches meal" at bounding box center [565, 494] width 73 height 18
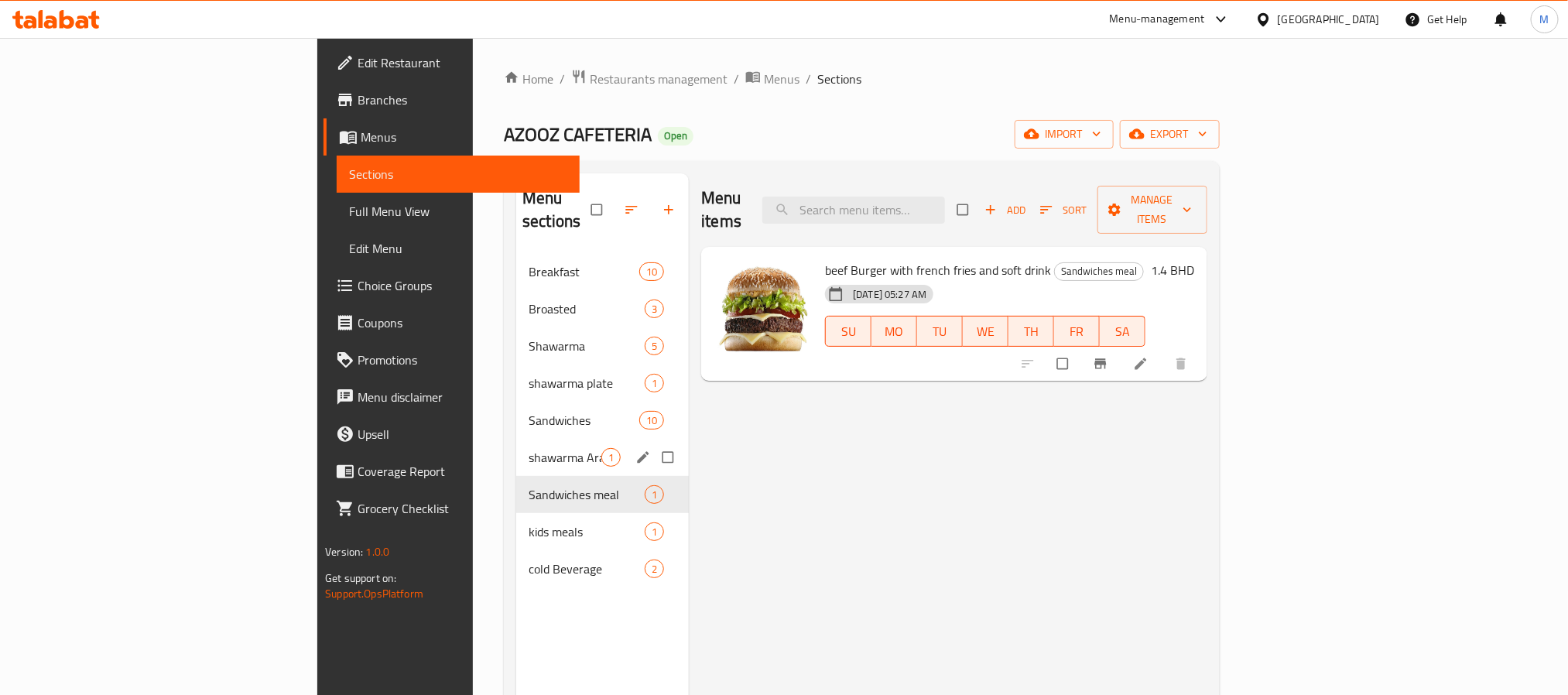
click at [516, 444] on div "shawarma Arabic 1" at bounding box center [602, 457] width 172 height 37
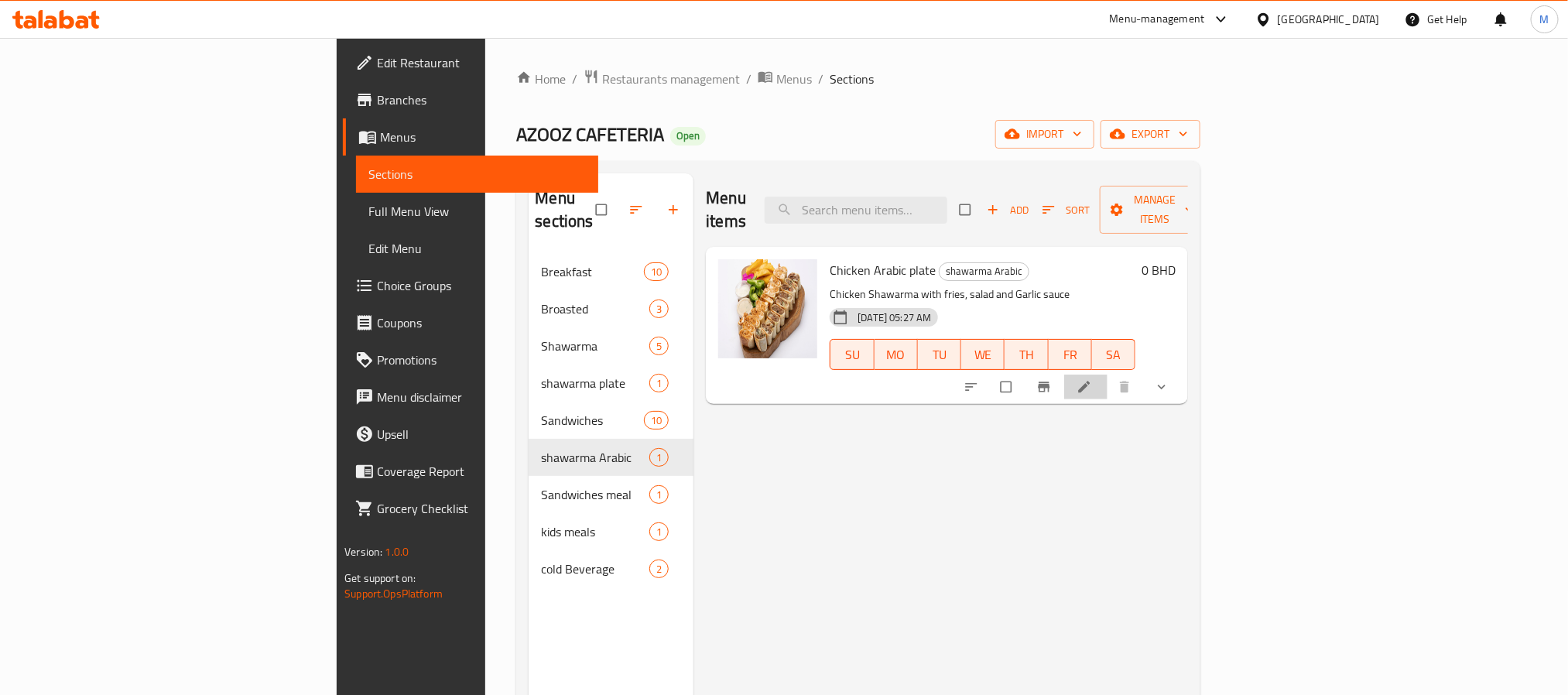
click at [1090, 382] on icon at bounding box center [1084, 387] width 12 height 12
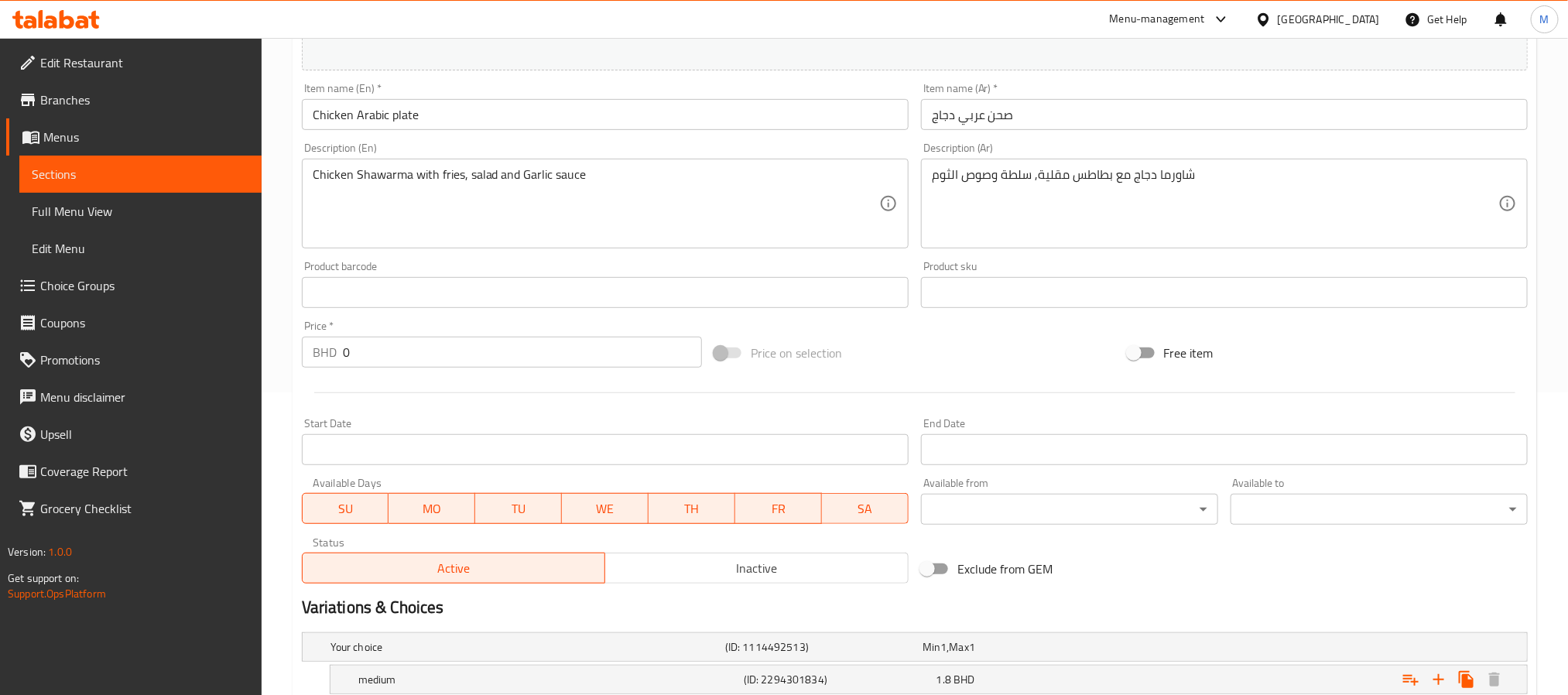
scroll to position [457, 0]
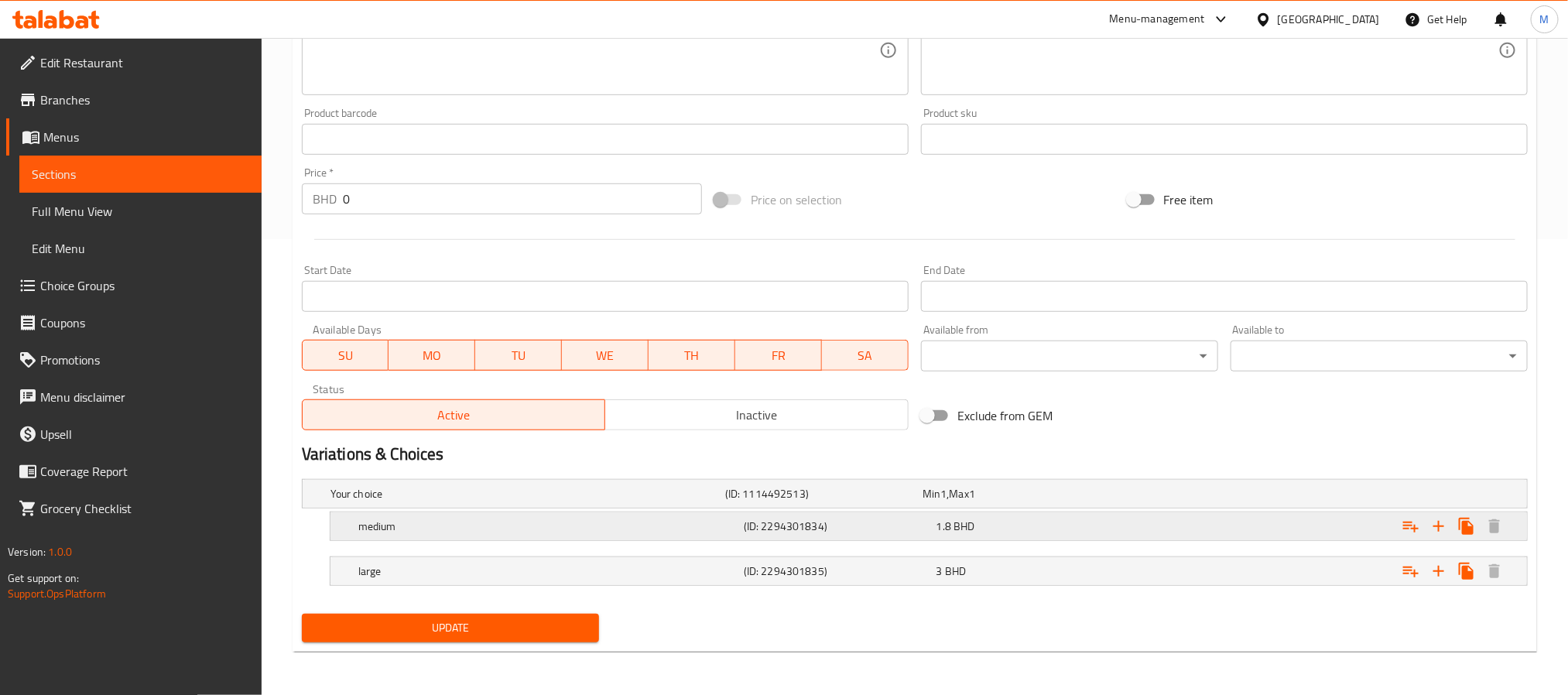
click at [901, 528] on h5 "(ID: 2294301834)" at bounding box center [837, 527] width 187 height 16
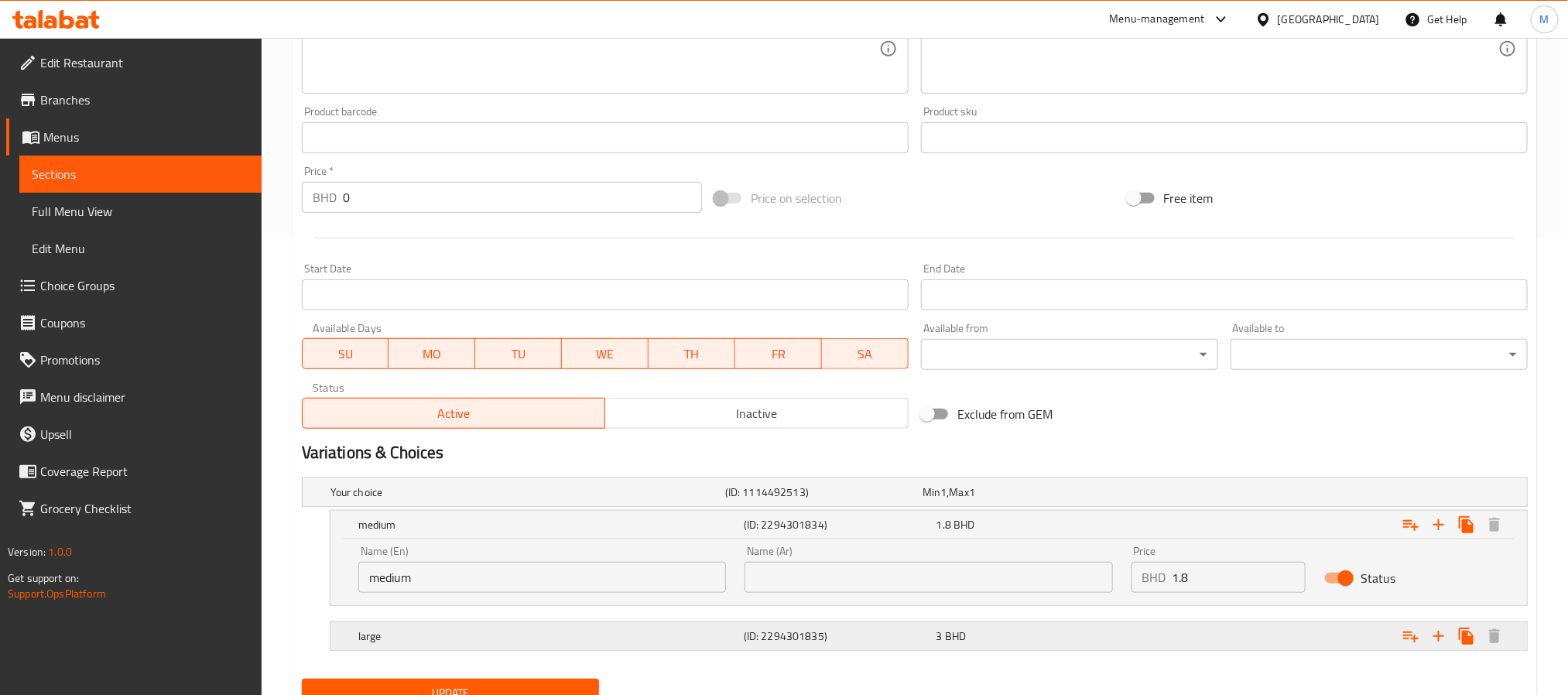
click at [890, 640] on h5 "(ID: 2294301835)" at bounding box center [837, 637] width 187 height 16
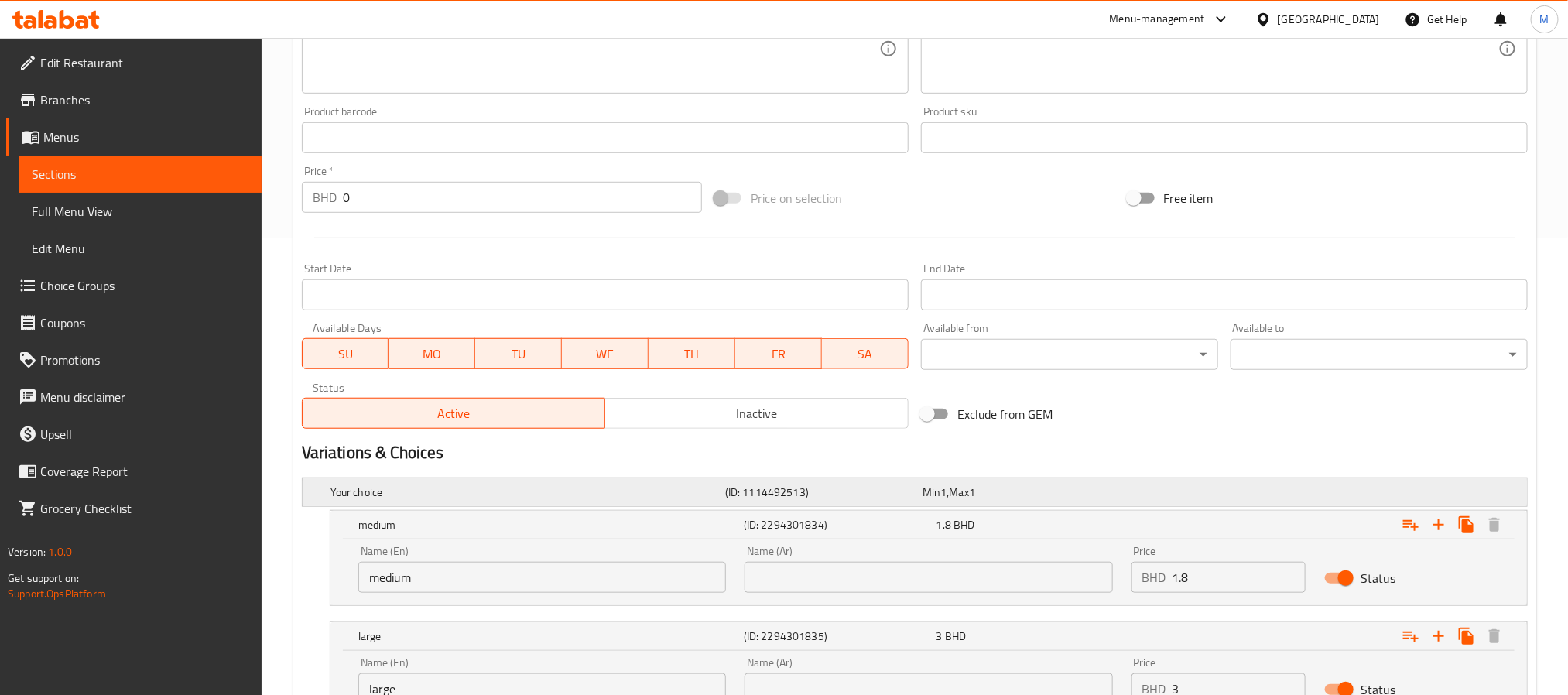
click at [832, 490] on h5 "(ID: 1114492513)" at bounding box center [820, 493] width 191 height 16
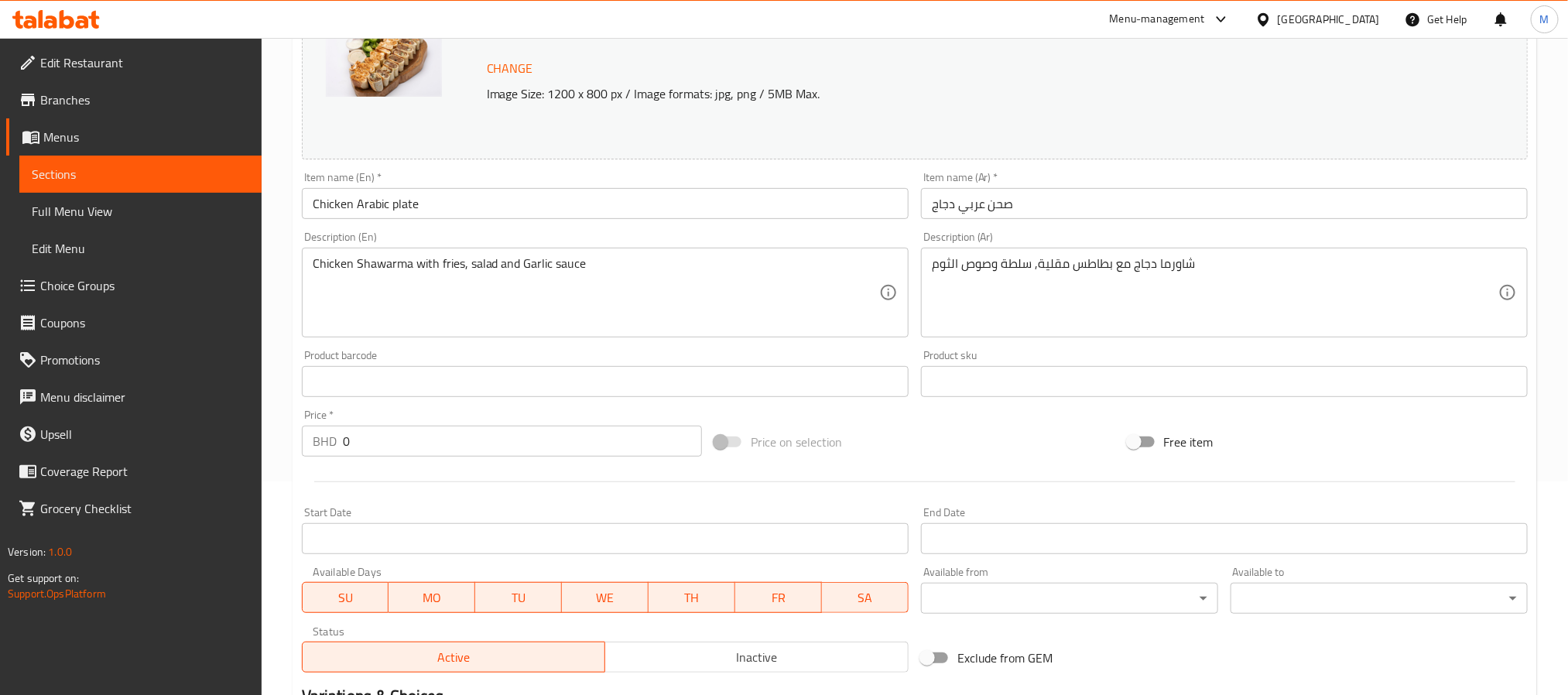
scroll to position [0, 0]
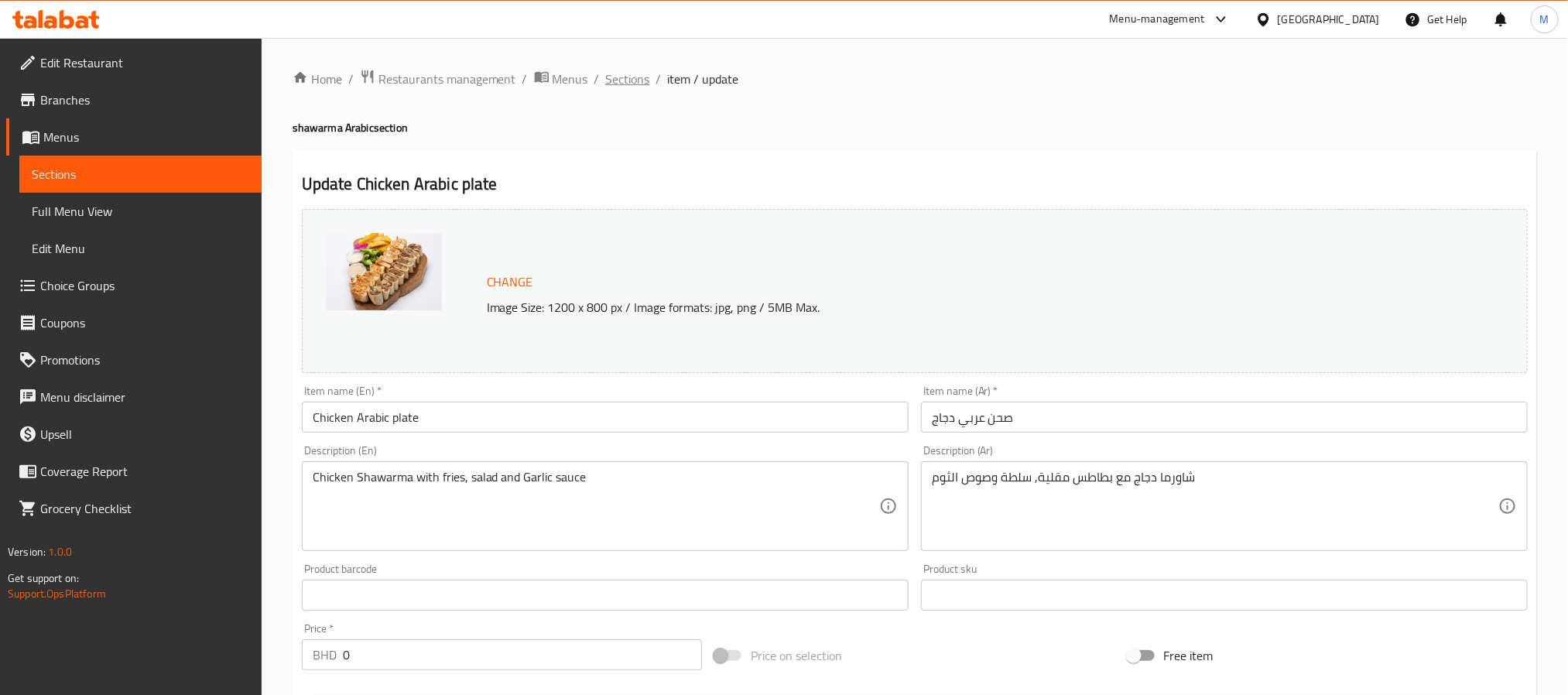
click at [625, 70] on span "Sections" at bounding box center [628, 79] width 44 height 18
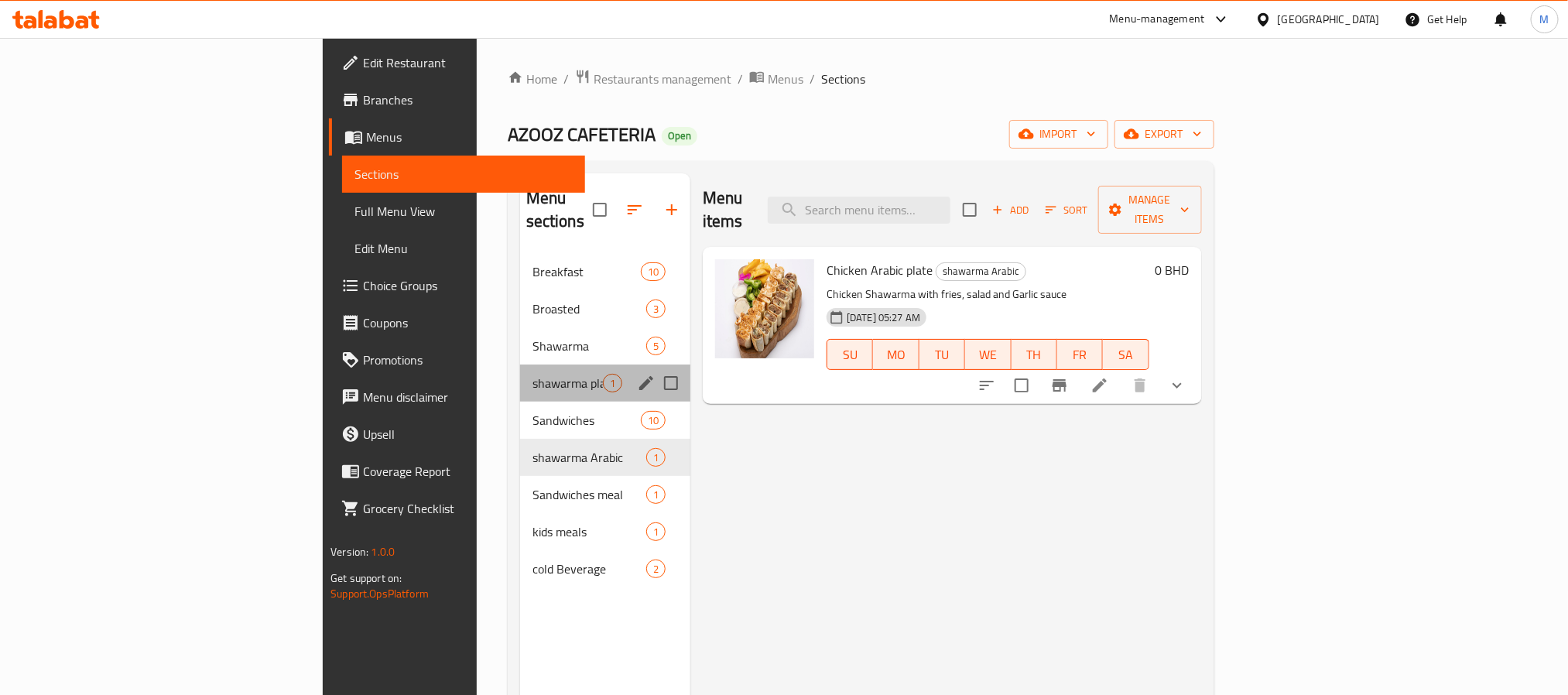
click at [520, 374] on div "shawarma plate 1" at bounding box center [604, 384] width 170 height 37
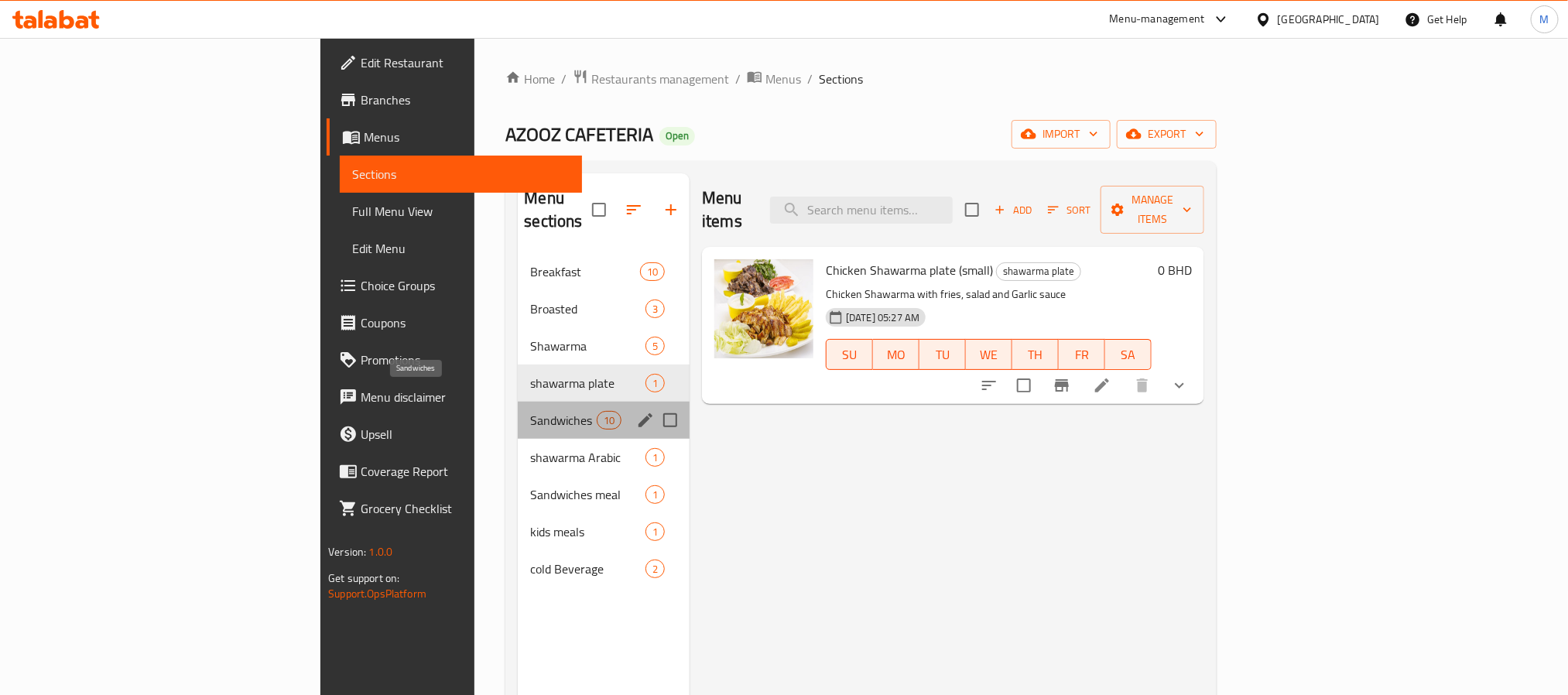
click at [530, 411] on span "Sandwiches" at bounding box center [564, 420] width 66 height 18
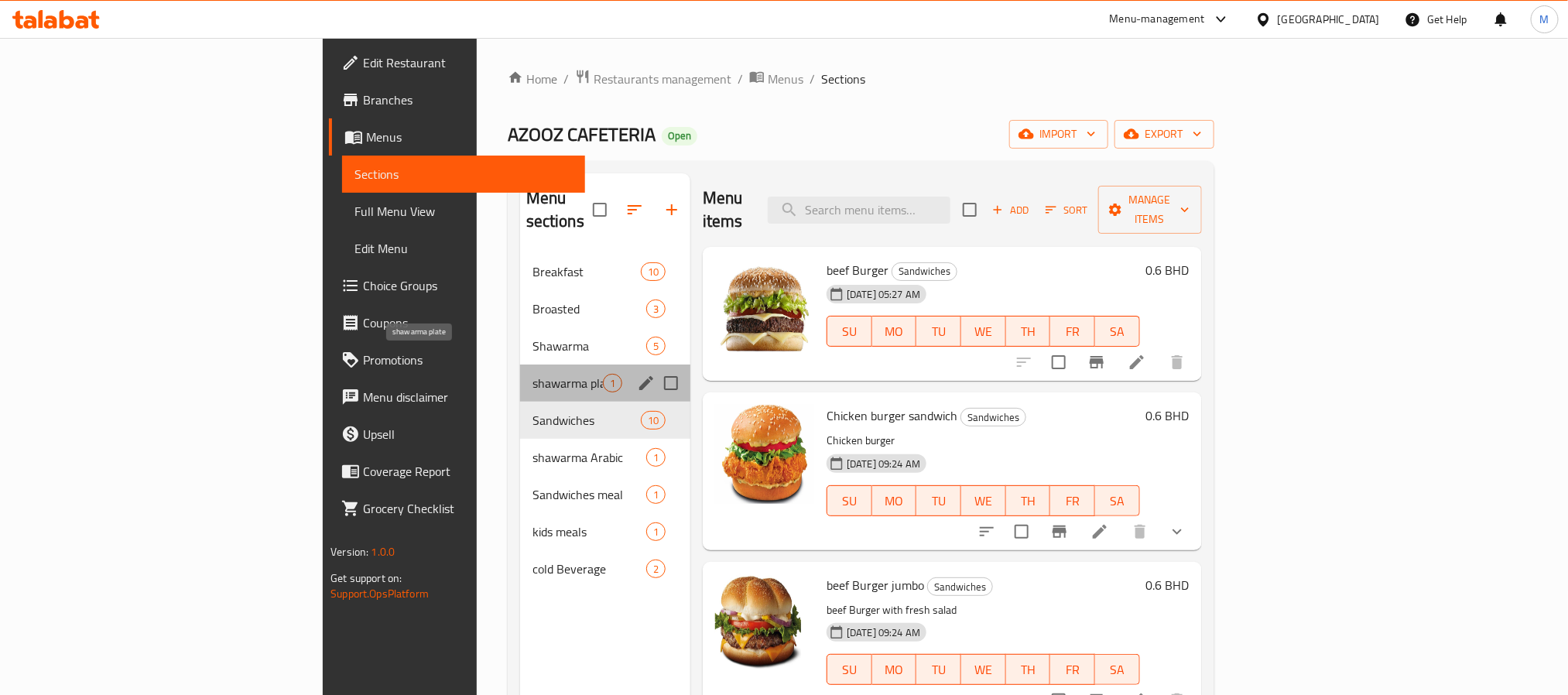
click at [532, 374] on span "shawarma plate" at bounding box center [567, 383] width 70 height 18
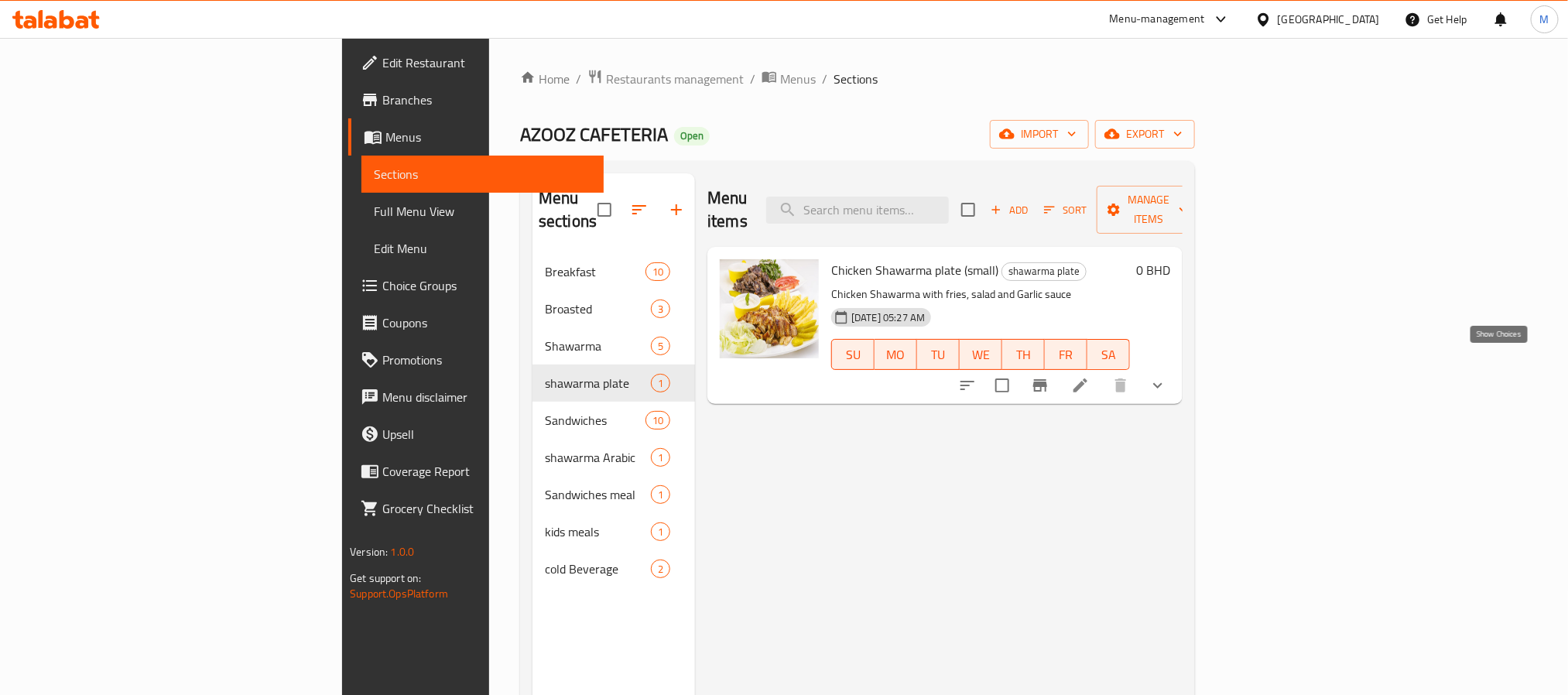
click at [1167, 376] on icon "show more" at bounding box center [1157, 384] width 18 height 18
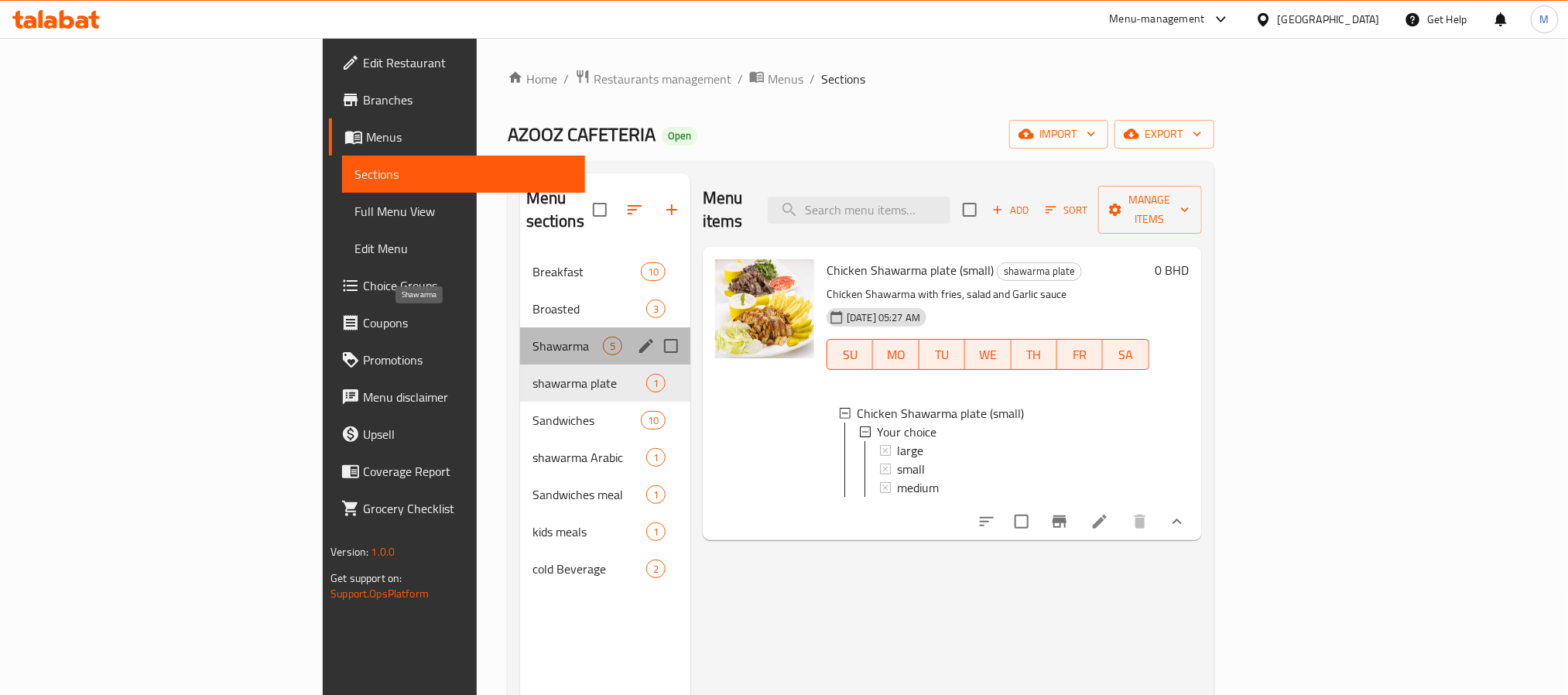
click at [532, 337] on span "Shawarma" at bounding box center [567, 346] width 70 height 18
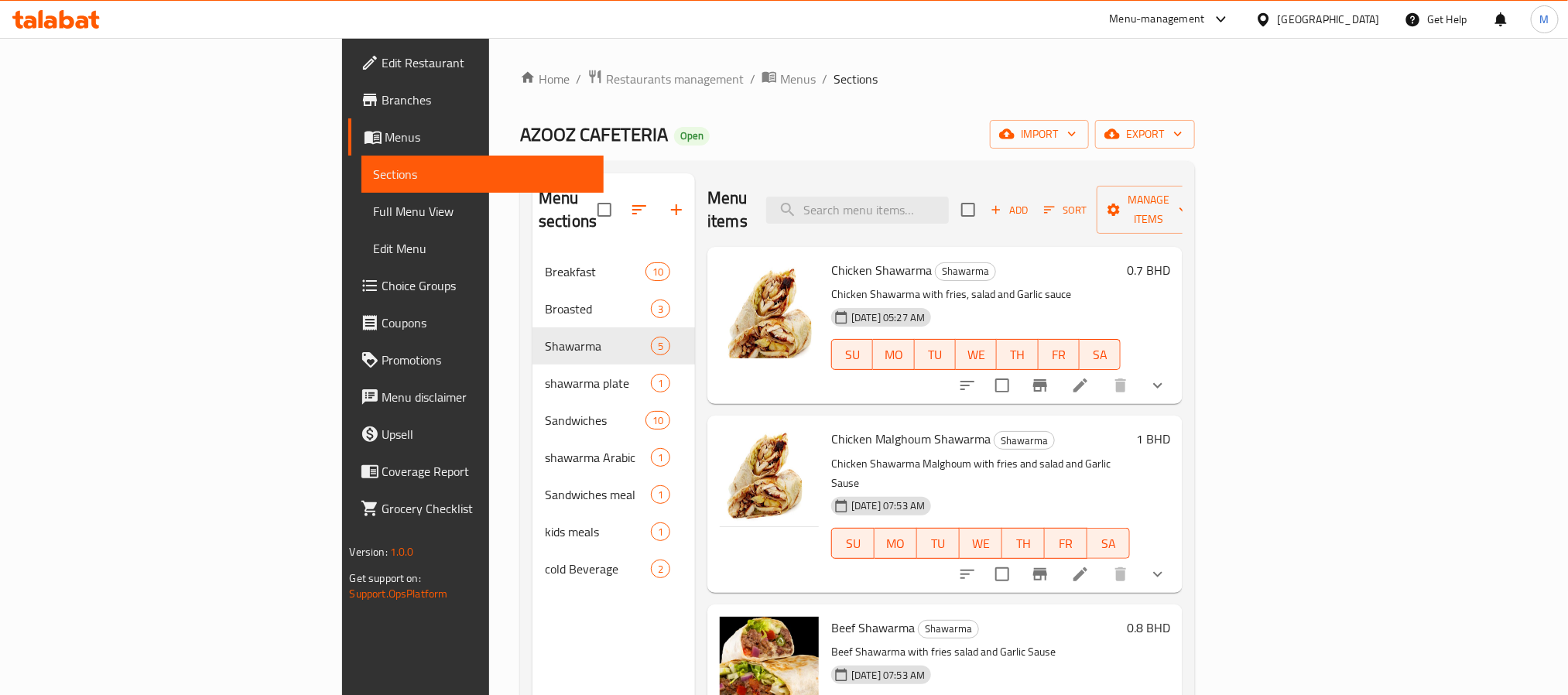
click at [1167, 376] on icon "show more" at bounding box center [1157, 384] width 18 height 18
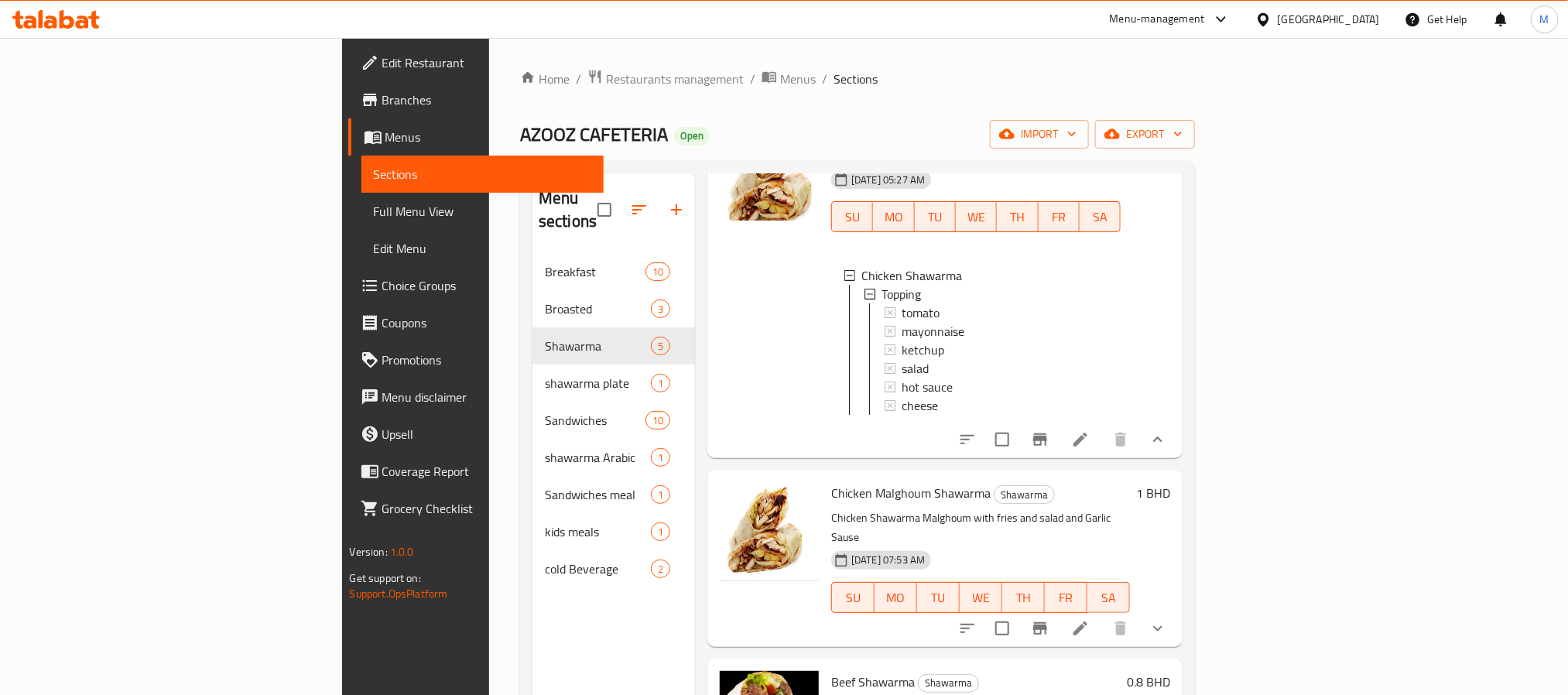
scroll to position [348, 0]
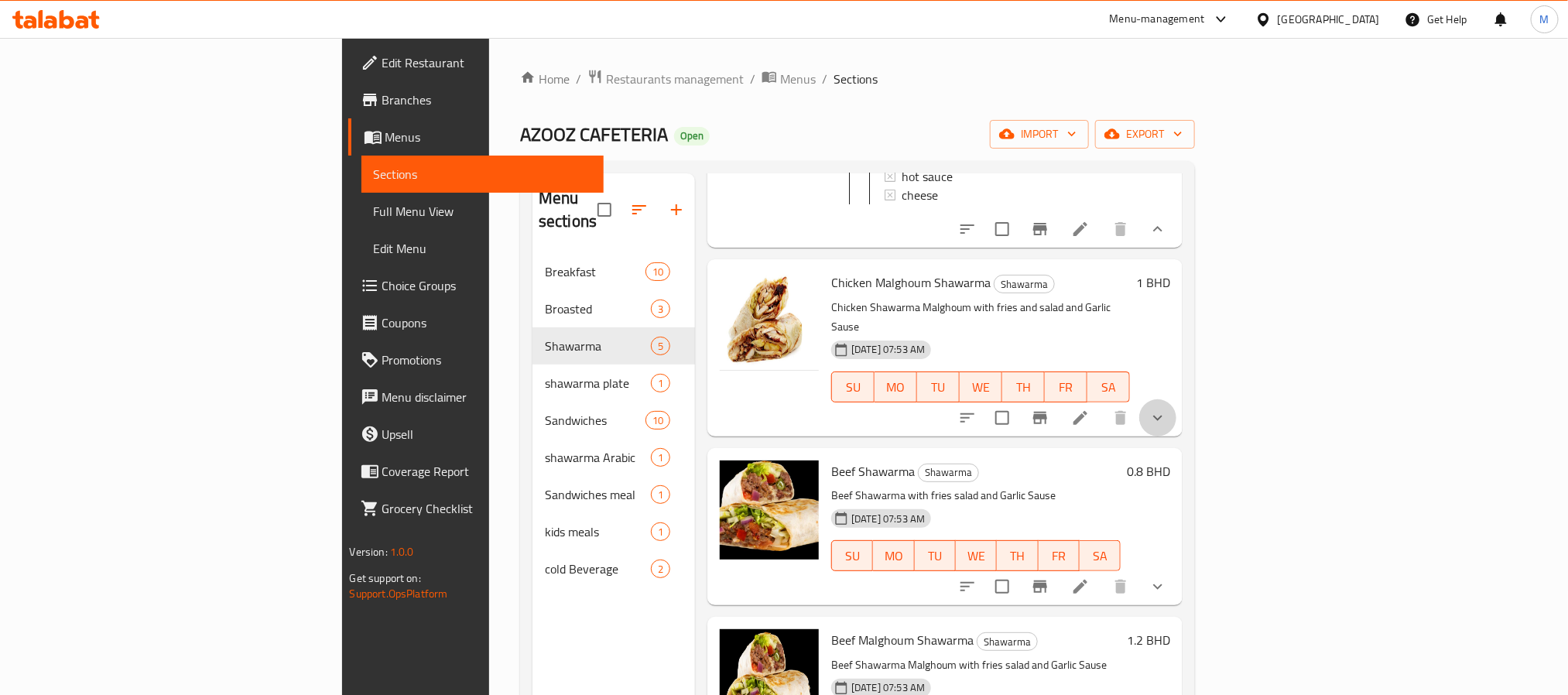
click at [1177, 399] on button "show more" at bounding box center [1157, 418] width 37 height 37
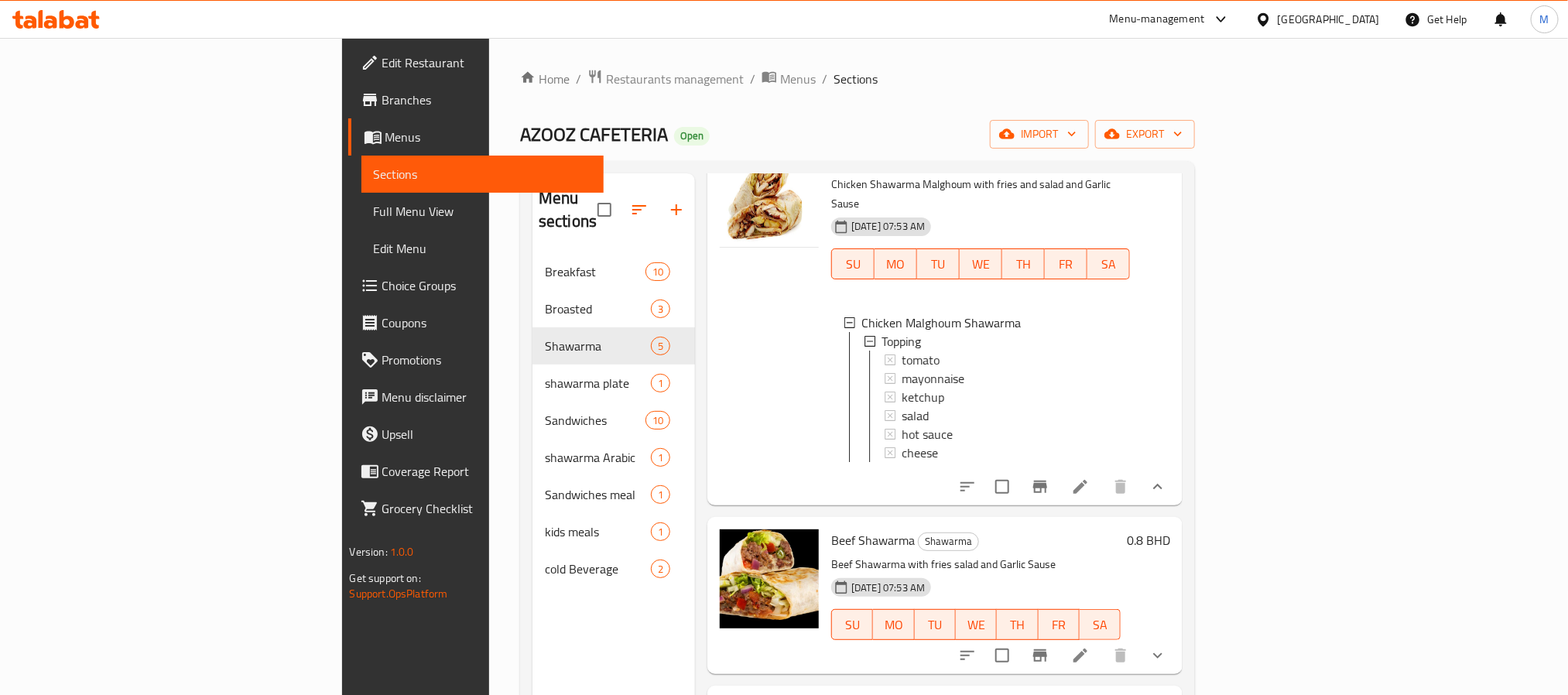
scroll to position [606, 0]
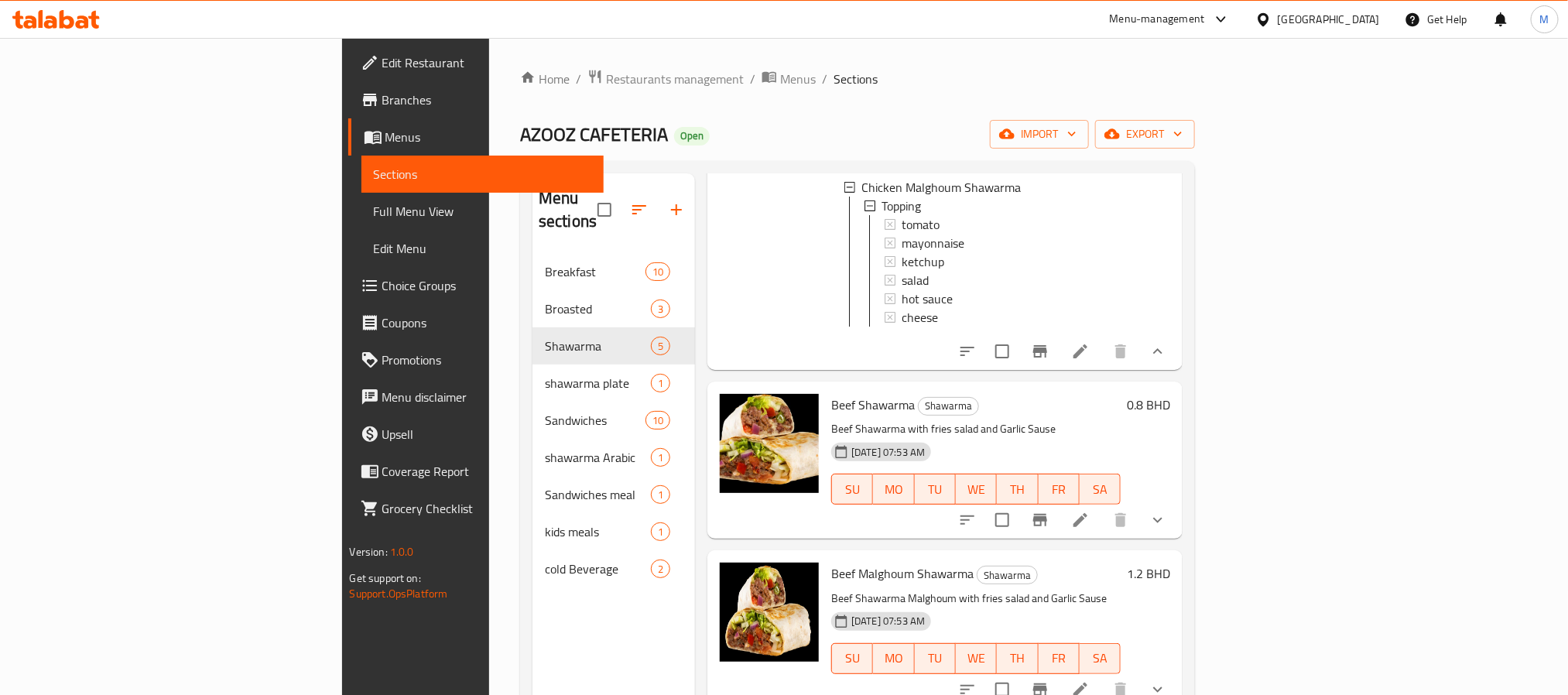
click at [1162, 518] on icon "show more" at bounding box center [1158, 521] width 10 height 6
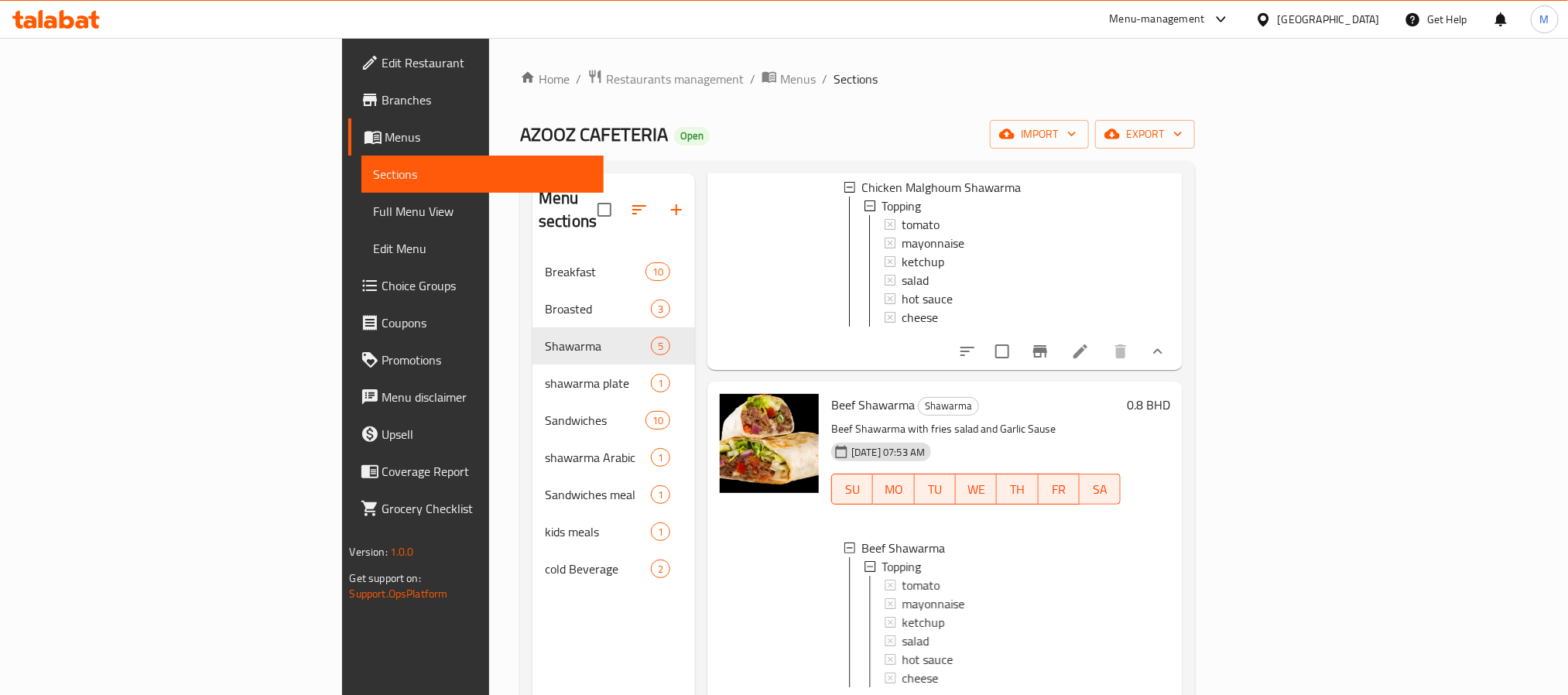
scroll to position [816, 0]
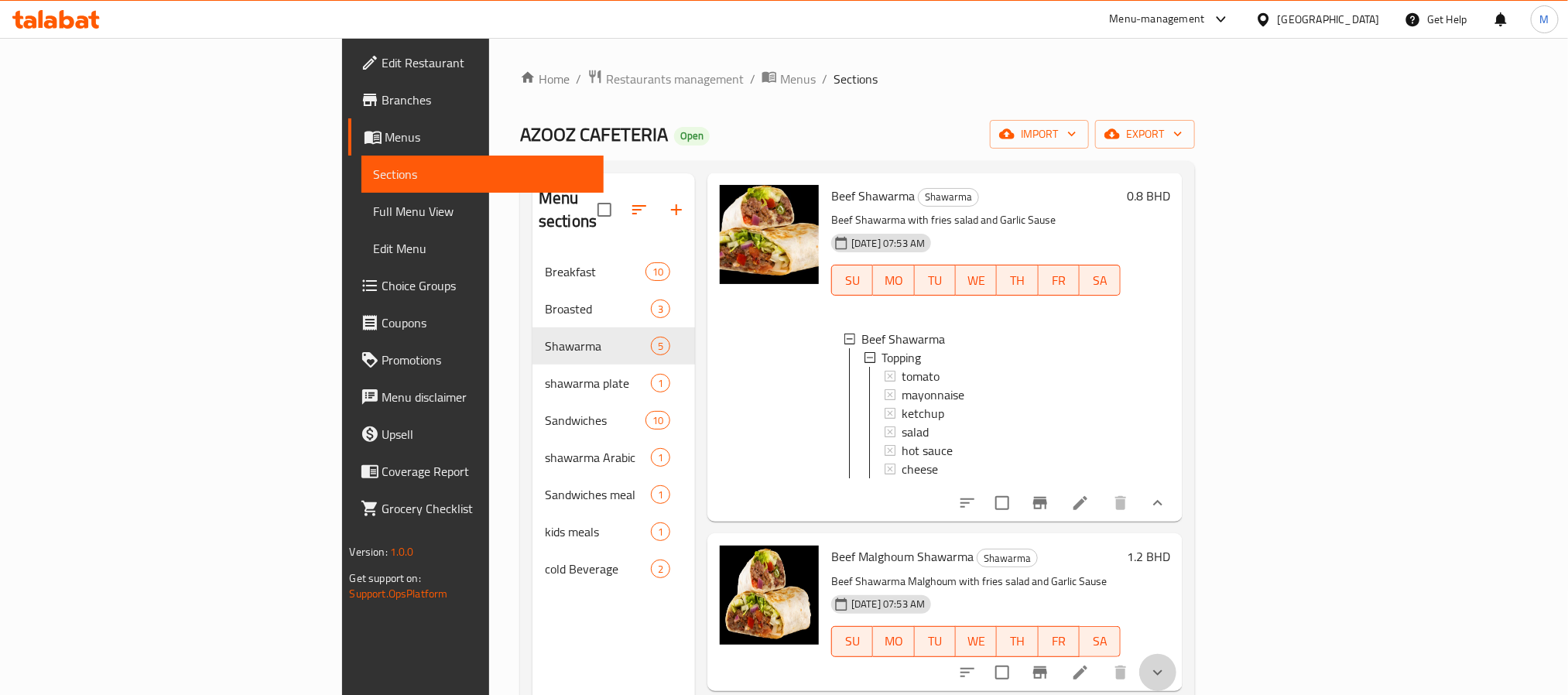
click at [1167, 681] on icon "show more" at bounding box center [1157, 672] width 18 height 18
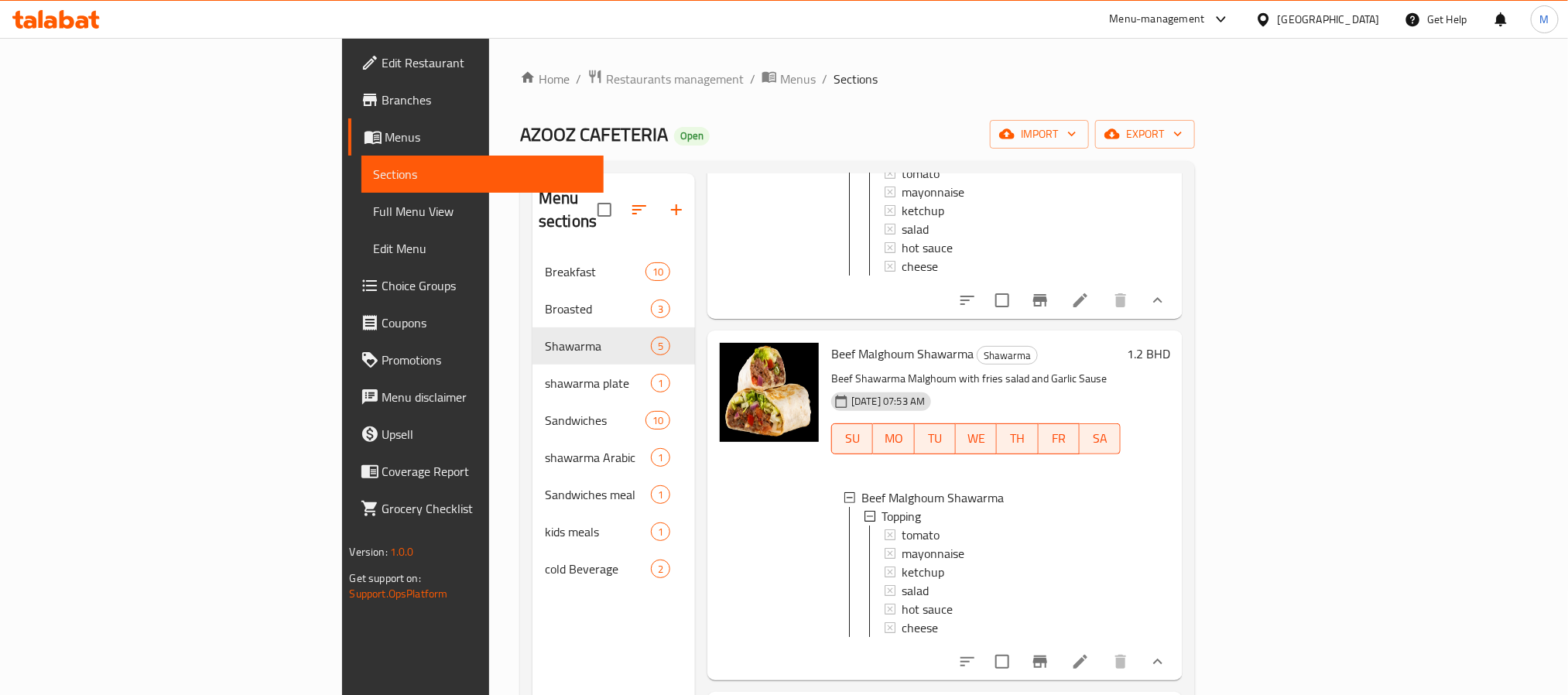
scroll to position [1025, 0]
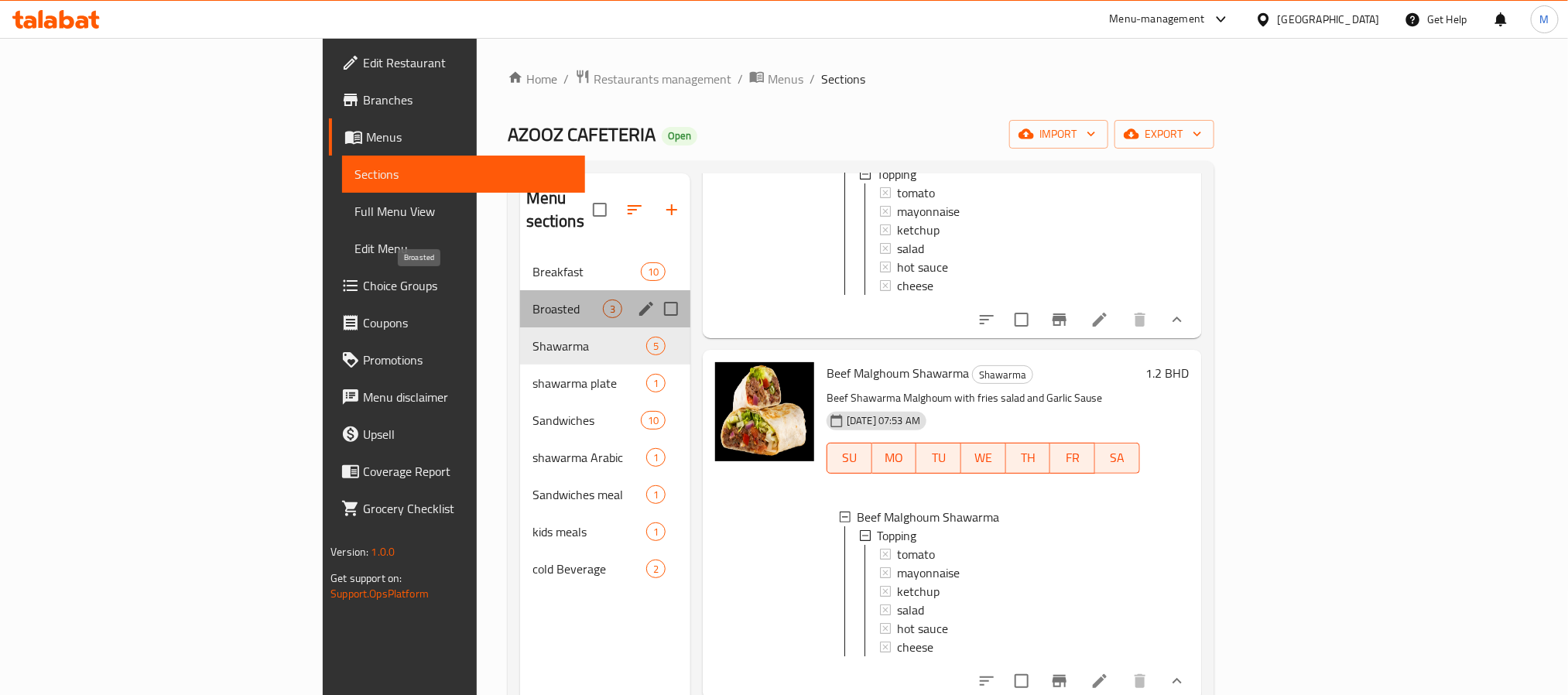
click at [532, 300] on span "Broasted" at bounding box center [567, 309] width 70 height 18
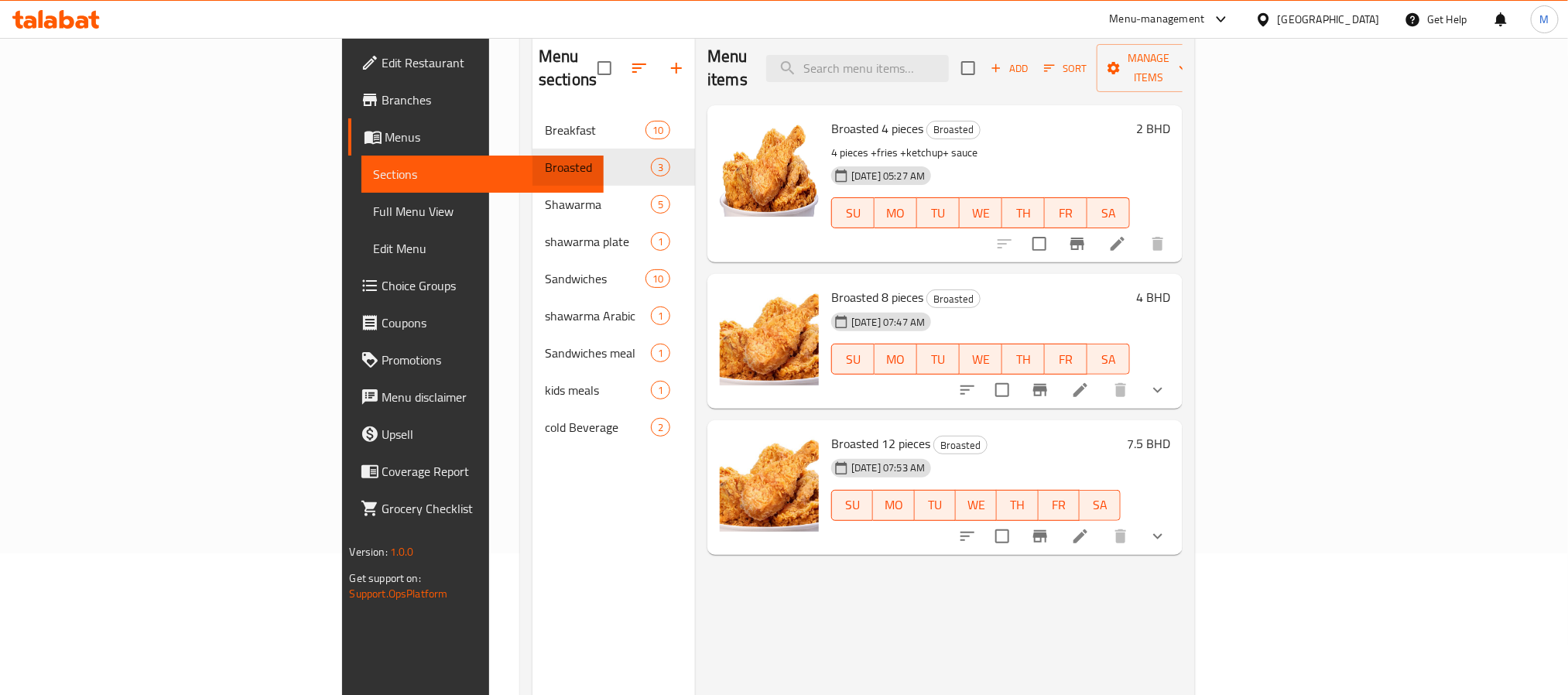
scroll to position [100, 0]
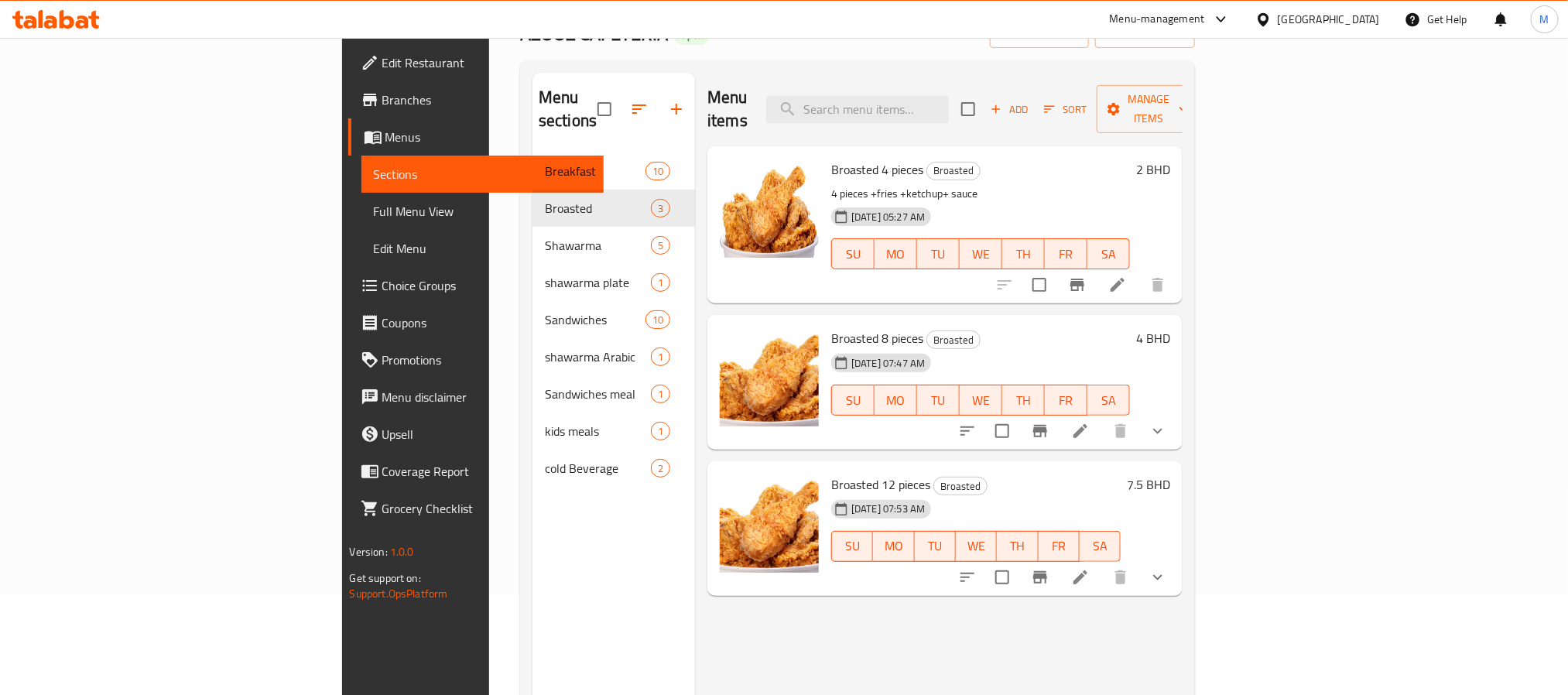
click at [1167, 421] on icon "show more" at bounding box center [1157, 430] width 18 height 18
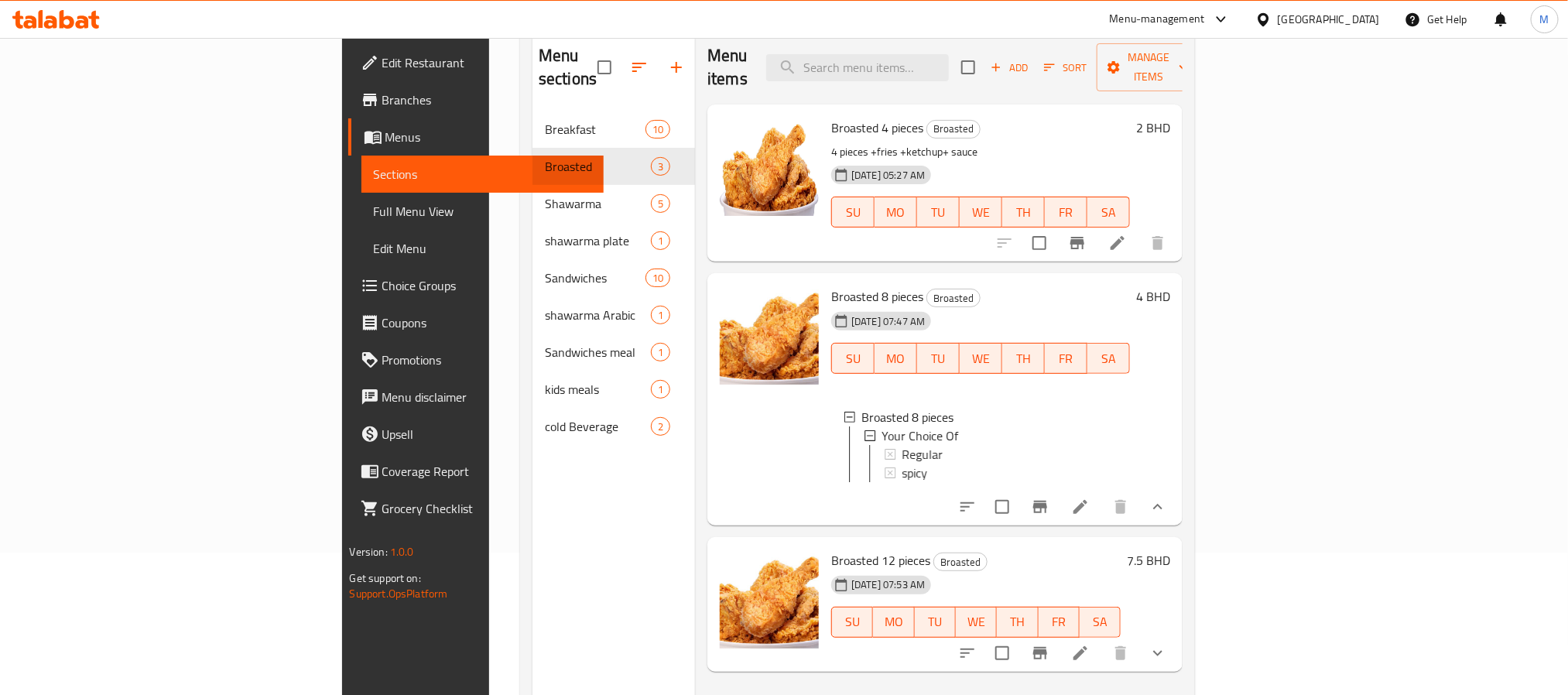
scroll to position [217, 0]
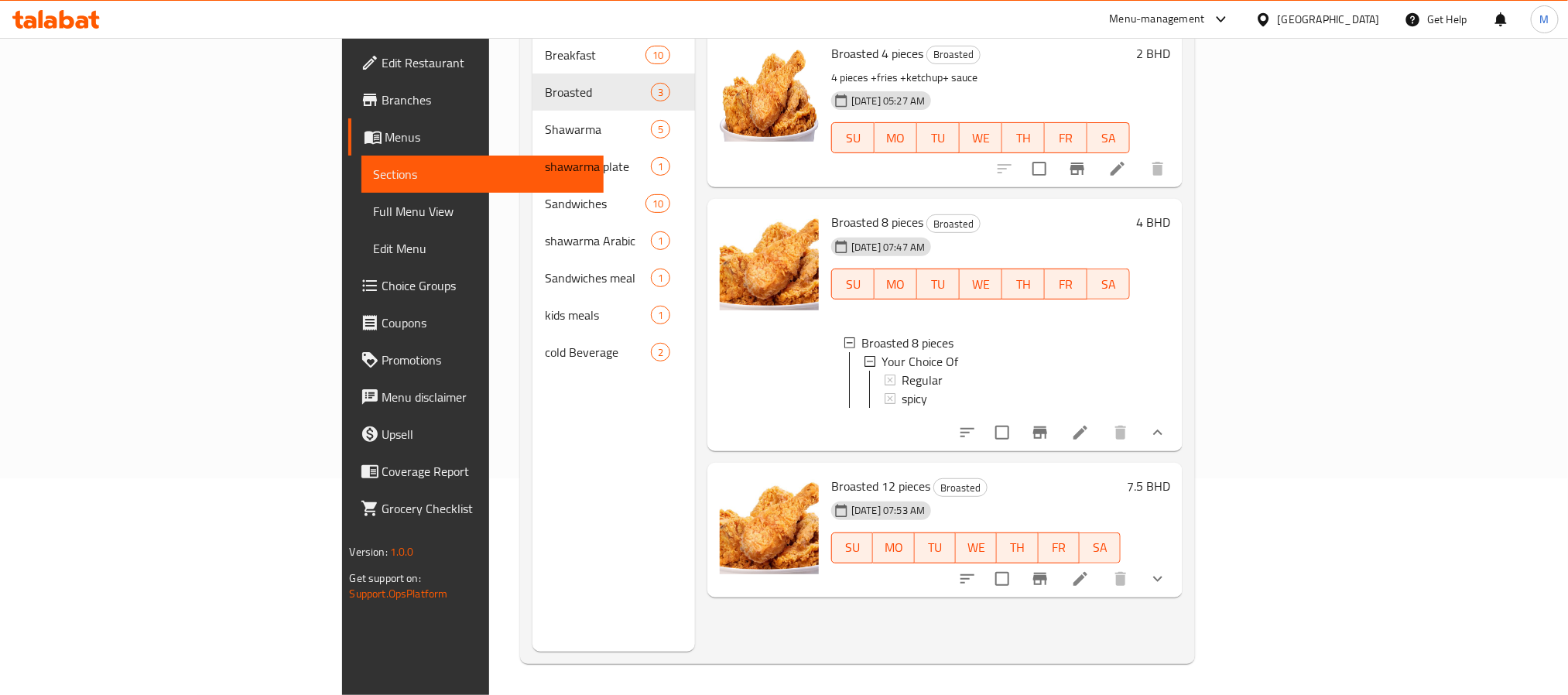
click at [1167, 569] on icon "show more" at bounding box center [1157, 578] width 18 height 18
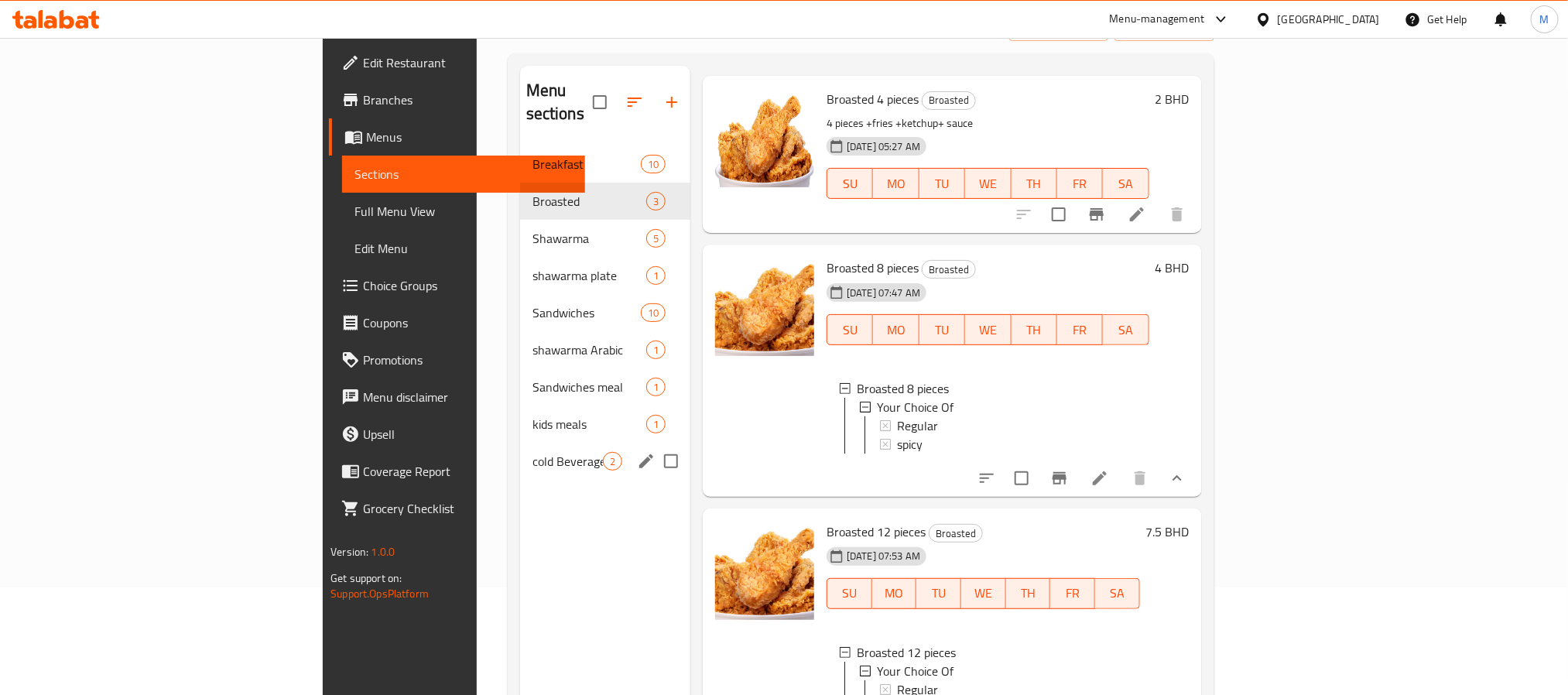
scroll to position [0, 0]
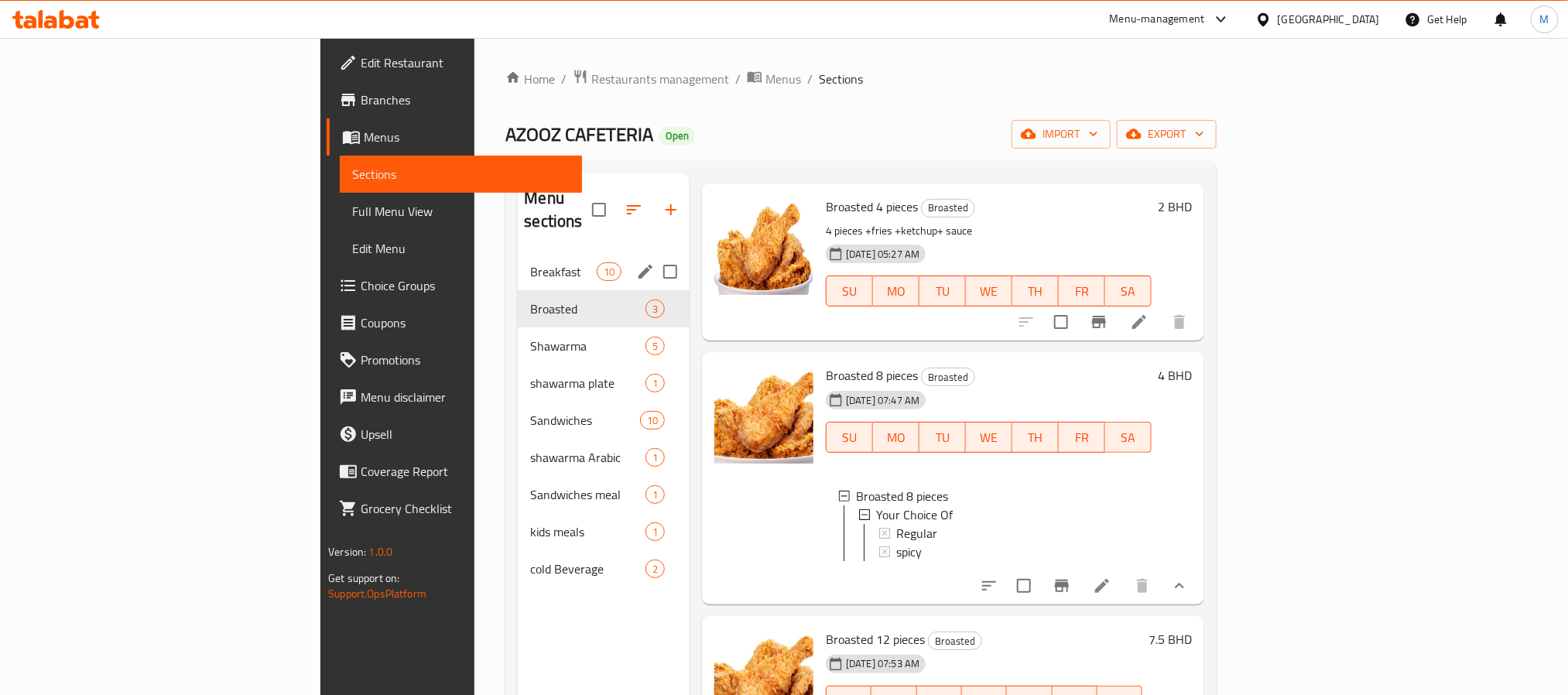
click at [518, 263] on div "Breakfast 10" at bounding box center [603, 272] width 172 height 37
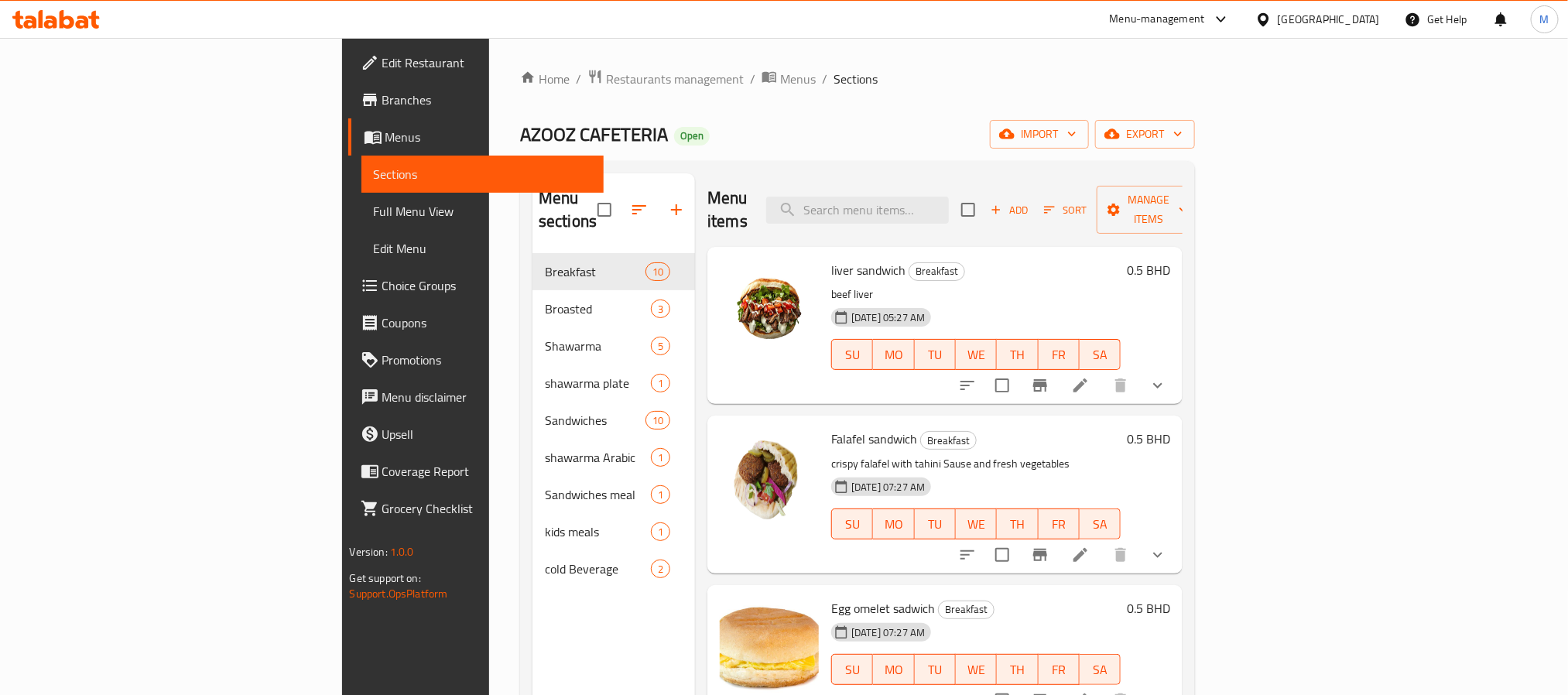
click at [1167, 376] on icon "show more" at bounding box center [1157, 384] width 18 height 18
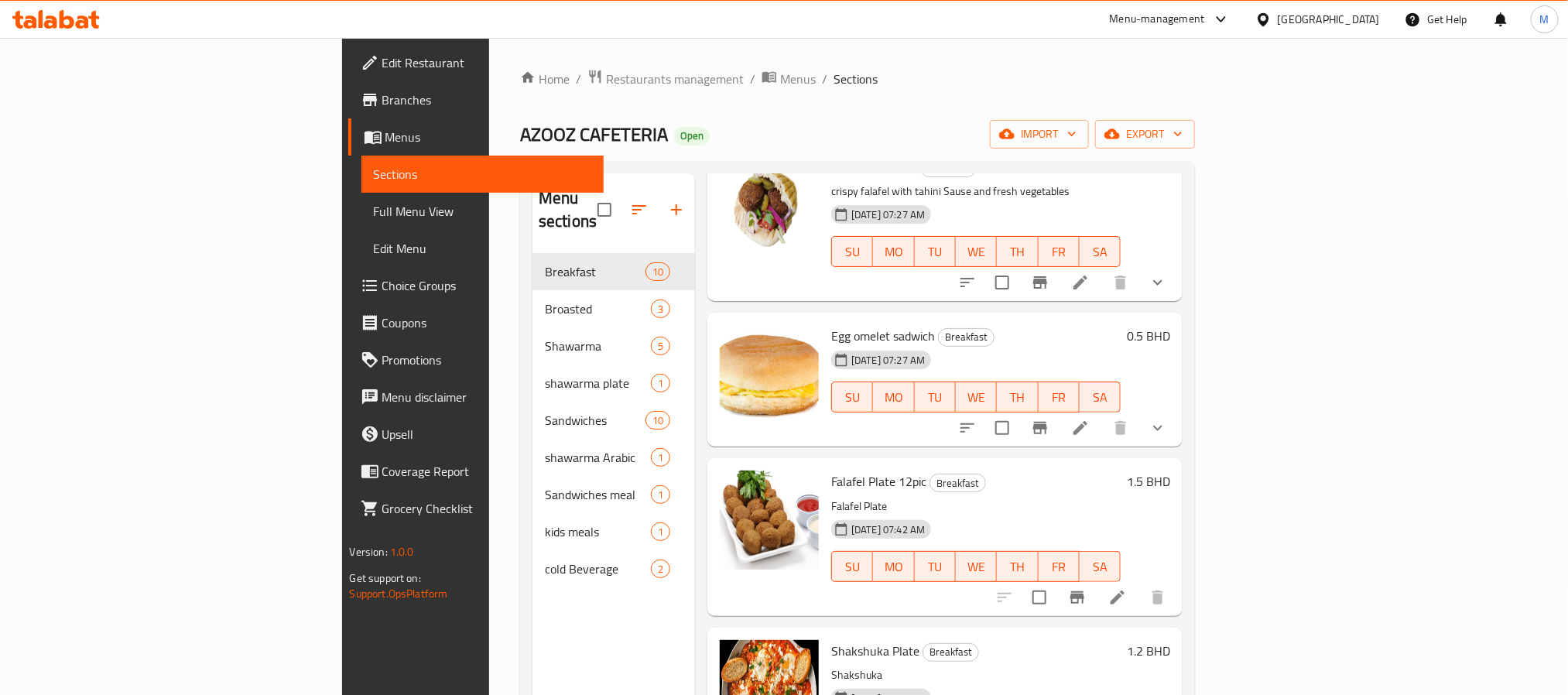
scroll to position [348, 0]
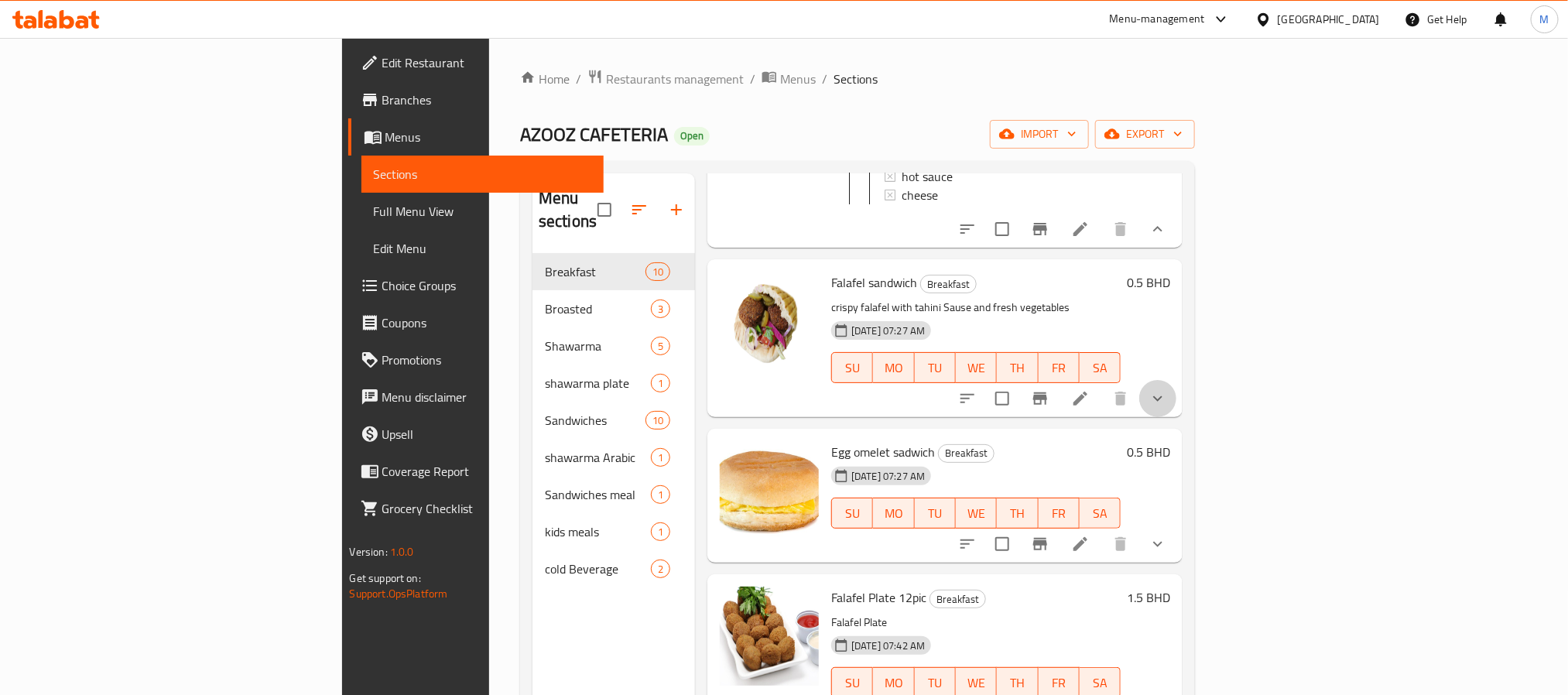
click at [1177, 407] on button "show more" at bounding box center [1157, 398] width 37 height 37
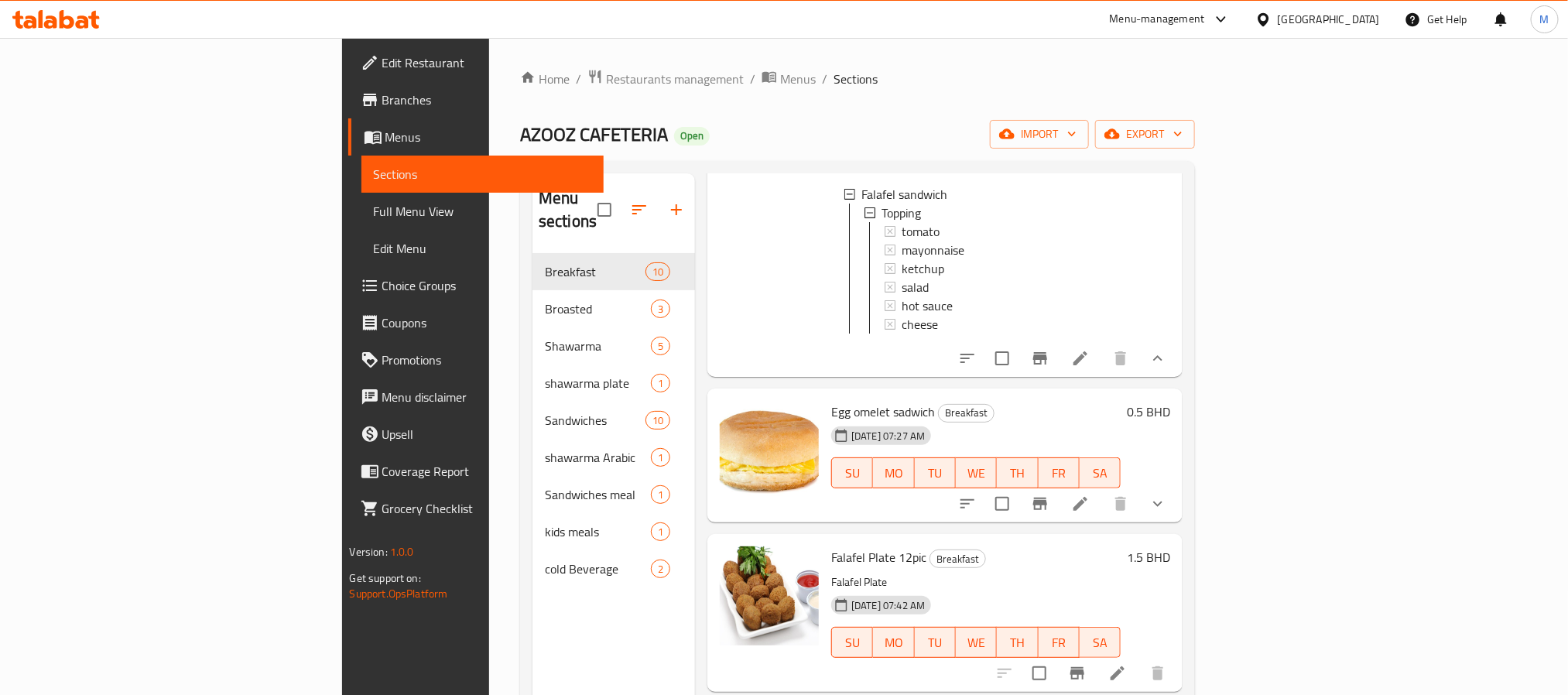
scroll to position [697, 0]
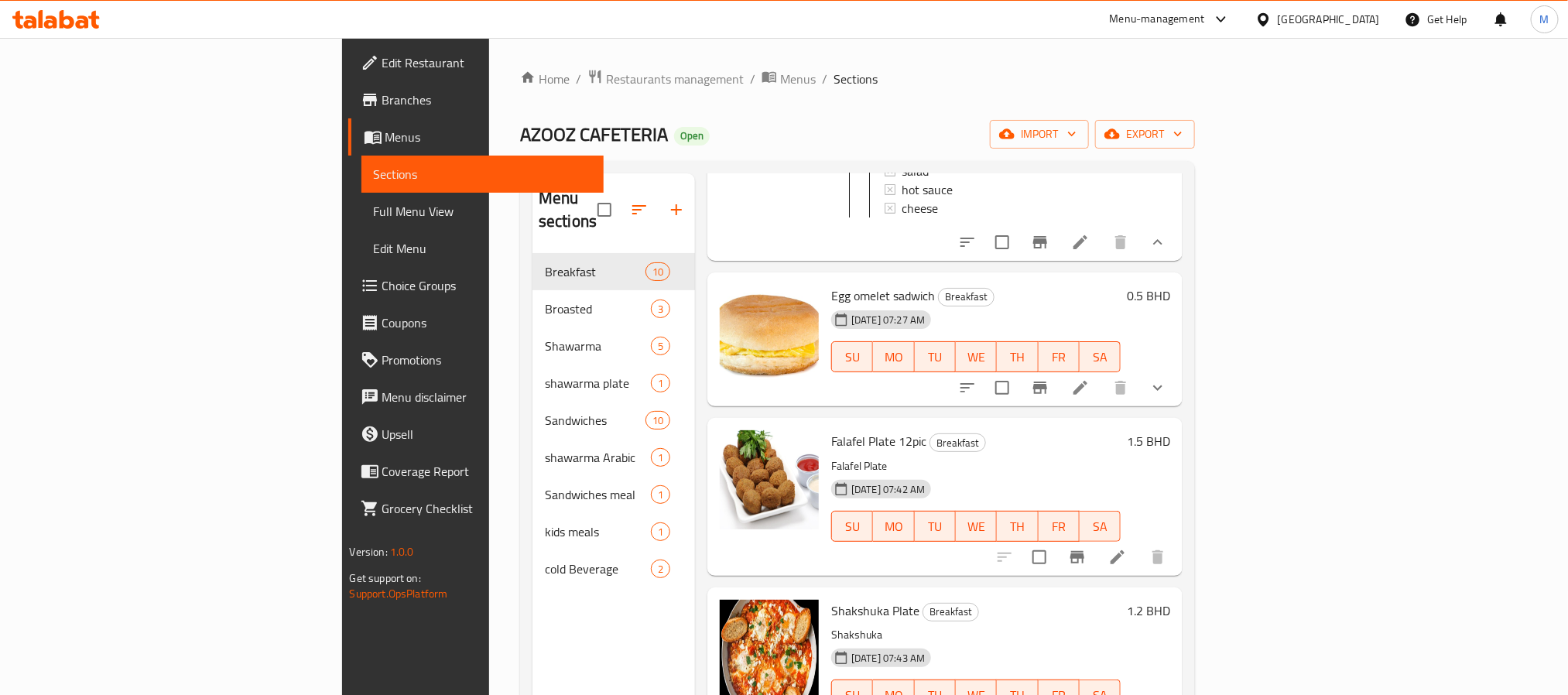
click at [1177, 406] on button "show more" at bounding box center [1157, 387] width 37 height 37
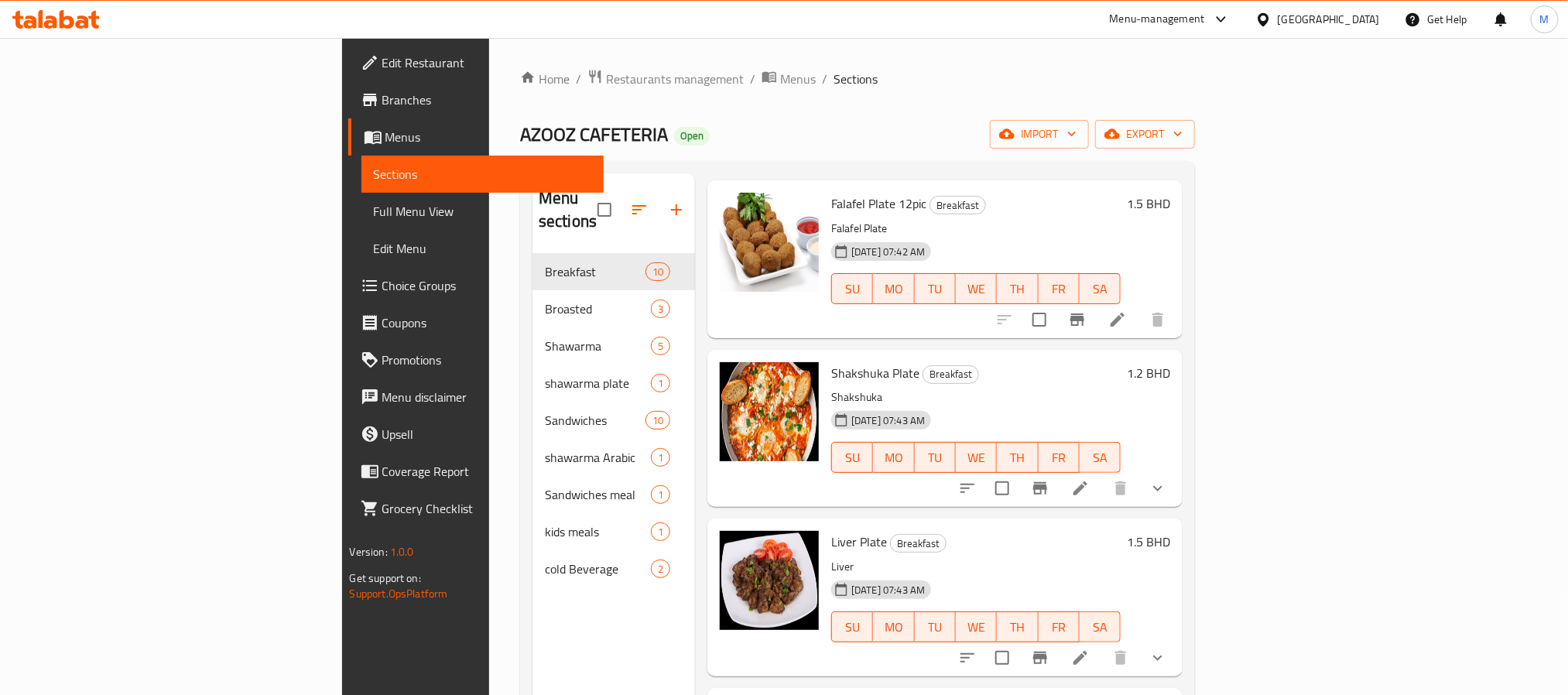
scroll to position [1161, 0]
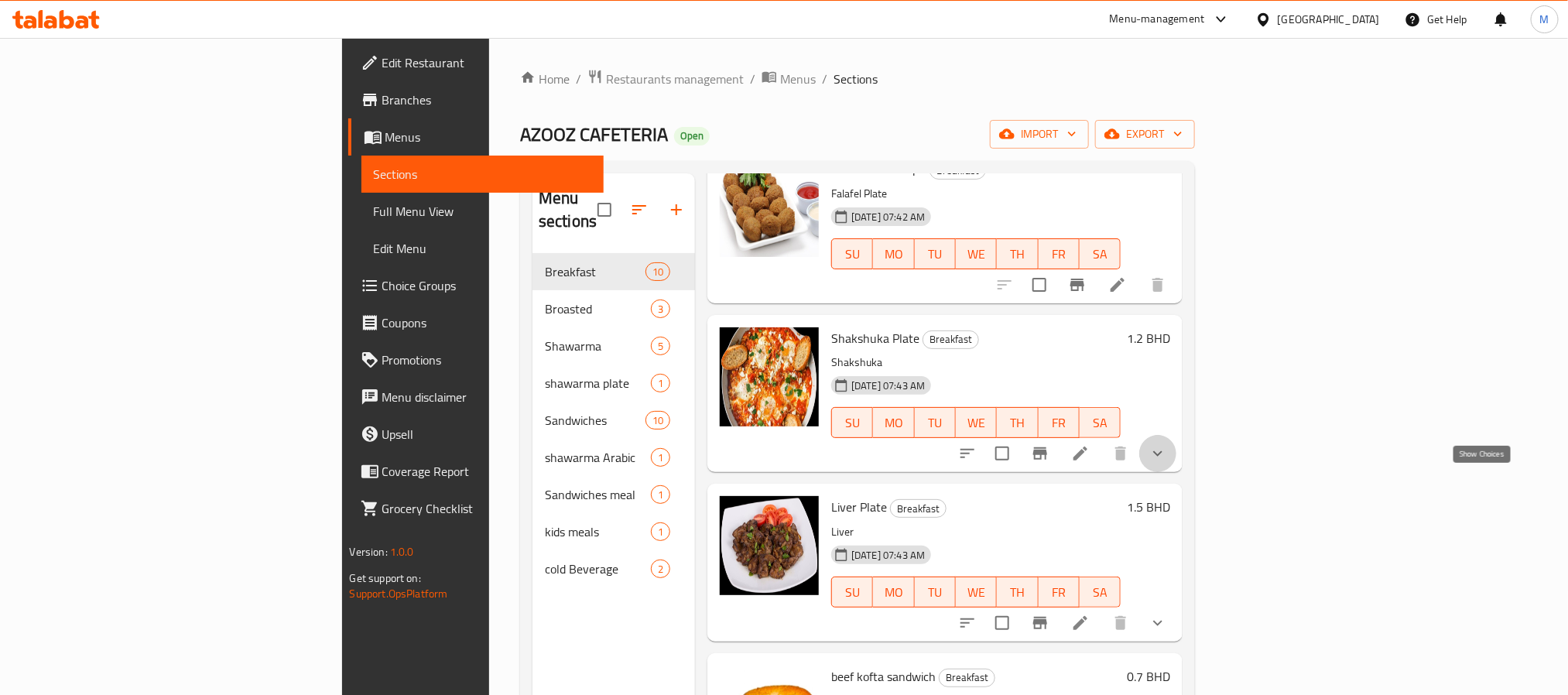
click at [1167, 463] on icon "show more" at bounding box center [1157, 453] width 18 height 18
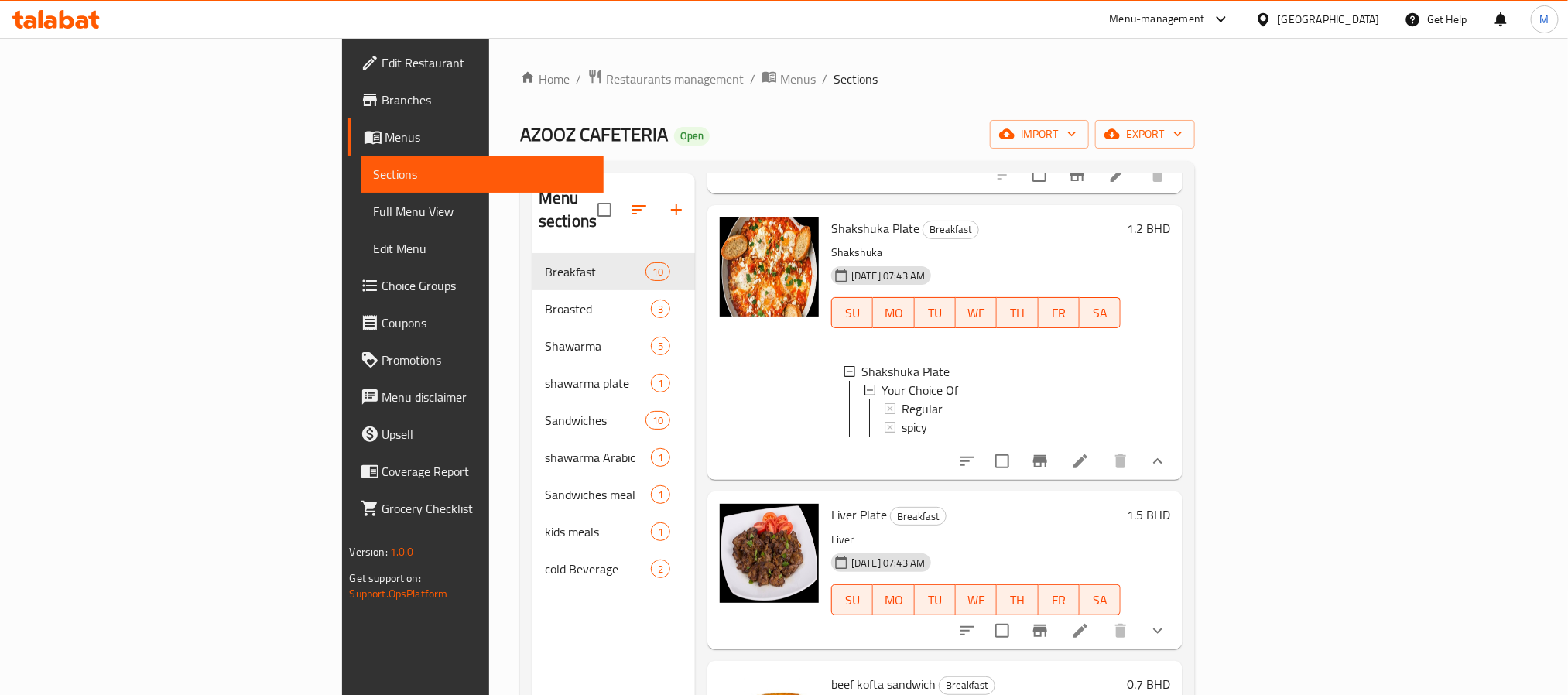
scroll to position [1393, 0]
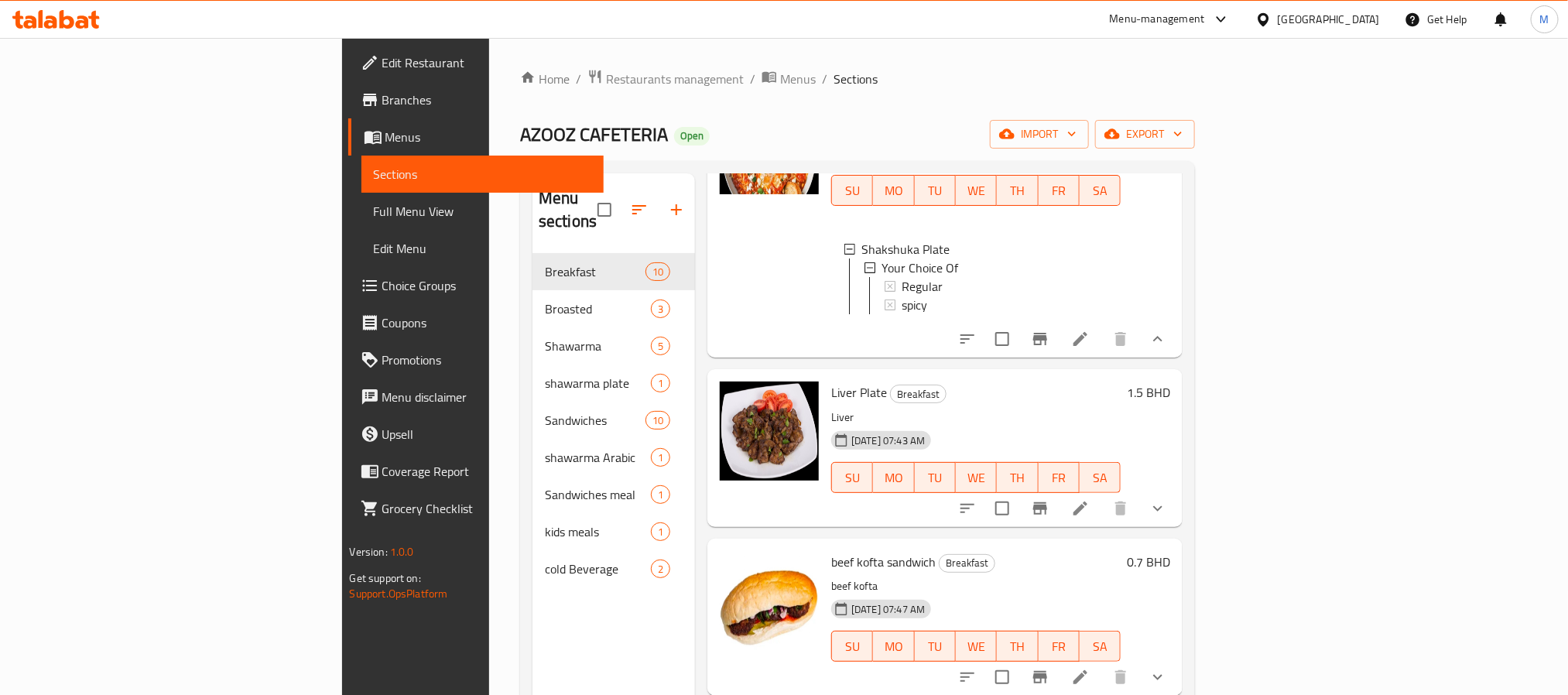
click at [1167, 518] on icon "show more" at bounding box center [1157, 508] width 18 height 18
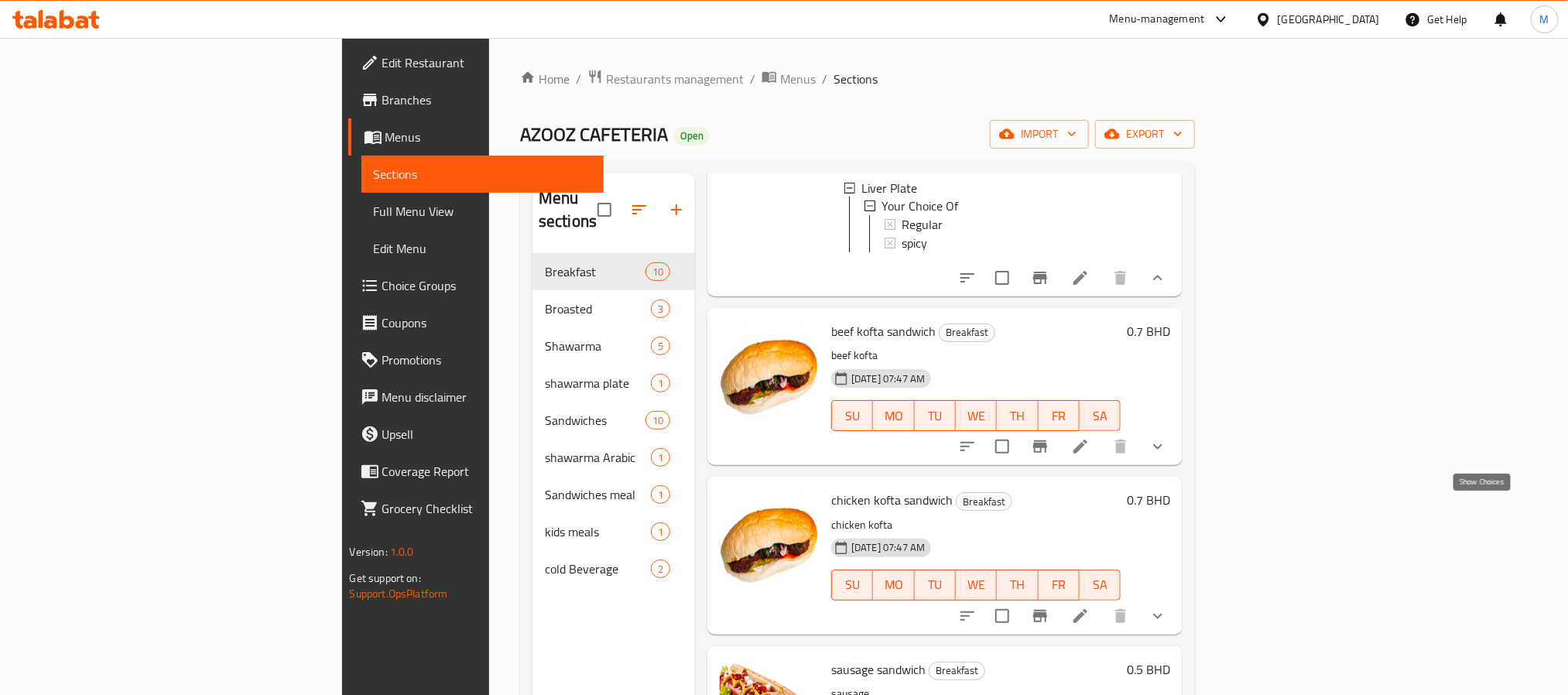
click at [1167, 456] on icon "show more" at bounding box center [1157, 446] width 18 height 18
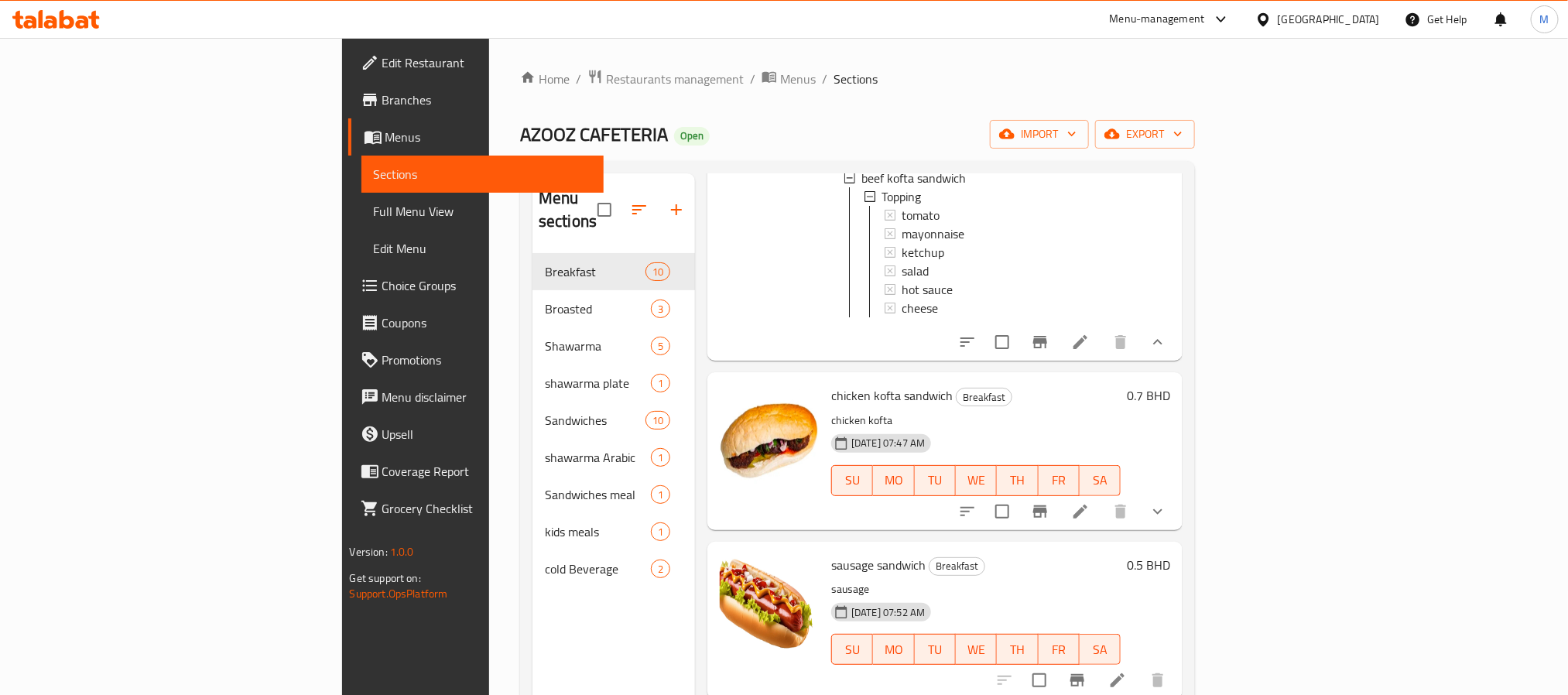
click at [1167, 508] on icon "show more" at bounding box center [1157, 511] width 18 height 18
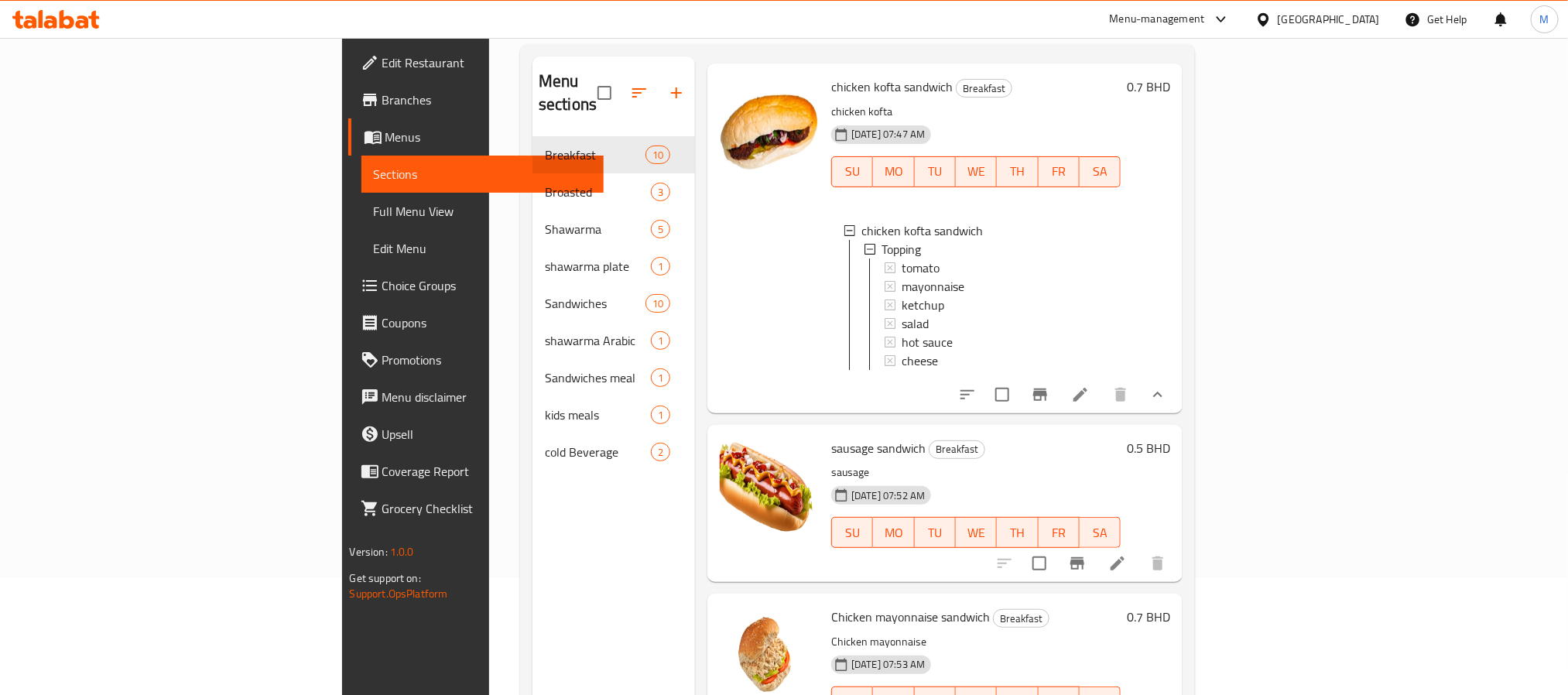
scroll to position [217, 0]
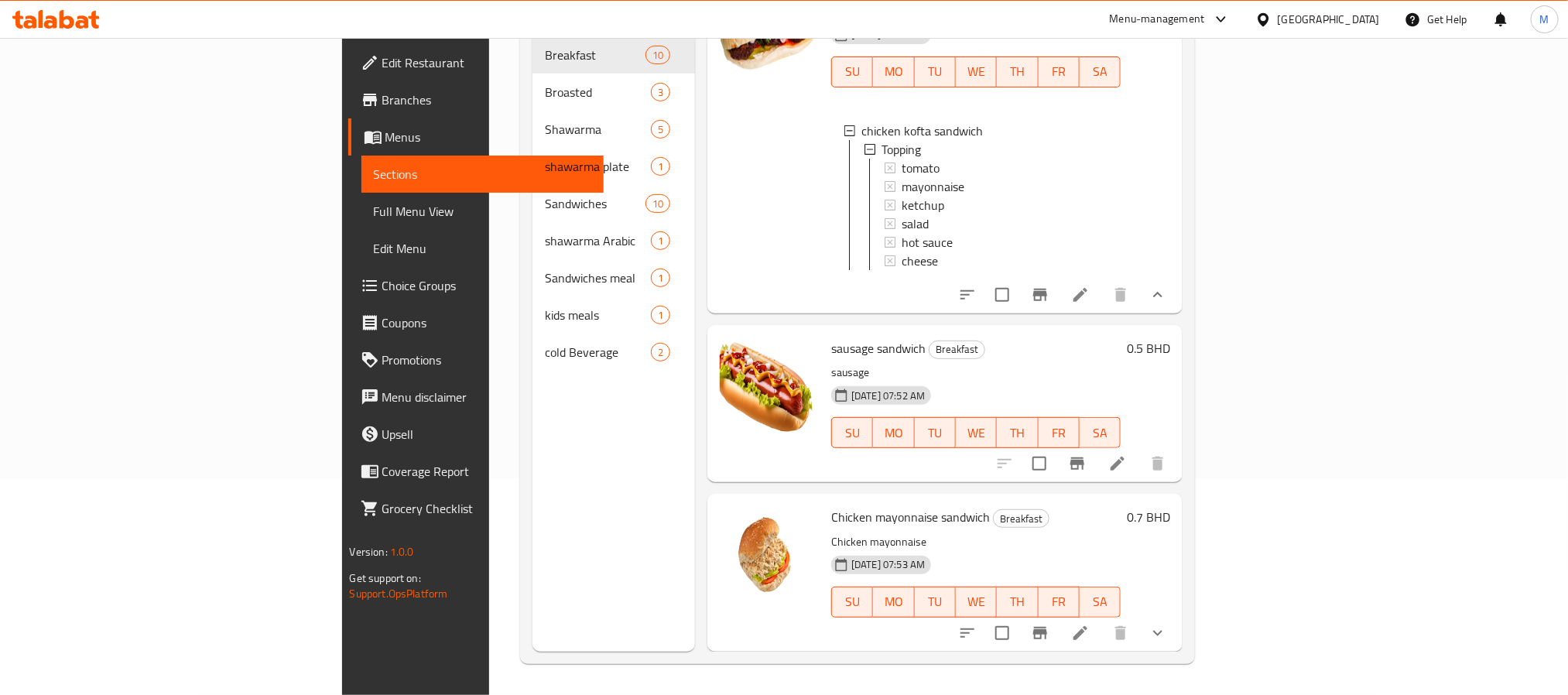
click at [1195, 652] on div "Menu sections Breakfast 10 Broasted 3 Shawarma 5 shawarma plate 1 Sandwiches 10…" at bounding box center [857, 305] width 675 height 720
click at [1167, 635] on icon "show more" at bounding box center [1157, 633] width 18 height 18
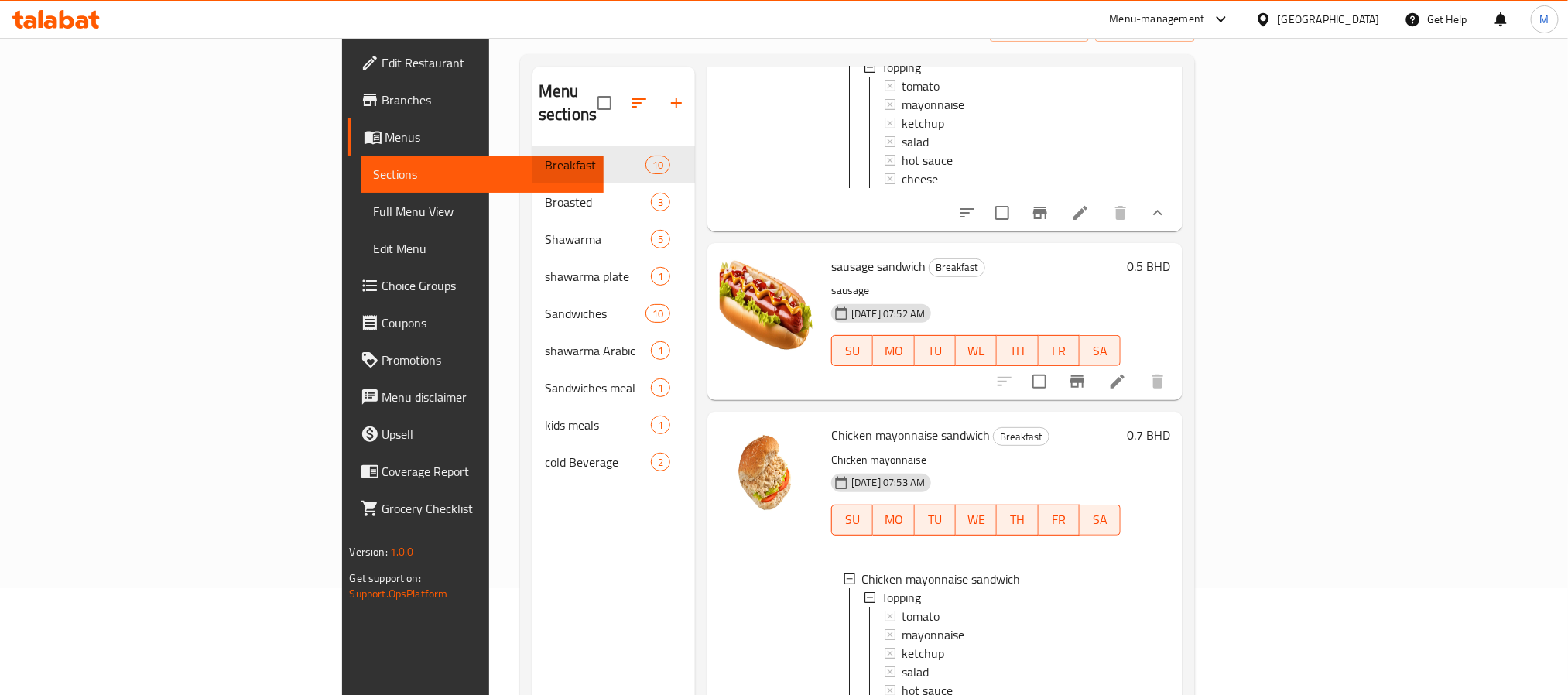
scroll to position [0, 0]
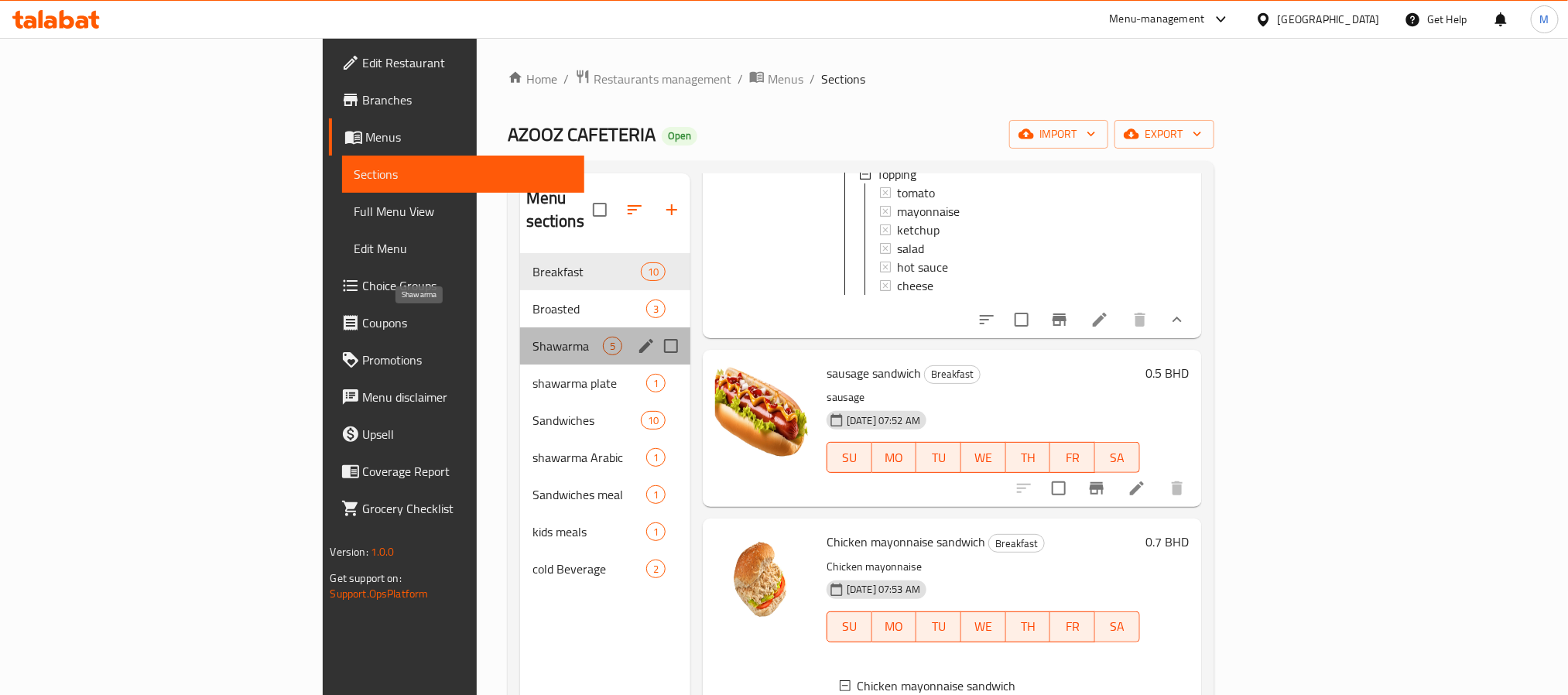
click at [532, 337] on span "Shawarma" at bounding box center [567, 346] width 70 height 18
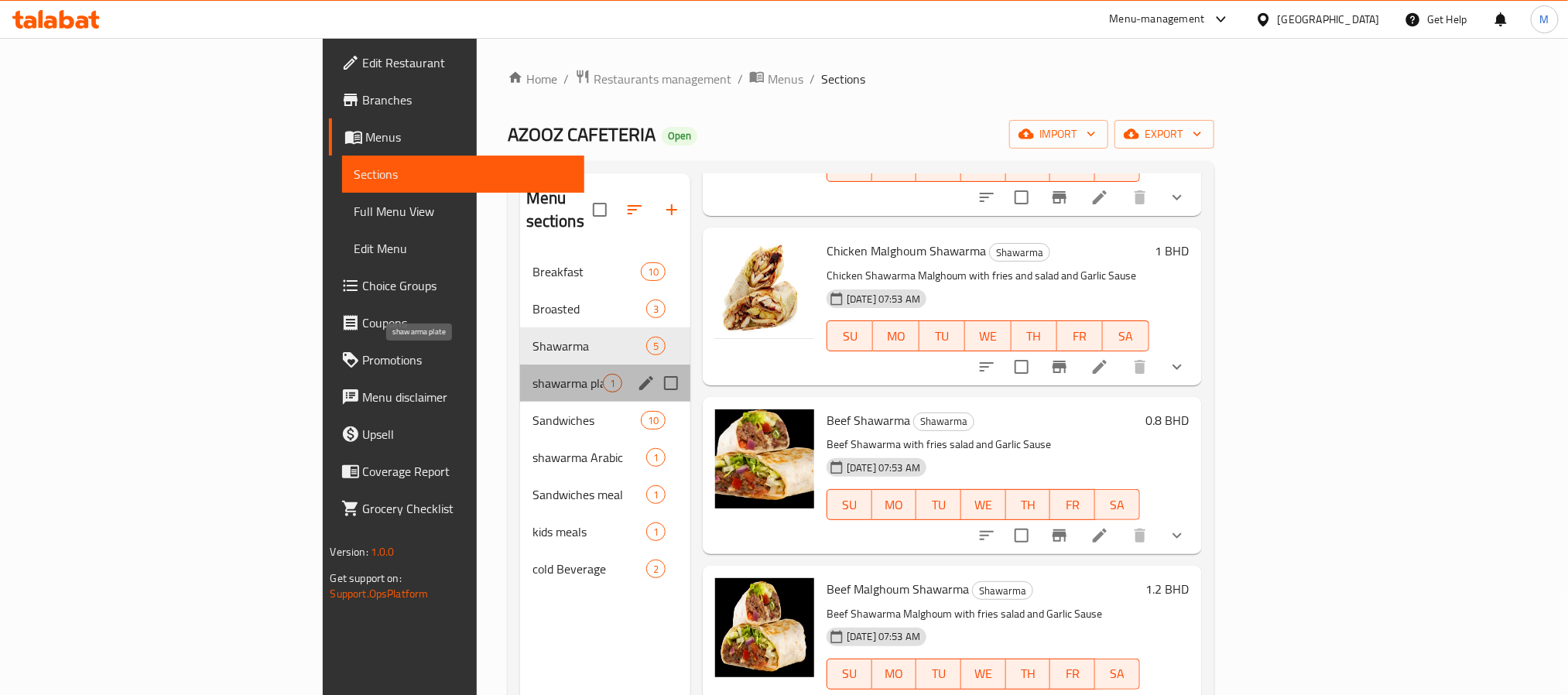
click at [532, 374] on span "shawarma plate" at bounding box center [567, 383] width 70 height 18
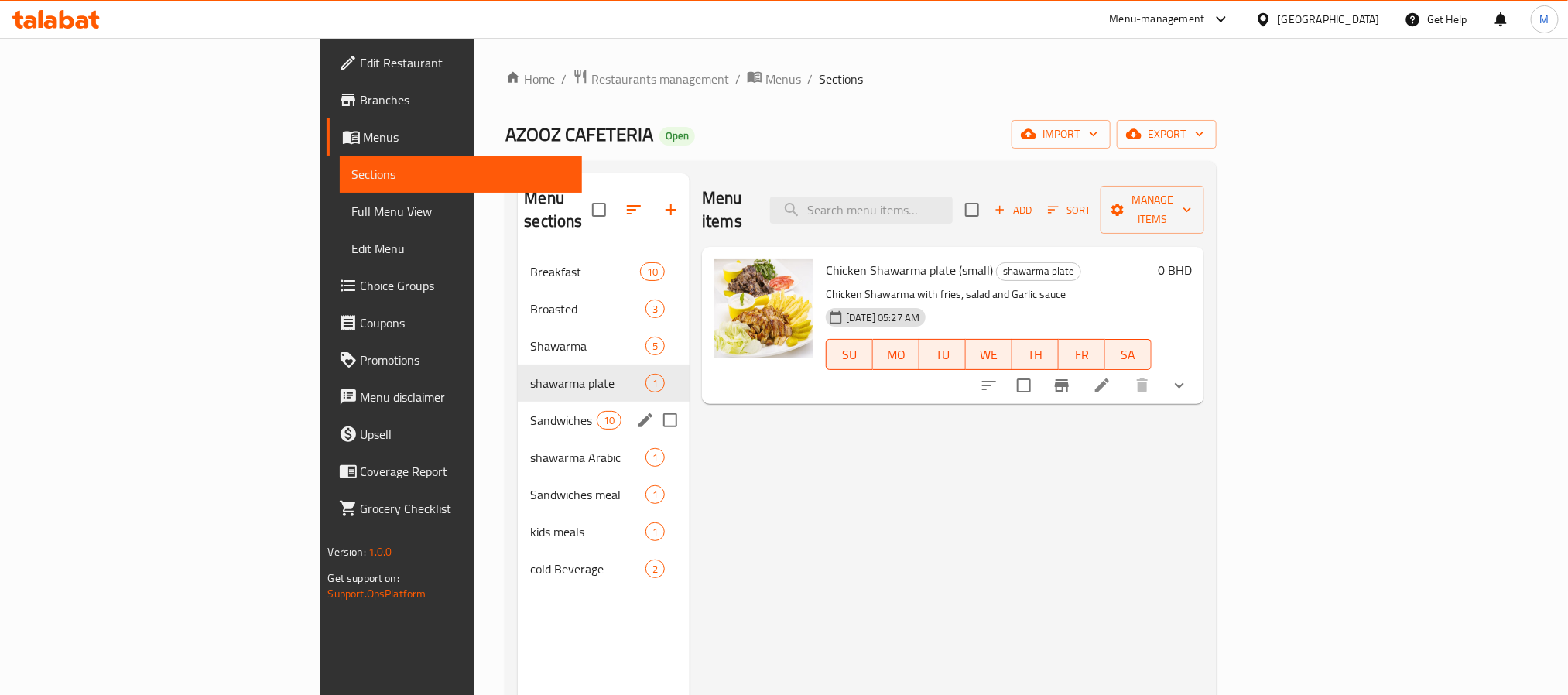
click at [518, 402] on div "Sandwiches 10" at bounding box center [603, 421] width 172 height 37
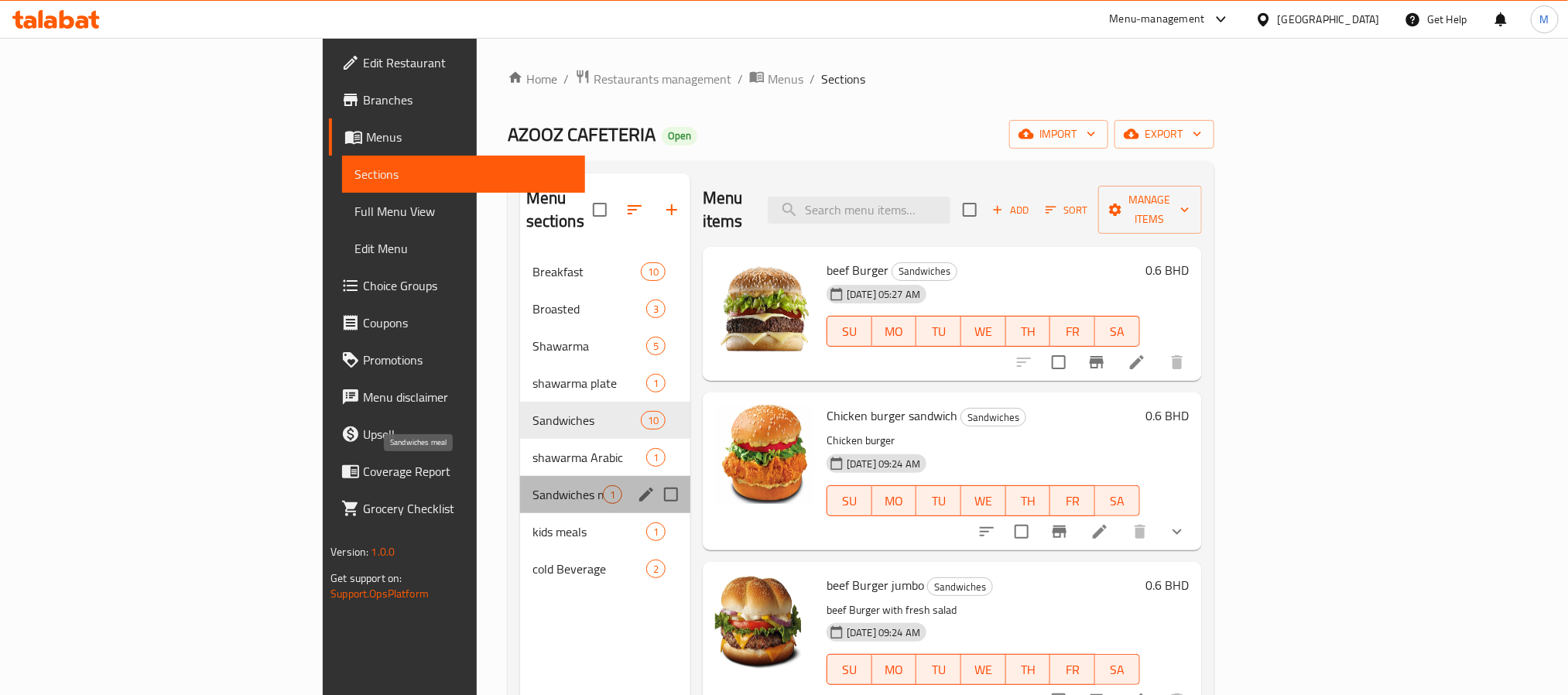
click at [532, 486] on span "Sandwiches meal" at bounding box center [567, 494] width 70 height 18
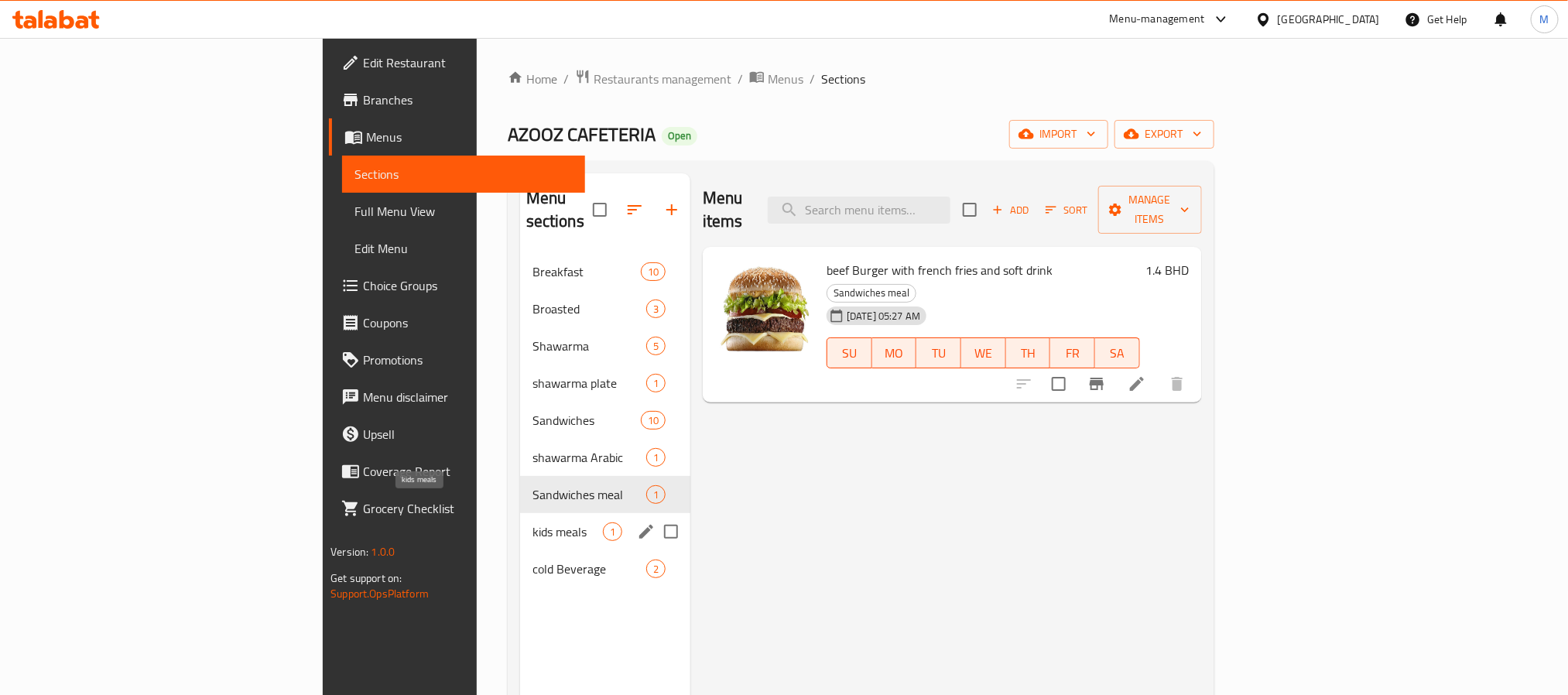
click at [532, 523] on span "kids meals" at bounding box center [567, 531] width 70 height 18
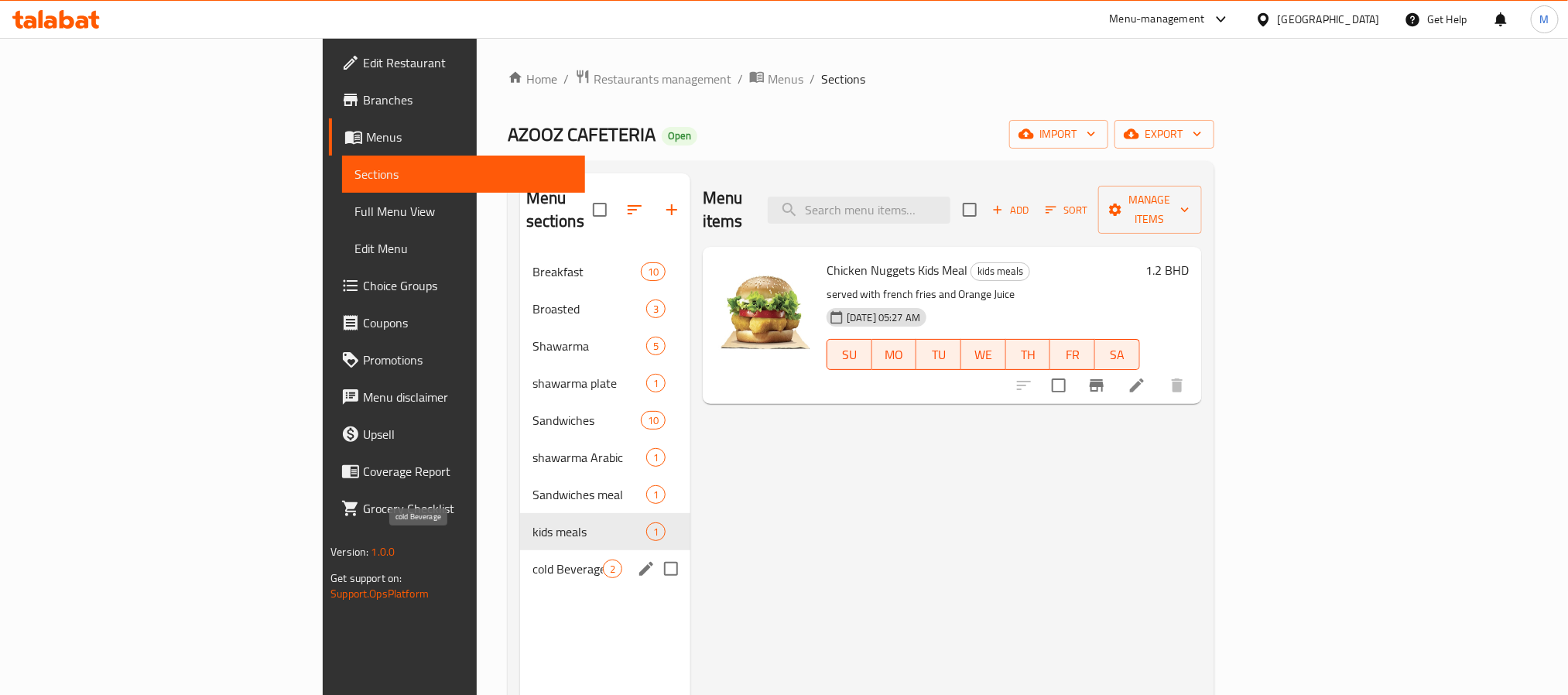
click at [532, 560] on span "cold Beverage" at bounding box center [567, 568] width 70 height 18
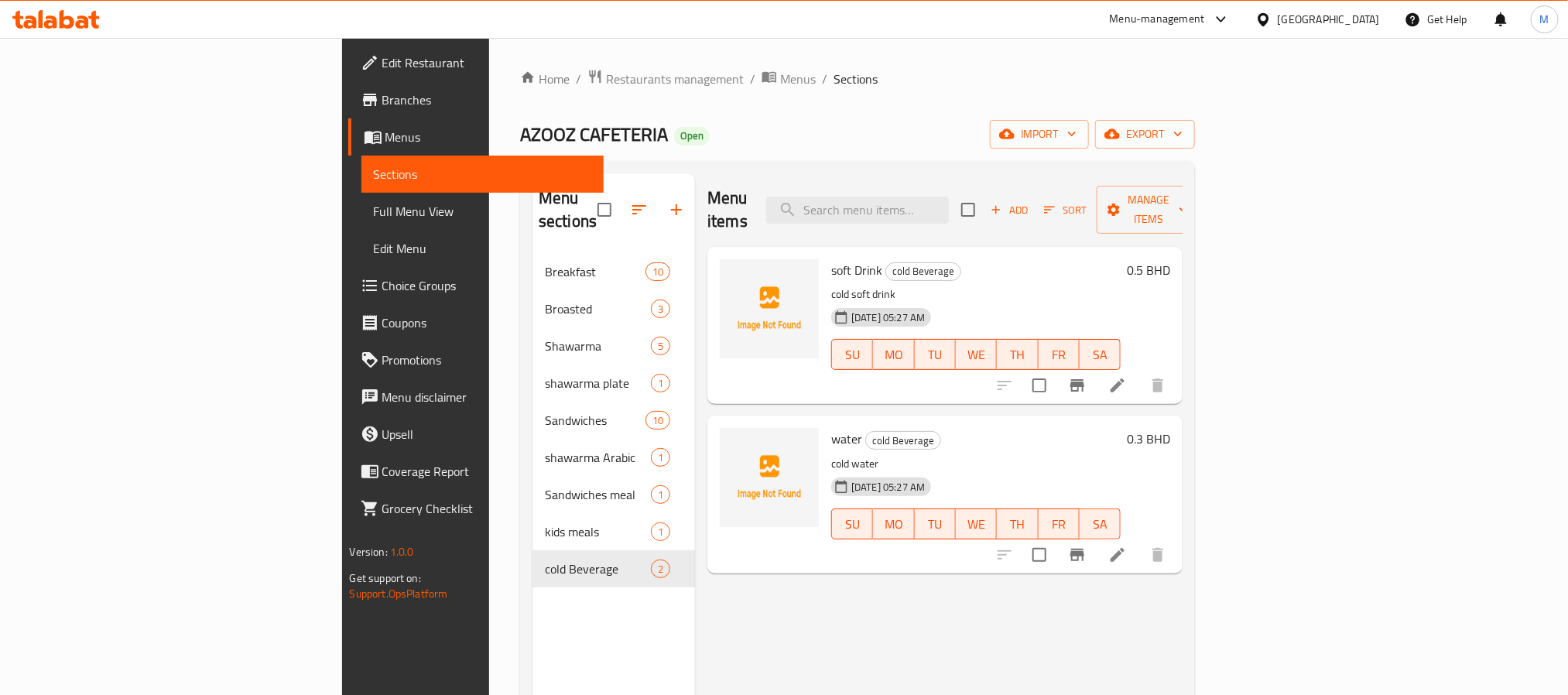
click at [383, 66] on span "Edit Restaurant" at bounding box center [487, 62] width 209 height 18
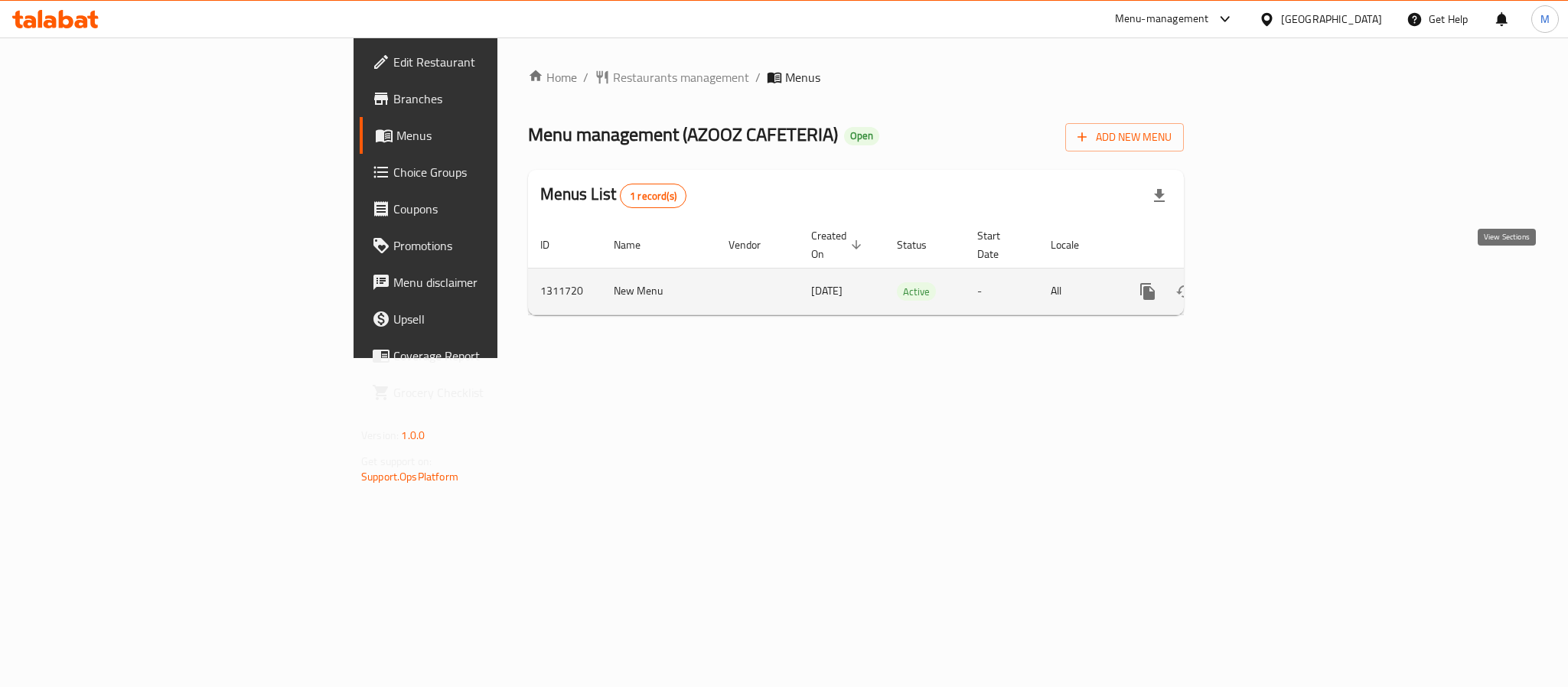
click at [1268, 282] on icon "enhanced table" at bounding box center [1258, 291] width 18 height 18
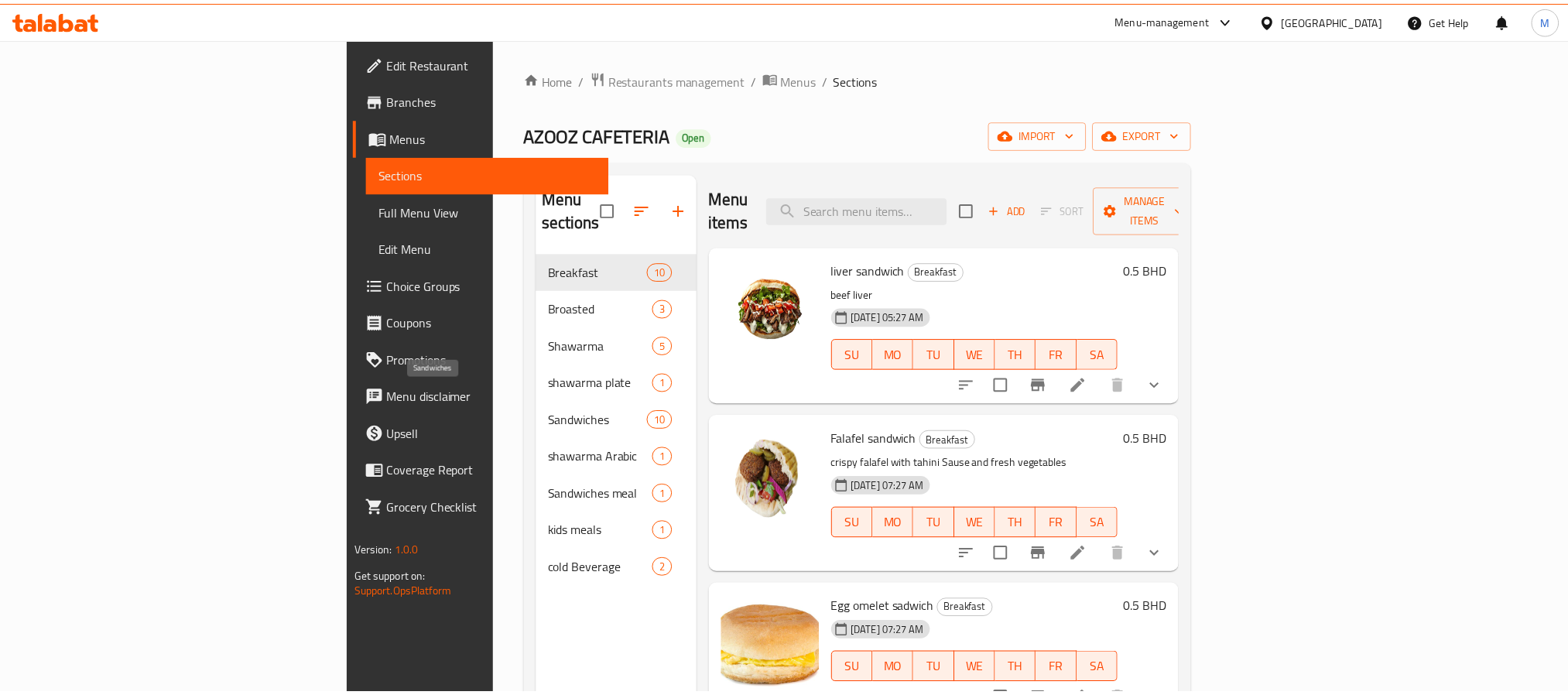
scroll to position [217, 0]
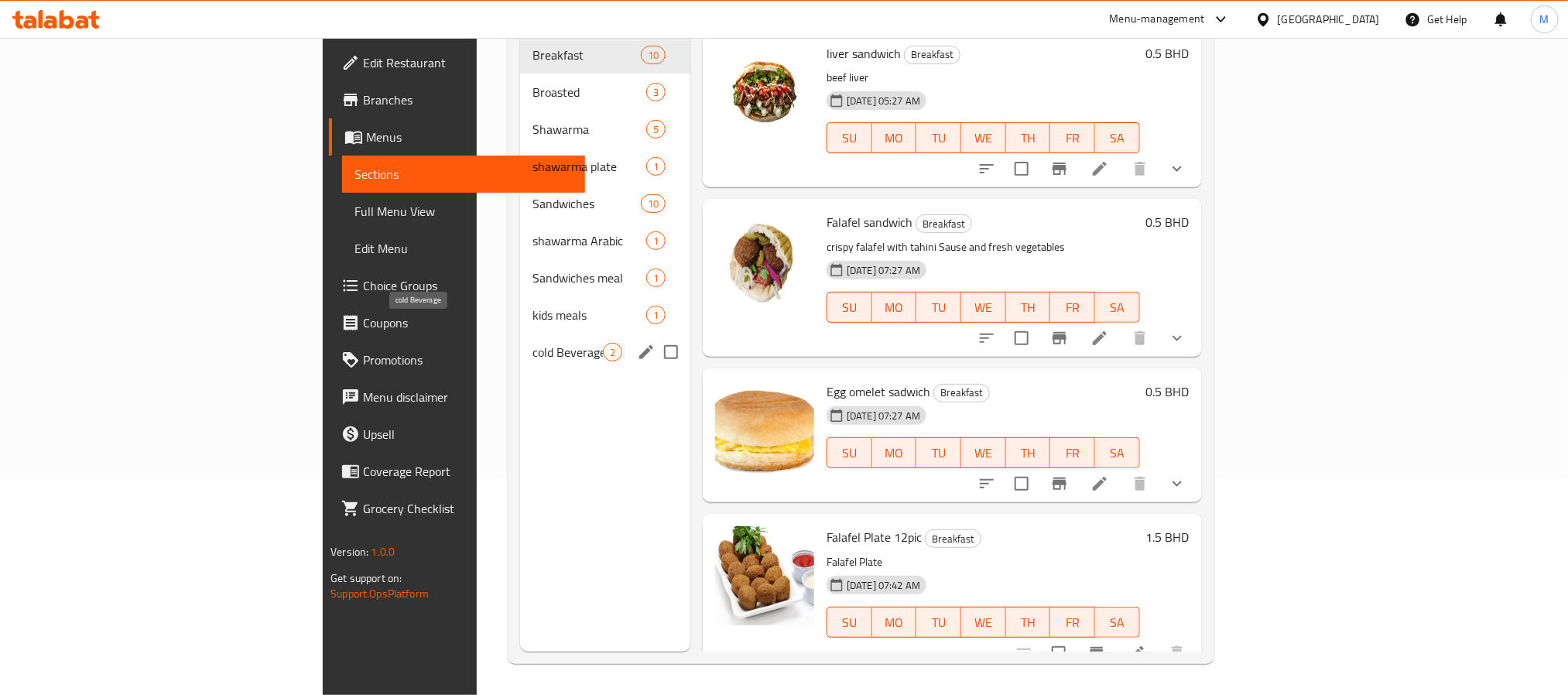
click at [532, 343] on span "cold Beverage" at bounding box center [567, 351] width 70 height 18
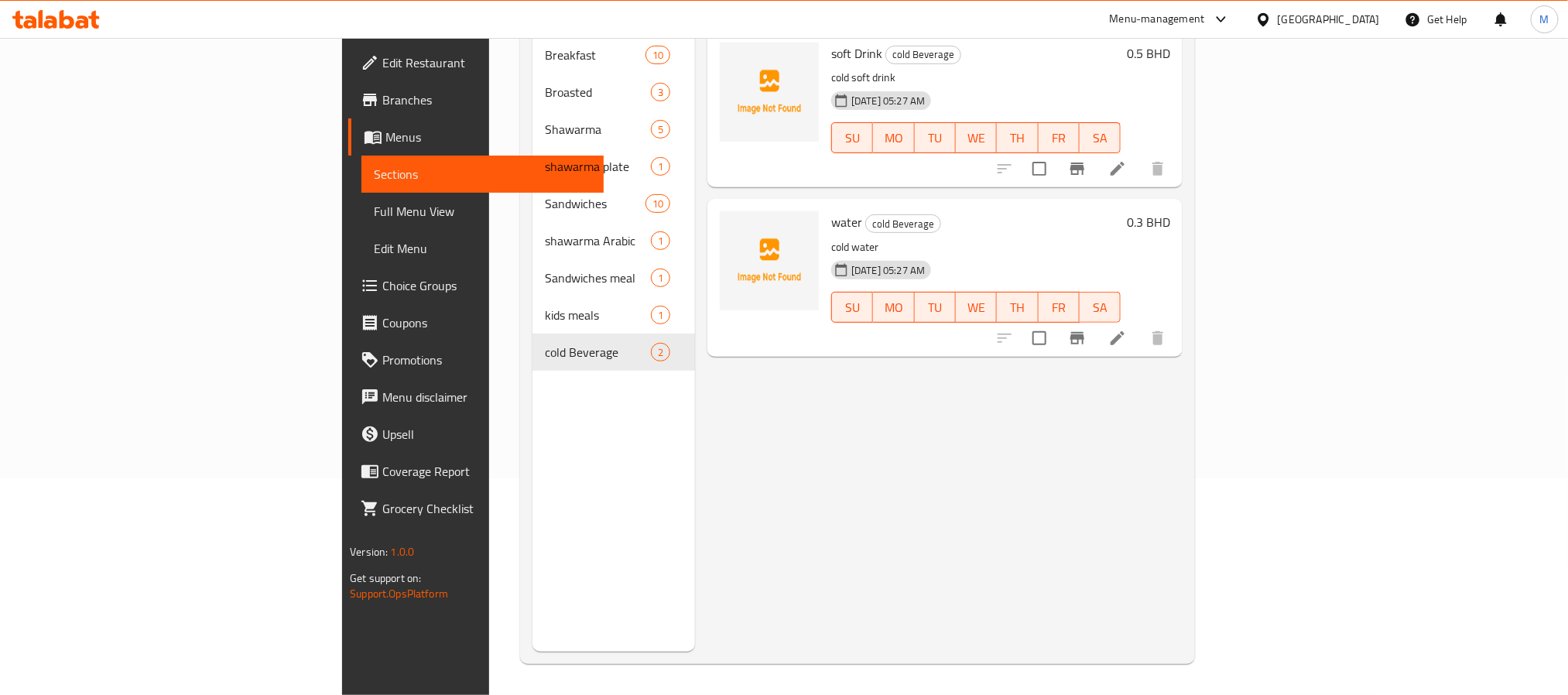
scroll to position [100, 0]
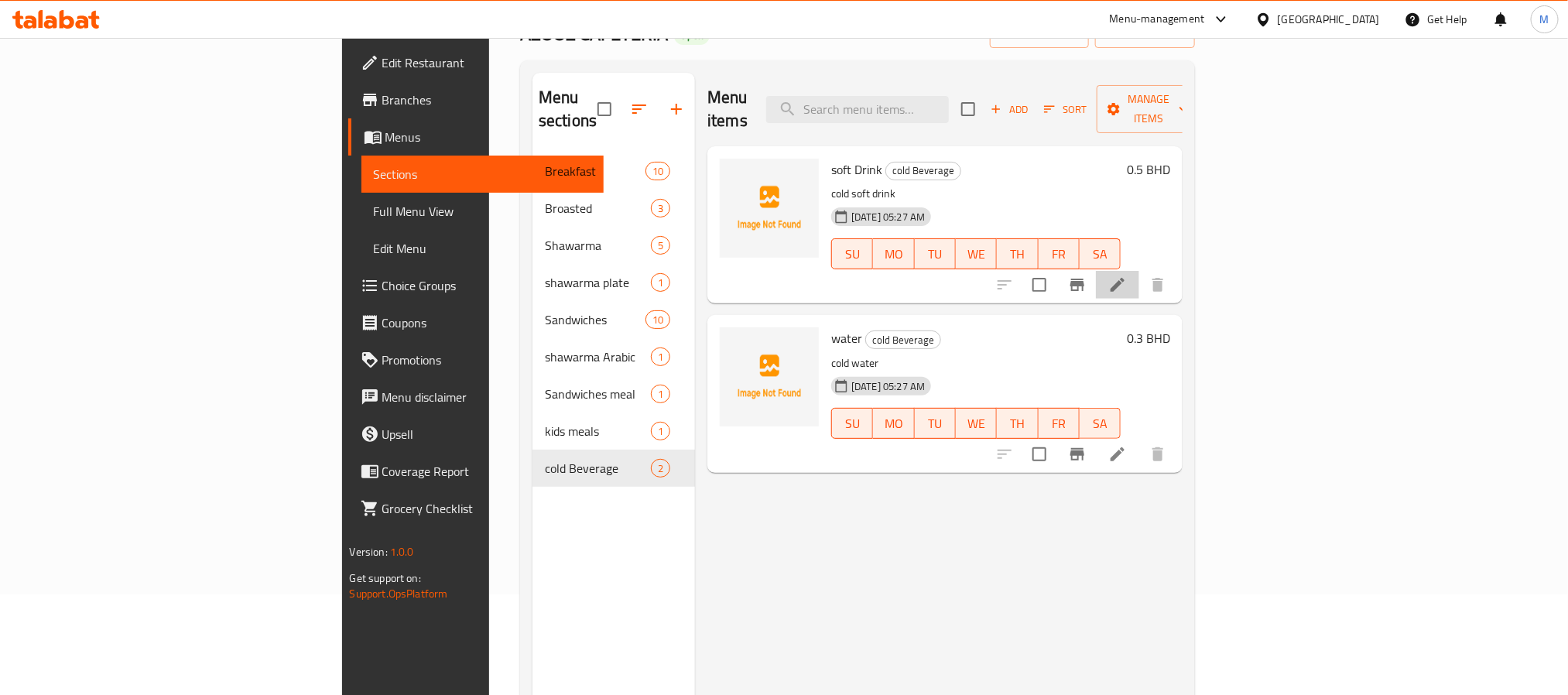
click at [1139, 271] on li at bounding box center [1117, 284] width 44 height 28
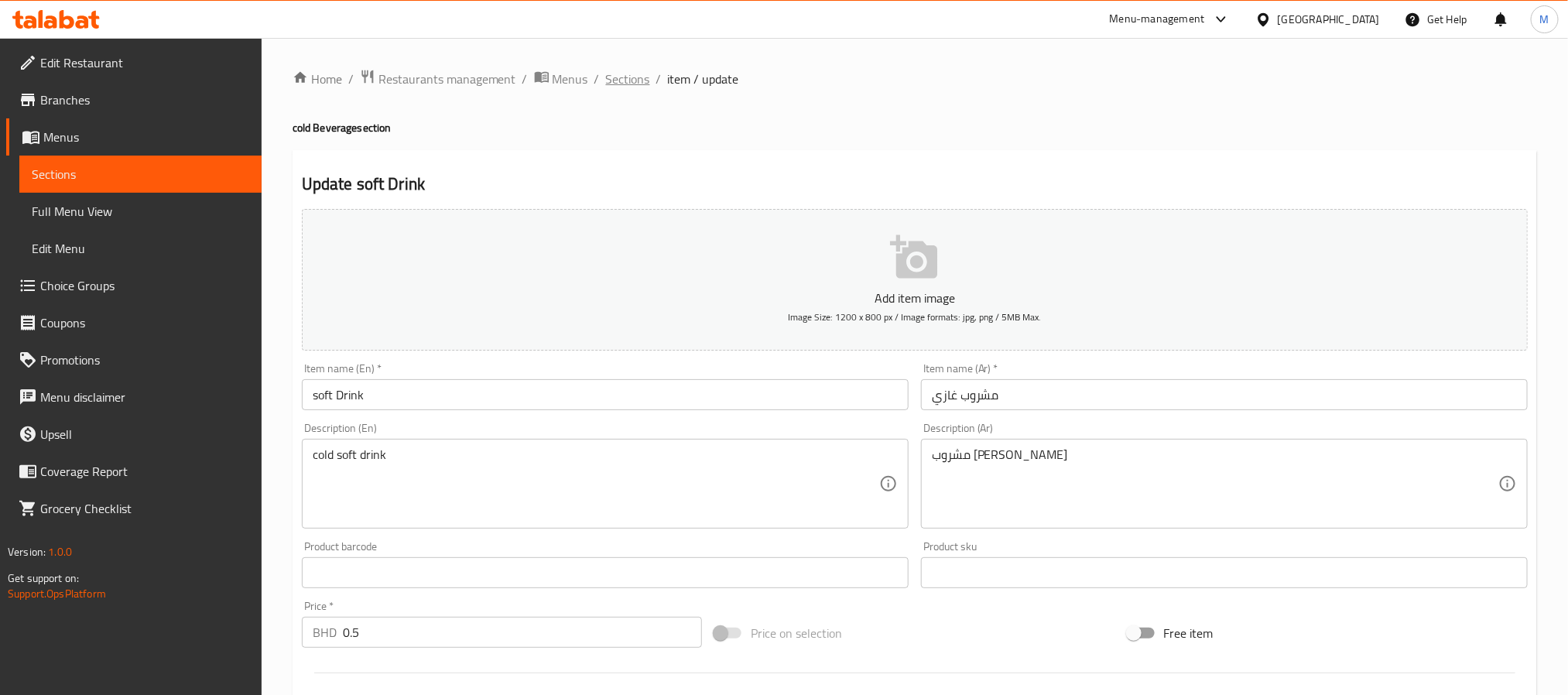
click at [630, 79] on span "Sections" at bounding box center [628, 79] width 44 height 18
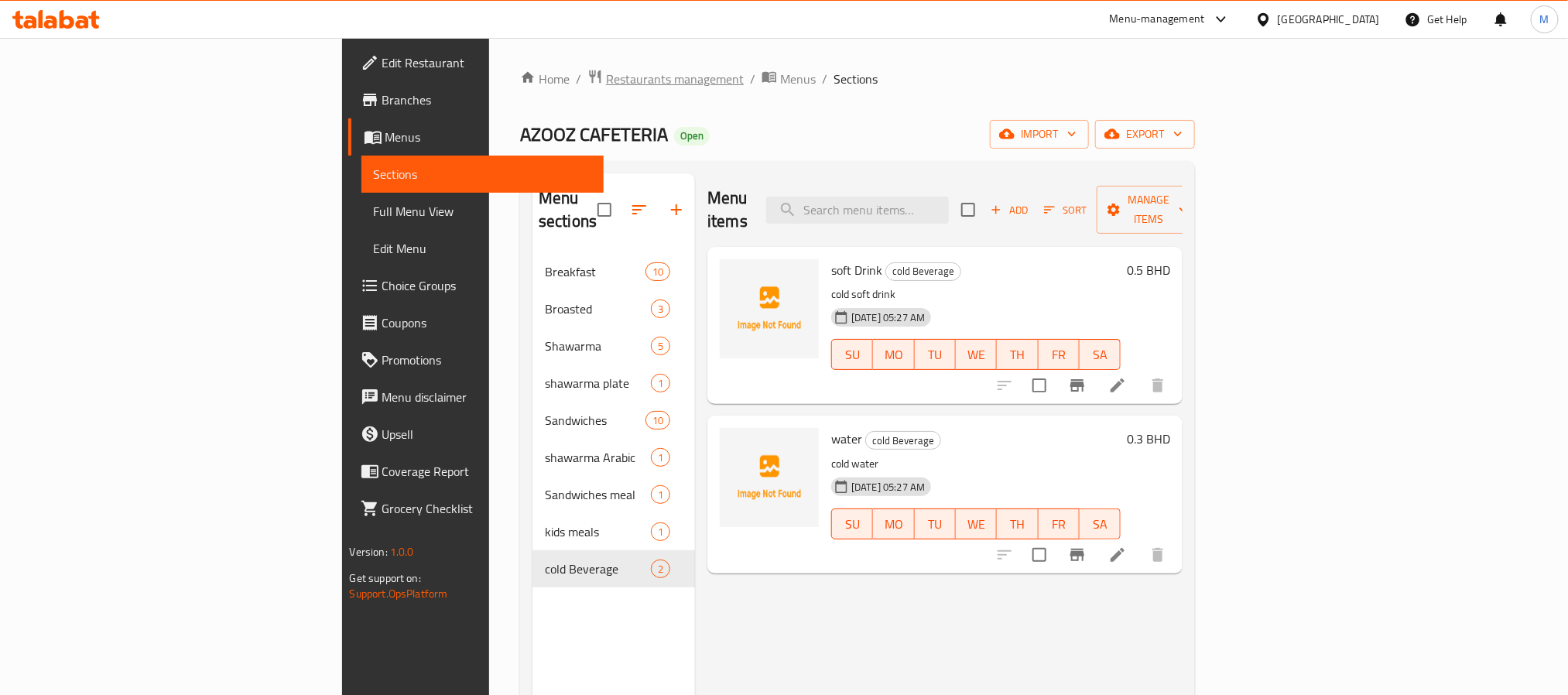
click at [606, 86] on span "Restaurants management" at bounding box center [675, 79] width 138 height 18
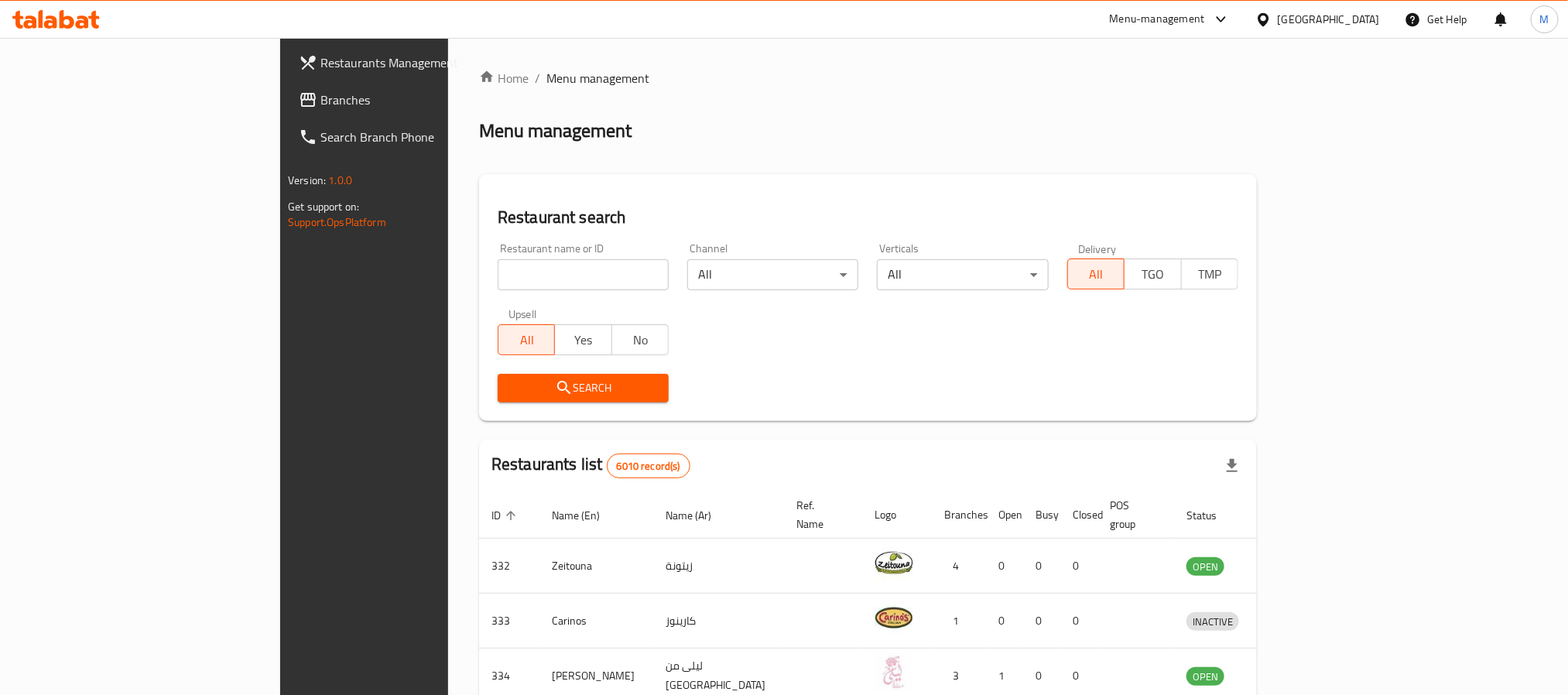
click at [286, 110] on link "Branches" at bounding box center [414, 99] width 255 height 37
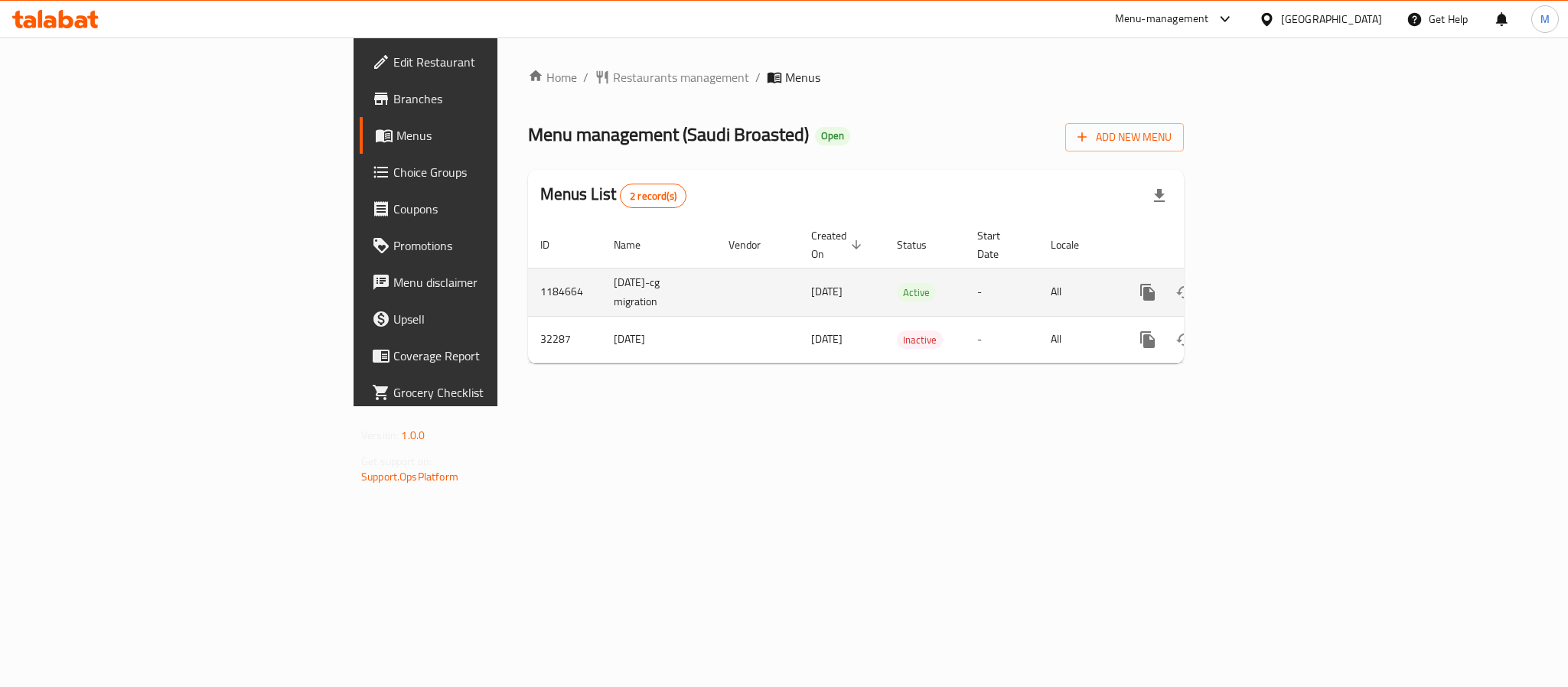
click at [1276, 286] on link "enhanced table" at bounding box center [1258, 293] width 37 height 37
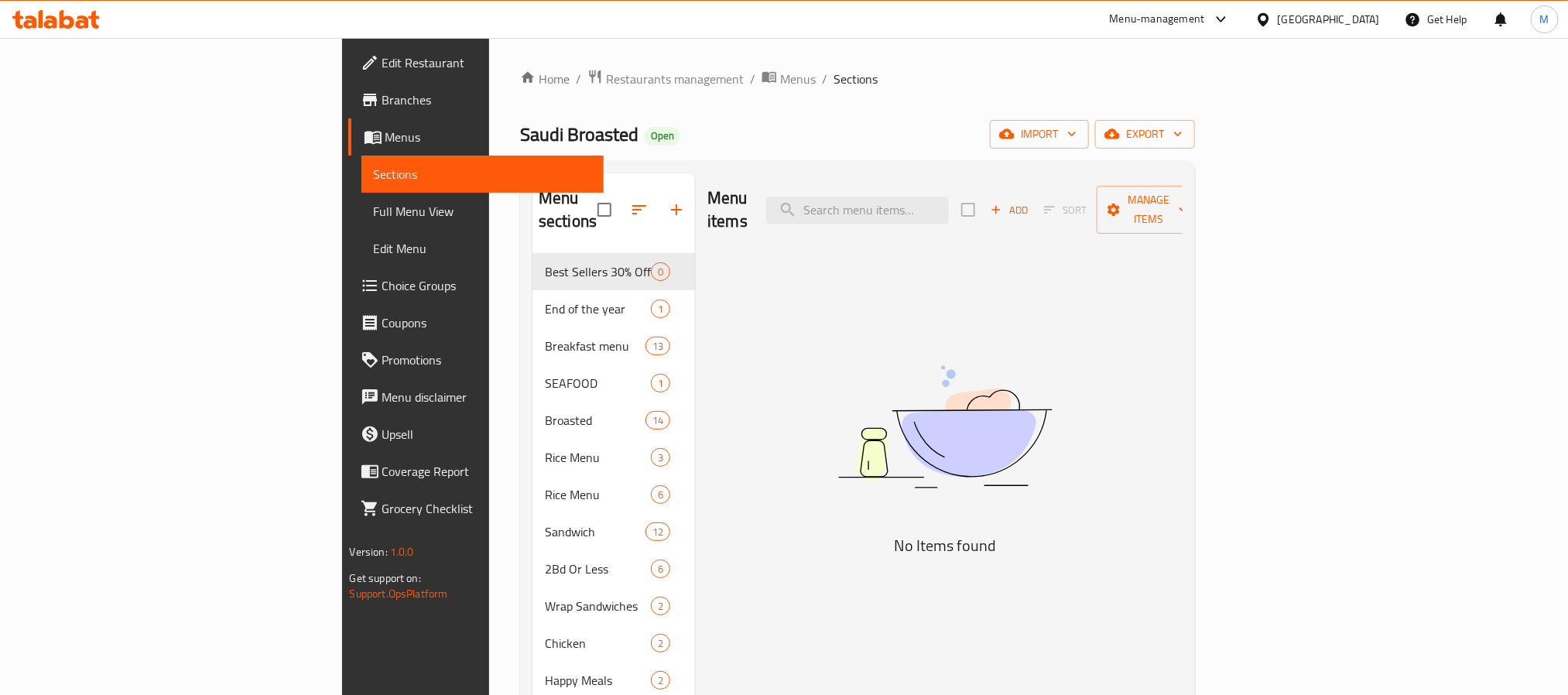
click at [950, 181] on div "Menu items Add Sort Manage items" at bounding box center [945, 210] width 475 height 74
click at [949, 201] on input "search" at bounding box center [857, 210] width 183 height 27
paste input "Classic Chicken Strips Meal"
type input "Classic Chicken Strips Meal"
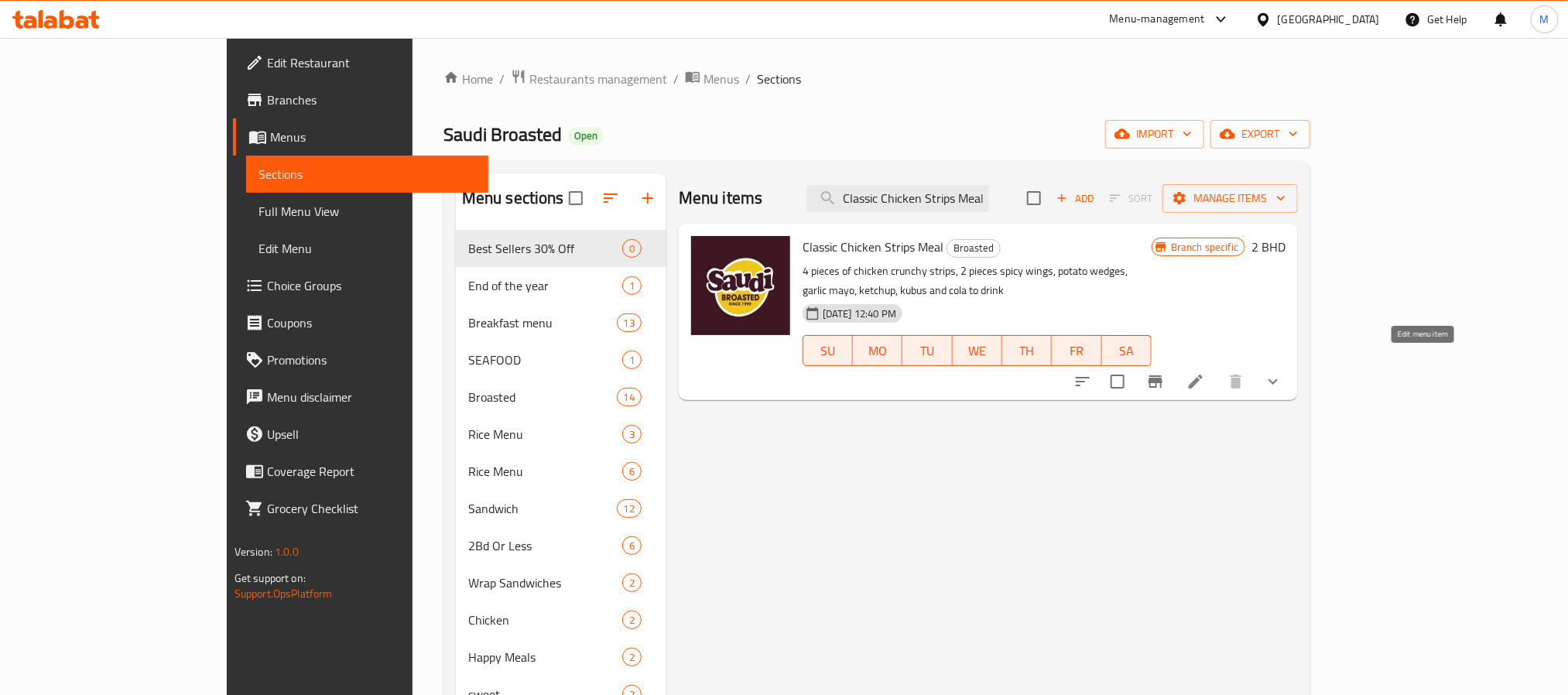
click at [1205, 372] on icon at bounding box center [1195, 381] width 18 height 18
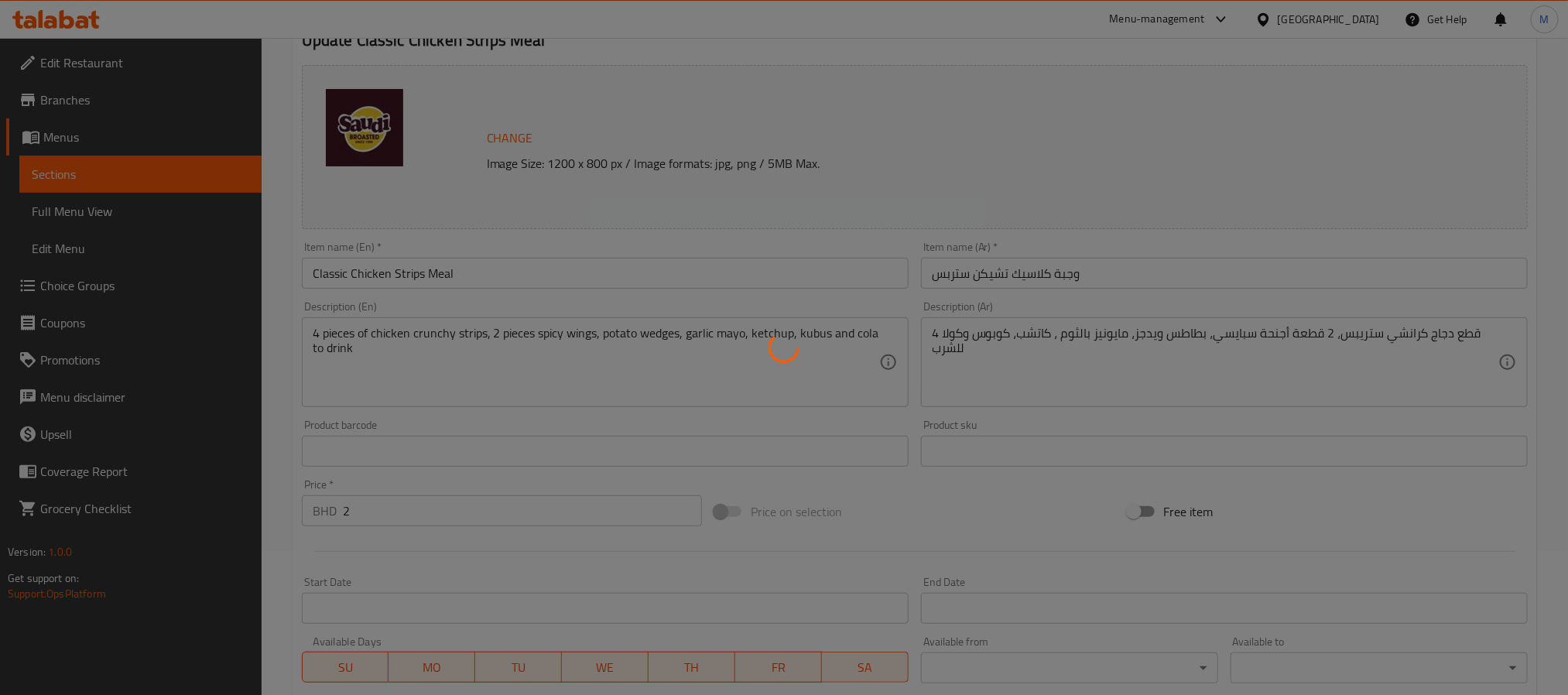
type input "اختيارك من المشروب:"
type input "1"
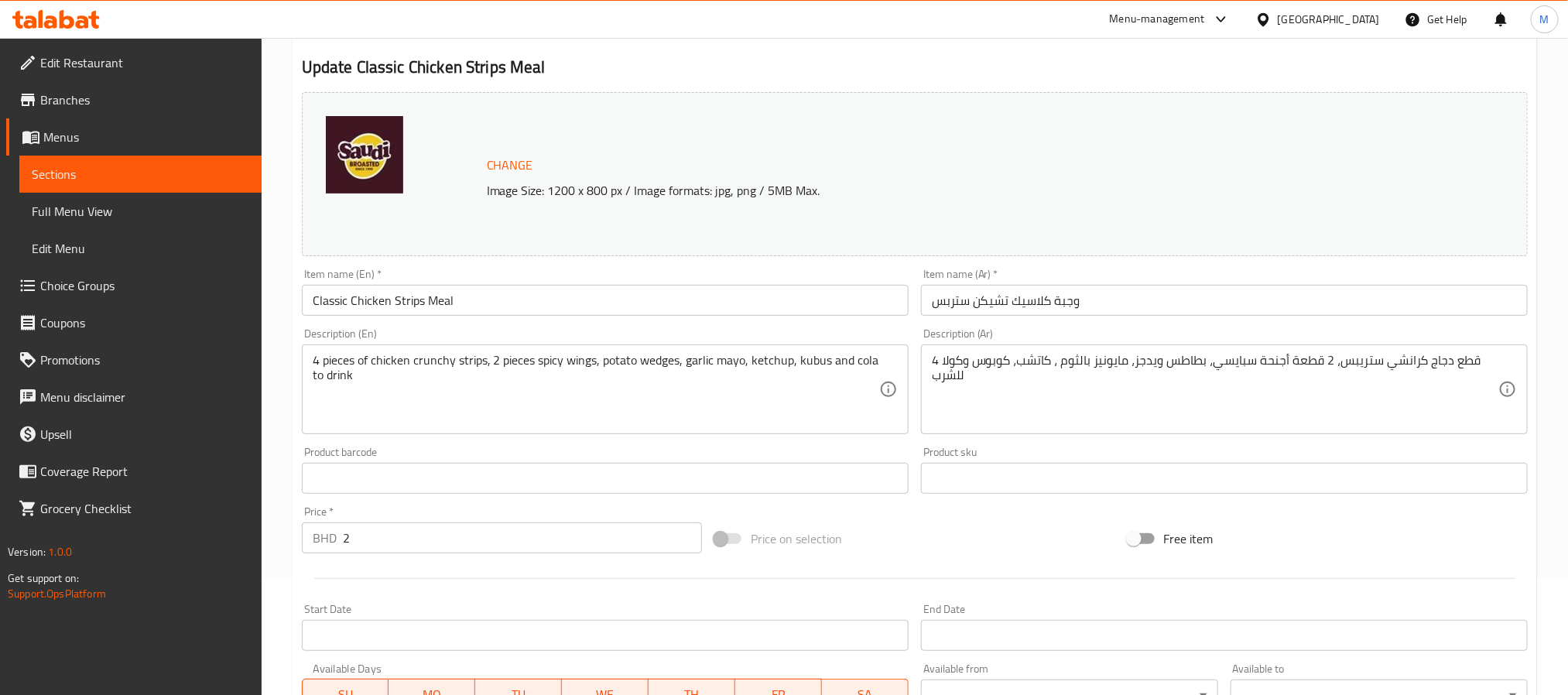
scroll to position [116, 0]
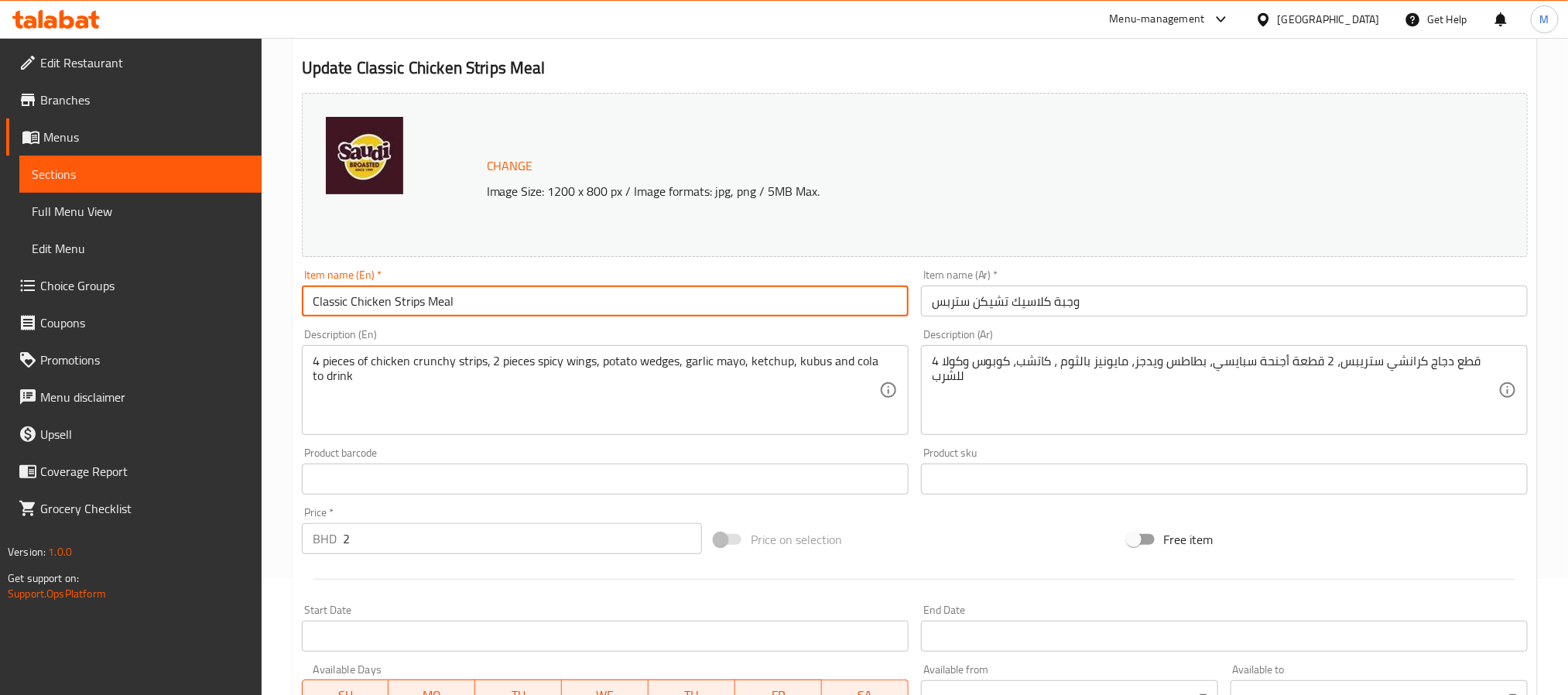
click at [878, 301] on input "Classic Chicken Strips Meal" at bounding box center [604, 301] width 606 height 31
click at [897, 274] on div "Item name (En)   * Classic Chicken Strips Meal Item name (En) *" at bounding box center [604, 293] width 606 height 48
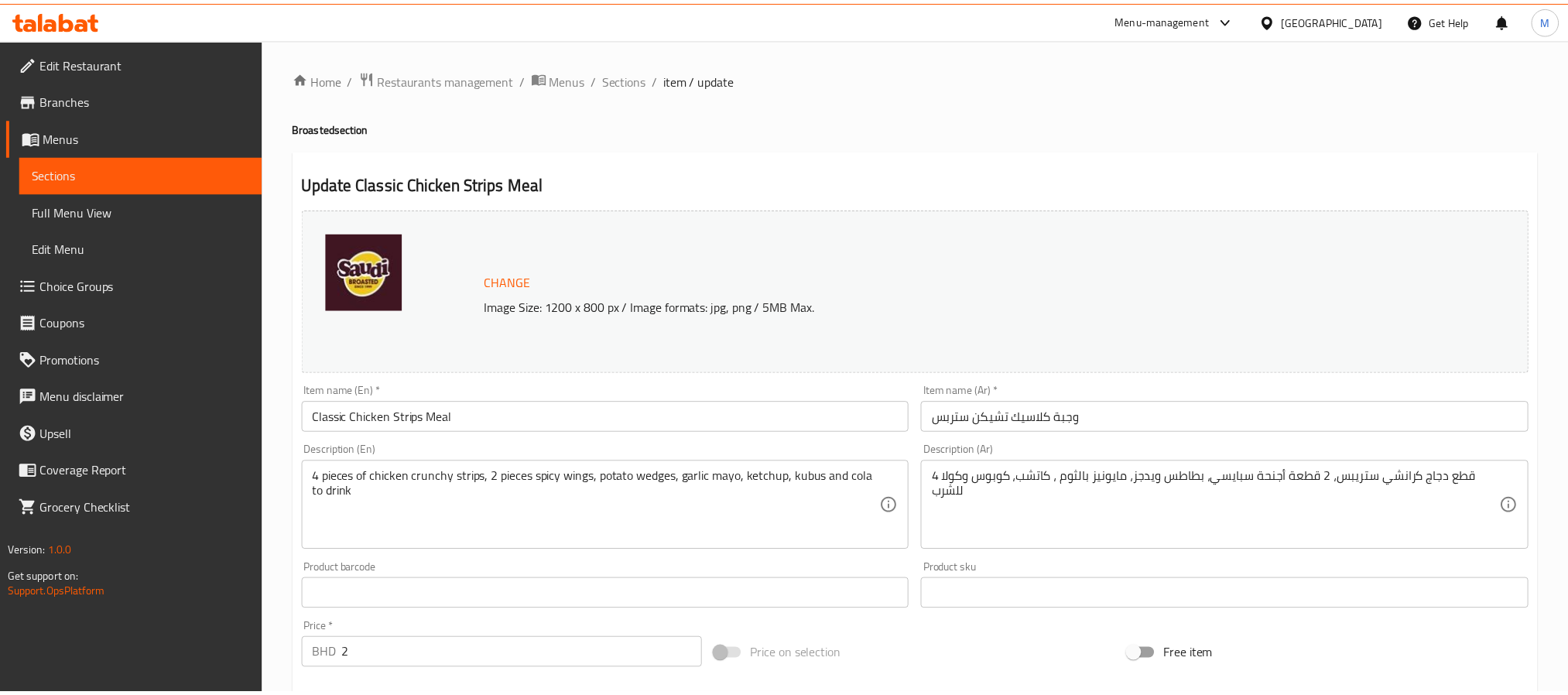
scroll to position [447, 0]
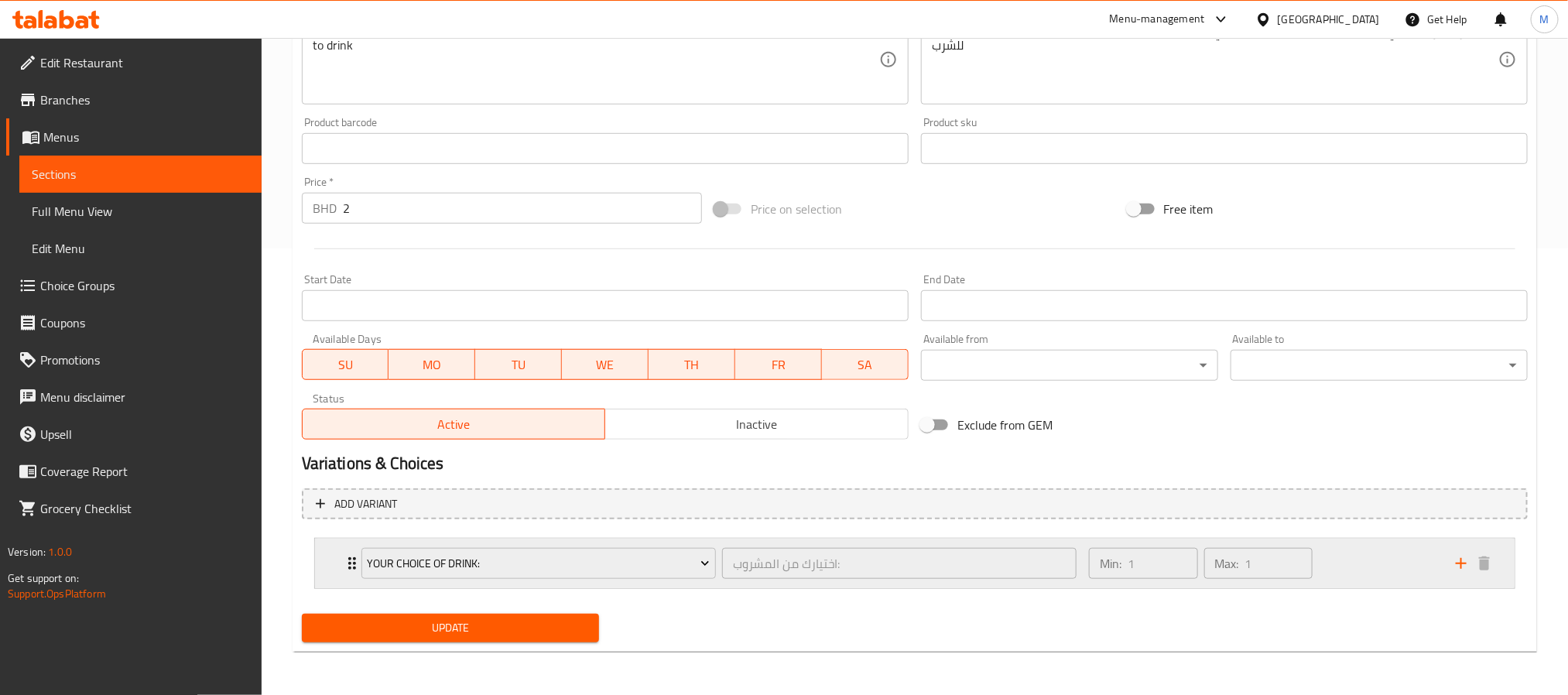
click at [790, 541] on div "Your Choice Of Drink: اختيارك من المشروب: ​" at bounding box center [719, 563] width 734 height 50
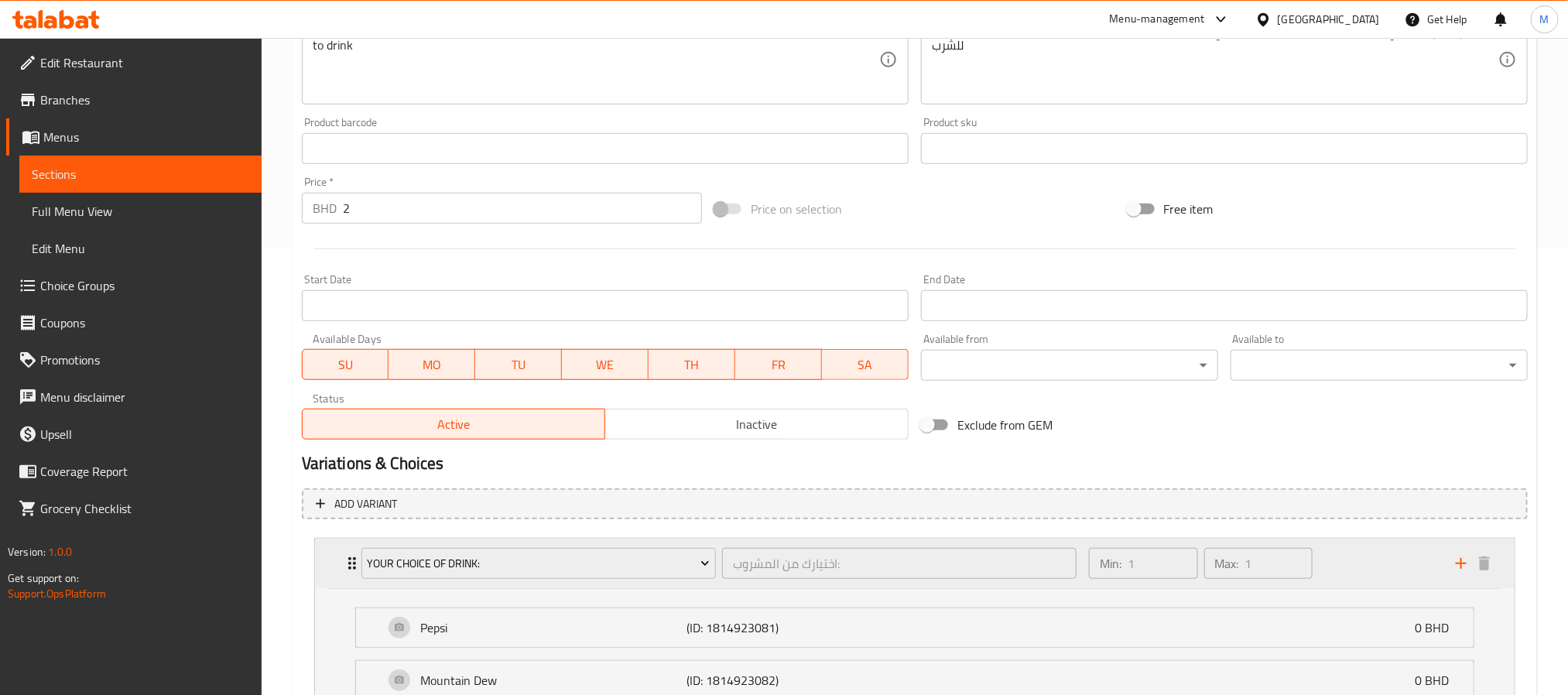
scroll to position [781, 0]
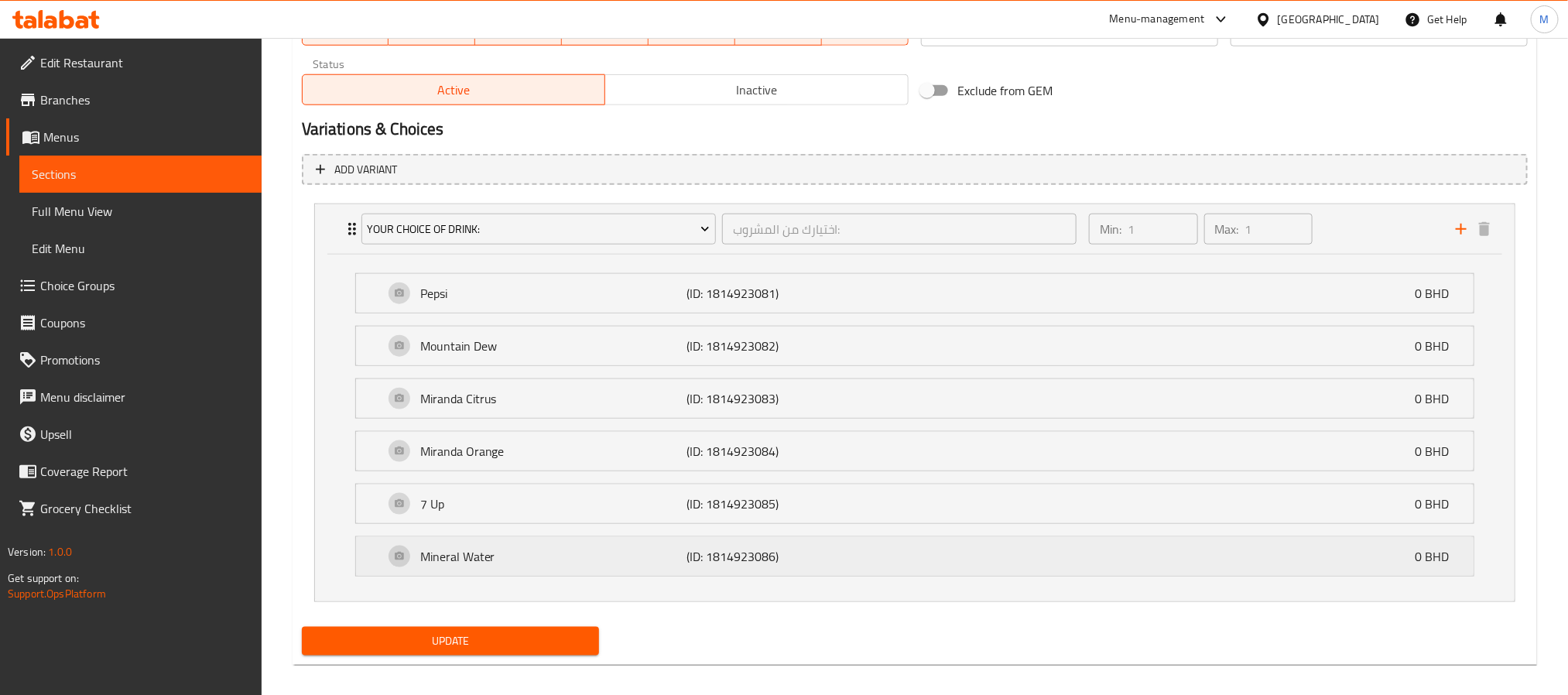
click at [836, 566] on p "(ID: 1814923086)" at bounding box center [775, 556] width 178 height 18
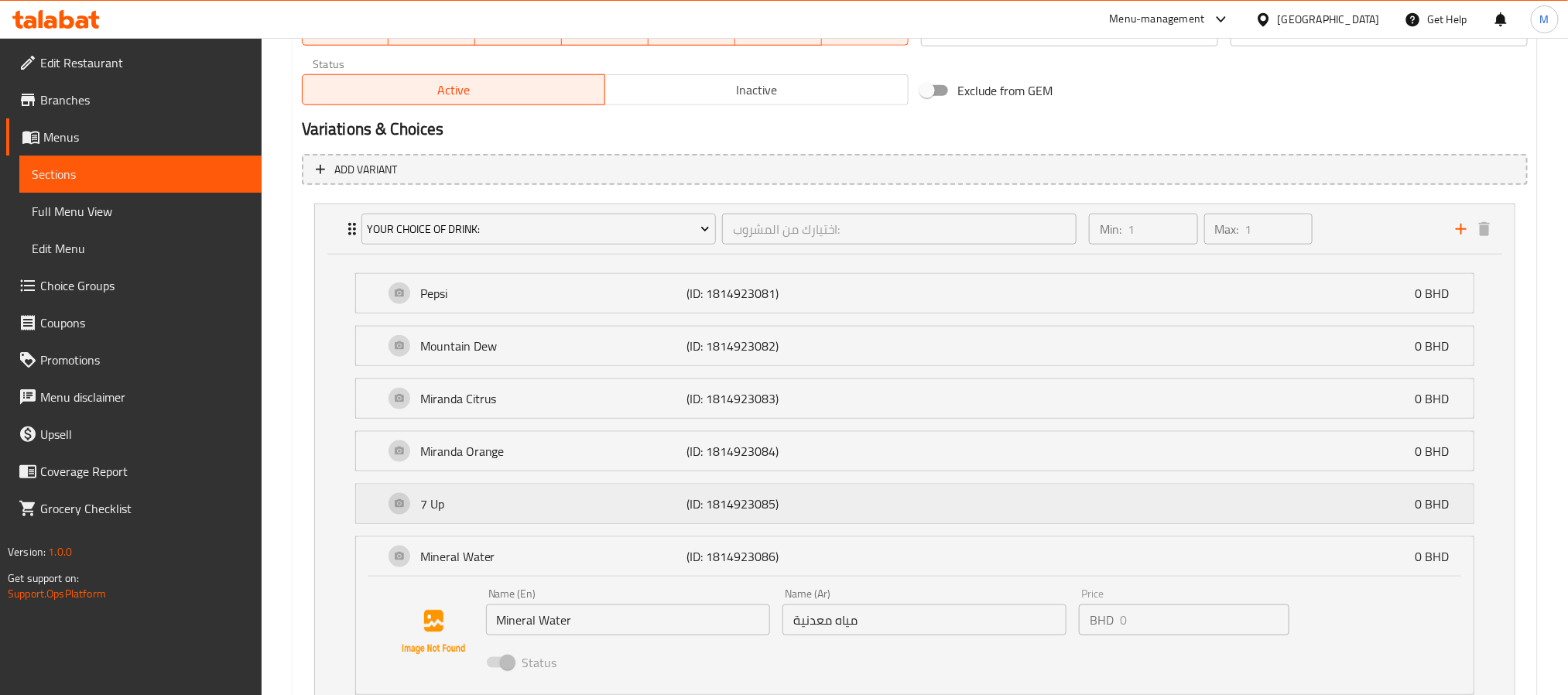
click at [857, 493] on div "7 Up (ID: 1814923085) 0 BHD" at bounding box center [919, 504] width 1072 height 39
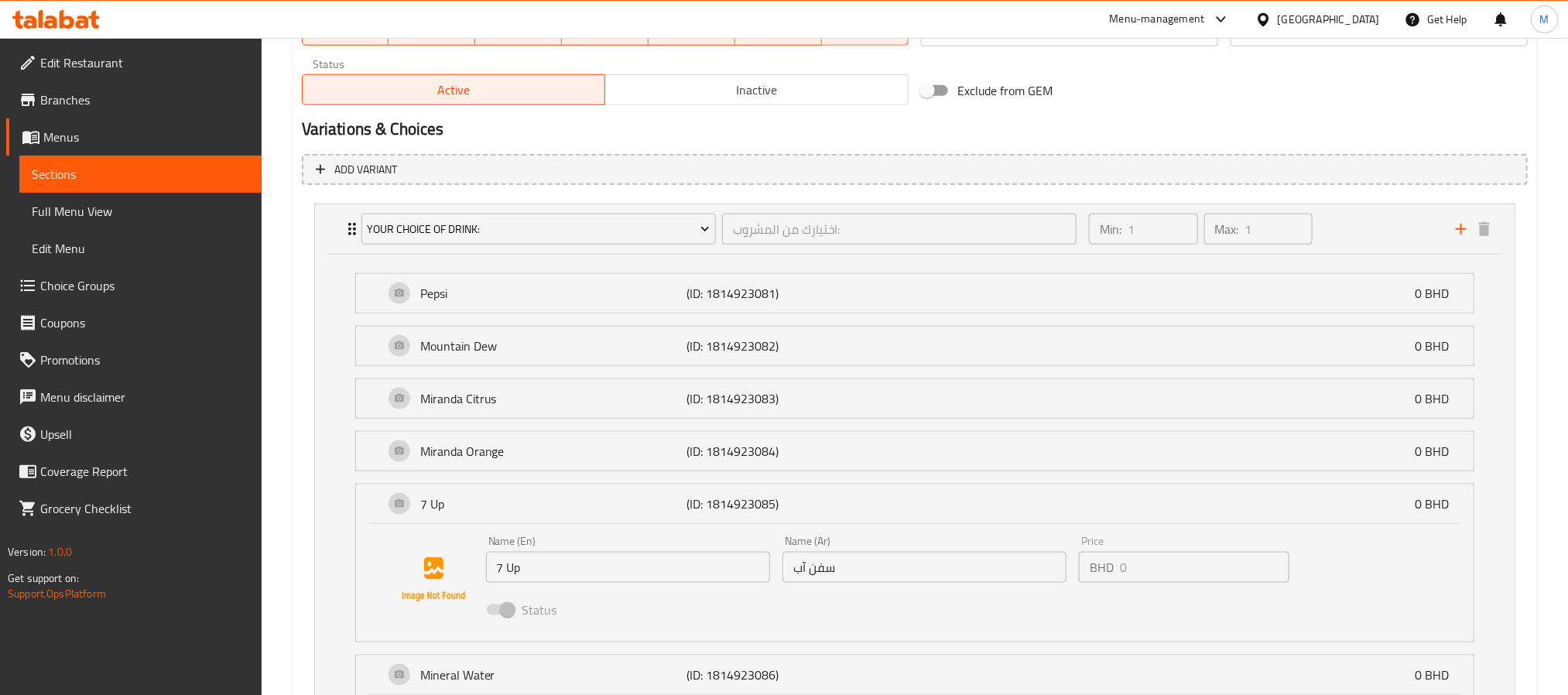
click at [875, 429] on li "Miranda Orange (ID: 1814923084) 0 BHD Name (En) Miranda Orange Name (En) Name (…" at bounding box center [914, 452] width 1144 height 53
click at [826, 439] on div "[PERSON_NAME] (ID: 1814923084) 0 BHD" at bounding box center [919, 452] width 1072 height 39
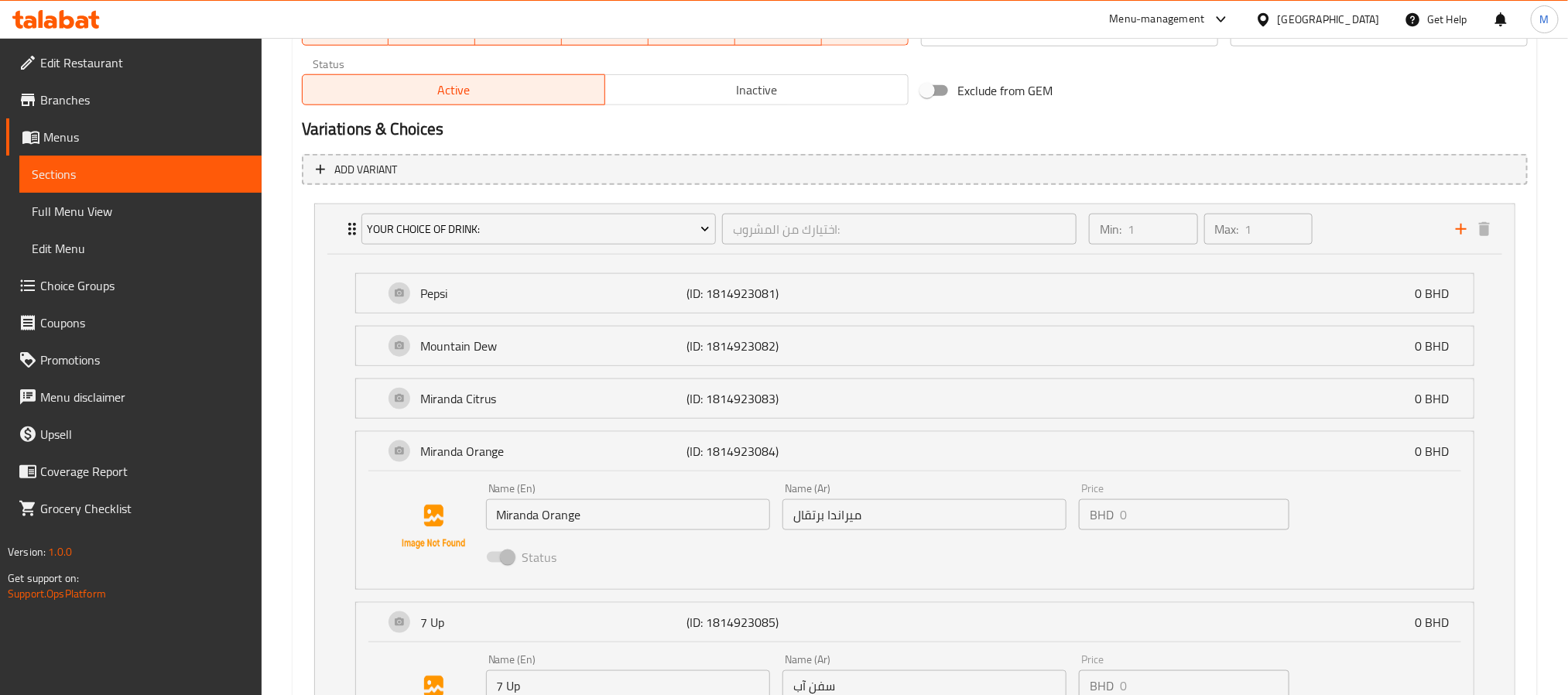
click at [862, 374] on li "Miranda Citrus (ID: 1814923083) 0 BHD Name (En) Miranda Citrus Name (En) Name (…" at bounding box center [914, 398] width 1144 height 53
click at [811, 386] on div "Miranda Citrus (ID: 1814923083) 0 BHD" at bounding box center [919, 399] width 1072 height 39
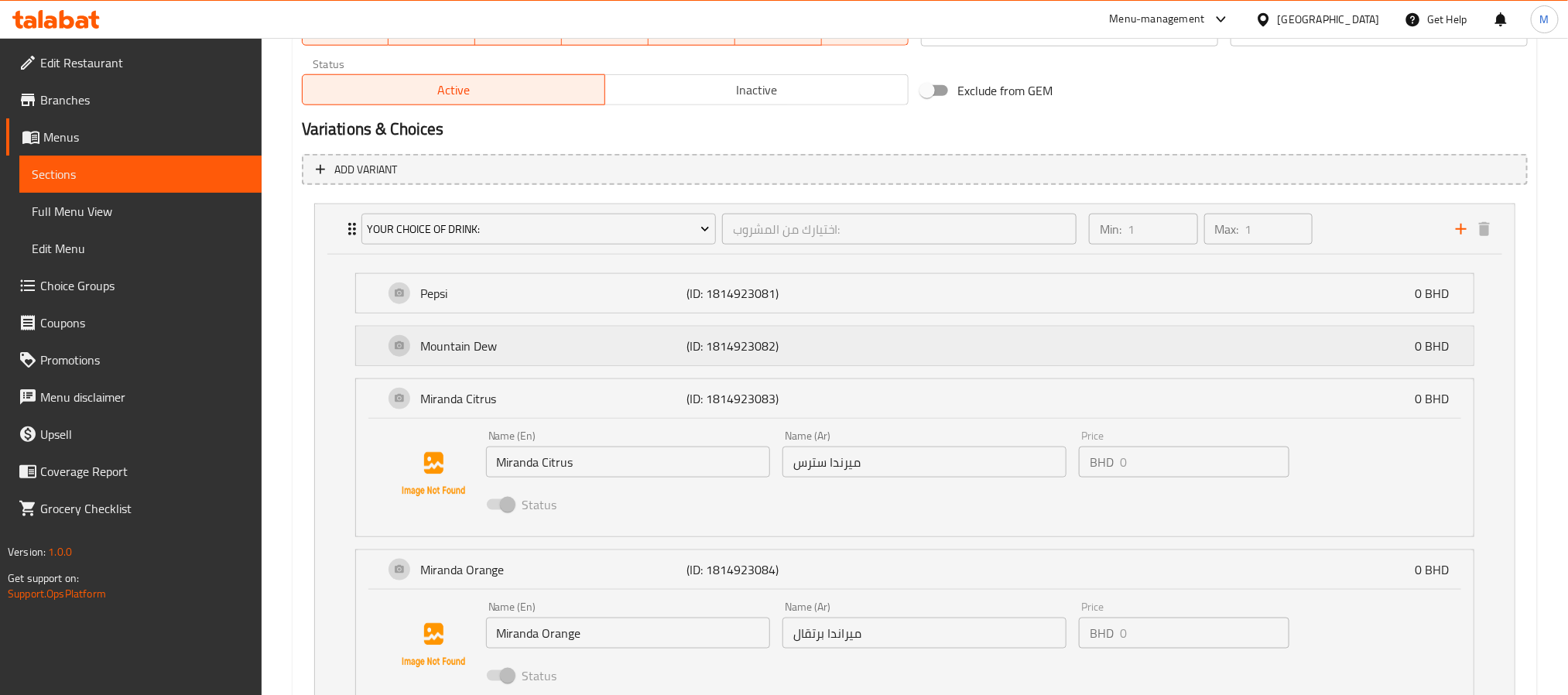
click at [829, 342] on p "(ID: 1814923082)" at bounding box center [775, 346] width 178 height 18
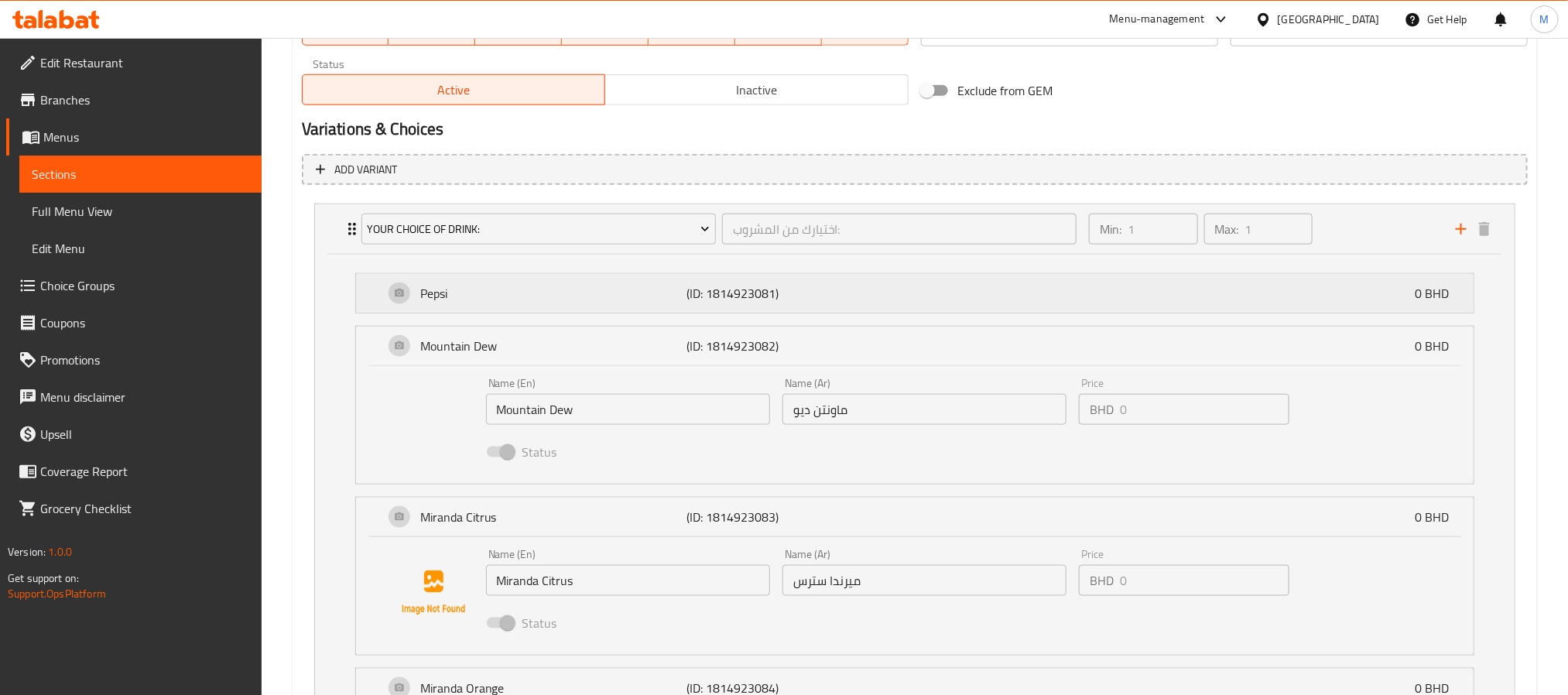
click at [832, 300] on p "(ID: 1814923081)" at bounding box center [775, 293] width 178 height 18
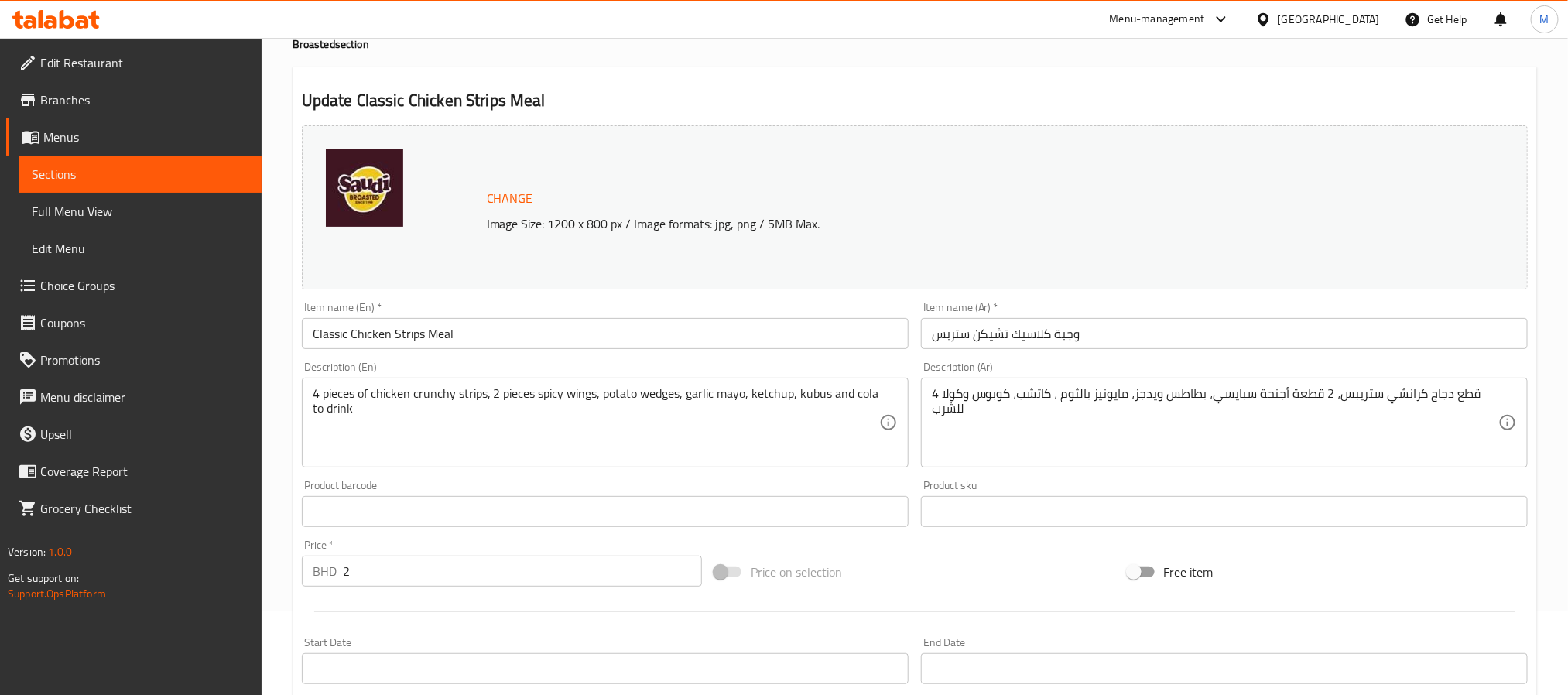
scroll to position [0, 0]
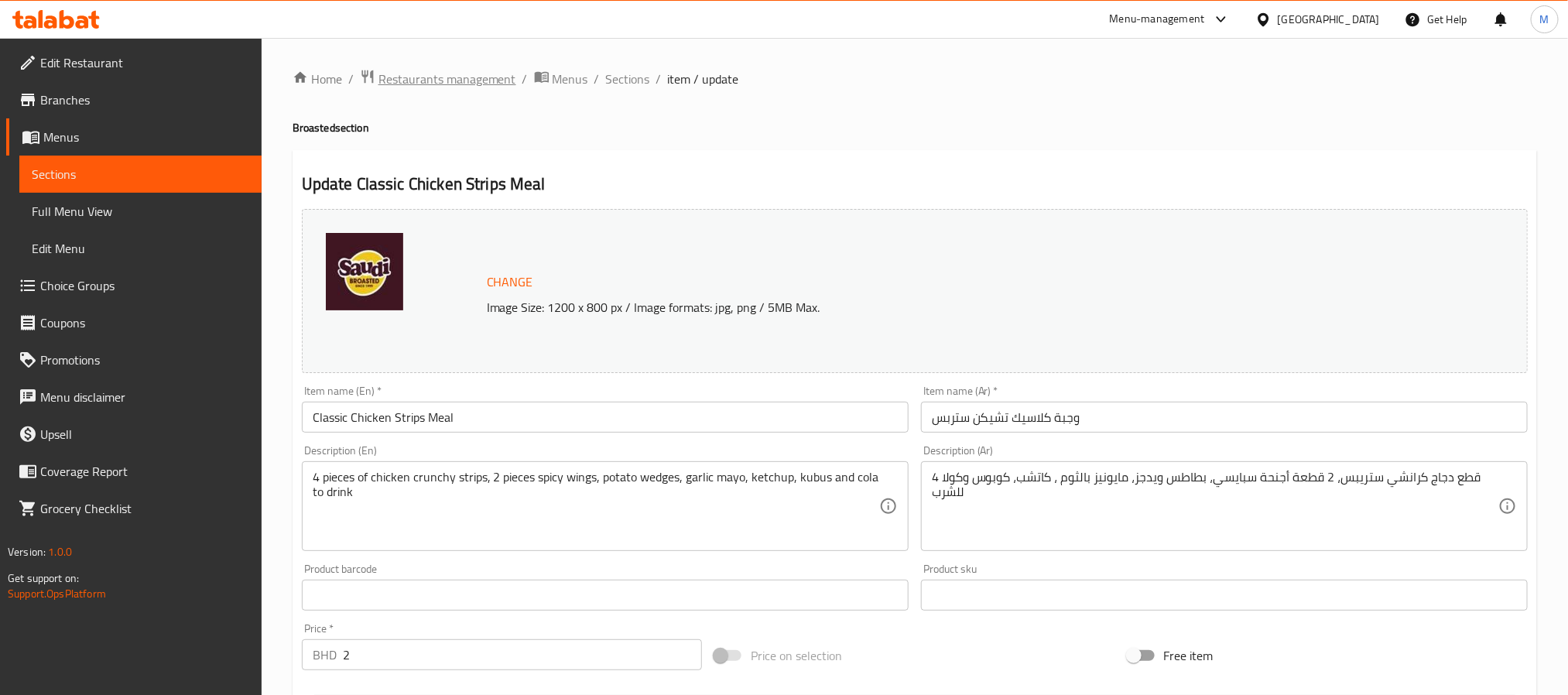
click at [491, 81] on span "Restaurants management" at bounding box center [448, 79] width 138 height 18
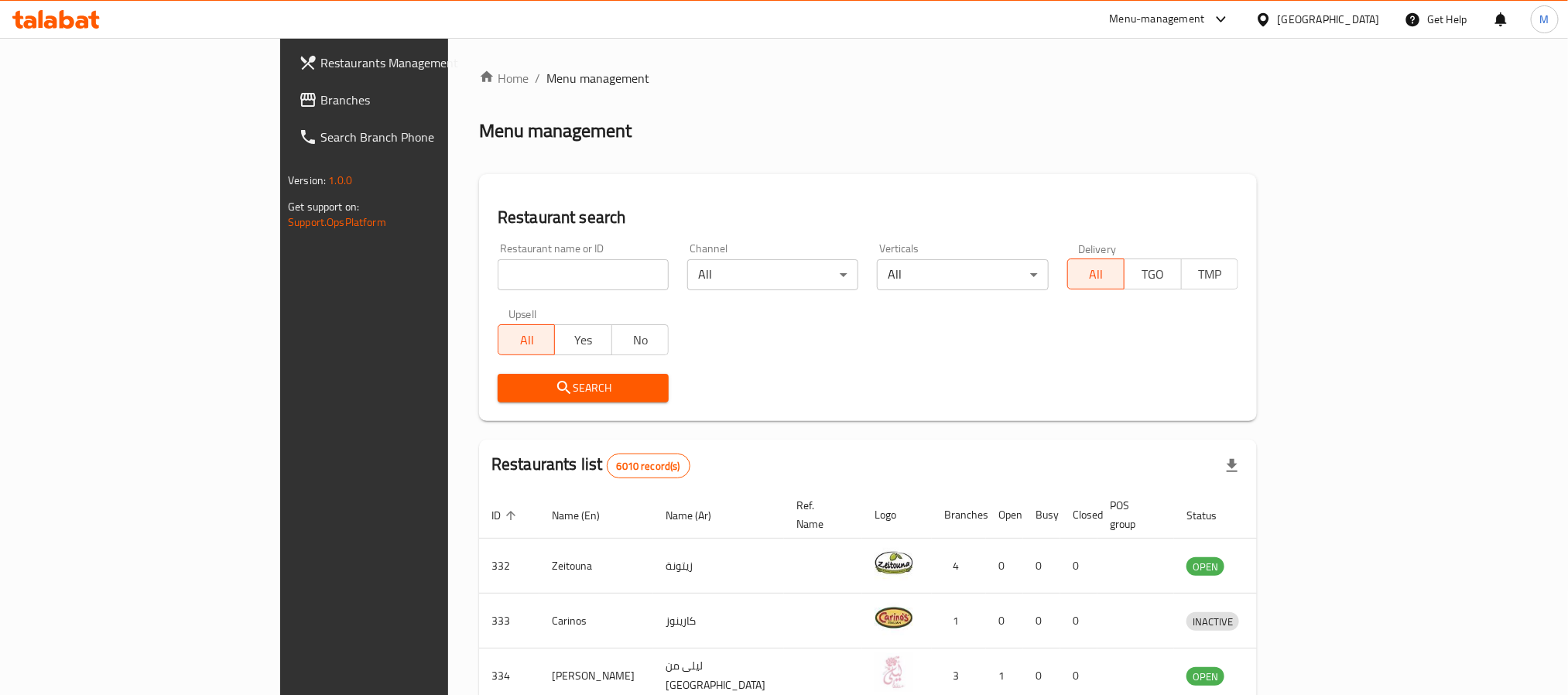
click at [320, 98] on span "Branches" at bounding box center [424, 99] width 209 height 18
